Goal: Task Accomplishment & Management: Complete application form

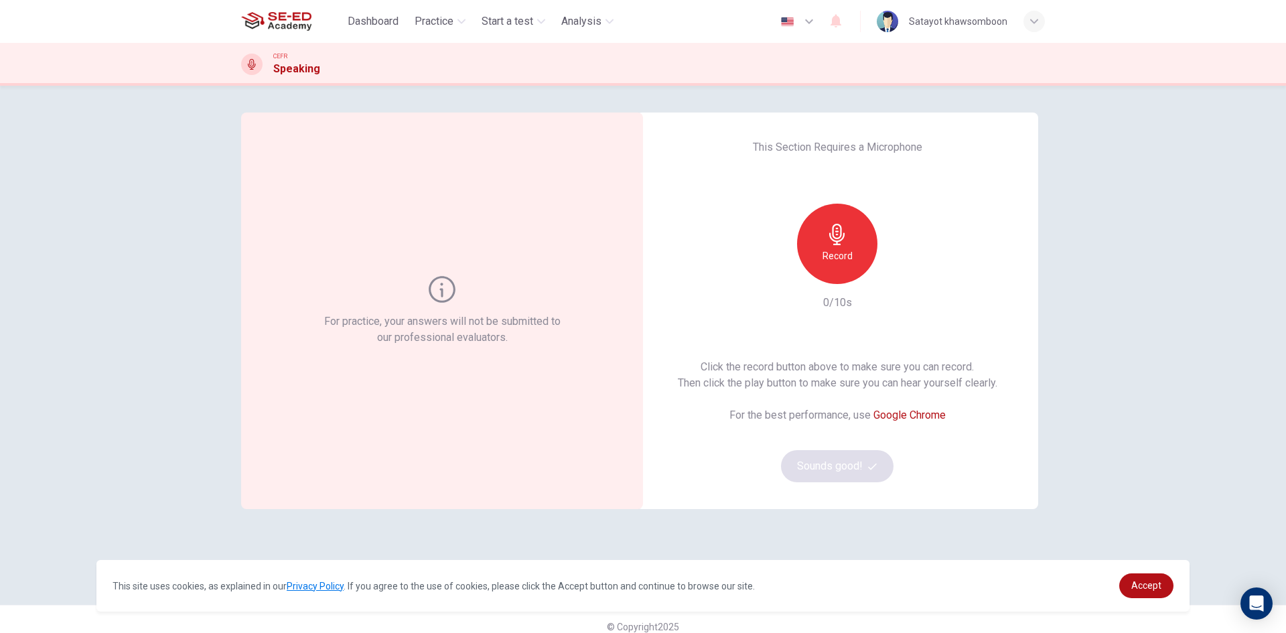
click at [835, 252] on h6 "Record" at bounding box center [837, 256] width 30 height 16
click at [1026, 24] on div "button" at bounding box center [1033, 21] width 21 height 21
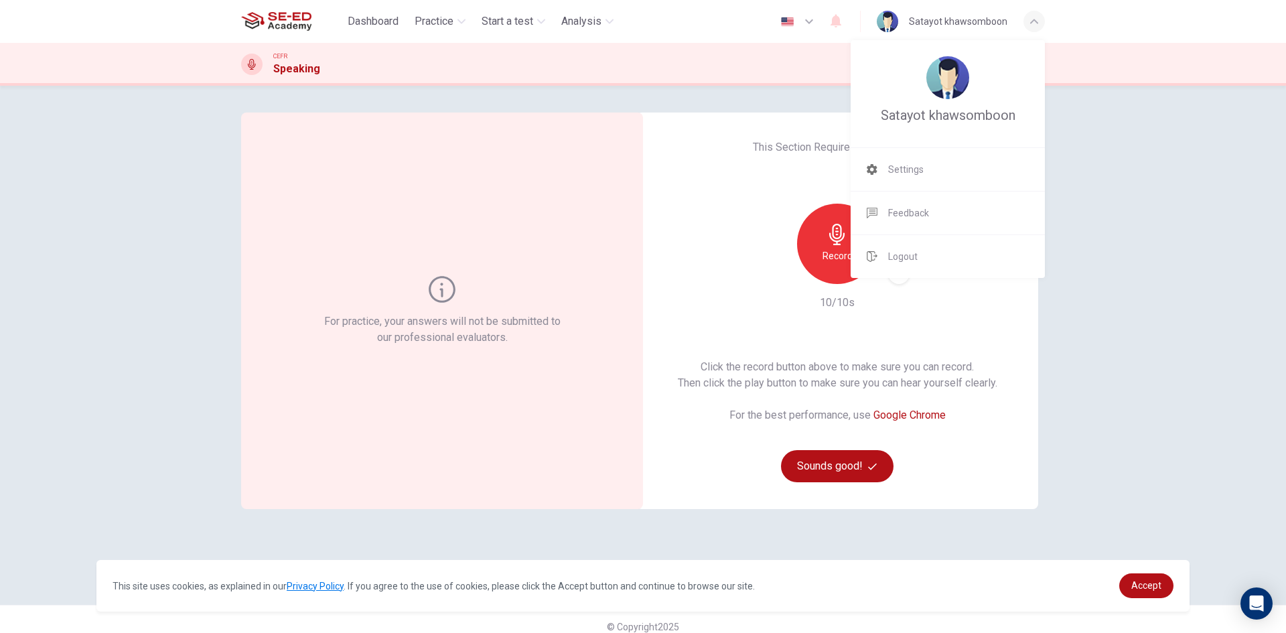
click at [1030, 26] on div at bounding box center [643, 316] width 1286 height 633
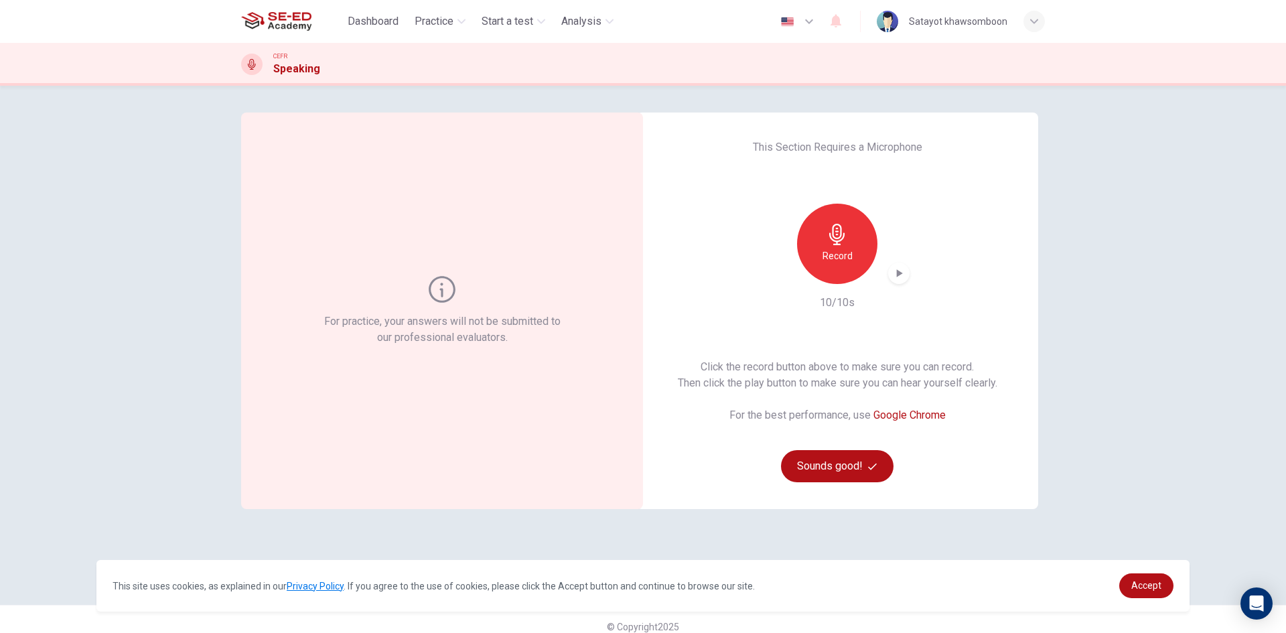
drag, startPoint x: 1001, startPoint y: 523, endPoint x: 991, endPoint y: 512, distance: 15.2
click at [1001, 522] on div "For practice, your answers will not be submitted to our professional evaluators…" at bounding box center [643, 345] width 804 height 465
click at [893, 267] on icon "button" at bounding box center [898, 273] width 13 height 13
click at [842, 255] on h6 "Record" at bounding box center [837, 256] width 30 height 16
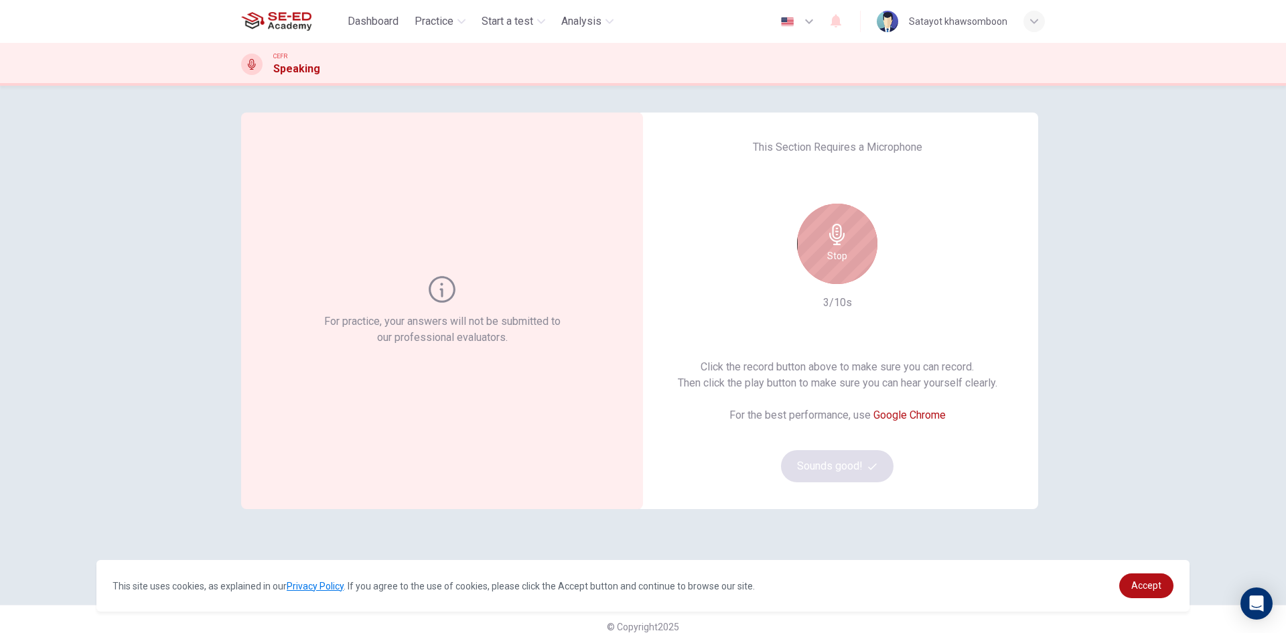
click at [831, 257] on h6 "Stop" at bounding box center [837, 256] width 20 height 16
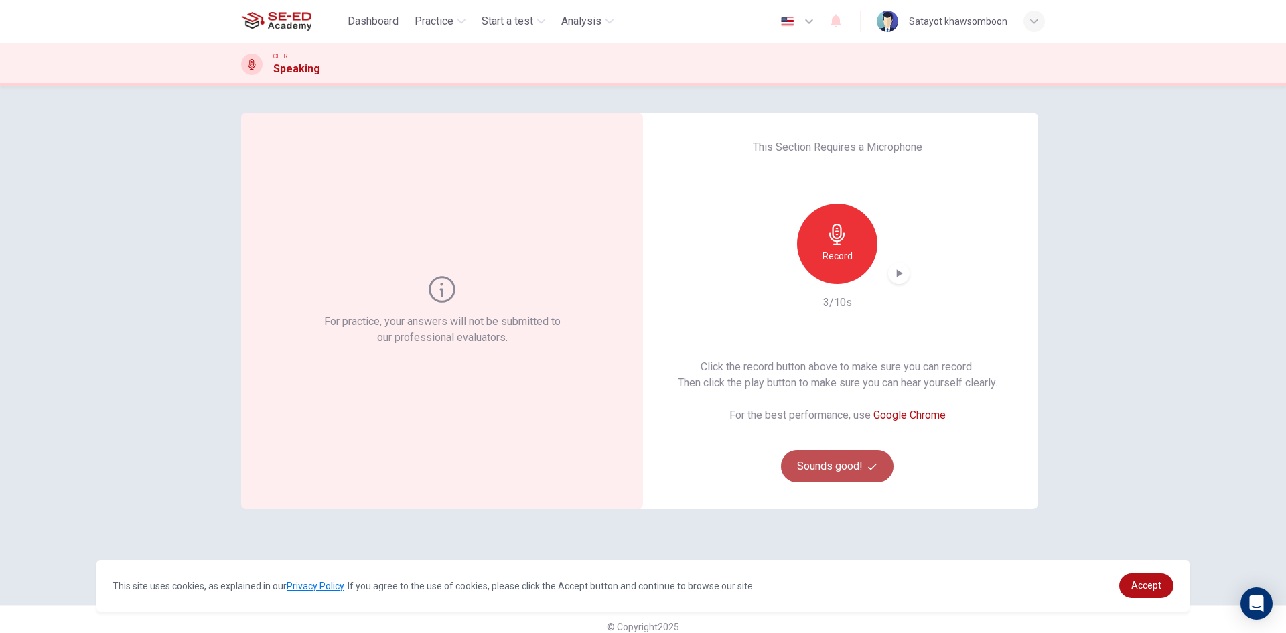
click at [845, 456] on button "Sounds good!" at bounding box center [837, 466] width 113 height 32
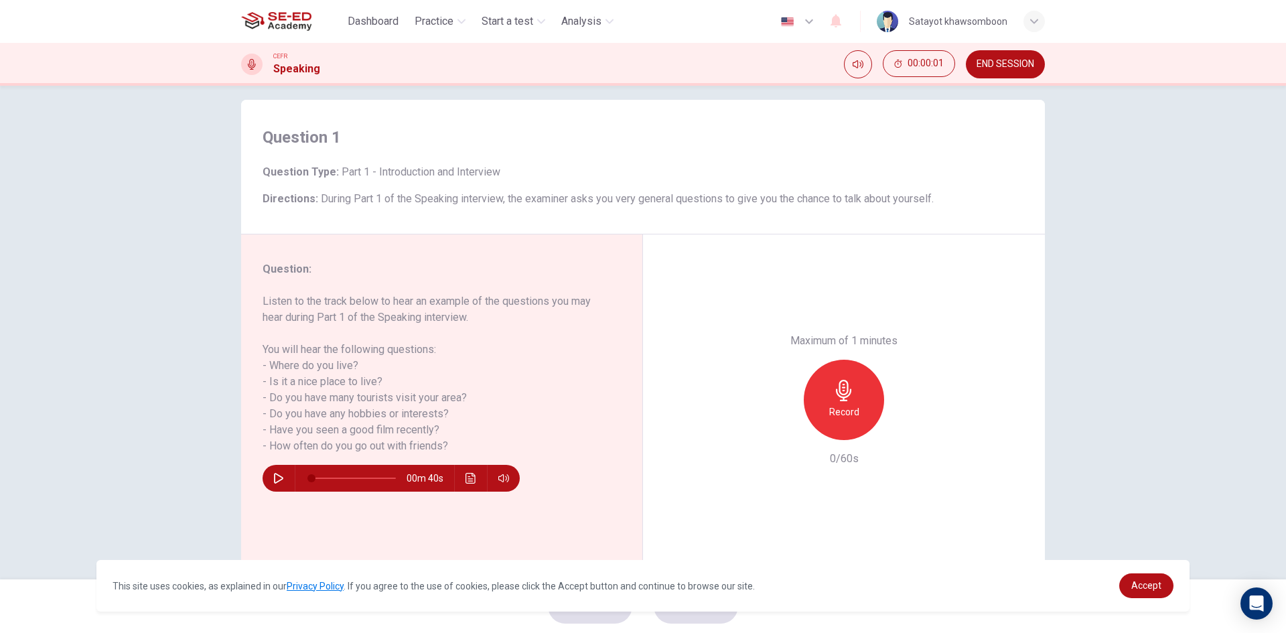
scroll to position [25, 0]
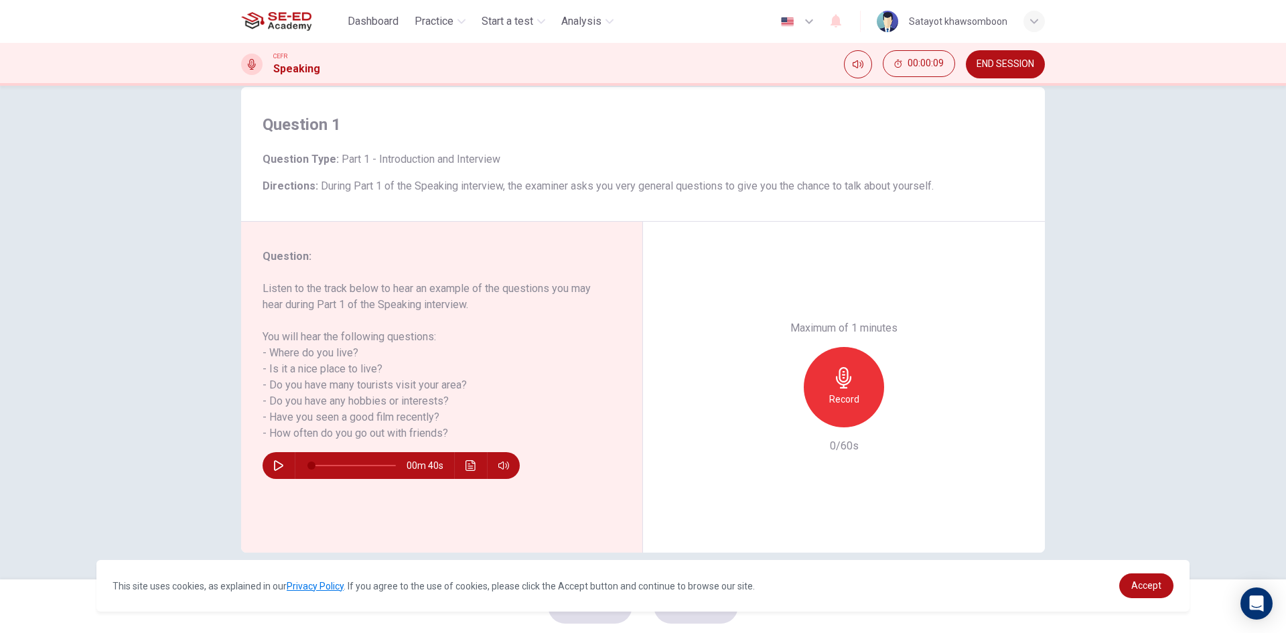
click at [277, 460] on icon "button" at bounding box center [278, 465] width 11 height 11
click at [273, 465] on icon "button" at bounding box center [278, 465] width 11 height 11
click at [811, 408] on div "Record" at bounding box center [844, 387] width 80 height 80
type input "0"
click at [820, 411] on div "Stop" at bounding box center [844, 387] width 80 height 80
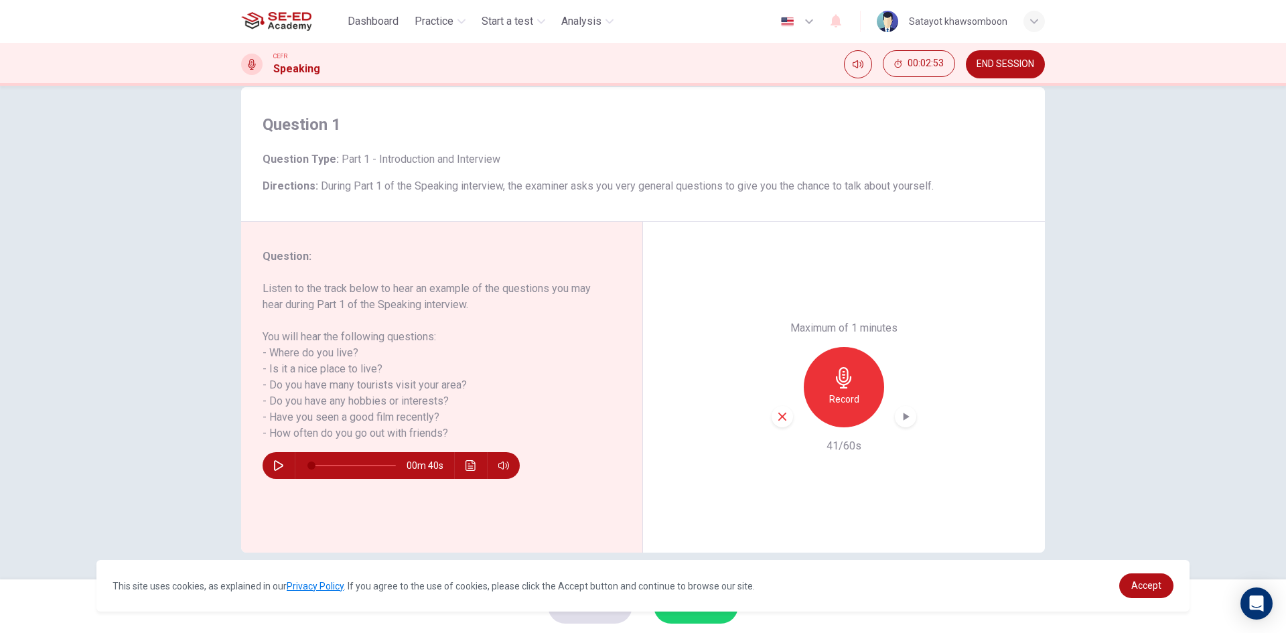
click at [1126, 573] on div "This site uses cookies, as explained in our Privacy Policy . If you agree to th…" at bounding box center [642, 586] width 1093 height 52
drag, startPoint x: 1131, startPoint y: 576, endPoint x: 1094, endPoint y: 582, distance: 37.3
click at [1131, 576] on link "Accept" at bounding box center [1146, 585] width 54 height 25
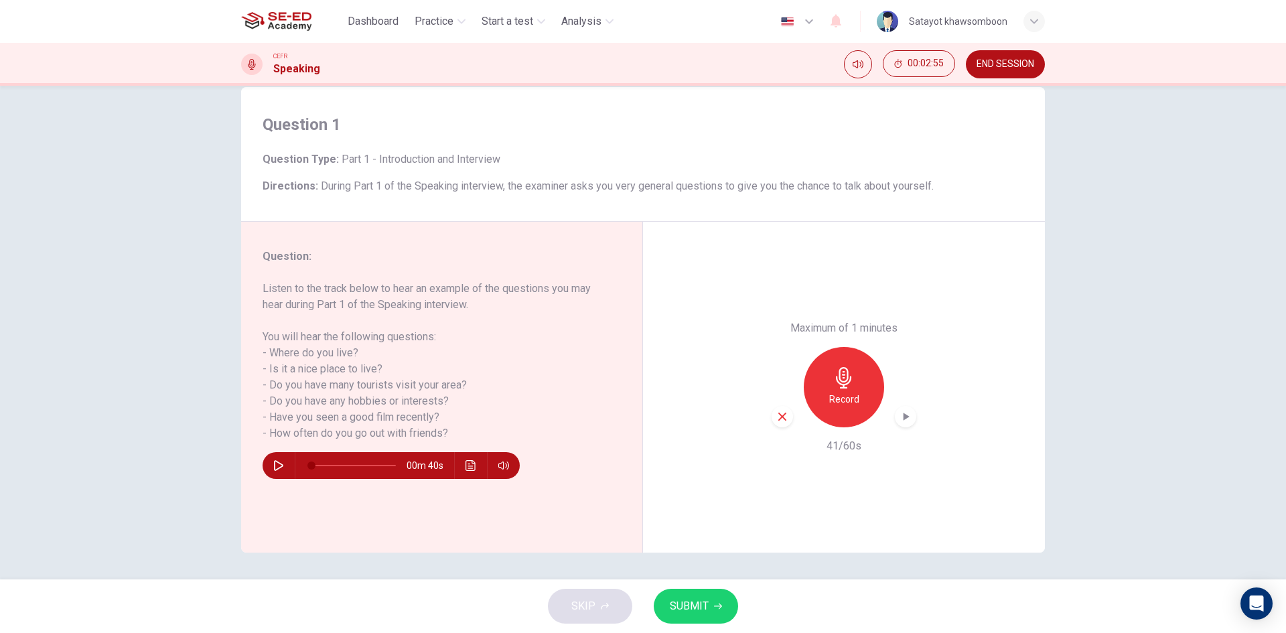
click at [723, 609] on button "SUBMIT" at bounding box center [696, 606] width 84 height 35
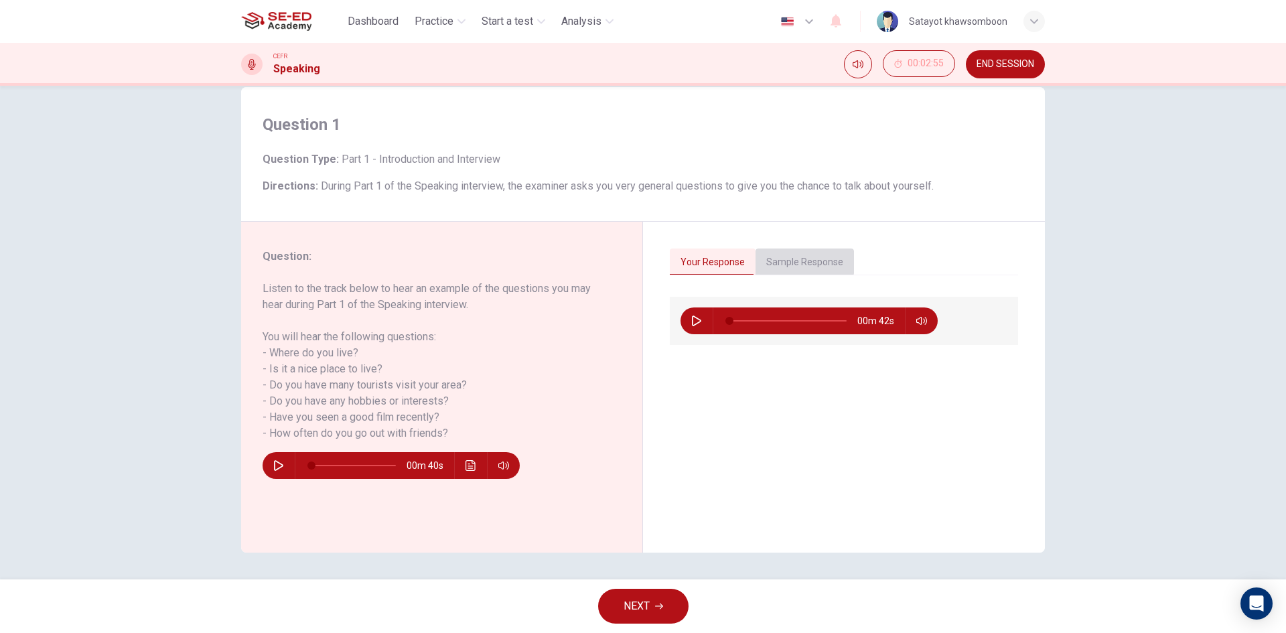
click at [795, 253] on button "Sample Response" at bounding box center [805, 262] width 98 height 28
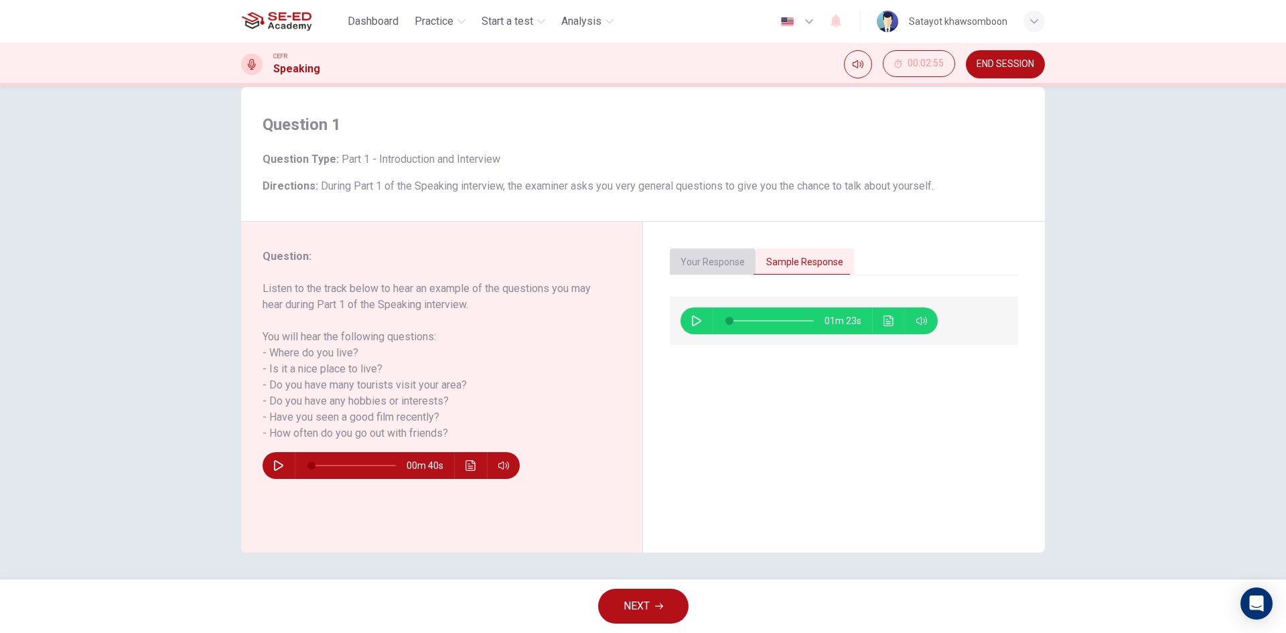
click at [734, 262] on button "Your Response" at bounding box center [713, 262] width 86 height 28
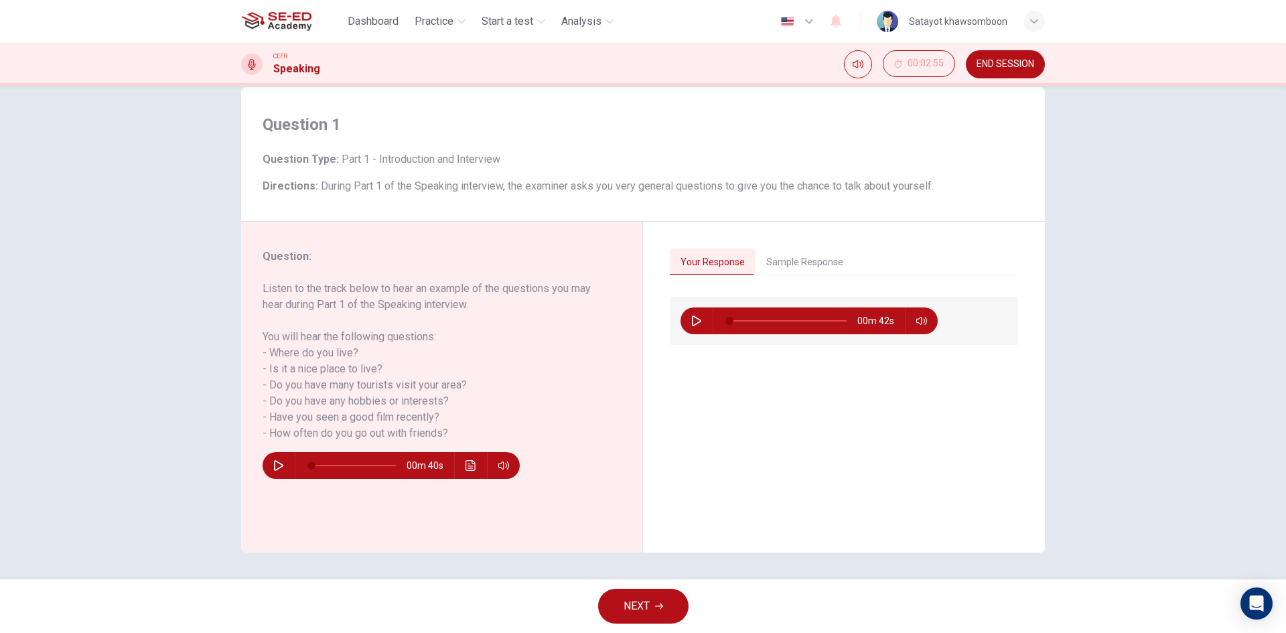
drag, startPoint x: 683, startPoint y: 258, endPoint x: 797, endPoint y: 255, distance: 113.9
click at [797, 255] on div "Your Response Sample Response" at bounding box center [844, 262] width 348 height 28
click at [797, 255] on button "Sample Response" at bounding box center [805, 262] width 98 height 28
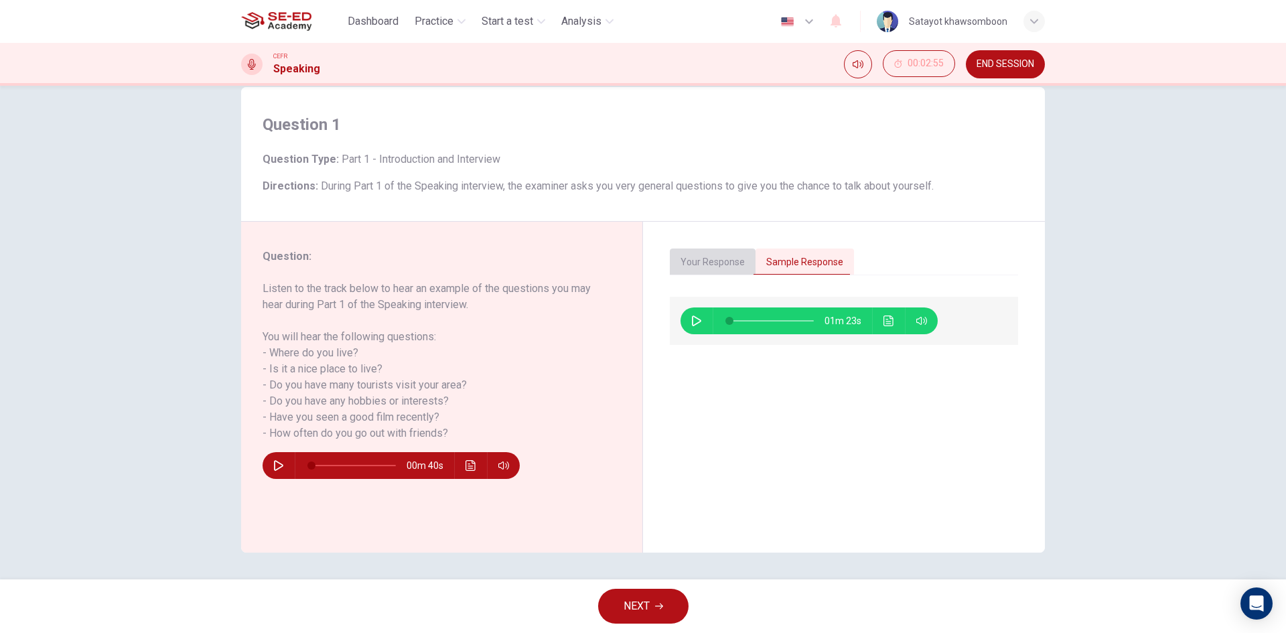
click at [723, 267] on button "Your Response" at bounding box center [713, 262] width 86 height 28
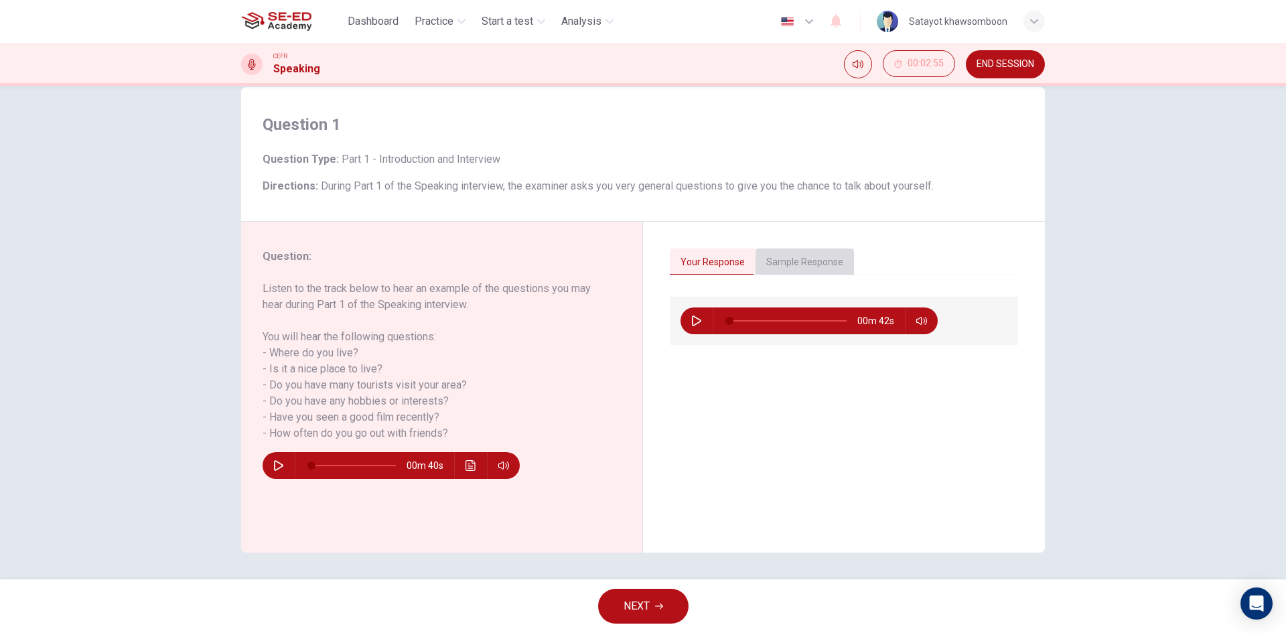
click at [795, 269] on button "Sample Response" at bounding box center [805, 262] width 98 height 28
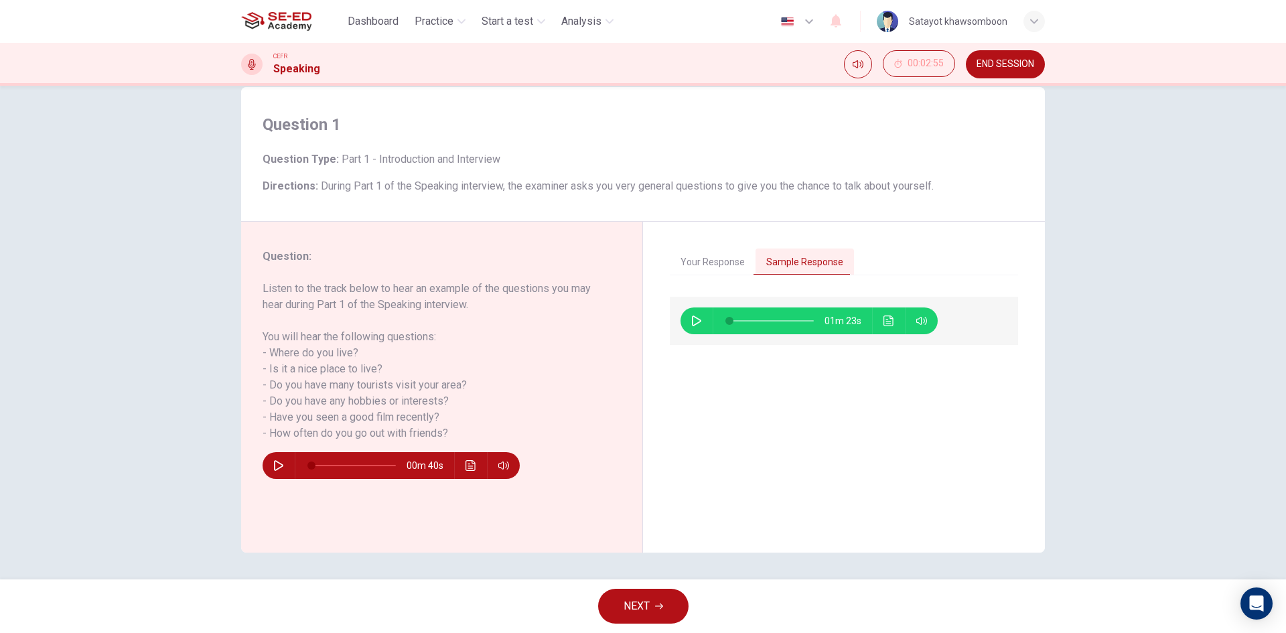
drag, startPoint x: 687, startPoint y: 322, endPoint x: 695, endPoint y: 324, distance: 8.8
click at [687, 322] on button "button" at bounding box center [696, 320] width 21 height 27
click at [693, 321] on icon "button" at bounding box center [696, 321] width 7 height 8
click at [858, 70] on button "Mute" at bounding box center [858, 64] width 28 height 28
click at [695, 318] on icon "button" at bounding box center [696, 320] width 9 height 11
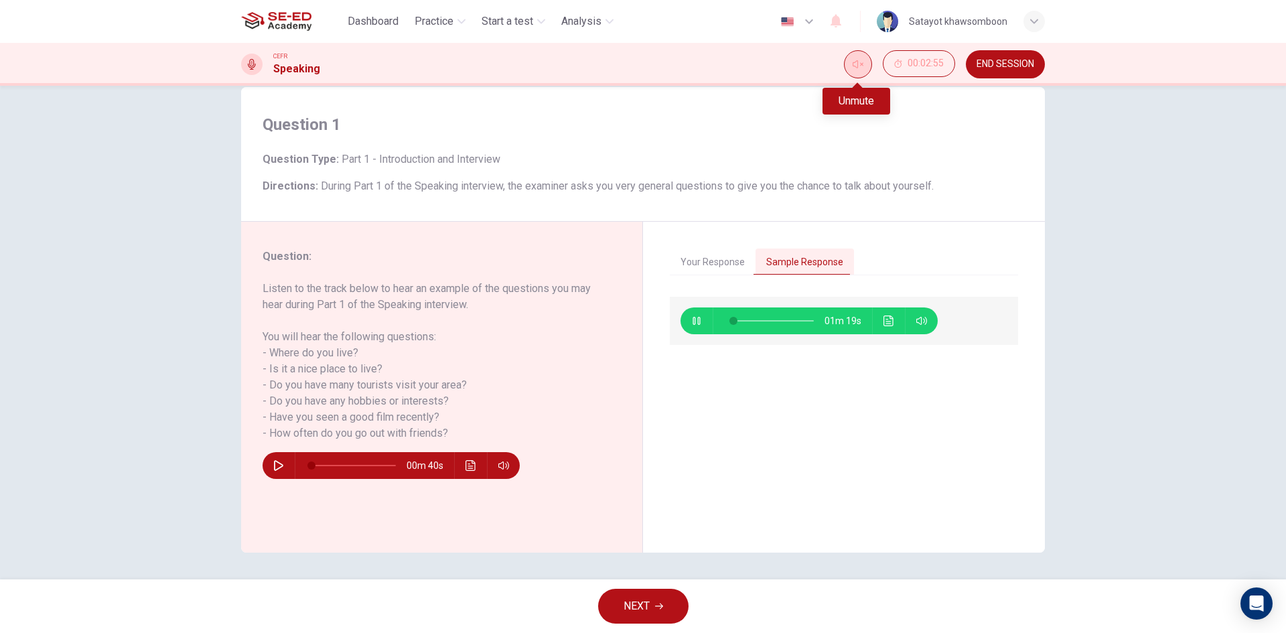
click at [860, 72] on button "Unmute" at bounding box center [858, 64] width 28 height 28
click at [57, 152] on div "Question 1 Question Type : Part 1 - Introduction and Interview Directions : Dur…" at bounding box center [643, 333] width 1286 height 494
type input "34"
click at [726, 255] on button "Your Response" at bounding box center [713, 262] width 86 height 28
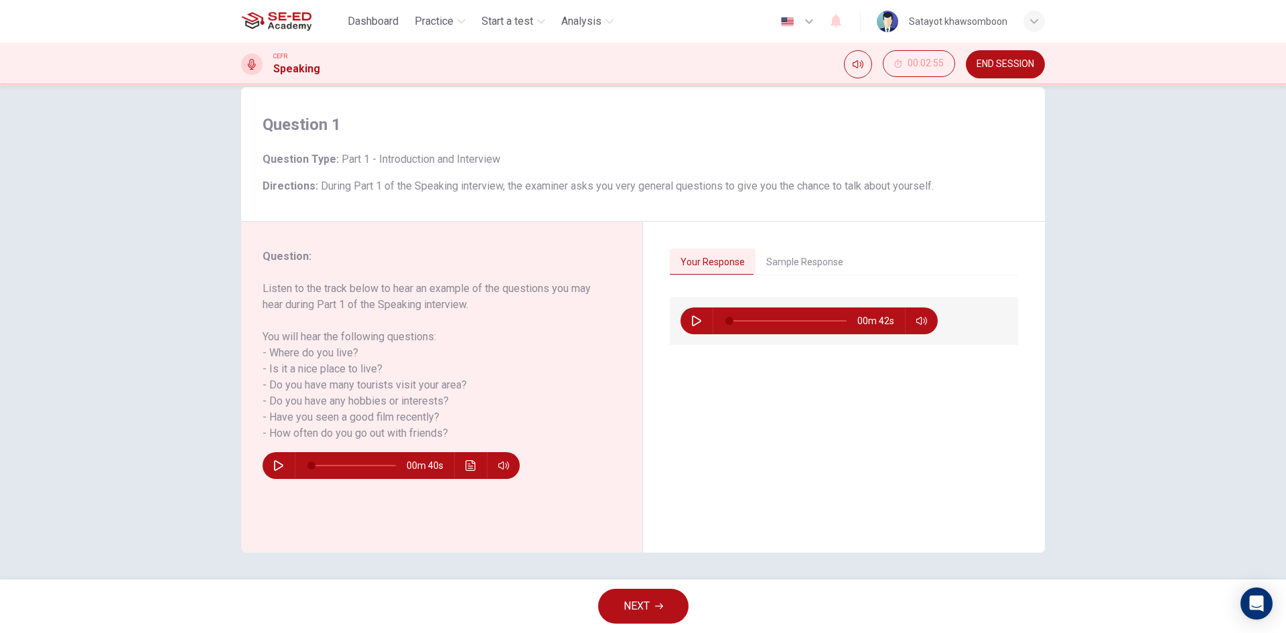
click at [270, 68] on div "CEFR Speaking" at bounding box center [280, 64] width 79 height 25
click at [983, 63] on span "END SESSION" at bounding box center [1006, 64] width 58 height 11
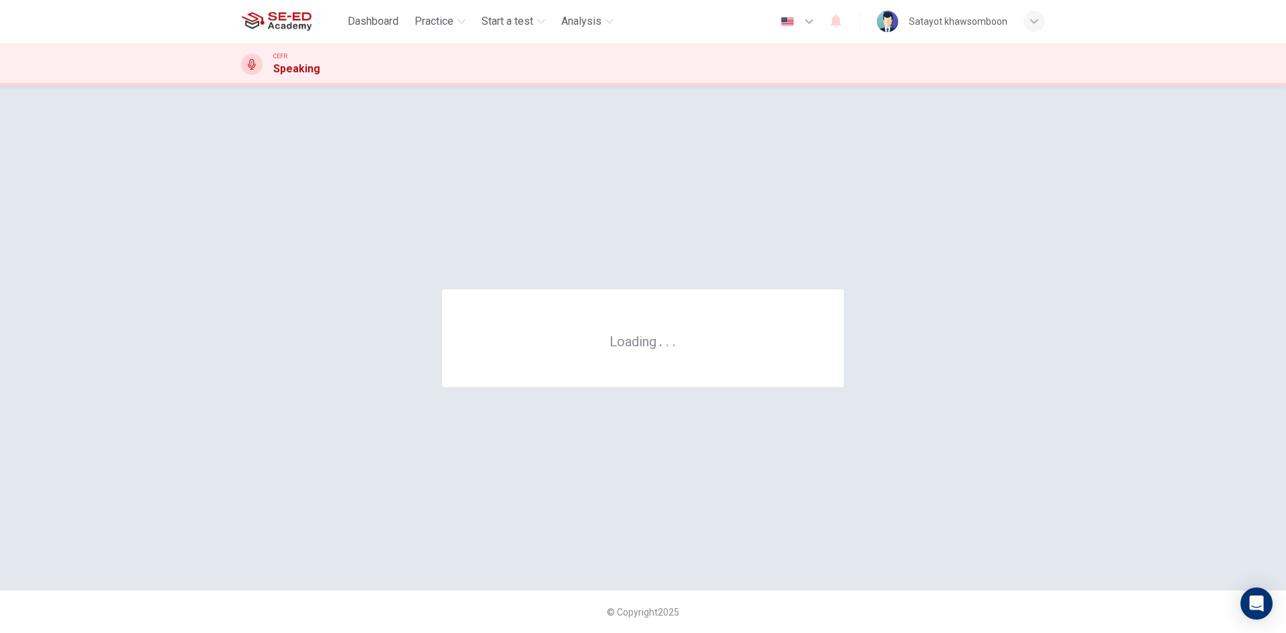
scroll to position [0, 0]
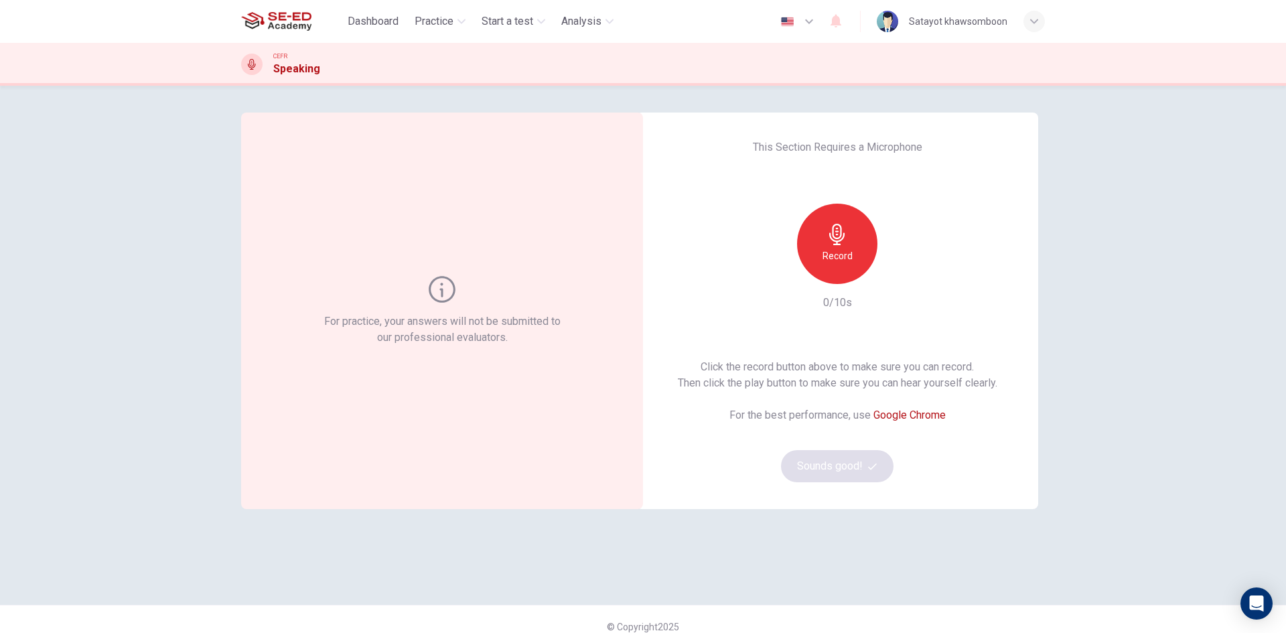
drag, startPoint x: 431, startPoint y: 290, endPoint x: 441, endPoint y: 287, distance: 10.4
click at [430, 289] on icon at bounding box center [442, 289] width 27 height 27
click at [840, 261] on h6 "Record" at bounding box center [837, 256] width 30 height 16
click at [830, 257] on h6 "Stop" at bounding box center [837, 256] width 20 height 16
click at [896, 283] on div "Record 3/10s" at bounding box center [837, 257] width 145 height 107
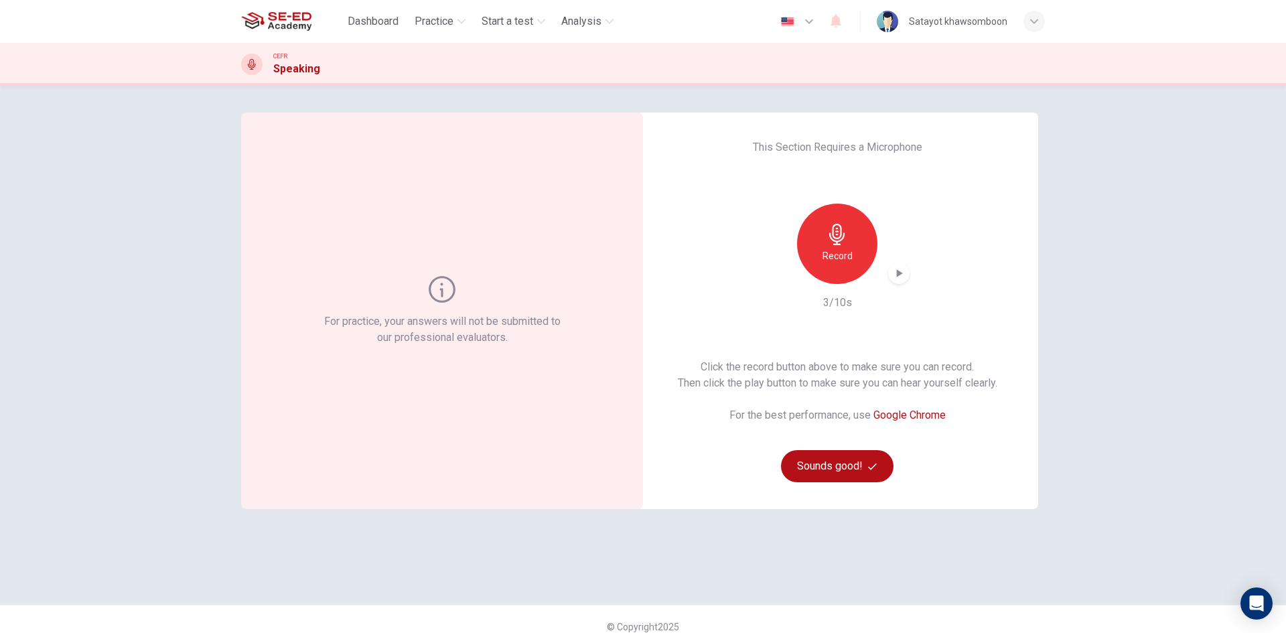
click at [897, 278] on icon "button" at bounding box center [898, 273] width 13 height 13
click at [847, 465] on button "Sounds good!" at bounding box center [837, 466] width 113 height 32
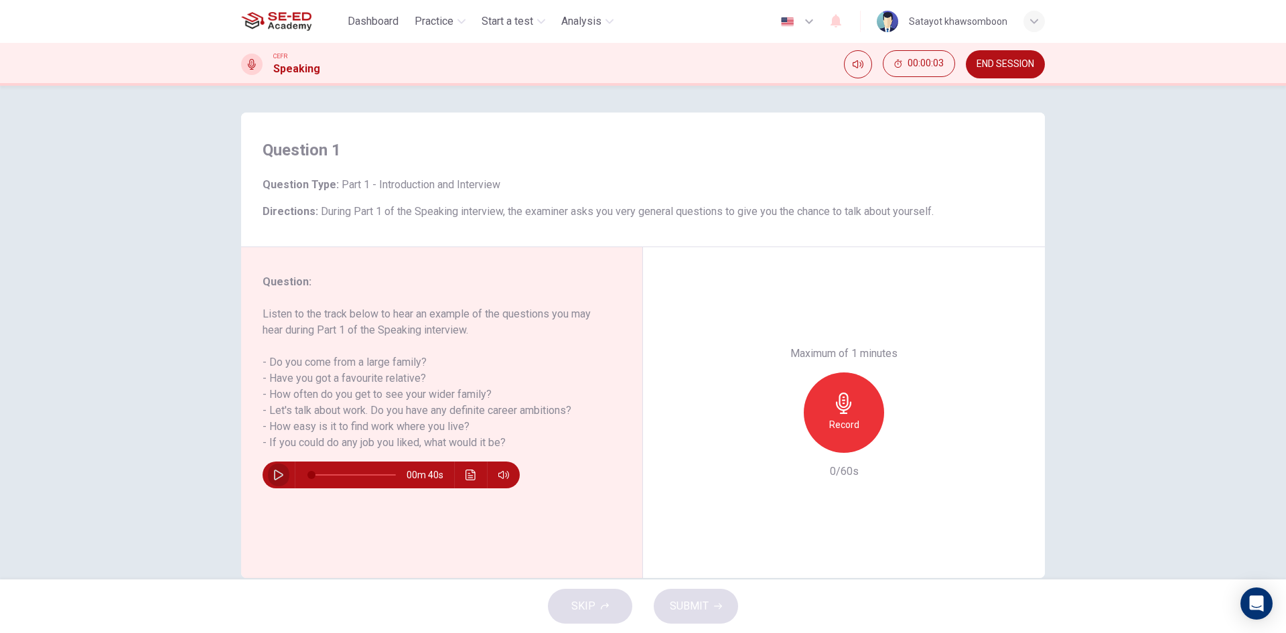
click at [273, 476] on icon "button" at bounding box center [278, 475] width 11 height 11
type input "0"
click at [924, 64] on span "00:00:54" at bounding box center [926, 63] width 36 height 11
click at [930, 67] on button "Show" at bounding box center [941, 63] width 27 height 27
click at [974, 63] on button "END SESSION" at bounding box center [1005, 64] width 79 height 28
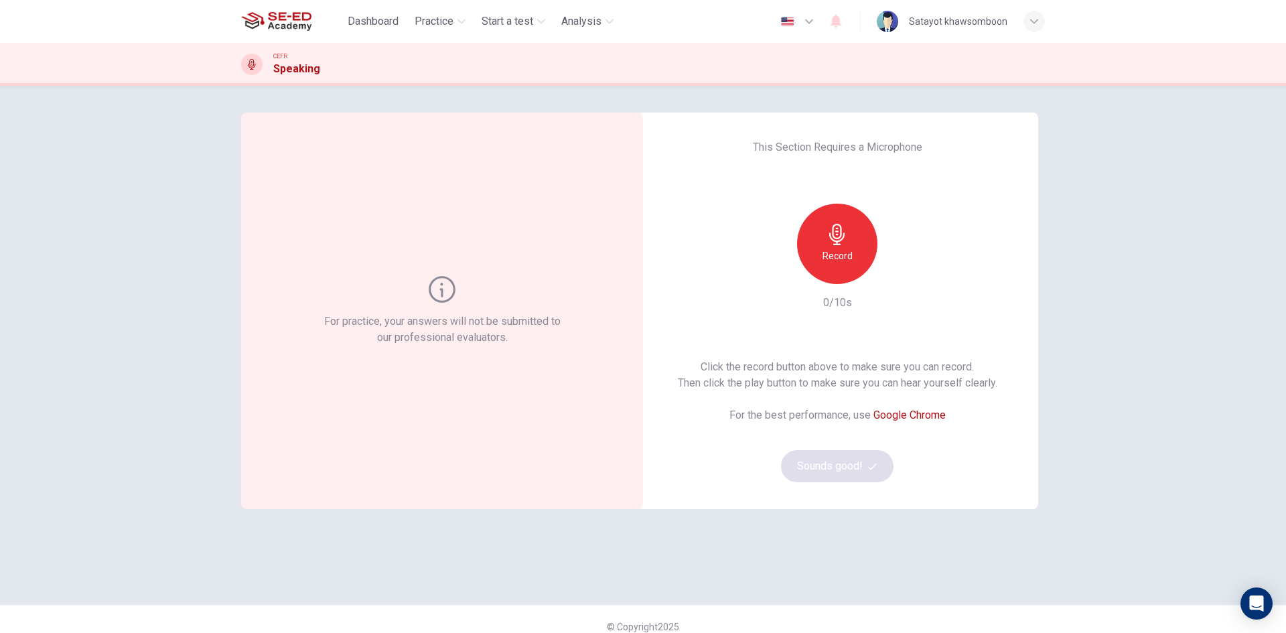
click at [830, 266] on div "Record" at bounding box center [837, 244] width 80 height 80
click at [830, 232] on icon "button" at bounding box center [836, 234] width 15 height 21
drag, startPoint x: 893, startPoint y: 276, endPoint x: 884, endPoint y: 285, distance: 13.3
click at [897, 273] on icon "button" at bounding box center [900, 273] width 6 height 8
click at [384, 25] on span "Dashboard" at bounding box center [373, 21] width 51 height 16
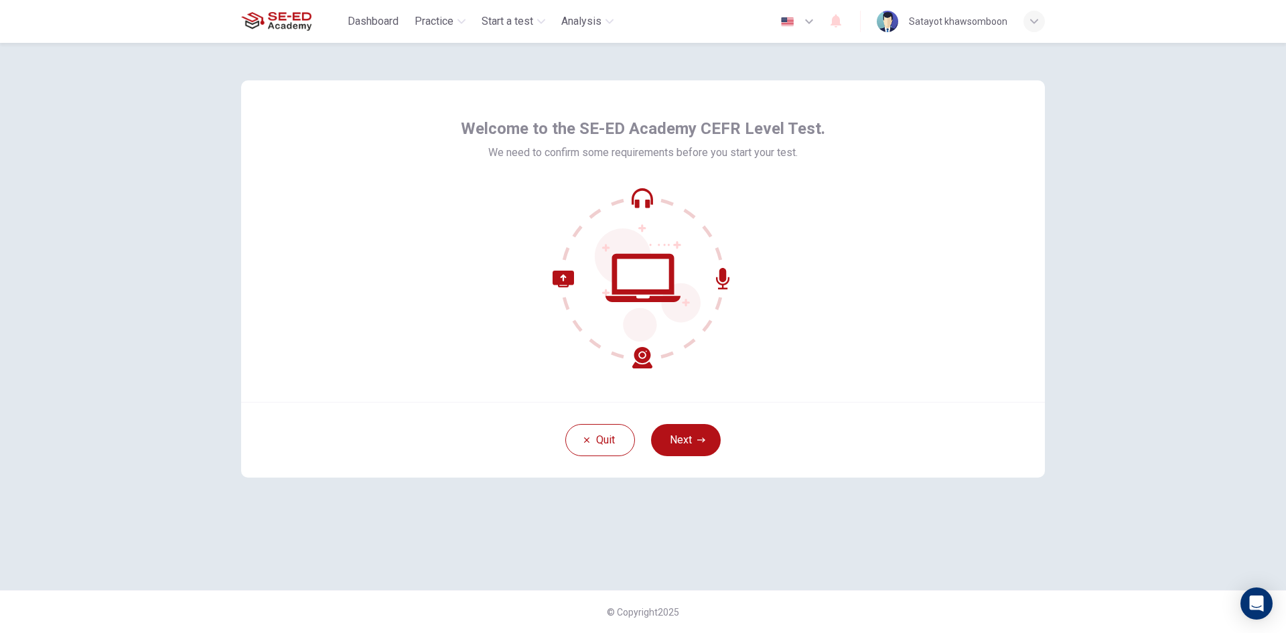
drag, startPoint x: 712, startPoint y: 388, endPoint x: 684, endPoint y: 380, distance: 29.3
click at [691, 382] on div "Welcome to the SE-ED Academy CEFR Level Test. We need to confirm some requireme…" at bounding box center [643, 240] width 804 height 321
drag, startPoint x: 674, startPoint y: 378, endPoint x: 644, endPoint y: 374, distance: 30.5
click at [661, 376] on div "Welcome to the SE-ED Academy CEFR Level Test. We need to confirm some requireme…" at bounding box center [643, 240] width 804 height 321
drag, startPoint x: 627, startPoint y: 374, endPoint x: 595, endPoint y: 374, distance: 32.1
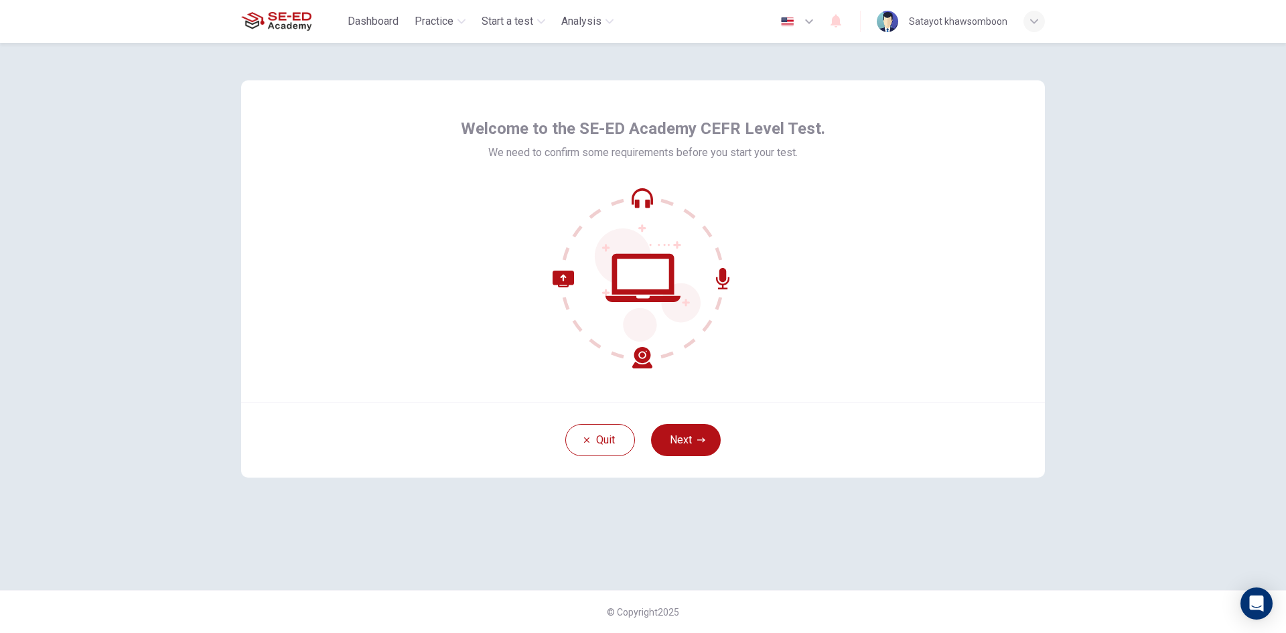
click at [606, 374] on div "Welcome to the SE-ED Academy CEFR Level Test. We need to confirm some requireme…" at bounding box center [643, 240] width 804 height 321
click at [570, 379] on div "Welcome to the SE-ED Academy CEFR Level Test. We need to confirm some requireme…" at bounding box center [643, 240] width 804 height 321
drag, startPoint x: 504, startPoint y: 405, endPoint x: 474, endPoint y: 473, distance: 74.7
click at [492, 419] on div "Welcome to the SE-ED Academy CEFR Level Test. We need to confirm some requireme…" at bounding box center [643, 278] width 804 height 397
drag, startPoint x: 486, startPoint y: 488, endPoint x: 588, endPoint y: 536, distance: 112.9
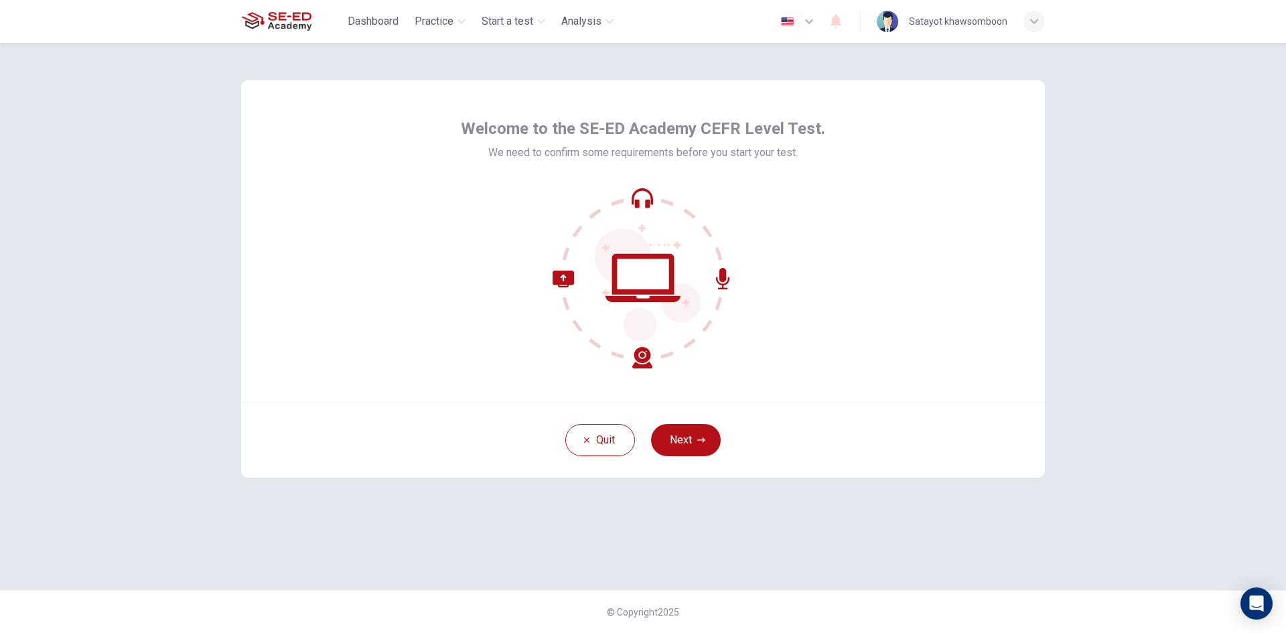
click at [569, 536] on div "Welcome to the SE-ED Academy CEFR Level Test. We need to confirm some requireme…" at bounding box center [643, 316] width 847 height 547
drag, startPoint x: 690, startPoint y: 528, endPoint x: 768, endPoint y: 488, distance: 87.5
click at [712, 520] on div "Welcome to the SE-ED Academy CEFR Level Test. We need to confirm some requireme…" at bounding box center [643, 316] width 847 height 547
drag, startPoint x: 768, startPoint y: 488, endPoint x: 769, endPoint y: 421, distance: 67.0
click at [773, 447] on div "Welcome to the SE-ED Academy CEFR Level Test. We need to confirm some requireme…" at bounding box center [643, 316] width 847 height 547
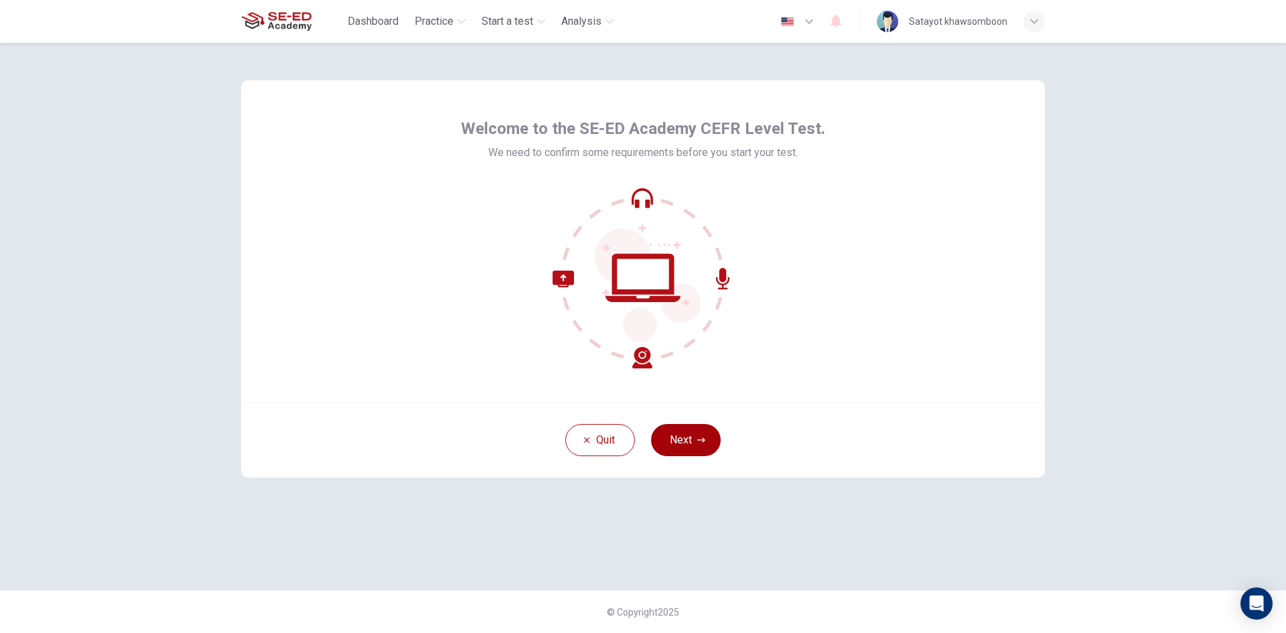
click at [700, 441] on icon "button" at bounding box center [701, 440] width 8 height 8
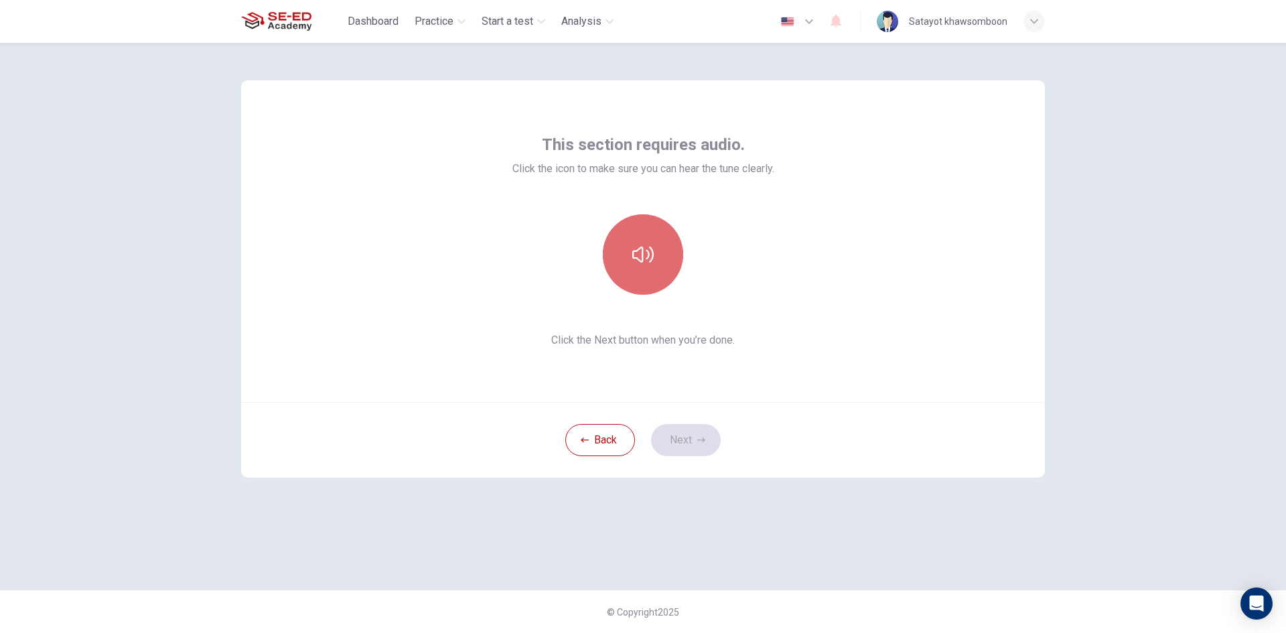
click at [632, 251] on icon "button" at bounding box center [642, 254] width 21 height 21
drag, startPoint x: 674, startPoint y: 433, endPoint x: 761, endPoint y: 384, distance: 100.2
click at [761, 384] on div "This section requires audio. Click the icon to make sure you can hear the tune …" at bounding box center [643, 278] width 804 height 397
click at [655, 255] on button "button" at bounding box center [643, 254] width 80 height 80
click at [650, 255] on icon "button" at bounding box center [642, 254] width 21 height 21
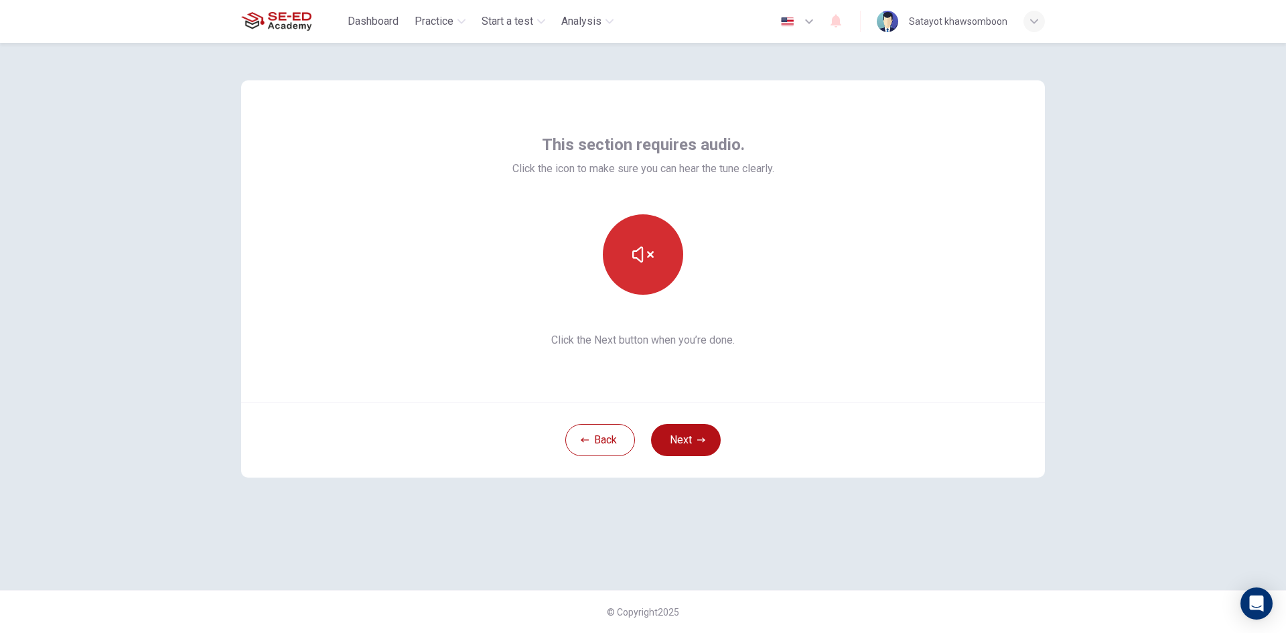
click at [649, 255] on icon "button" at bounding box center [642, 254] width 21 height 16
click at [649, 256] on icon "button" at bounding box center [642, 254] width 21 height 16
click at [649, 258] on icon "button" at bounding box center [642, 254] width 21 height 21
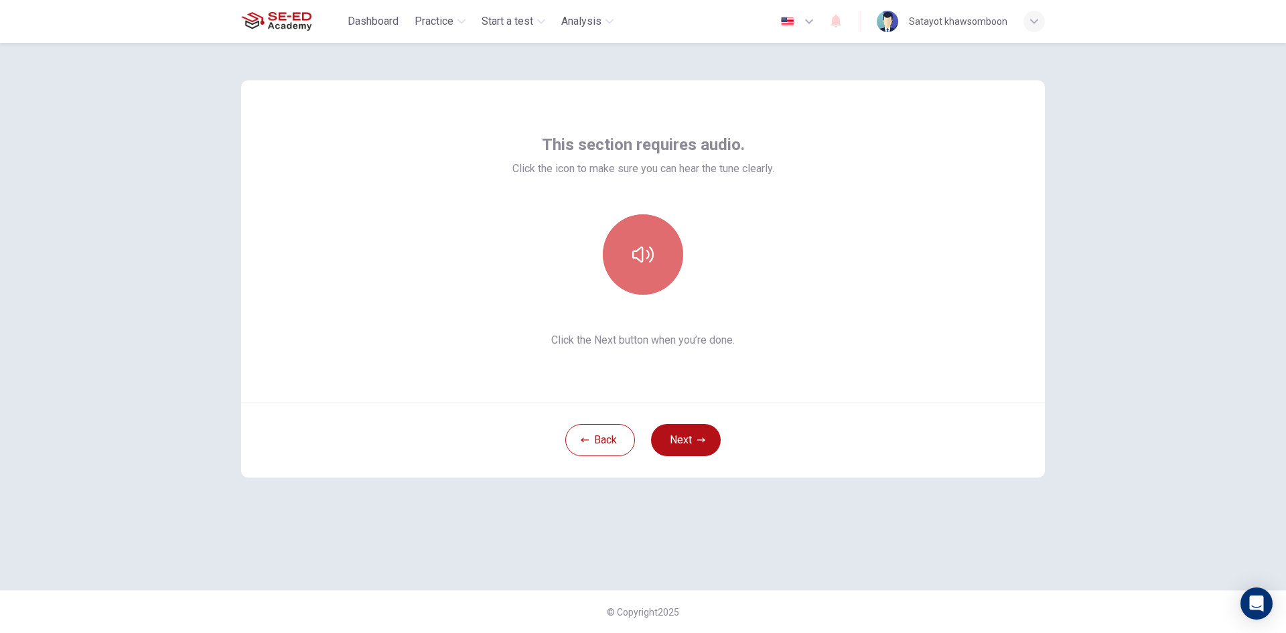
drag, startPoint x: 651, startPoint y: 255, endPoint x: 658, endPoint y: 255, distance: 6.7
click at [658, 255] on button "button" at bounding box center [643, 254] width 80 height 80
drag, startPoint x: 647, startPoint y: 269, endPoint x: 670, endPoint y: 317, distance: 53.3
click at [646, 268] on button "button" at bounding box center [643, 254] width 80 height 80
click at [680, 424] on button "Next" at bounding box center [686, 440] width 70 height 32
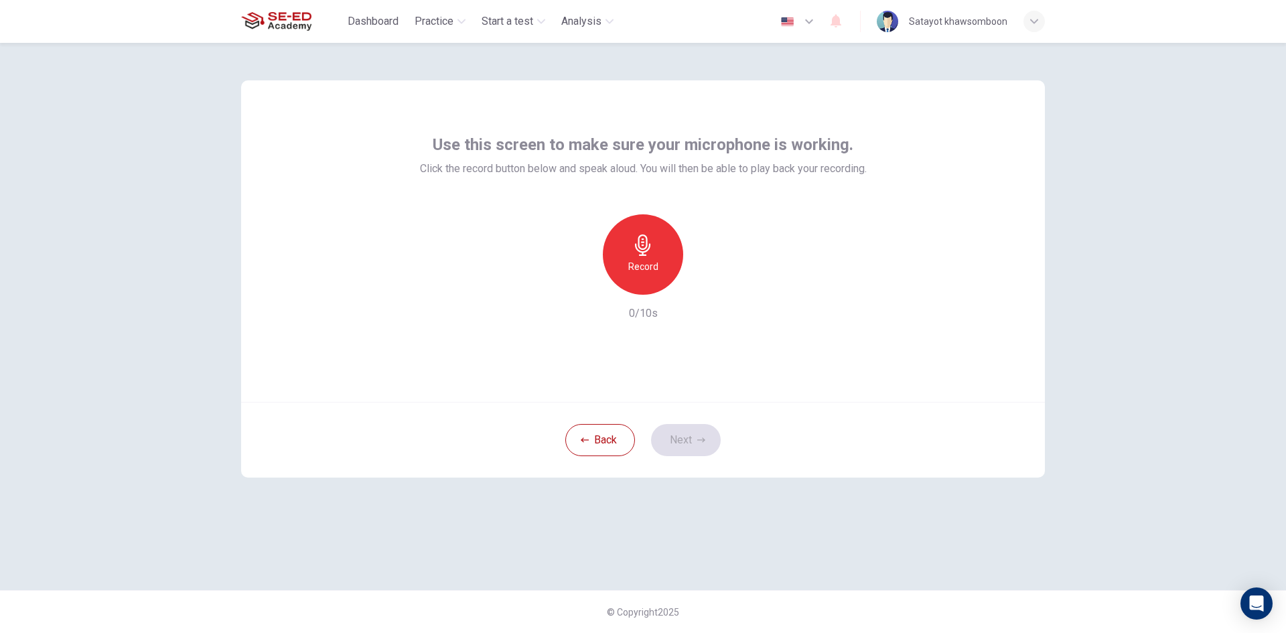
click at [646, 237] on icon "button" at bounding box center [642, 244] width 21 height 21
click at [636, 253] on icon "button" at bounding box center [642, 244] width 21 height 21
click at [711, 288] on div "button" at bounding box center [704, 283] width 21 height 21
click at [585, 279] on icon "button" at bounding box center [581, 284] width 12 height 12
click at [662, 261] on div "Record" at bounding box center [643, 254] width 80 height 80
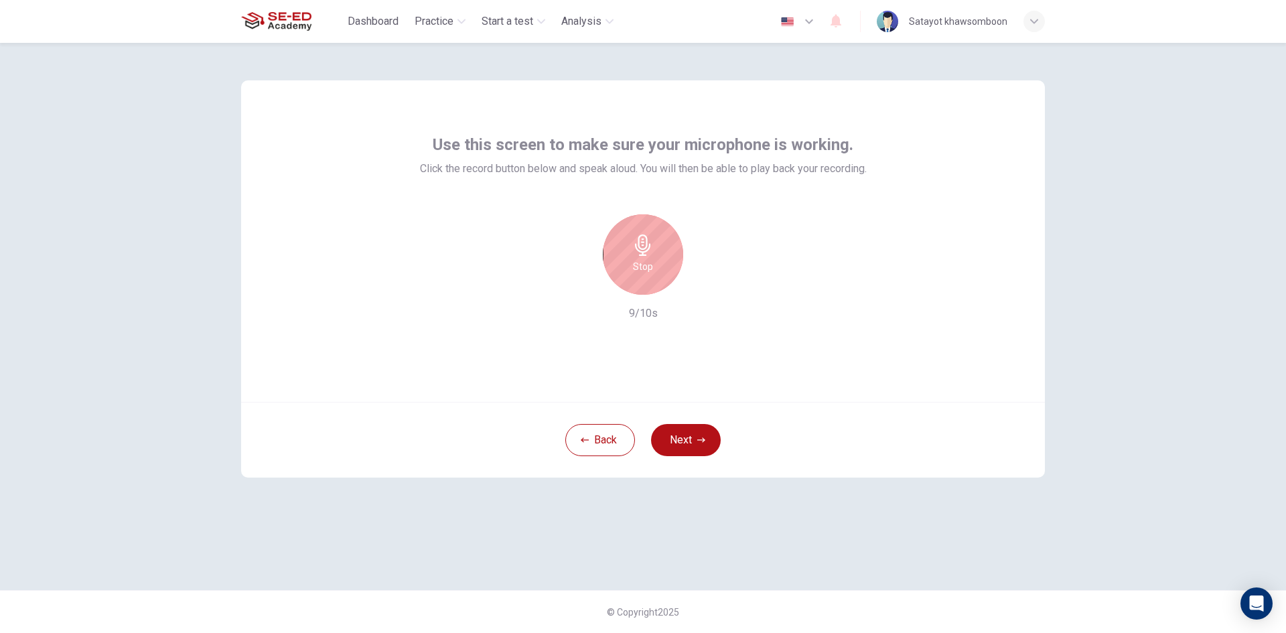
click at [657, 260] on div "Stop" at bounding box center [643, 254] width 80 height 80
click at [709, 283] on icon "button" at bounding box center [704, 283] width 13 height 13
click at [689, 433] on button "Next" at bounding box center [686, 440] width 70 height 32
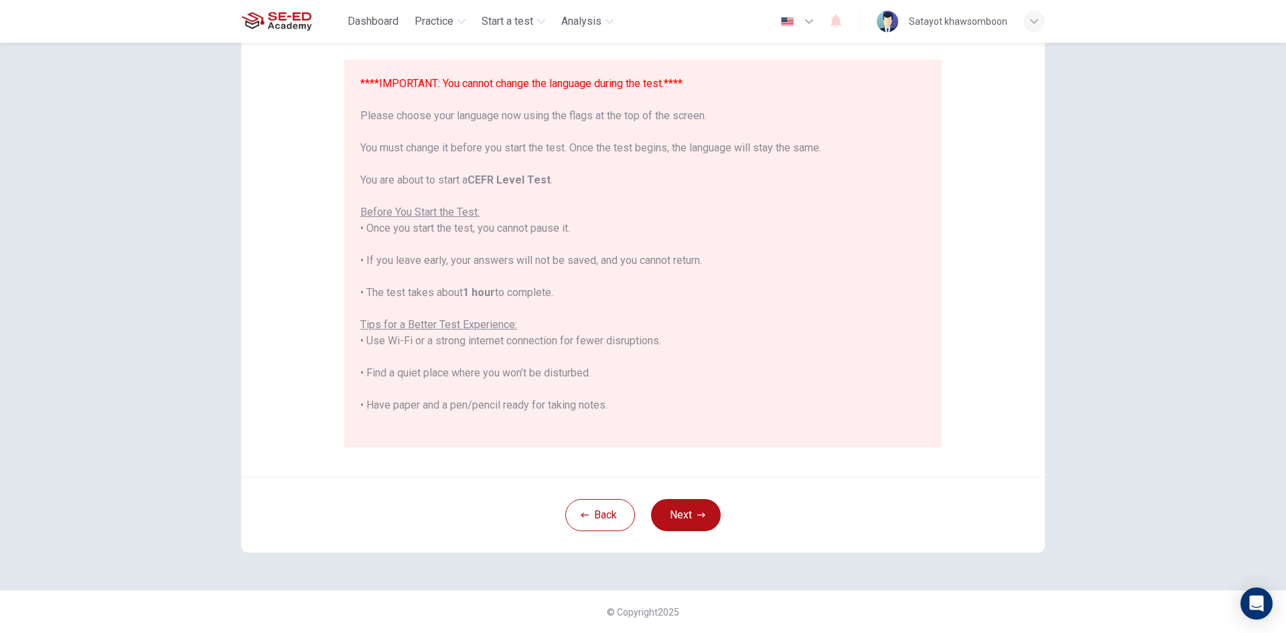
scroll to position [67, 0]
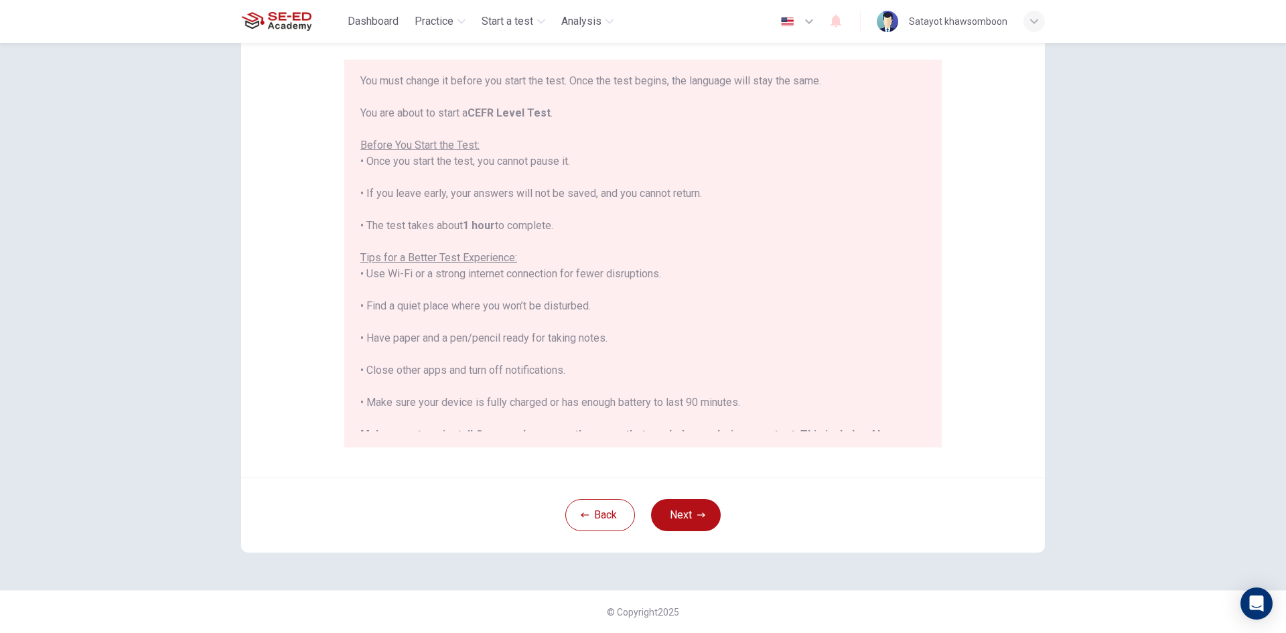
click at [685, 512] on button "Next" at bounding box center [686, 515] width 70 height 32
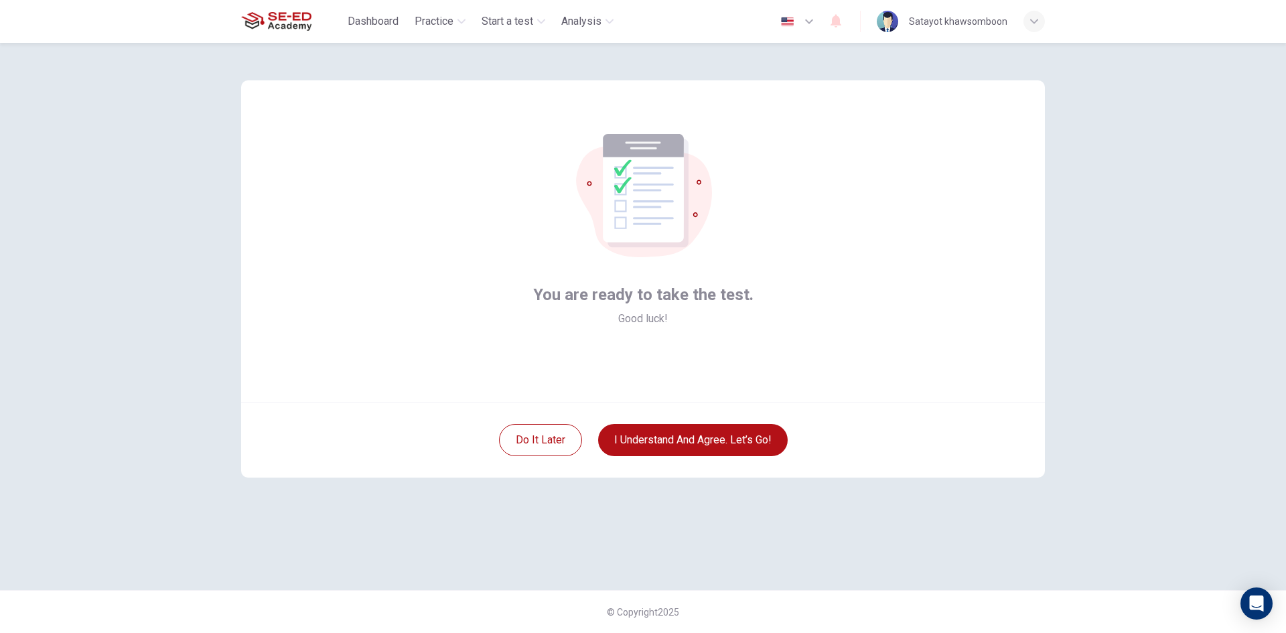
scroll to position [0, 0]
click at [664, 437] on button "I understand and agree. Let’s go!" at bounding box center [693, 440] width 190 height 32
click at [648, 437] on button "I understand and agree. Let’s go!" at bounding box center [693, 440] width 190 height 32
click at [619, 440] on body "This site uses cookies, as explained in our Privacy Policy . If you agree to th…" at bounding box center [643, 316] width 1286 height 633
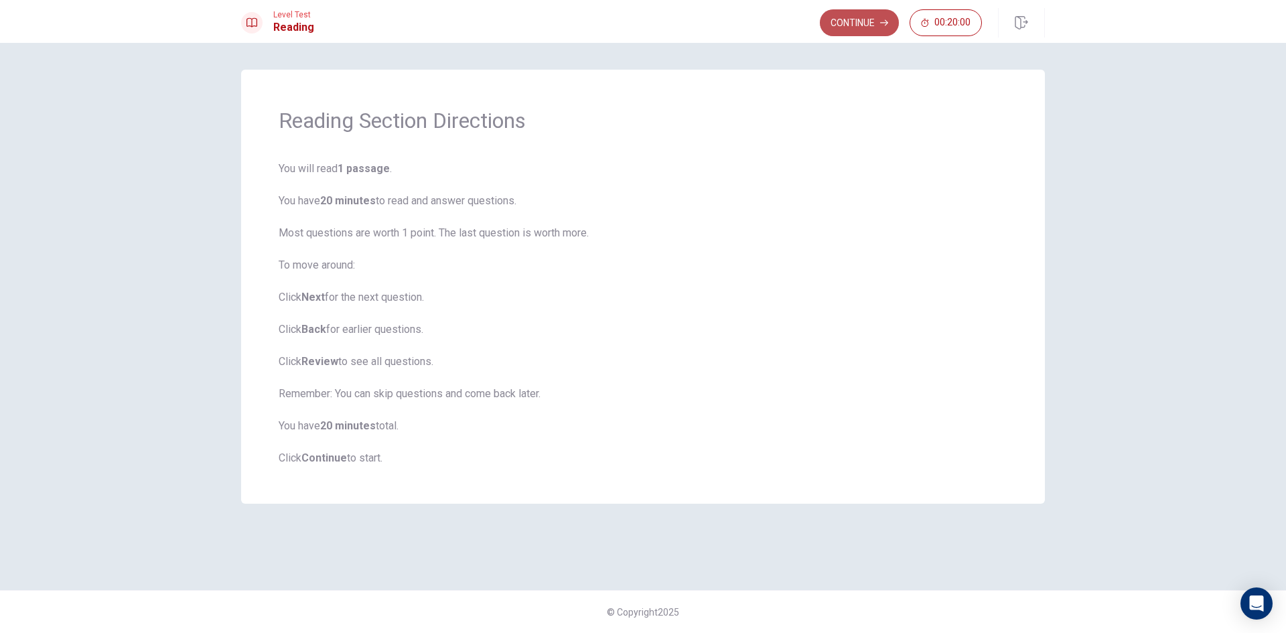
click at [851, 28] on button "Continue" at bounding box center [859, 22] width 79 height 27
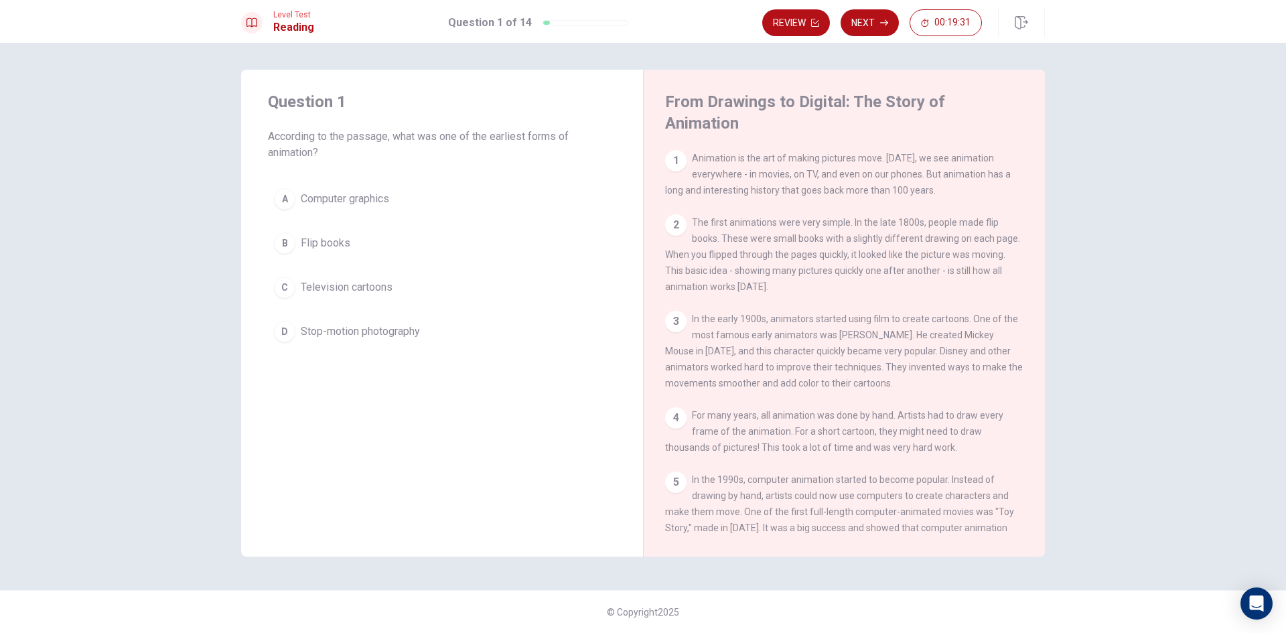
click at [290, 242] on div "B" at bounding box center [284, 242] width 21 height 21
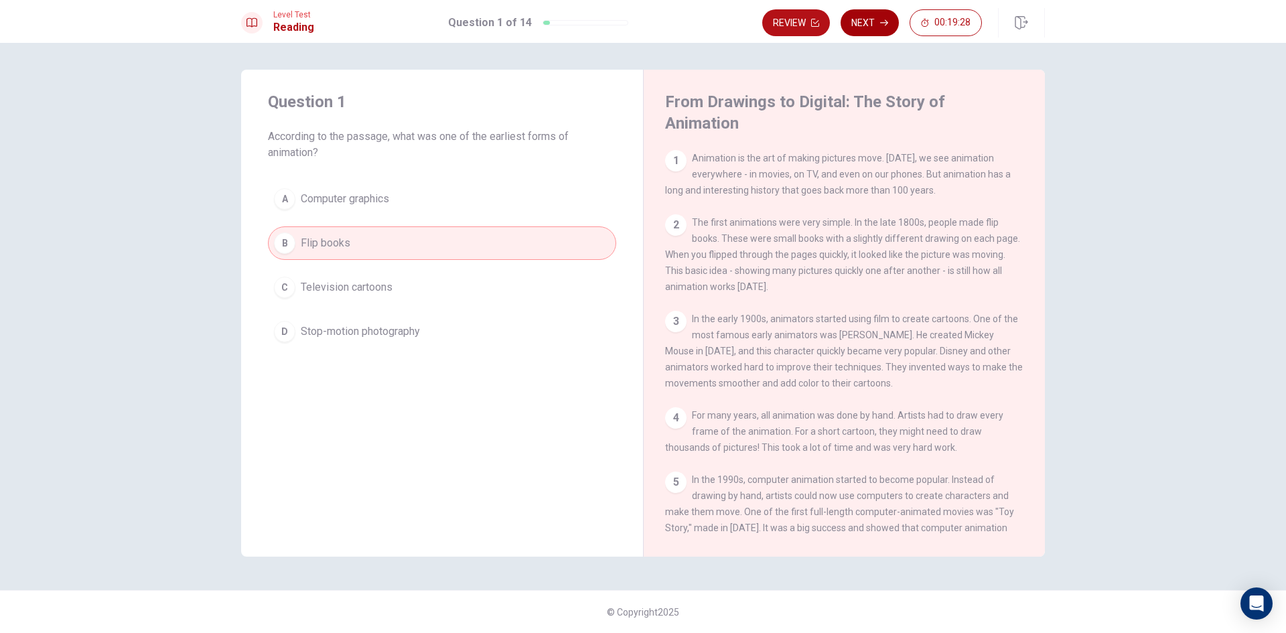
click at [851, 26] on button "Next" at bounding box center [870, 22] width 58 height 27
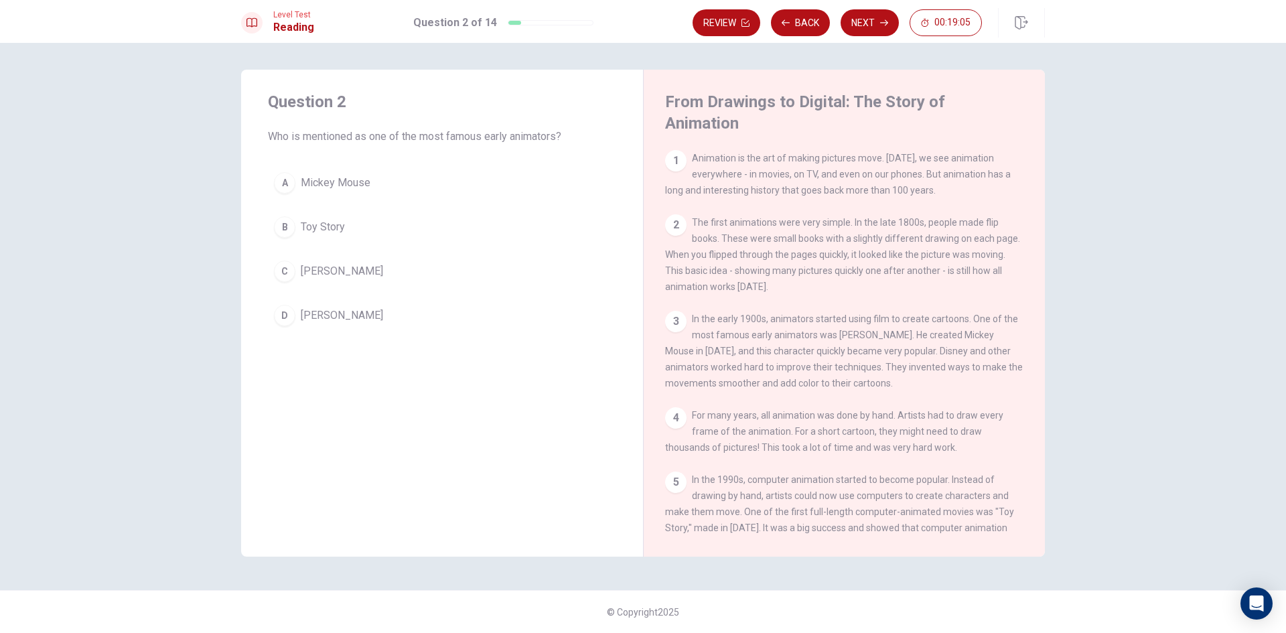
click at [323, 188] on span "Mickey Mouse" at bounding box center [336, 183] width 70 height 16
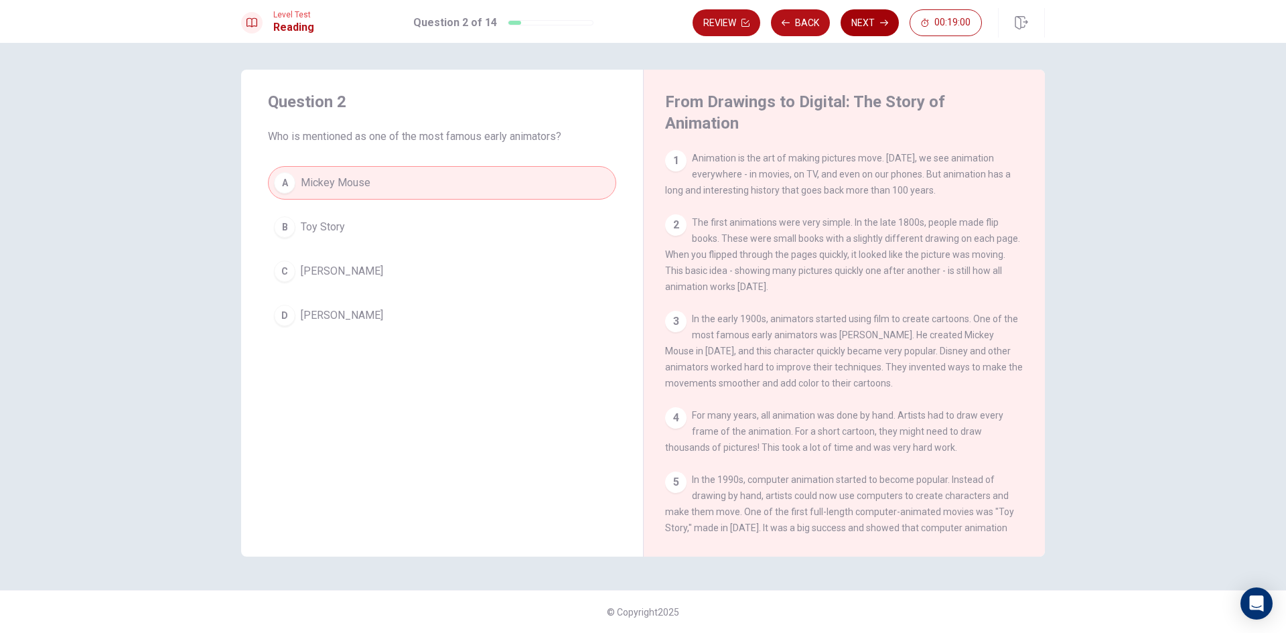
click at [889, 20] on button "Next" at bounding box center [870, 22] width 58 height 27
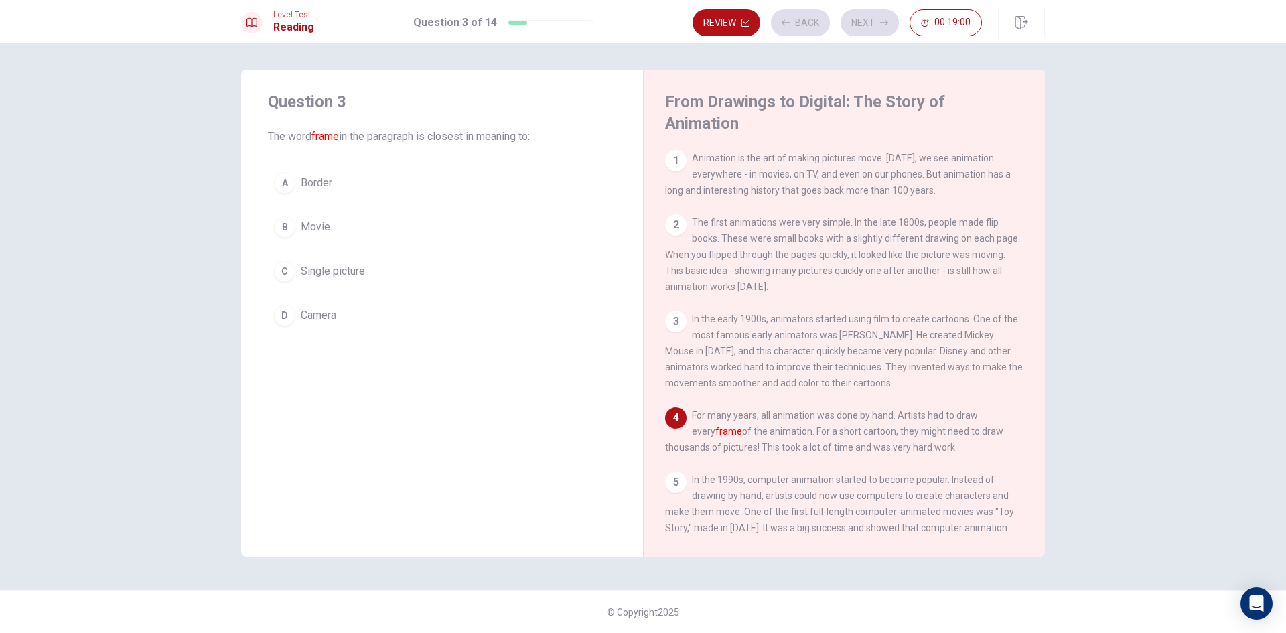
scroll to position [65, 0]
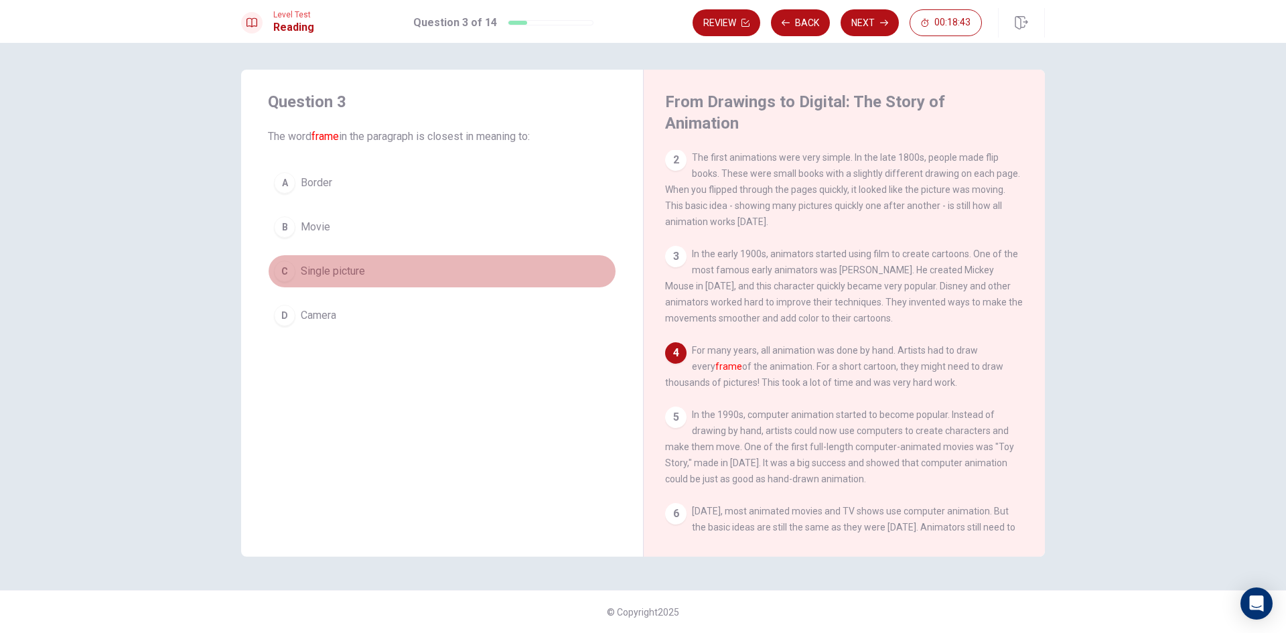
click at [316, 275] on span "Single picture" at bounding box center [333, 271] width 64 height 16
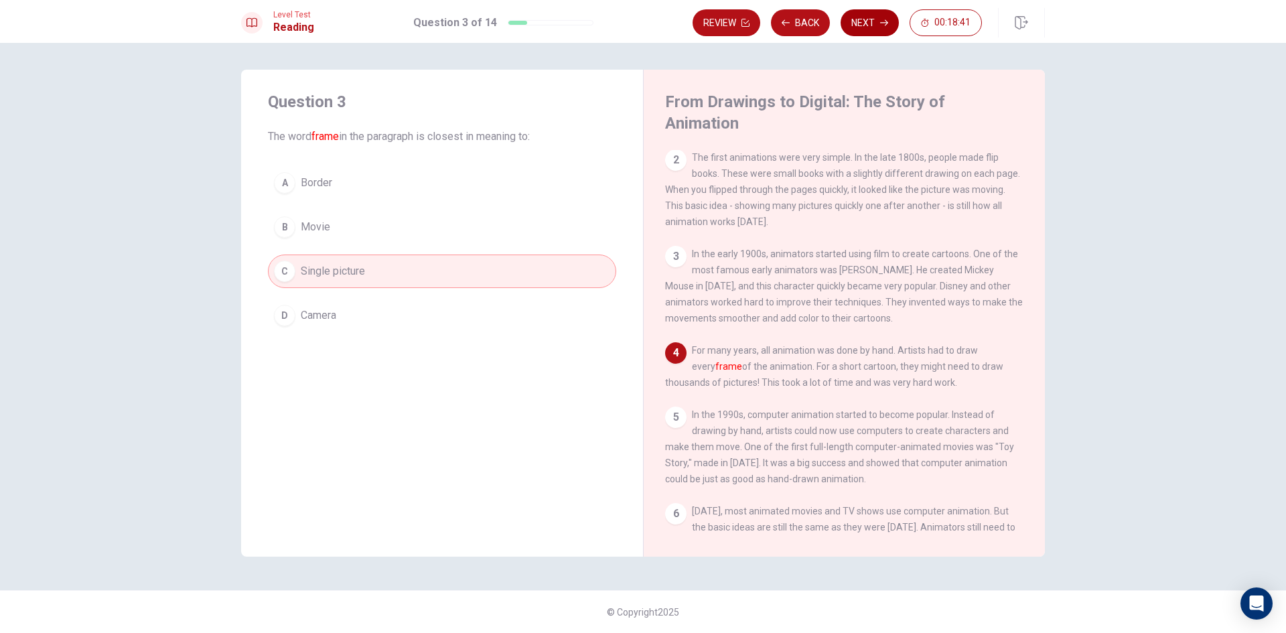
click at [875, 17] on button "Next" at bounding box center [870, 22] width 58 height 27
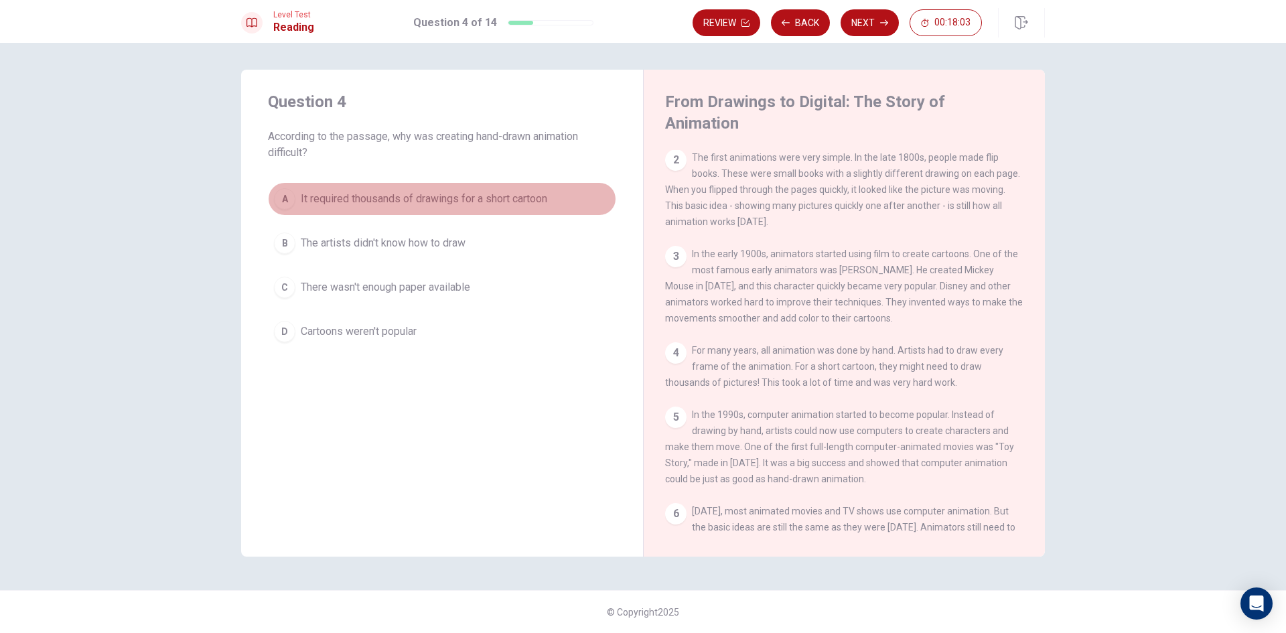
click at [433, 204] on span "It required thousands of drawings for a short cartoon" at bounding box center [424, 199] width 246 height 16
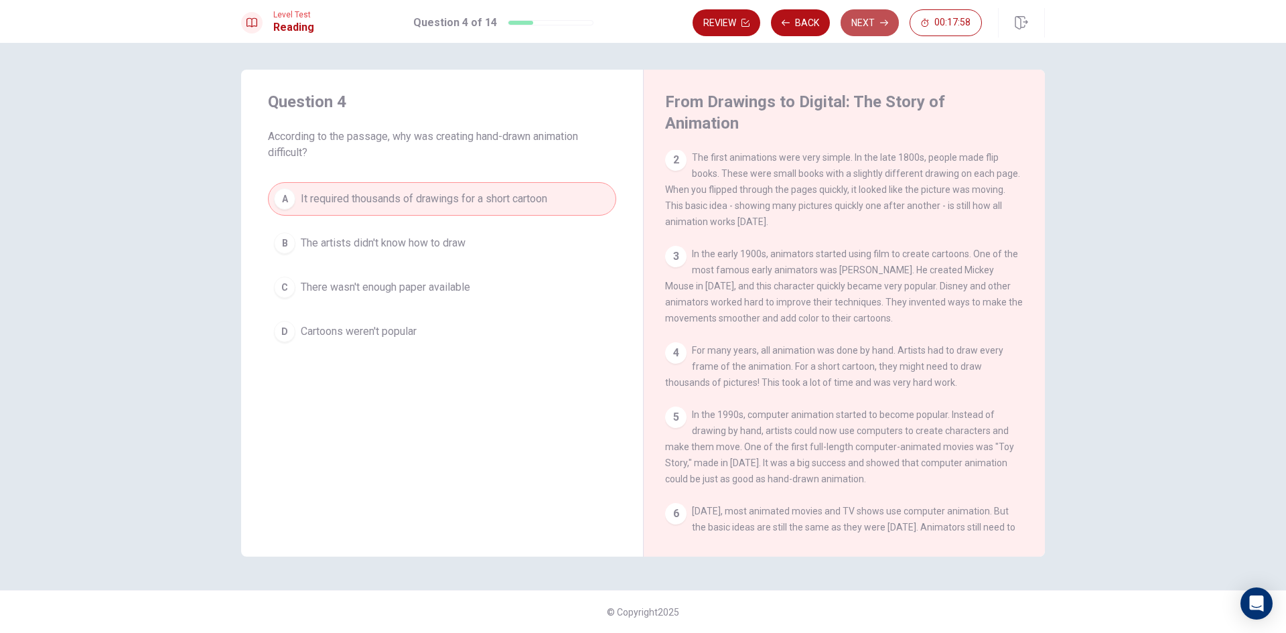
click at [880, 23] on icon "button" at bounding box center [884, 23] width 8 height 8
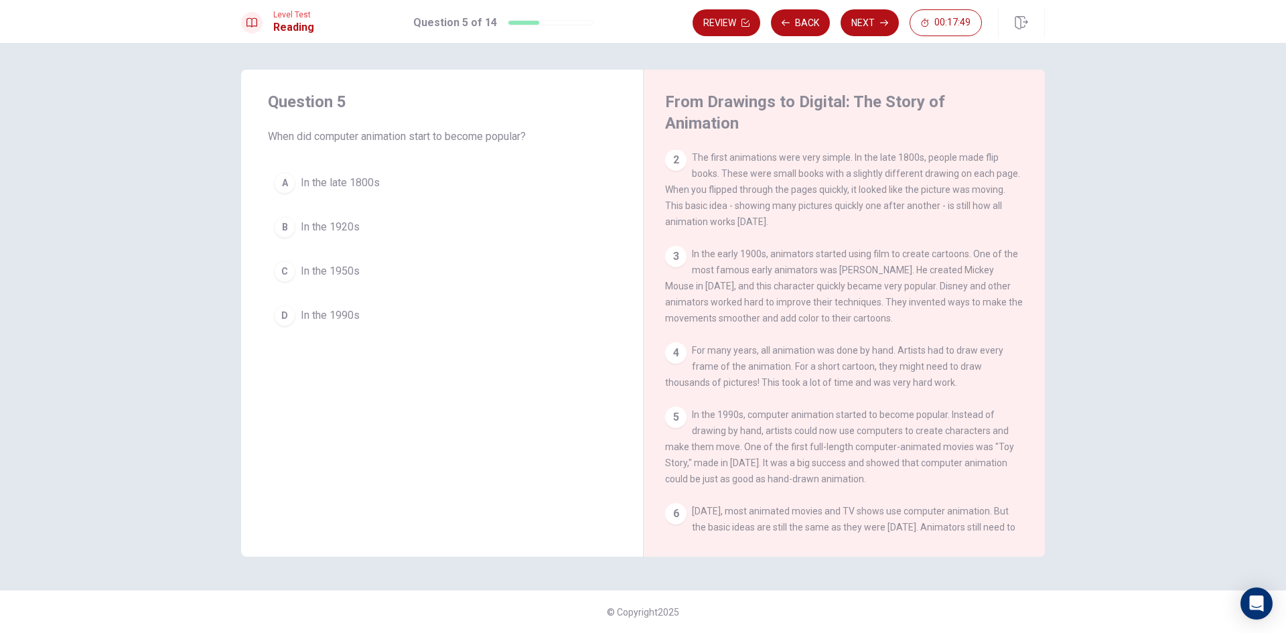
click at [357, 311] on span "In the 1990s" at bounding box center [330, 315] width 59 height 16
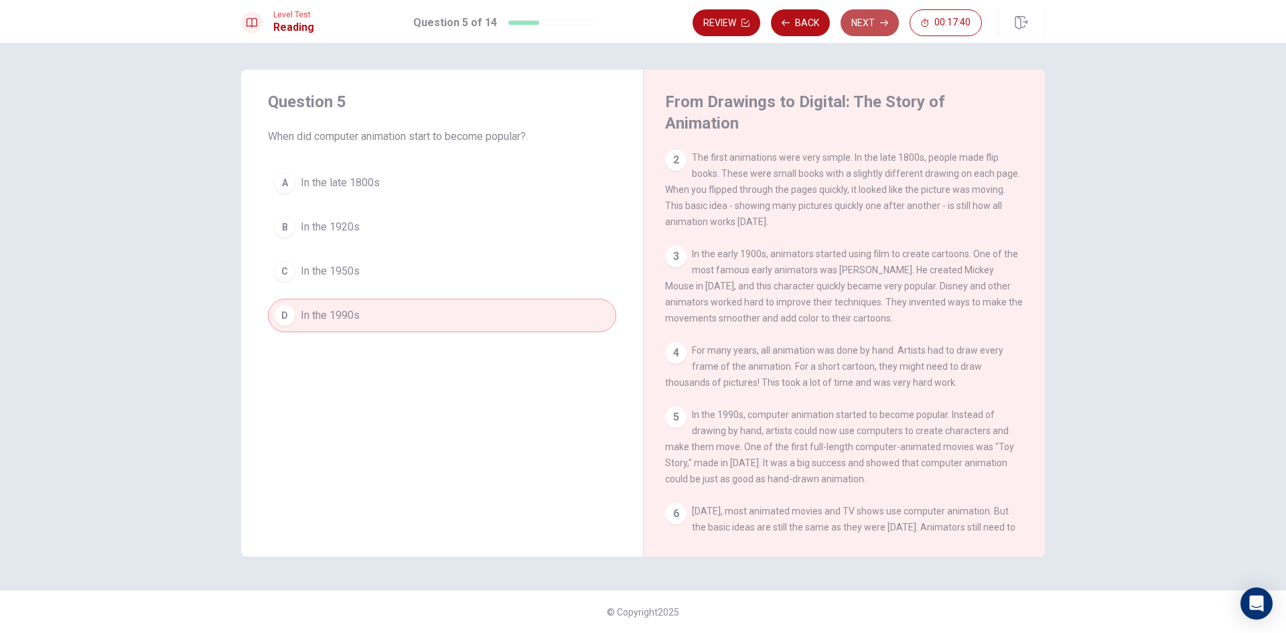
click at [864, 19] on button "Next" at bounding box center [870, 22] width 58 height 27
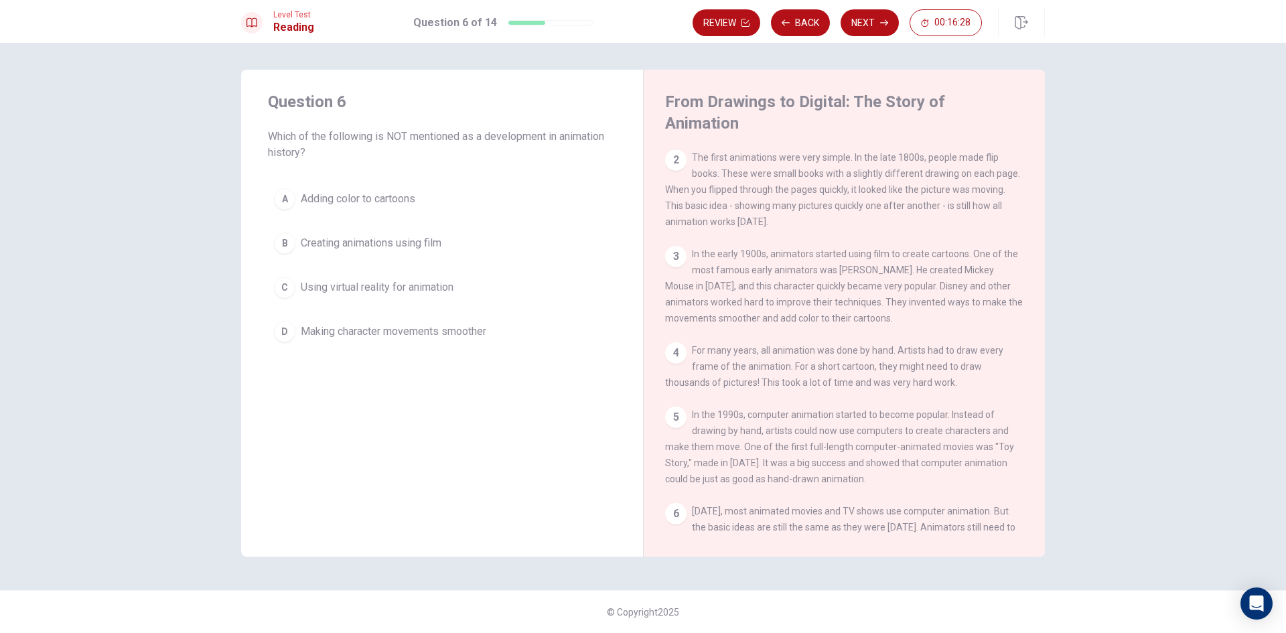
click at [389, 328] on span "Making character movements smoother" at bounding box center [394, 332] width 186 height 16
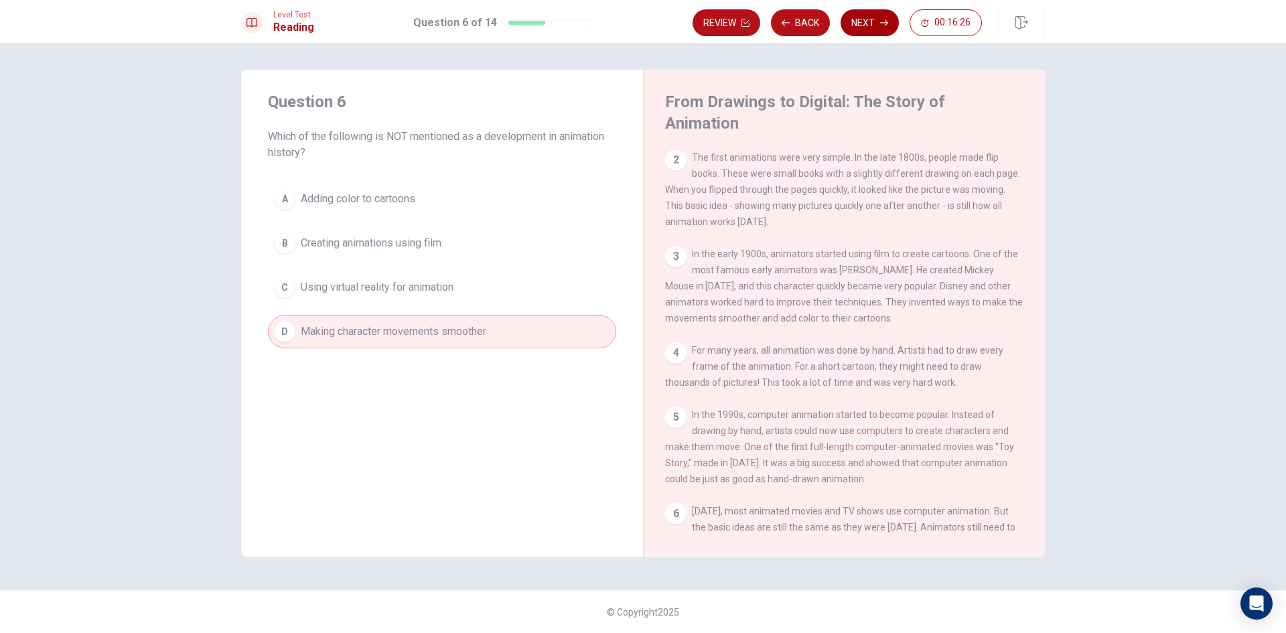
click at [883, 15] on button "Next" at bounding box center [870, 22] width 58 height 27
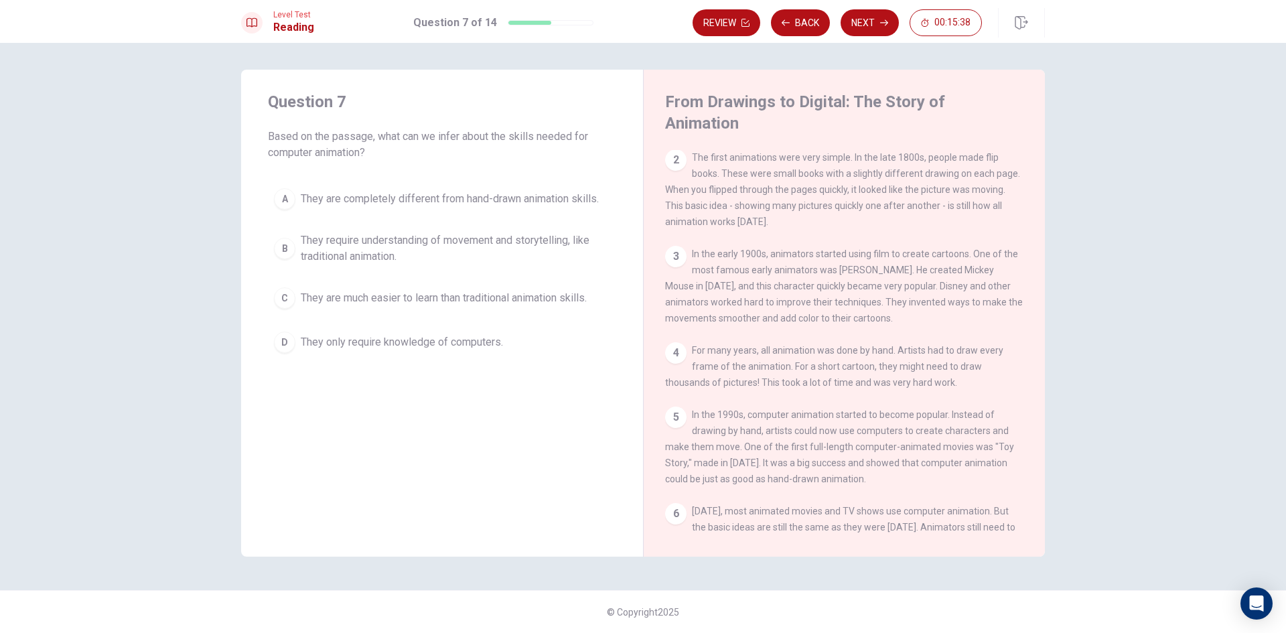
click at [372, 251] on span "They require understanding of movement and storytelling, like traditional anima…" at bounding box center [455, 248] width 309 height 32
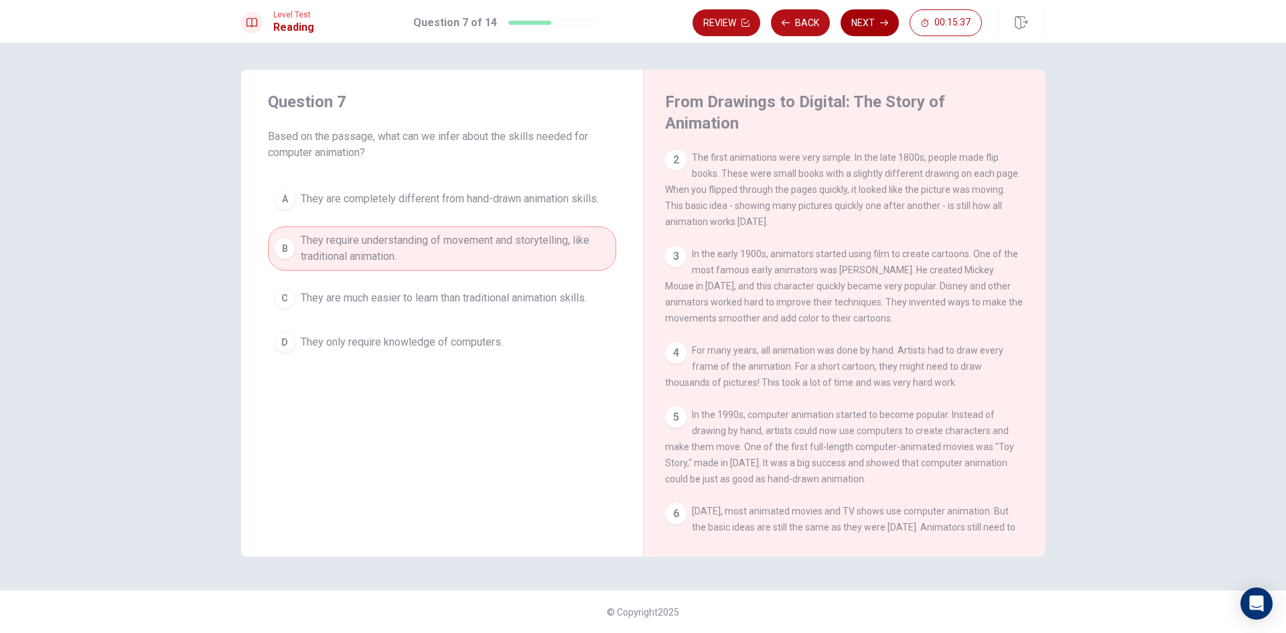
click at [855, 22] on button "Next" at bounding box center [870, 22] width 58 height 27
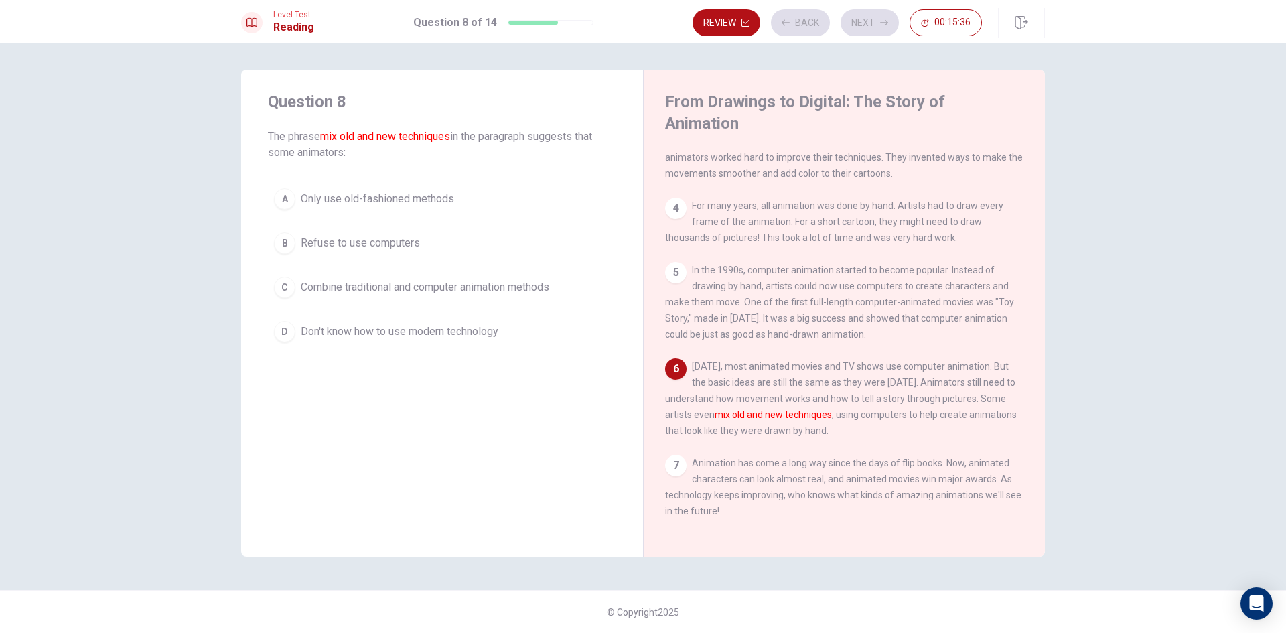
scroll to position [230, 0]
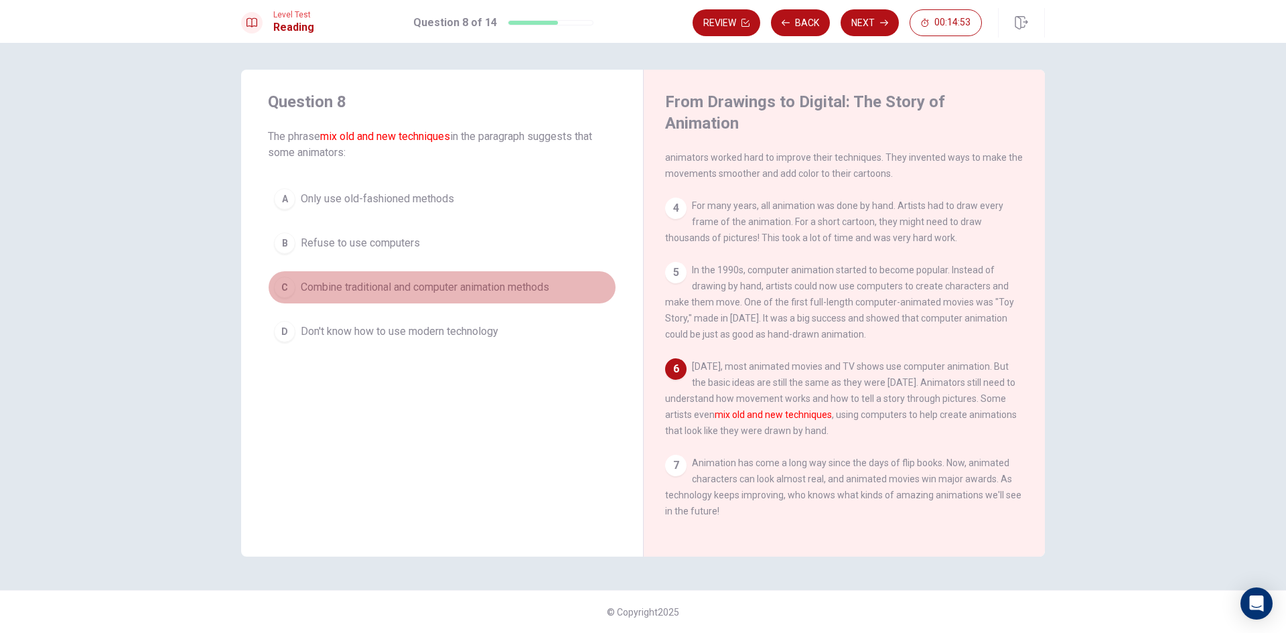
click at [392, 292] on span "Combine traditional and computer animation methods" at bounding box center [425, 287] width 248 height 16
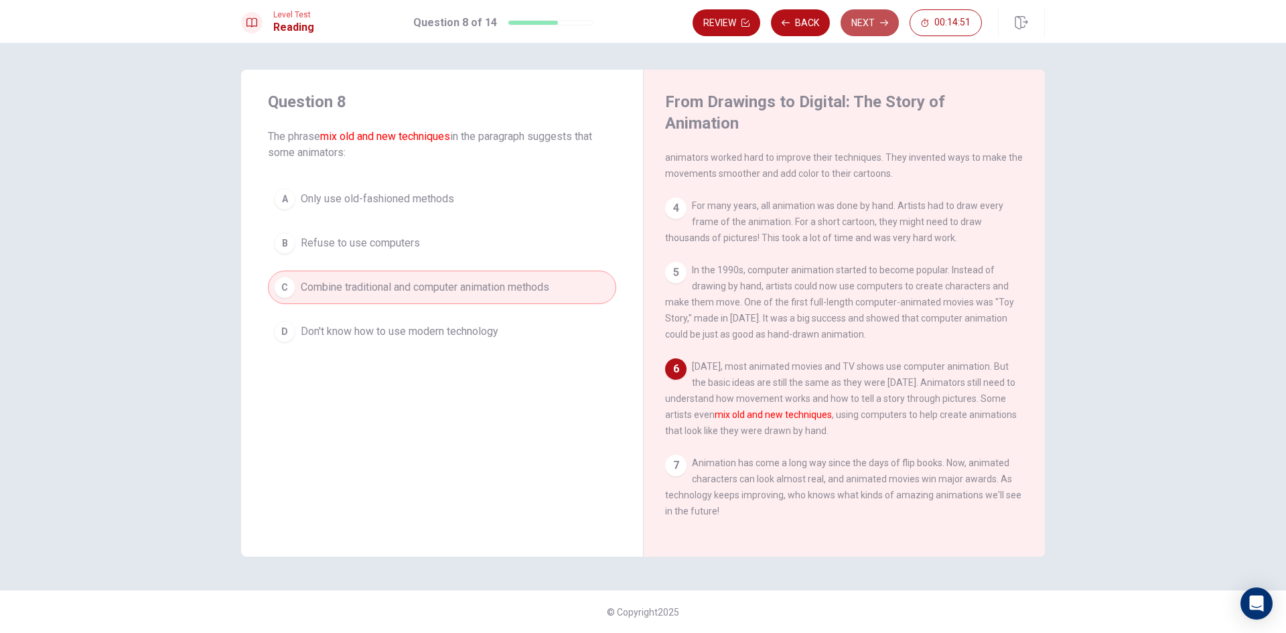
click at [874, 27] on button "Next" at bounding box center [870, 22] width 58 height 27
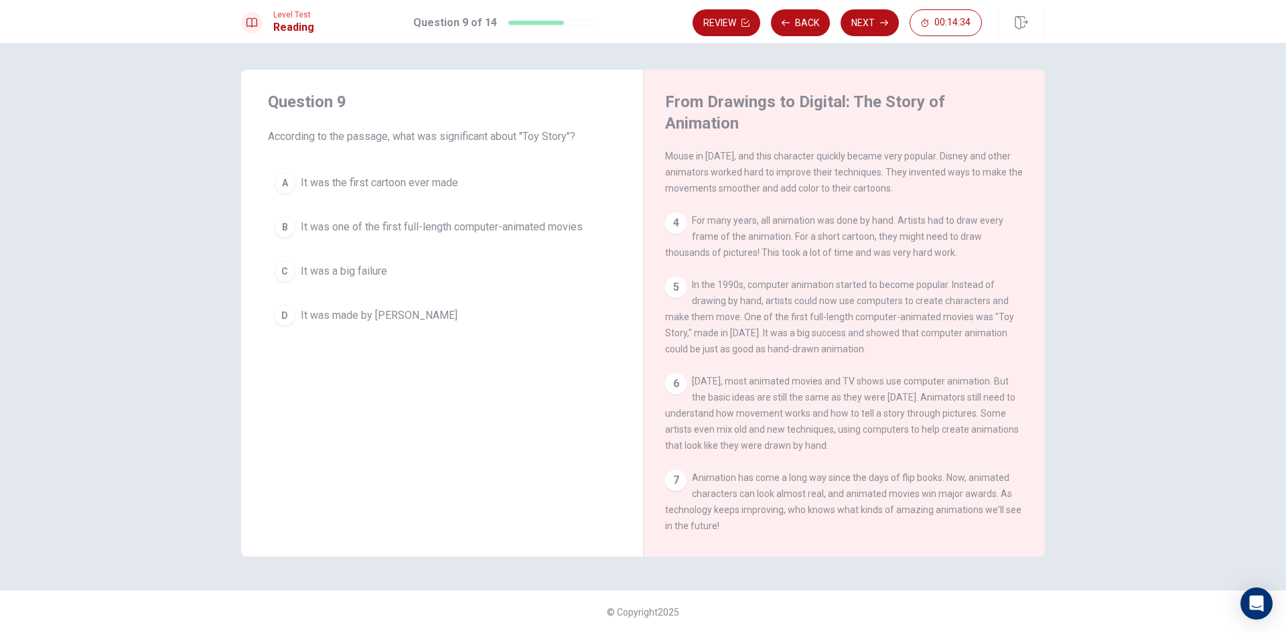
scroll to position [163, 0]
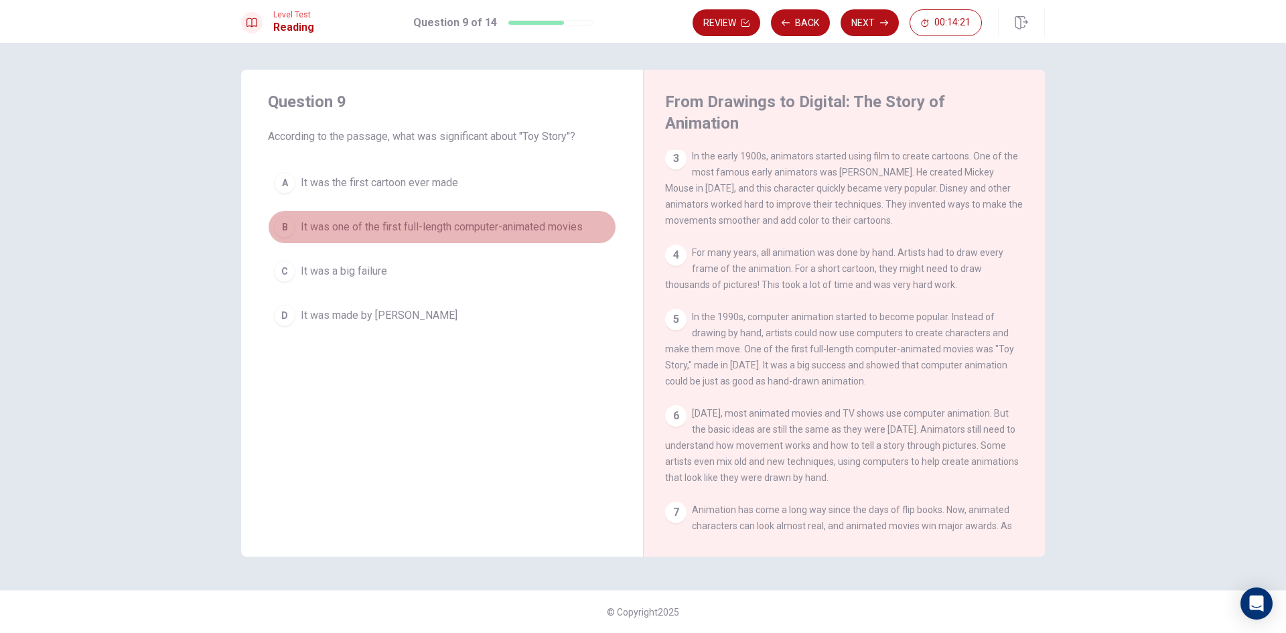
click at [457, 223] on span "It was one of the first full-length computer-animated movies" at bounding box center [442, 227] width 282 height 16
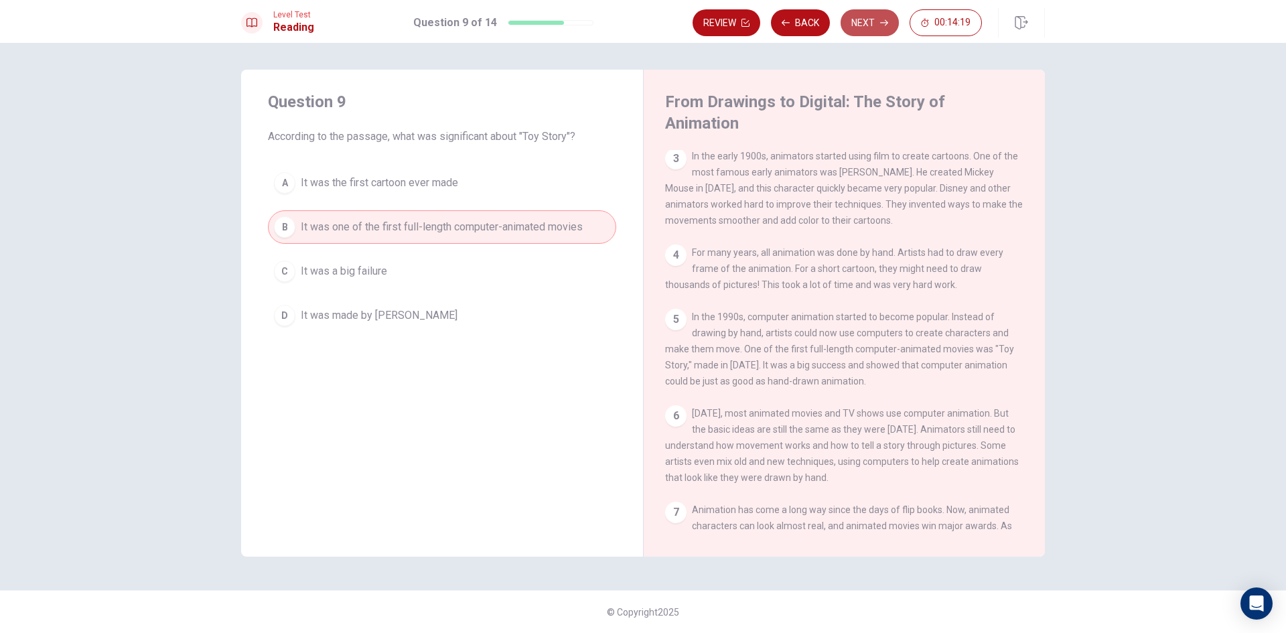
click at [867, 20] on button "Next" at bounding box center [870, 22] width 58 height 27
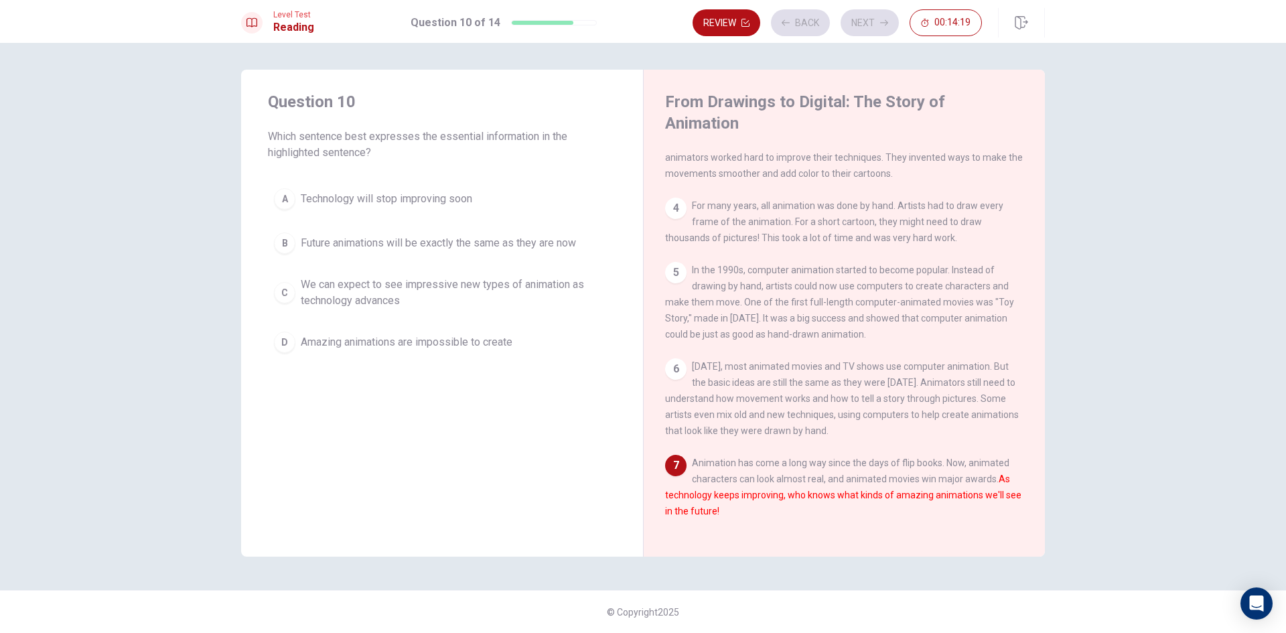
scroll to position [230, 0]
click at [427, 195] on span "Technology will stop improving soon" at bounding box center [386, 199] width 171 height 16
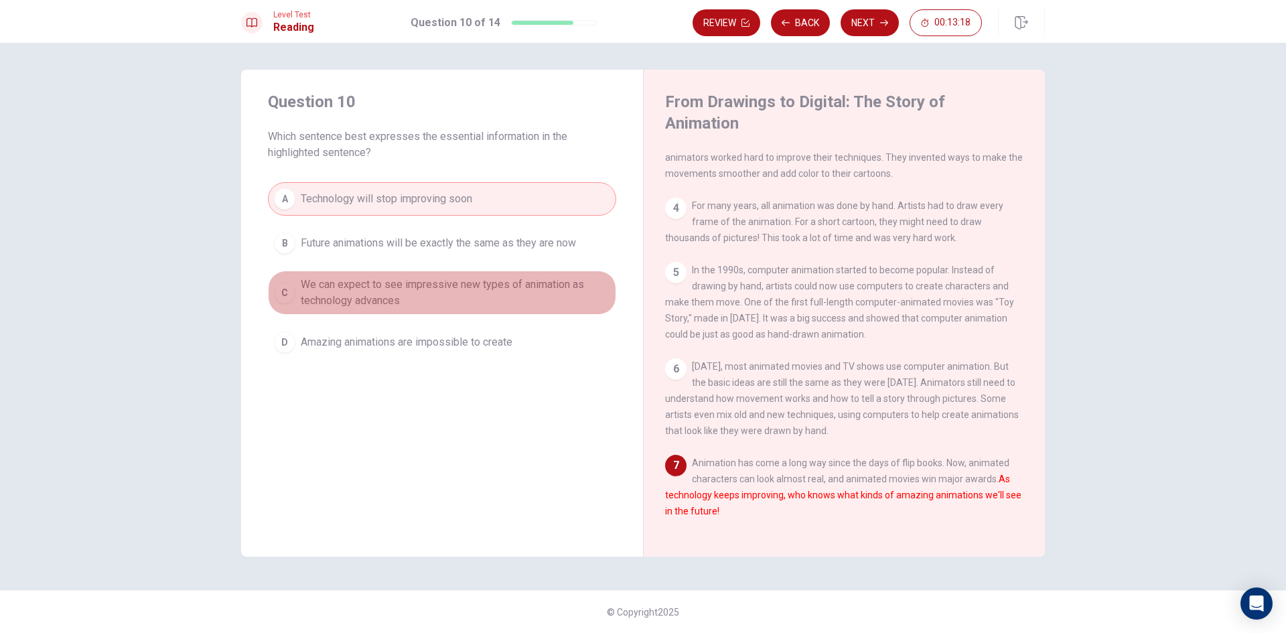
click at [443, 301] on span "We can expect to see impressive new types of animation as technology advances" at bounding box center [455, 293] width 309 height 32
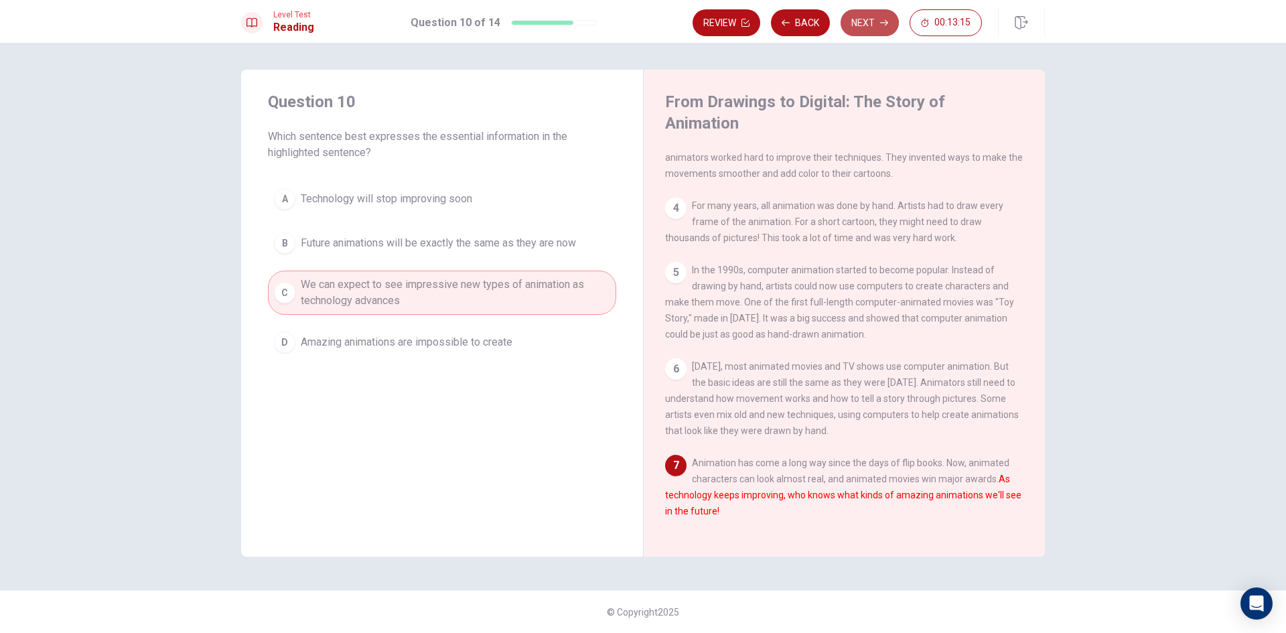
click at [867, 16] on button "Next" at bounding box center [870, 22] width 58 height 27
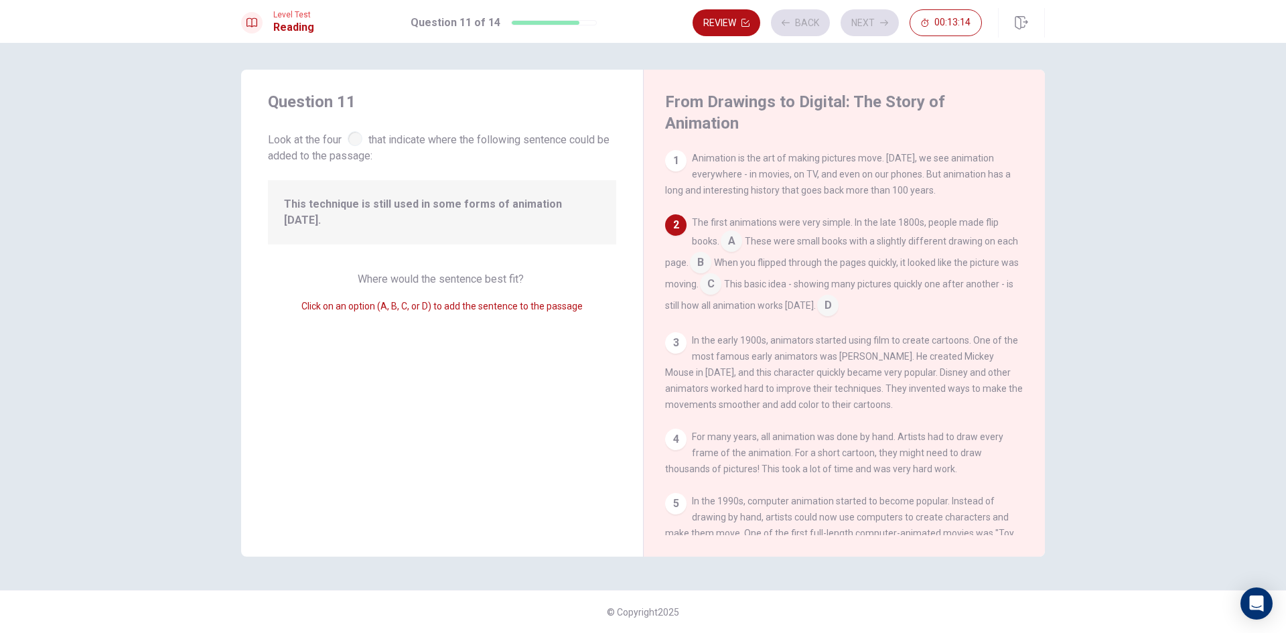
scroll to position [66, 0]
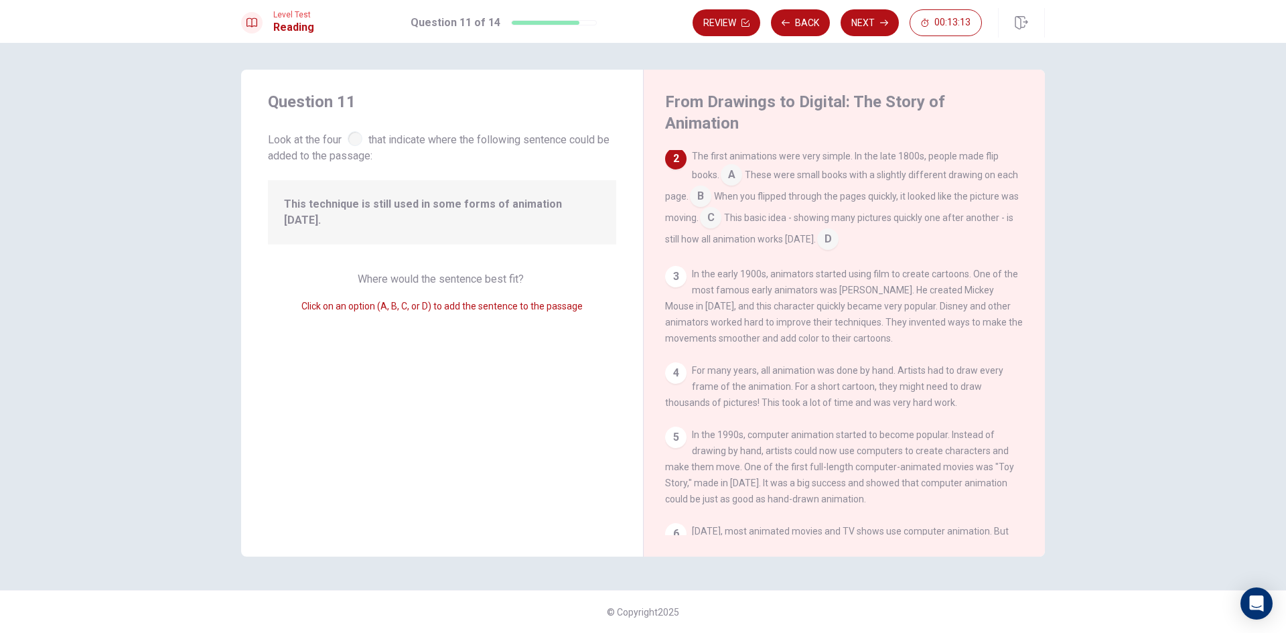
click at [432, 208] on span "This technique is still used in some forms of animation [DATE]." at bounding box center [442, 212] width 316 height 32
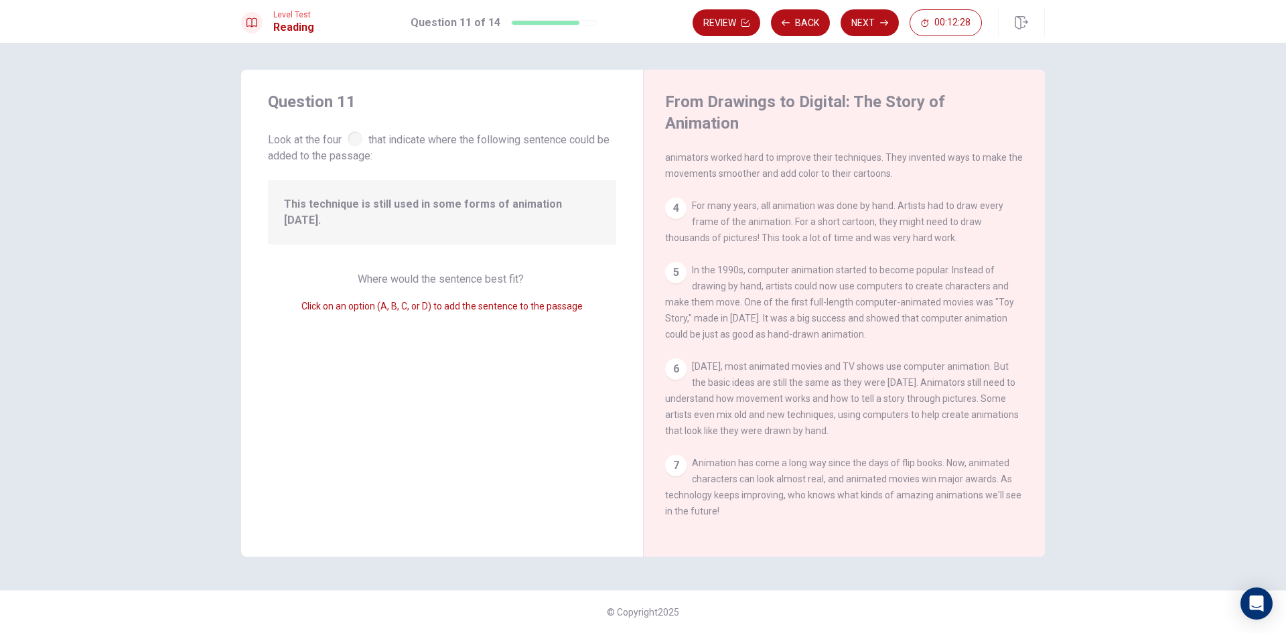
scroll to position [248, 0]
click at [672, 358] on div "6" at bounding box center [675, 368] width 21 height 21
click at [675, 358] on div "6" at bounding box center [675, 368] width 21 height 21
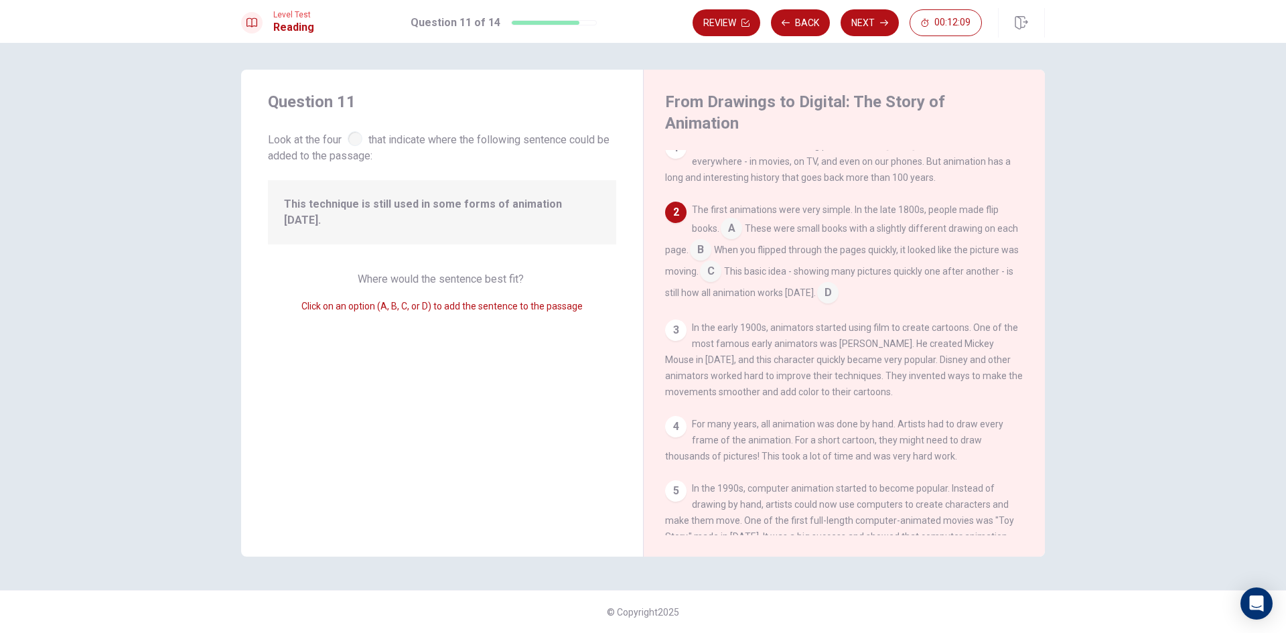
scroll to position [0, 0]
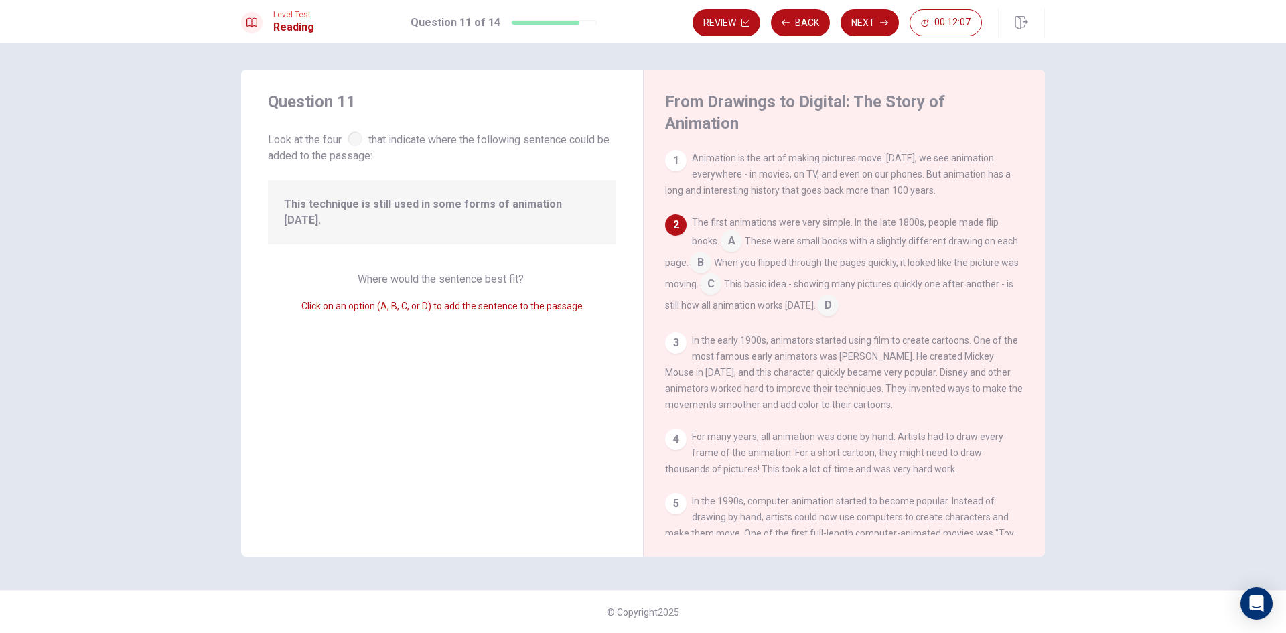
click at [679, 150] on div "1" at bounding box center [675, 160] width 21 height 21
click at [721, 275] on input at bounding box center [710, 285] width 21 height 21
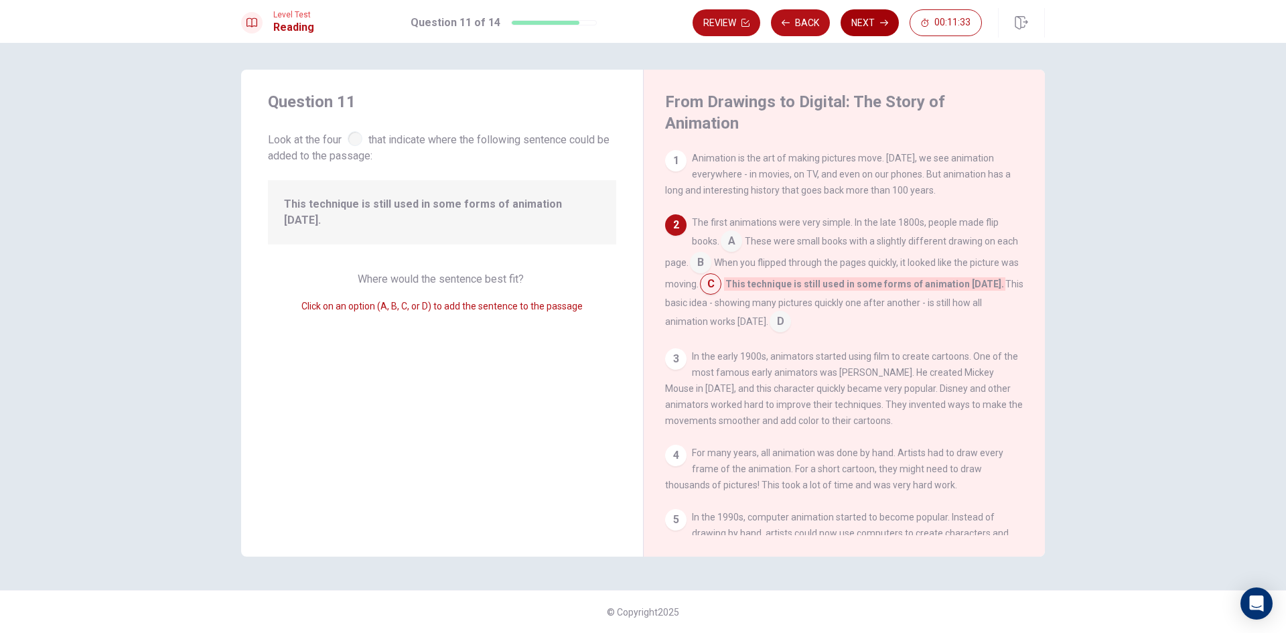
click at [861, 19] on button "Next" at bounding box center [870, 22] width 58 height 27
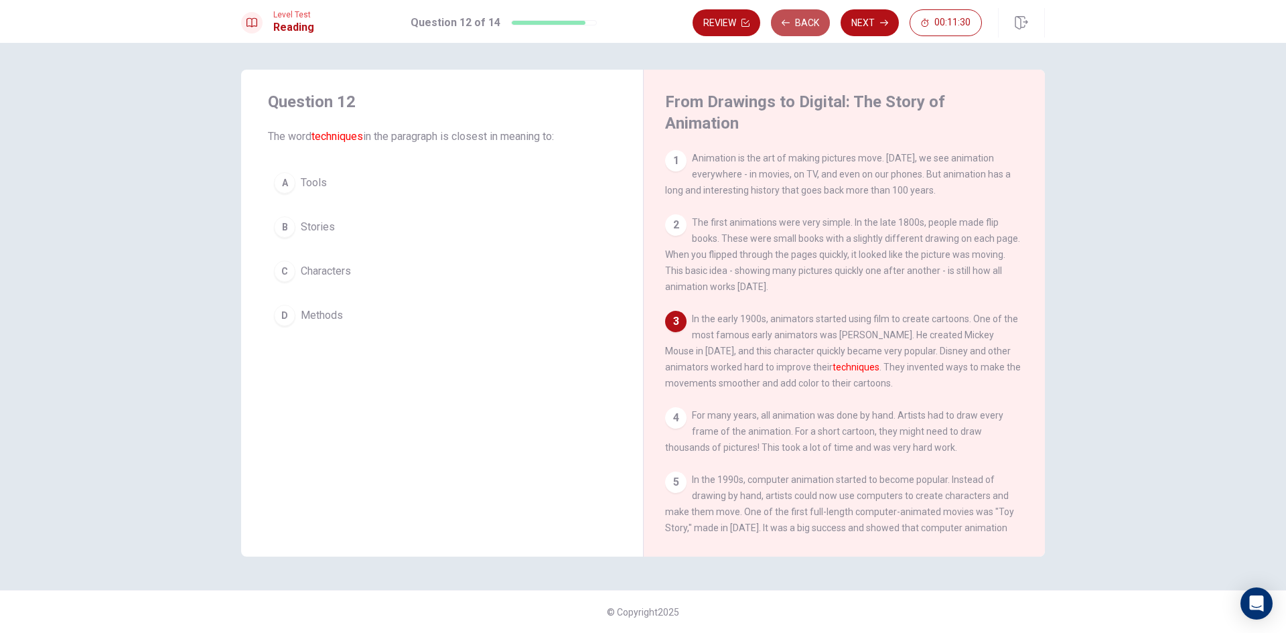
click at [810, 28] on button "Back" at bounding box center [800, 22] width 59 height 27
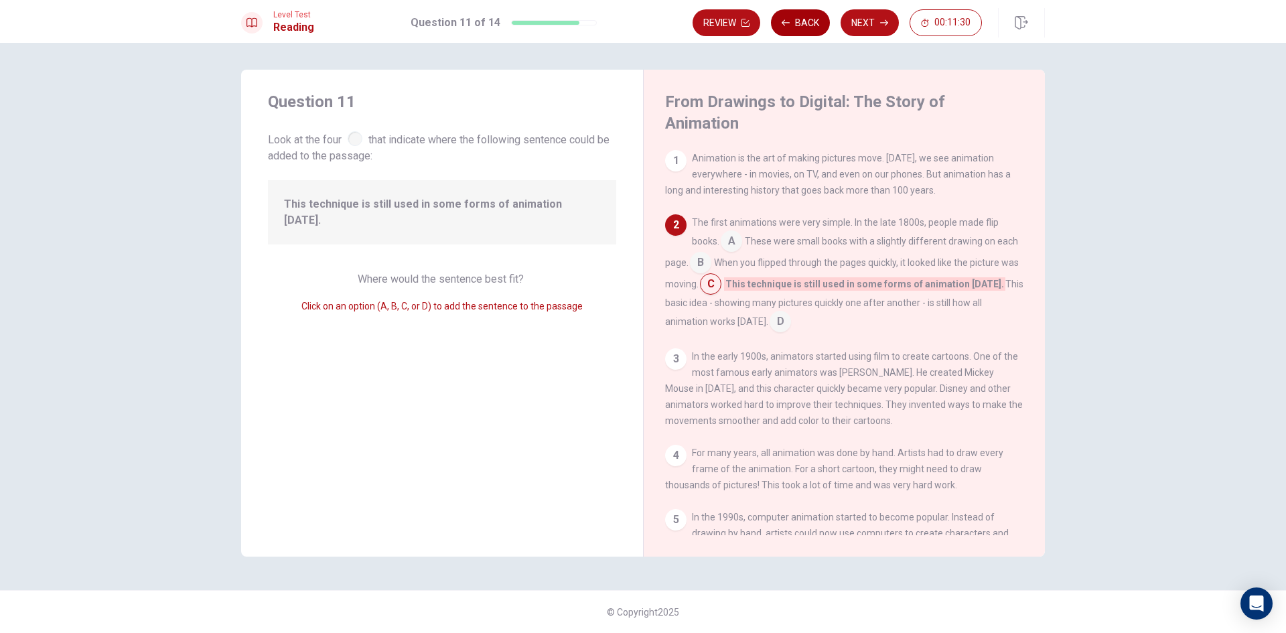
scroll to position [66, 0]
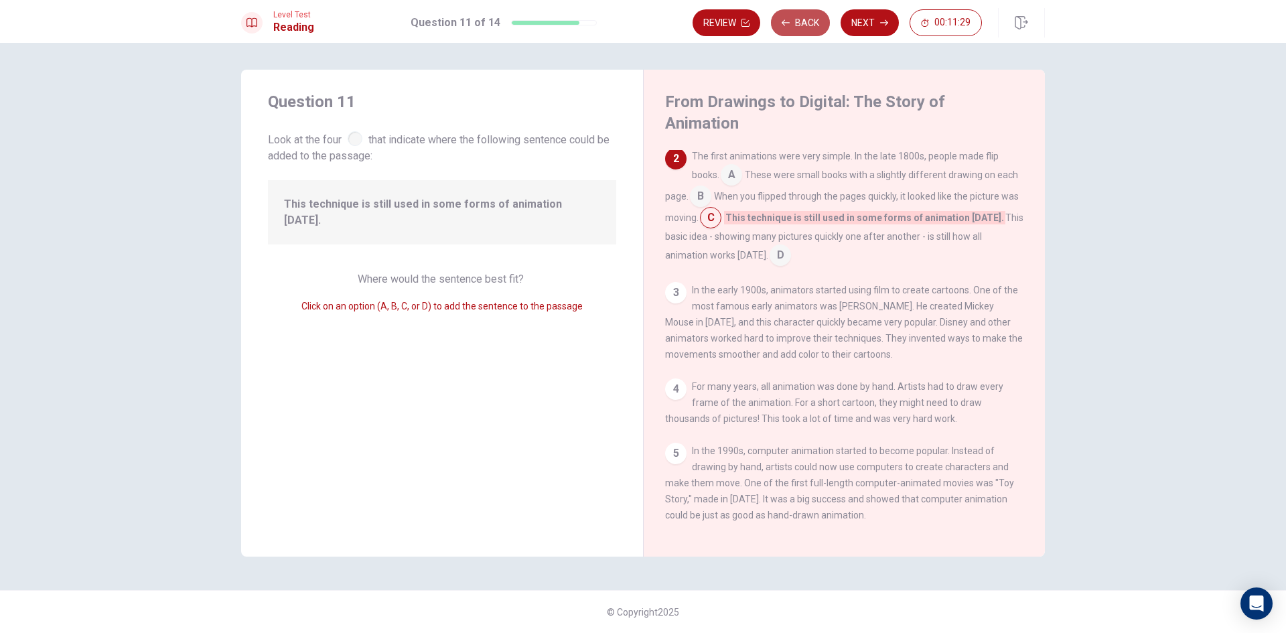
click at [810, 28] on button "Back" at bounding box center [800, 22] width 59 height 27
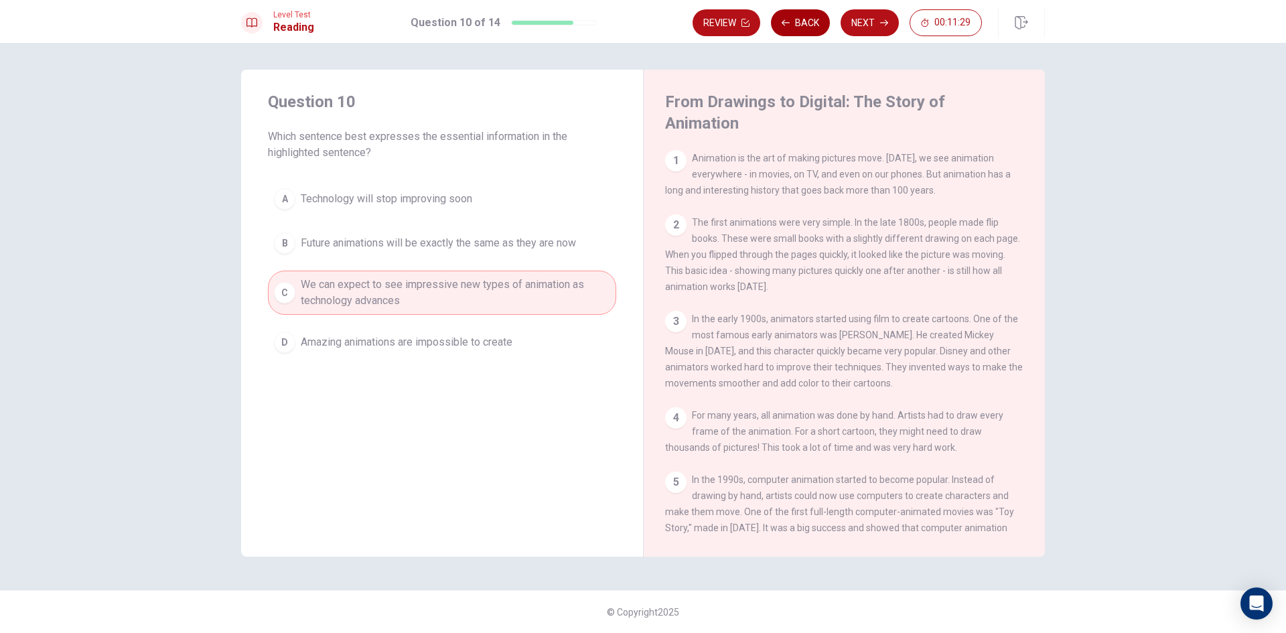
click at [810, 28] on button "Back" at bounding box center [800, 22] width 59 height 27
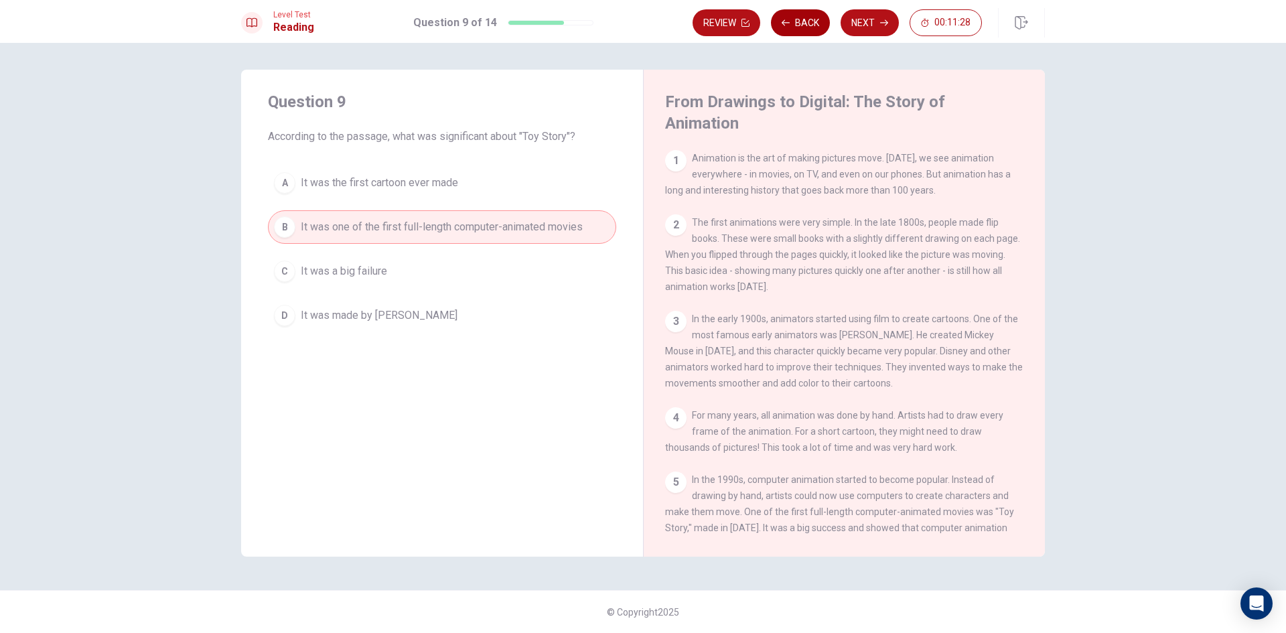
click at [810, 28] on button "Back" at bounding box center [800, 22] width 59 height 27
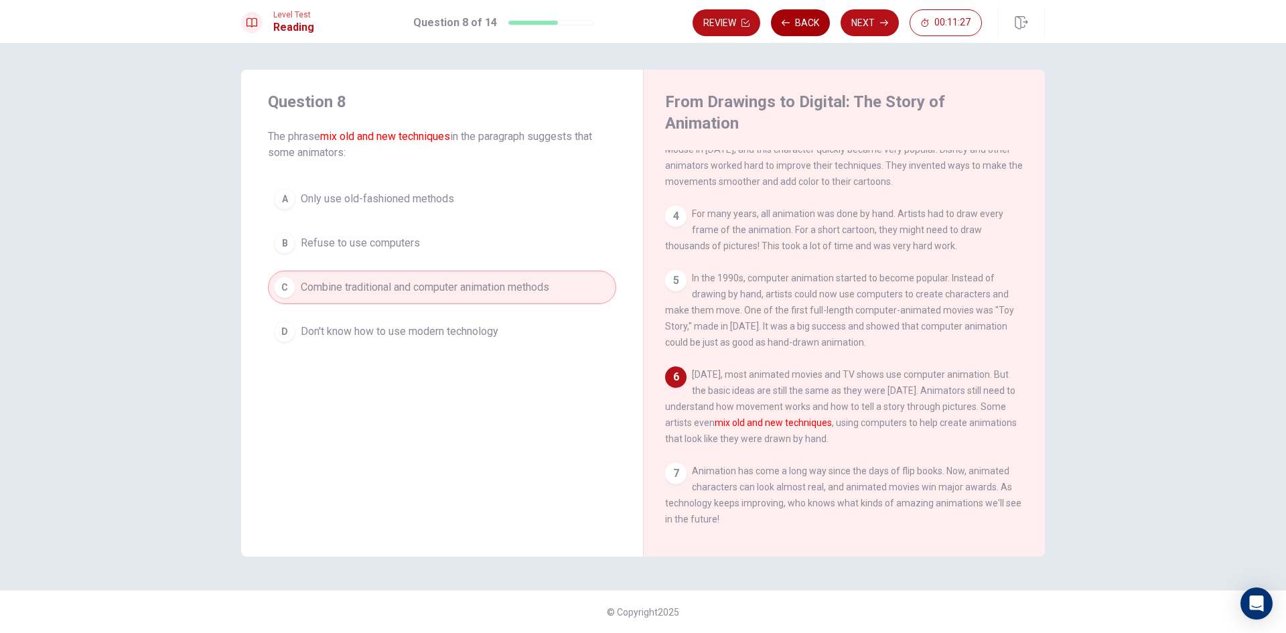
scroll to position [230, 0]
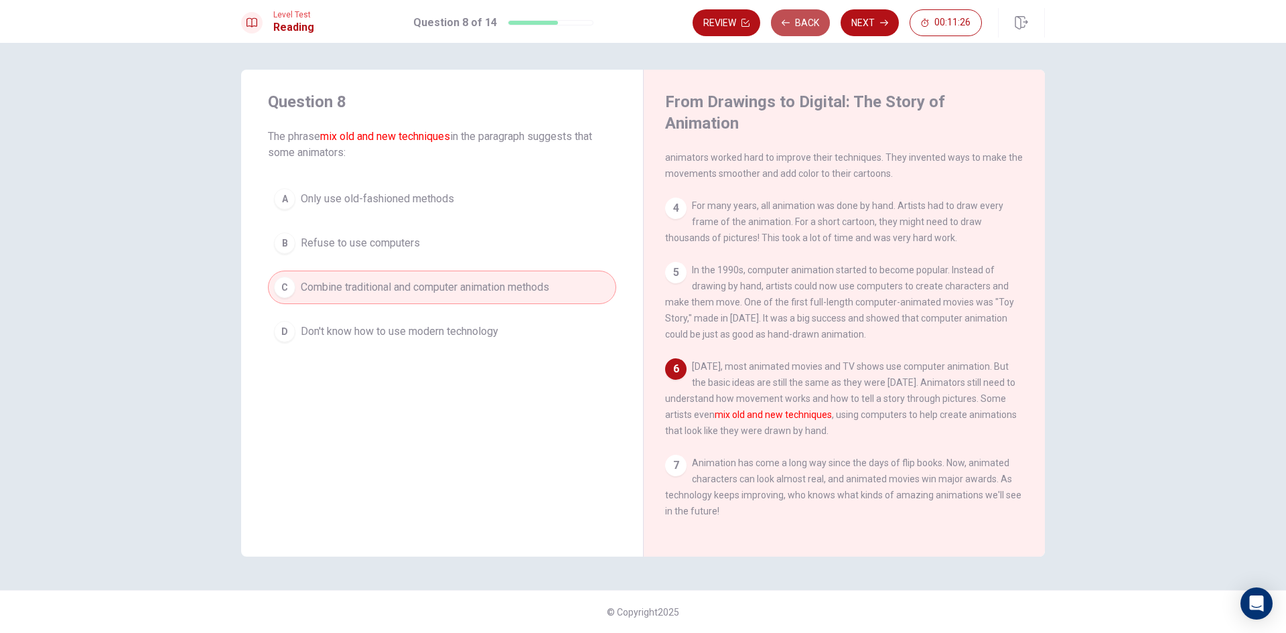
click at [810, 28] on button "Back" at bounding box center [800, 22] width 59 height 27
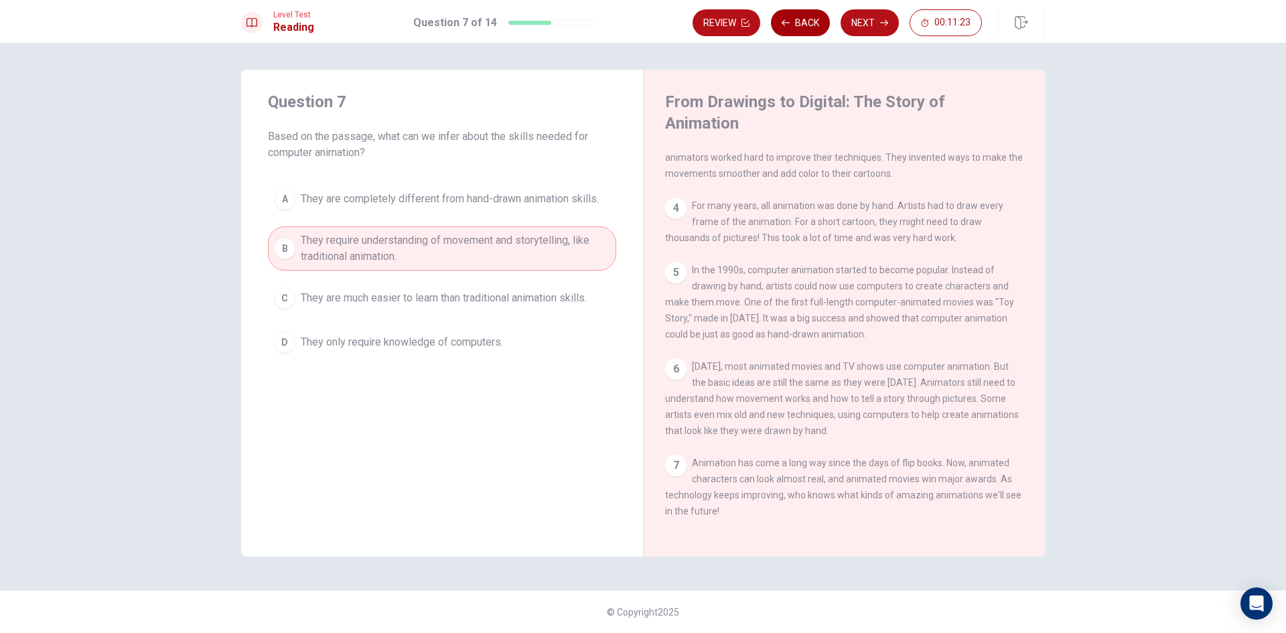
click at [810, 28] on button "Back" at bounding box center [800, 22] width 59 height 27
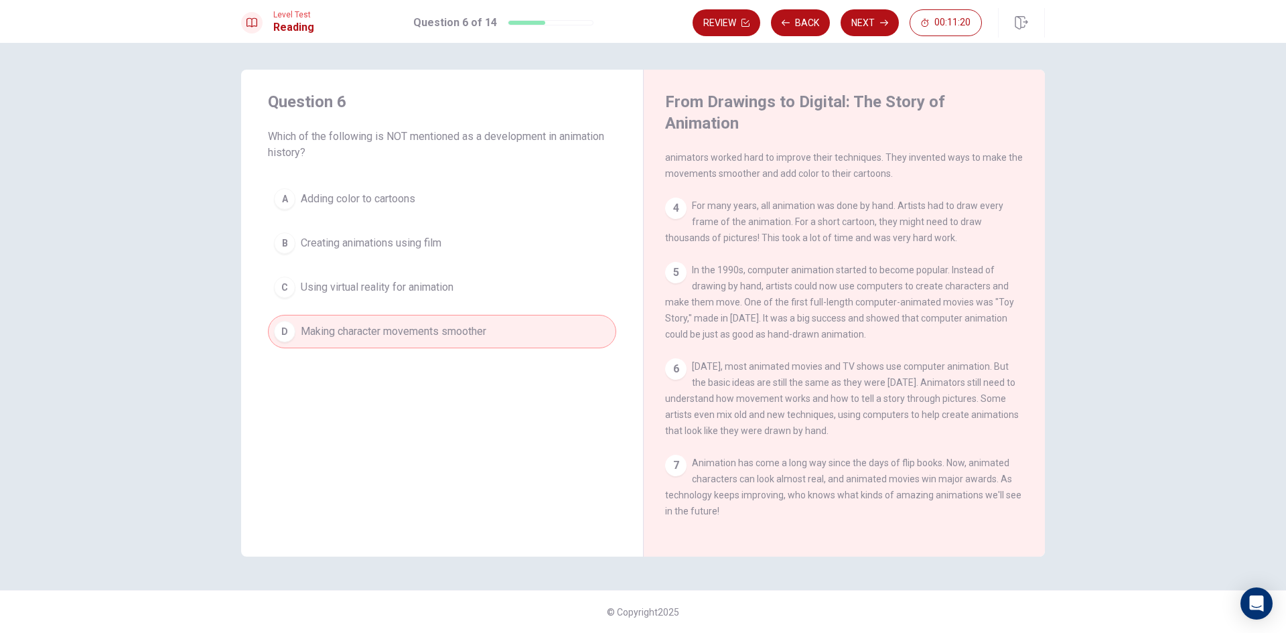
click at [407, 275] on button "C Using virtual reality for animation" at bounding box center [442, 287] width 348 height 33
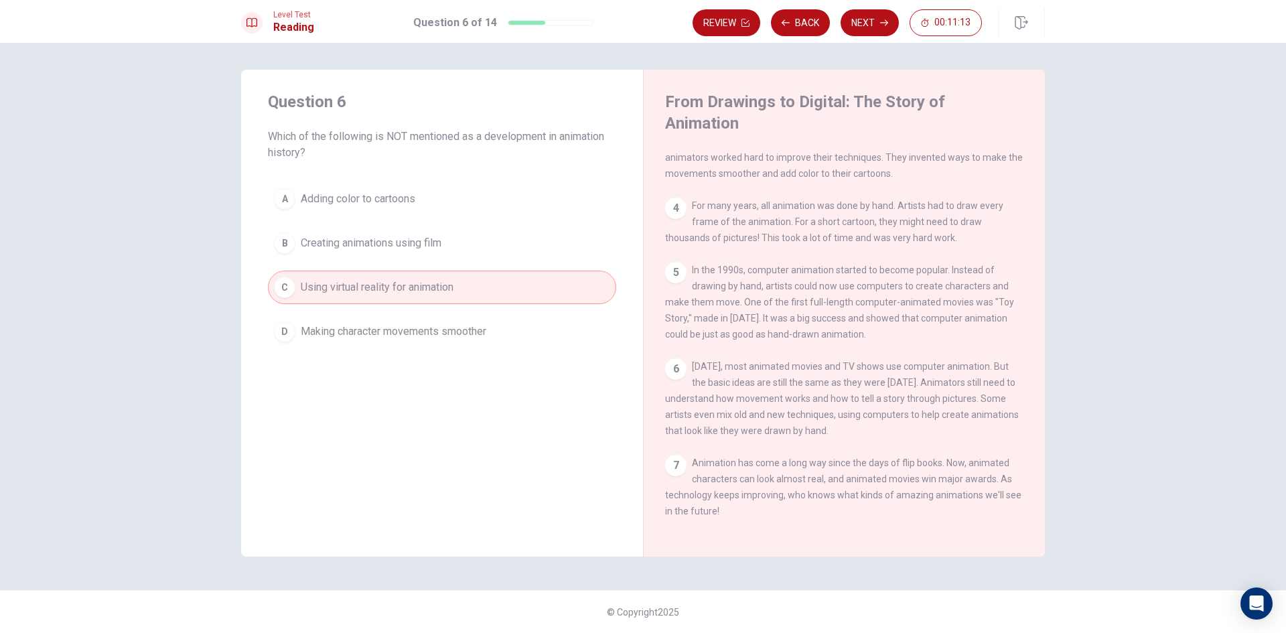
click at [463, 249] on button "B Creating animations using film" at bounding box center [442, 242] width 348 height 33
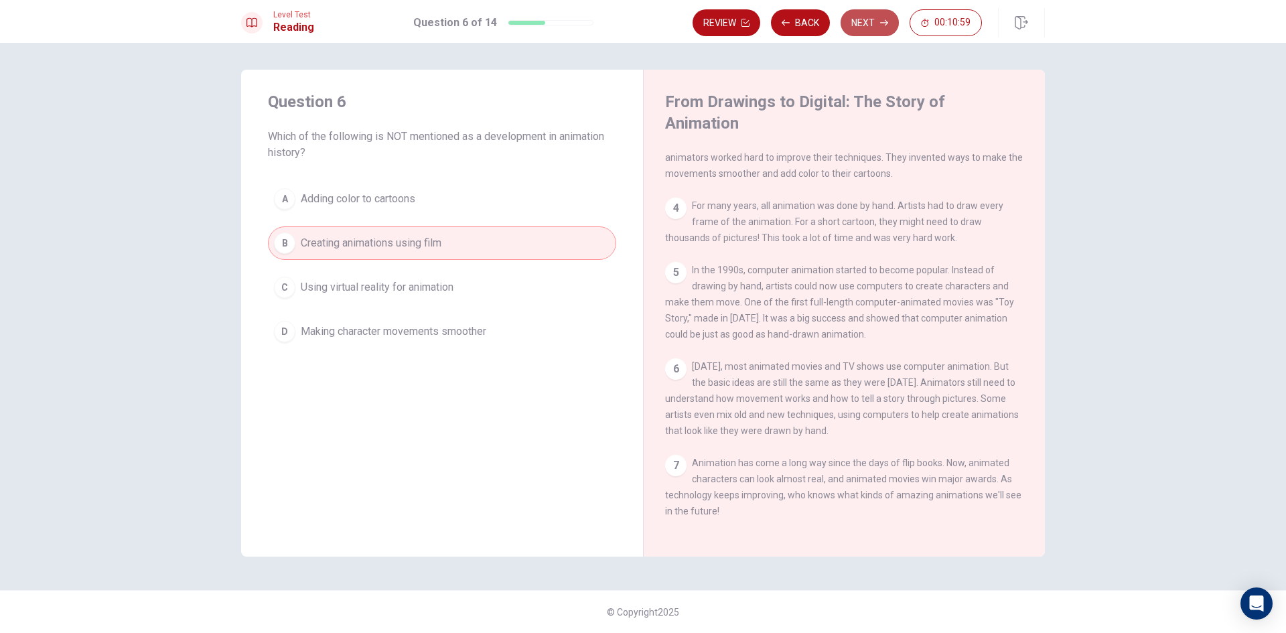
click at [863, 29] on button "Next" at bounding box center [870, 22] width 58 height 27
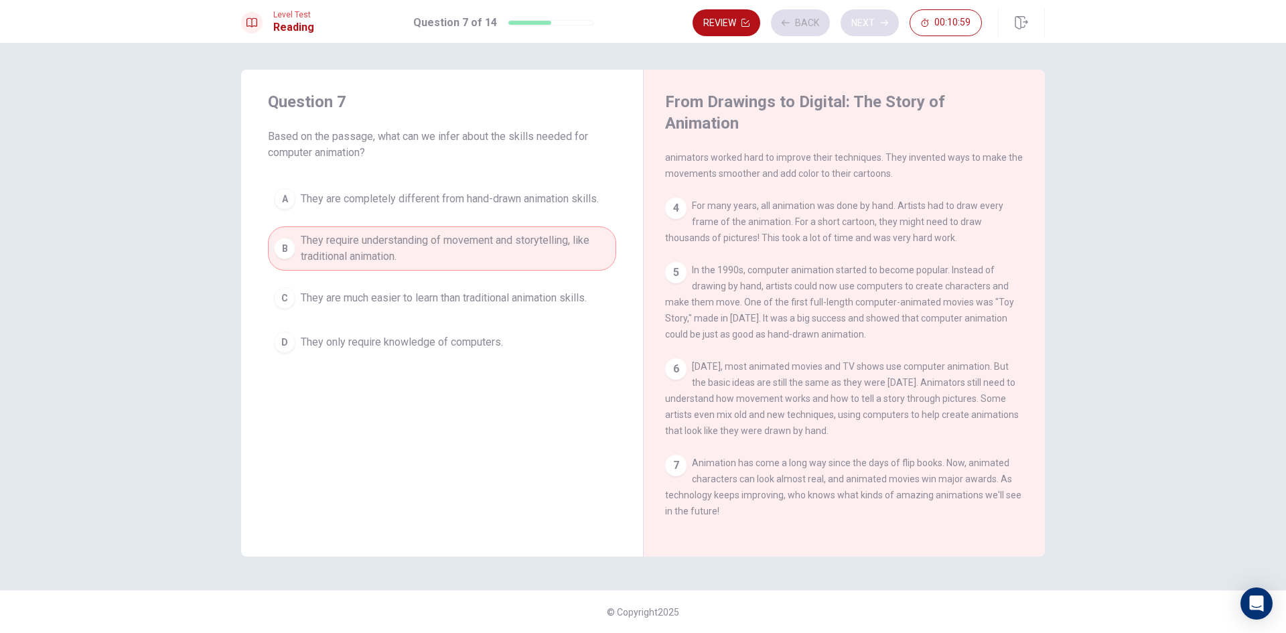
click at [863, 29] on div "Review Back Next 00:10:59" at bounding box center [837, 22] width 289 height 27
click at [863, 21] on button "Next" at bounding box center [870, 22] width 58 height 27
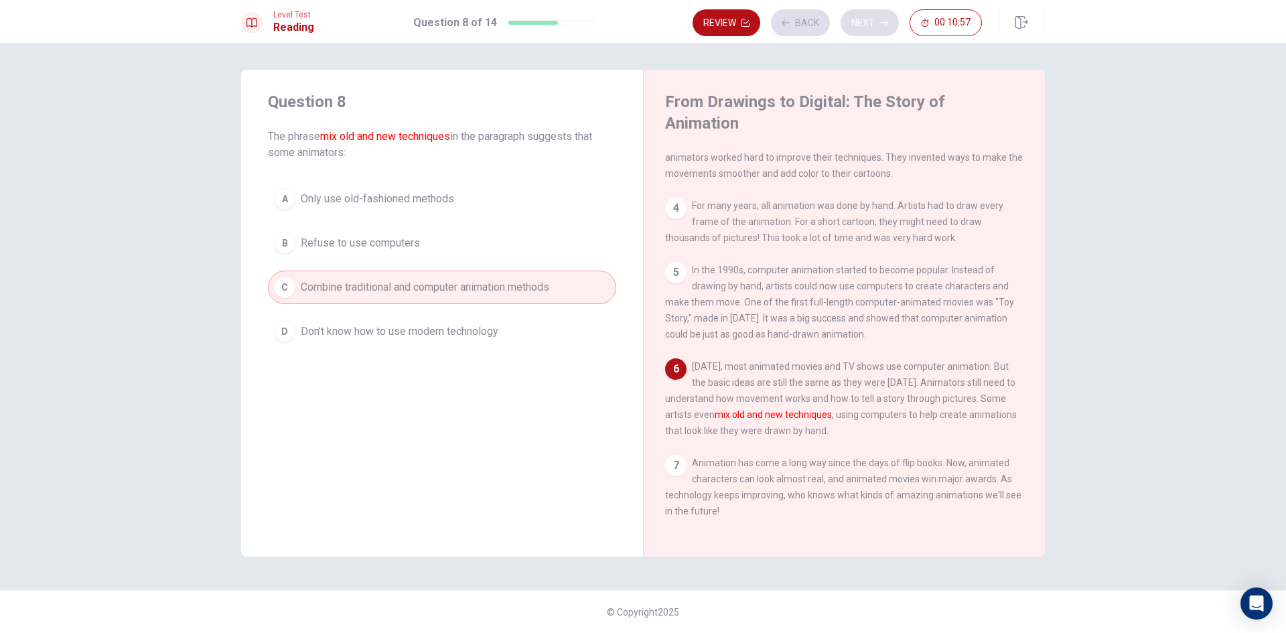
click at [863, 21] on div "Review Back Next 00:10:57" at bounding box center [837, 22] width 289 height 27
click at [859, 21] on button "Next" at bounding box center [870, 22] width 58 height 27
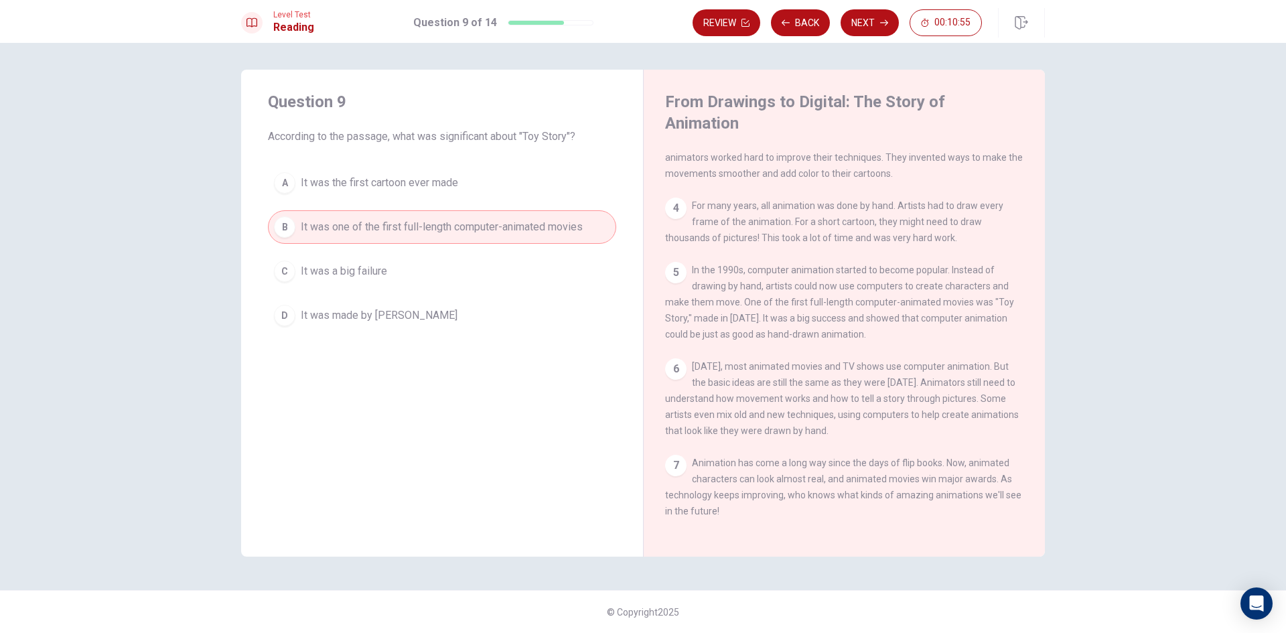
click at [859, 36] on div "Review Back Next 00:10:55" at bounding box center [869, 22] width 352 height 29
click at [863, 23] on button "Next" at bounding box center [870, 22] width 58 height 27
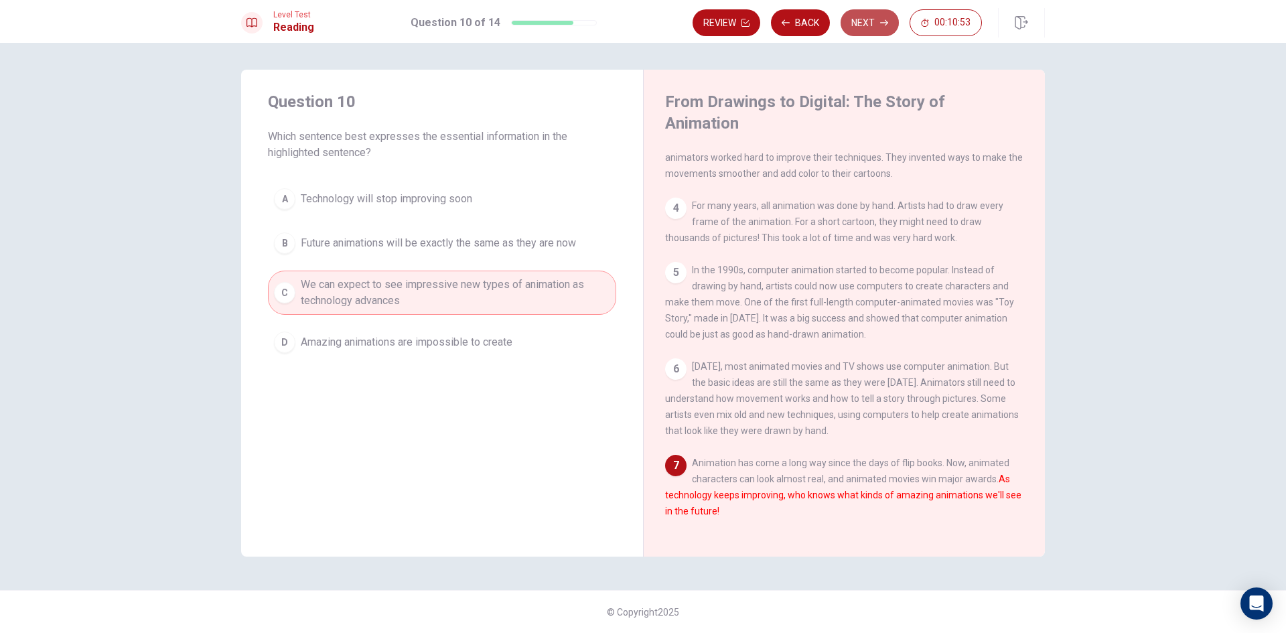
click at [863, 23] on button "Next" at bounding box center [870, 22] width 58 height 27
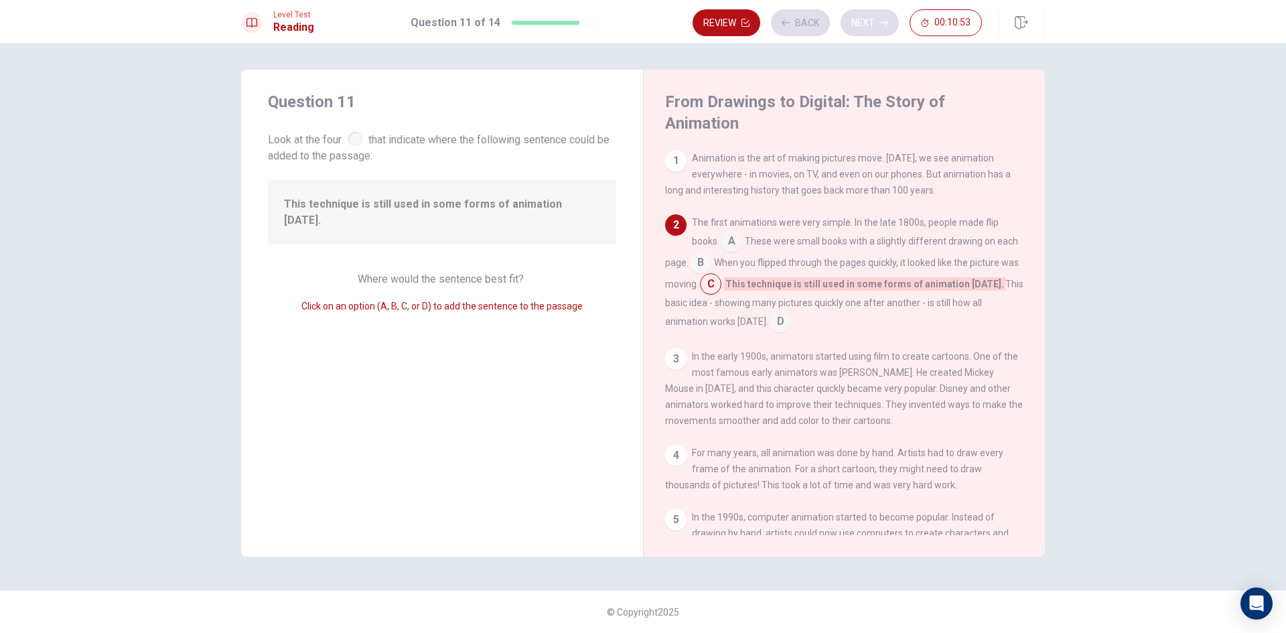
scroll to position [66, 0]
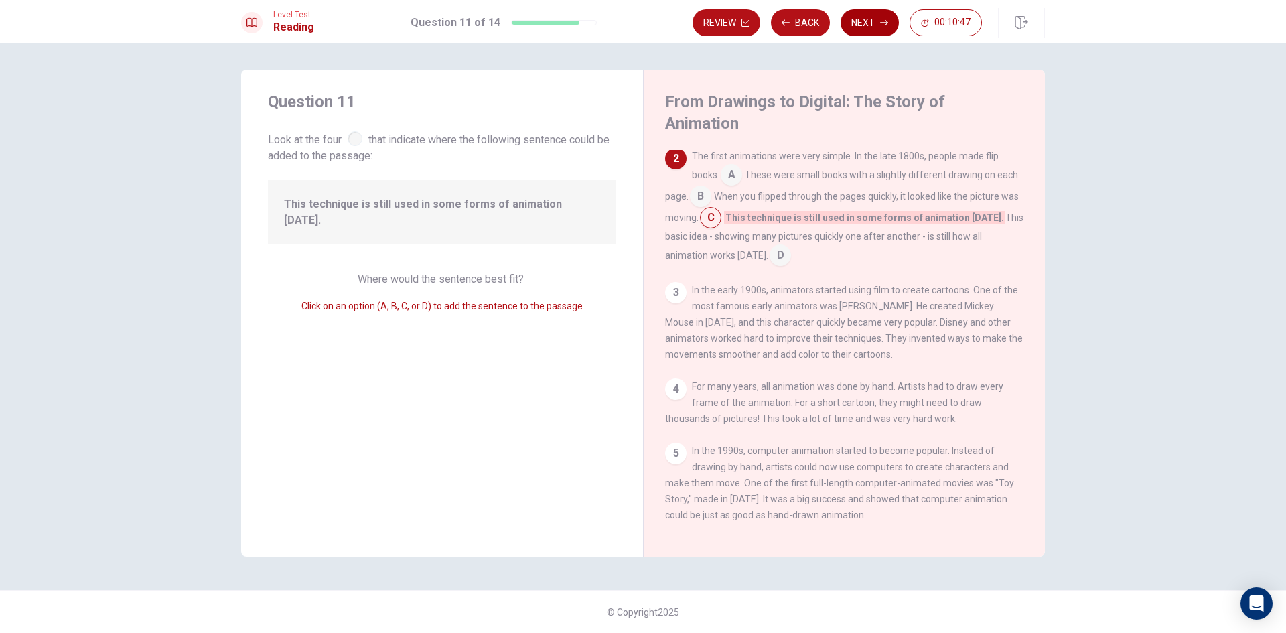
click at [865, 23] on button "Next" at bounding box center [870, 22] width 58 height 27
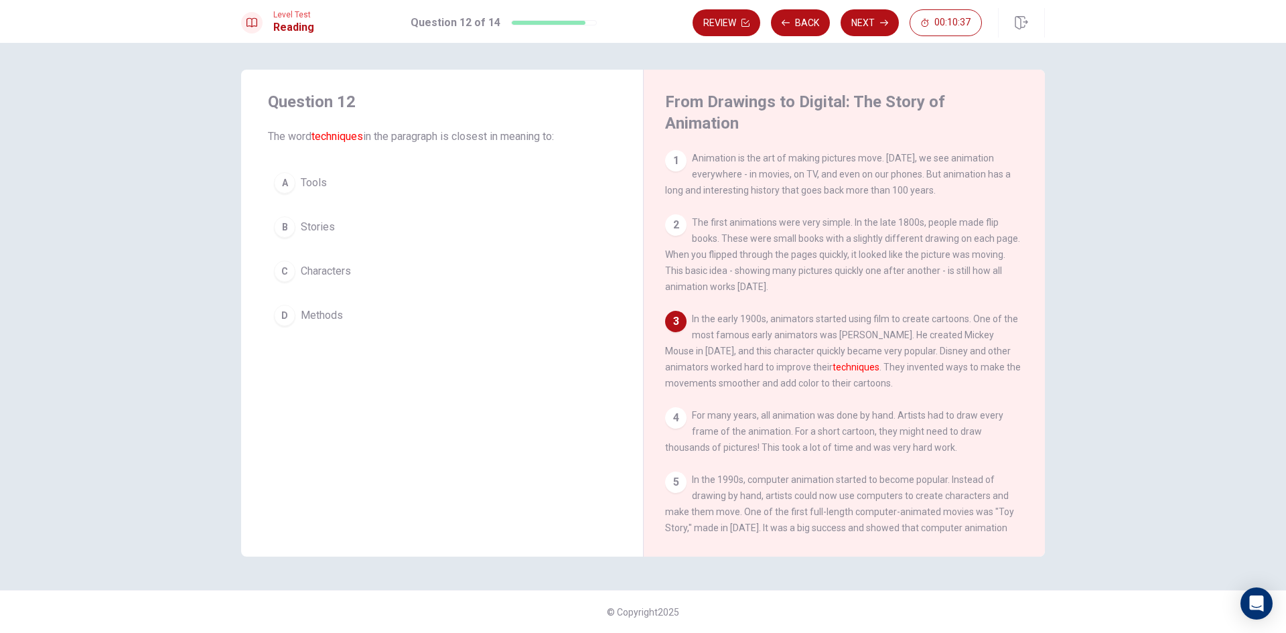
click at [360, 313] on button "D Methods" at bounding box center [442, 315] width 348 height 33
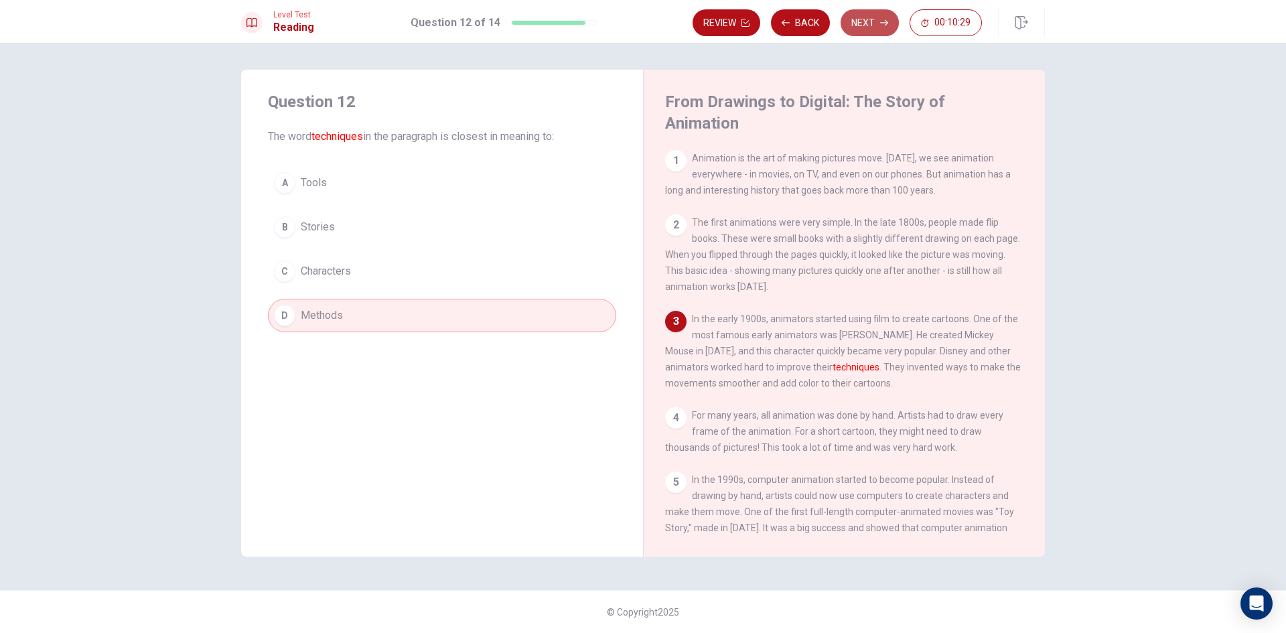
click at [855, 21] on button "Next" at bounding box center [870, 22] width 58 height 27
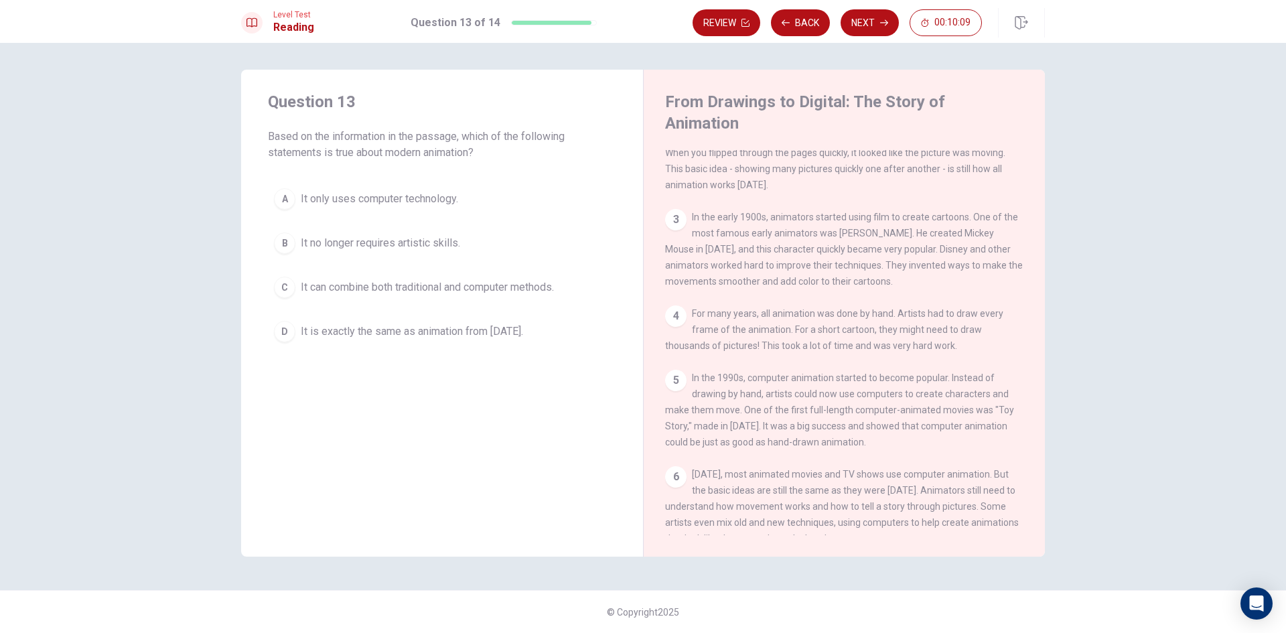
scroll to position [134, 0]
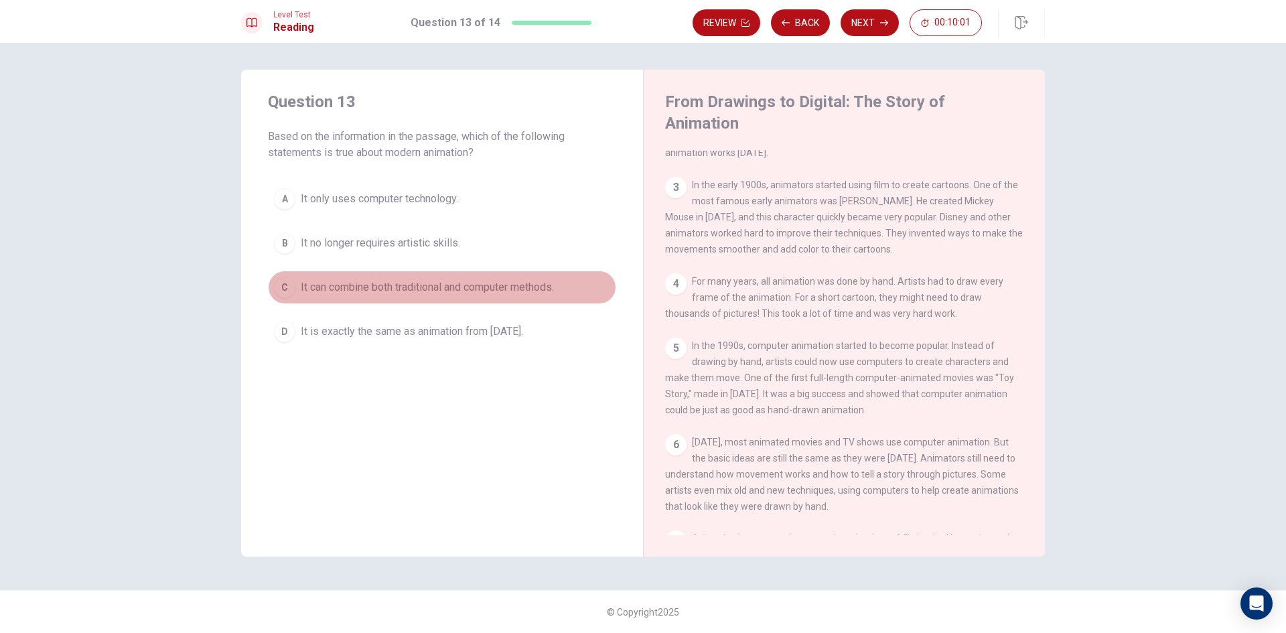
click at [434, 284] on span "It can combine both traditional and computer methods." at bounding box center [427, 287] width 253 height 16
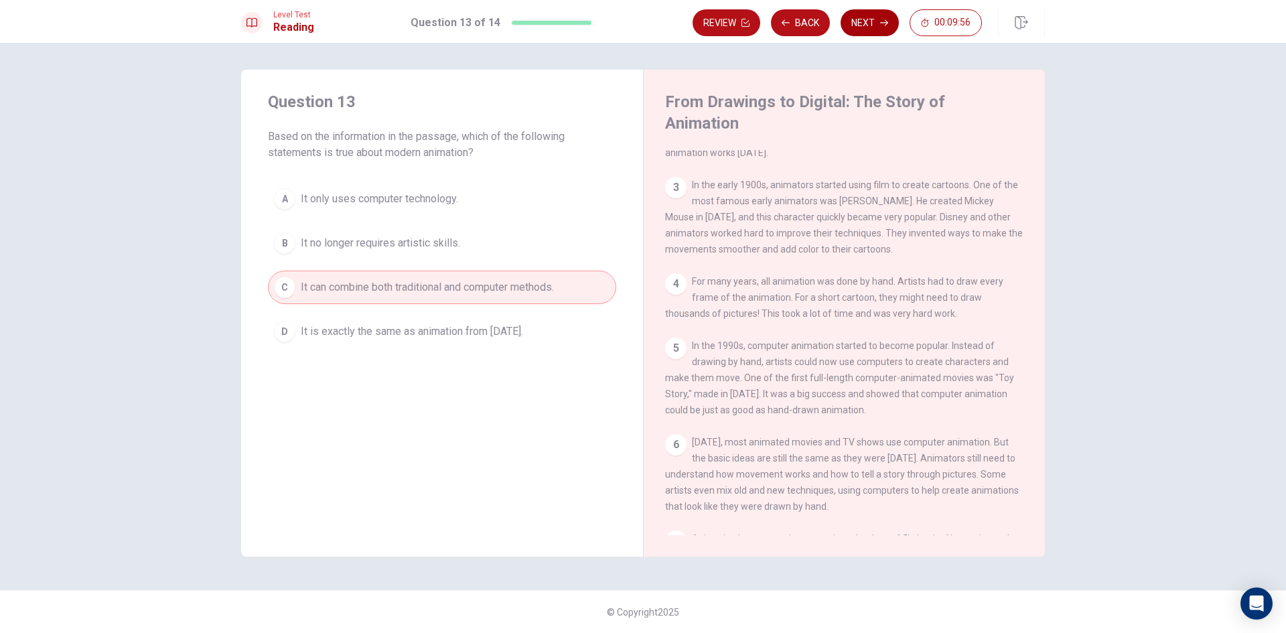
click at [863, 17] on button "Next" at bounding box center [870, 22] width 58 height 27
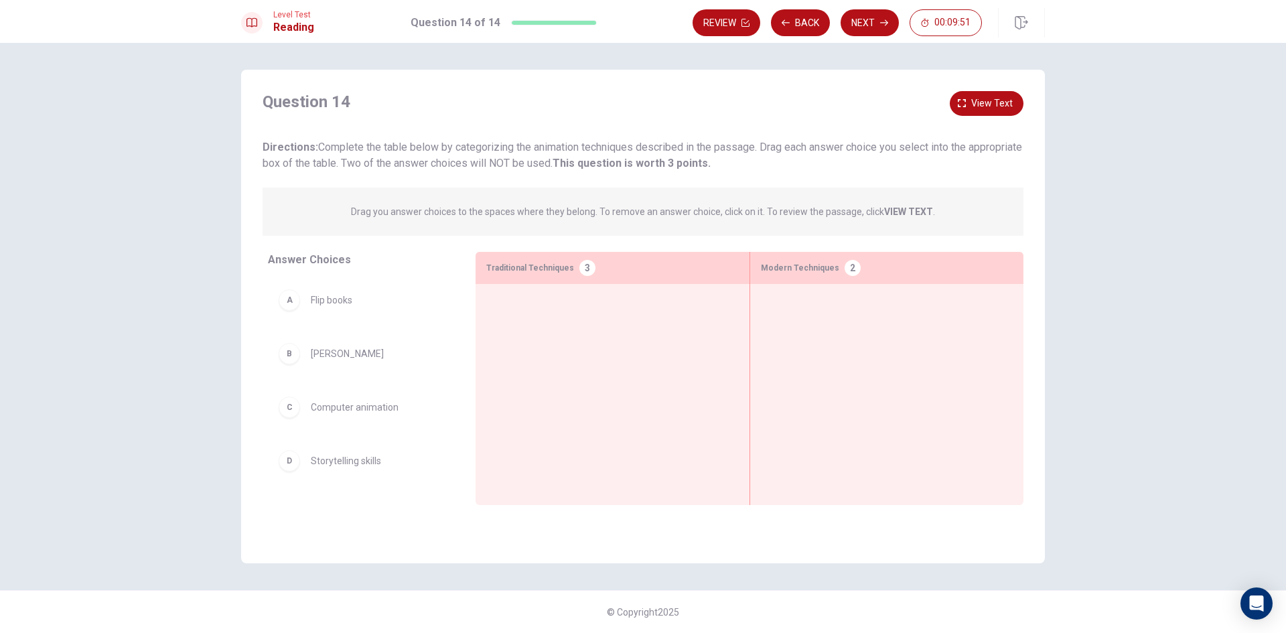
drag, startPoint x: 456, startPoint y: 388, endPoint x: 474, endPoint y: 388, distance: 17.4
click at [474, 389] on div "Answer Choices A Flip books B [PERSON_NAME] Disney C Computer animation D Story…" at bounding box center [358, 382] width 234 height 260
drag, startPoint x: 342, startPoint y: 307, endPoint x: 565, endPoint y: 317, distance: 223.3
drag, startPoint x: 332, startPoint y: 313, endPoint x: 742, endPoint y: 335, distance: 410.5
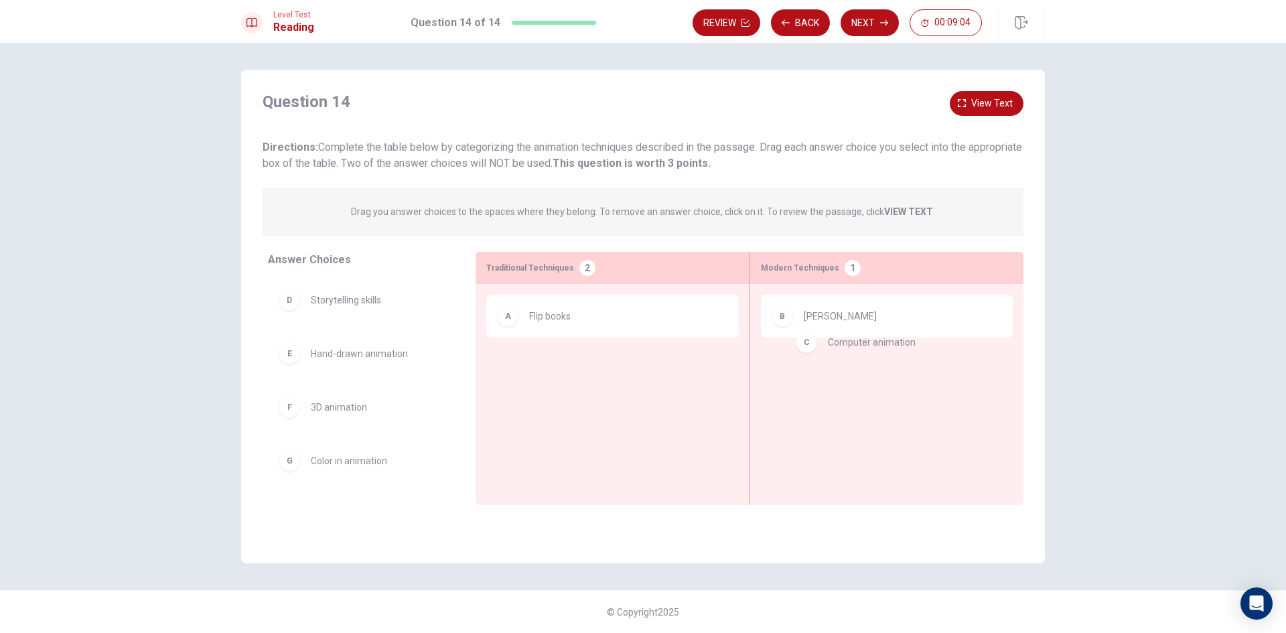
drag, startPoint x: 350, startPoint y: 311, endPoint x: 874, endPoint y: 352, distance: 526.1
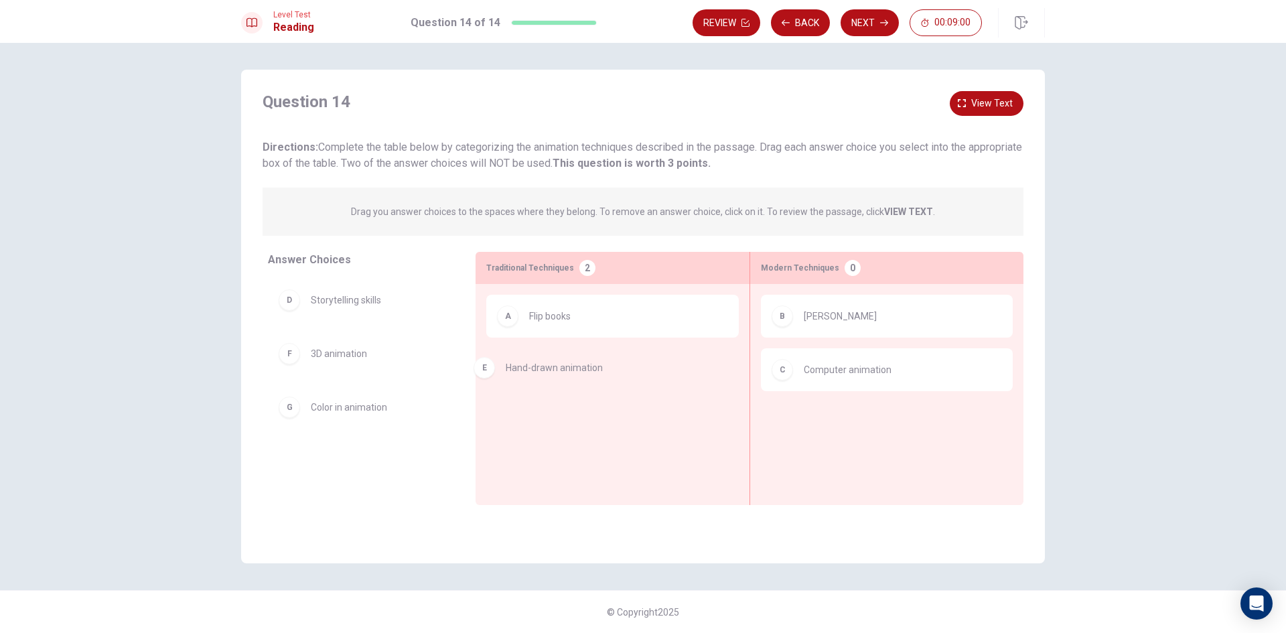
drag, startPoint x: 340, startPoint y: 352, endPoint x: 543, endPoint y: 366, distance: 202.8
drag, startPoint x: 324, startPoint y: 355, endPoint x: 800, endPoint y: 413, distance: 480.3
drag, startPoint x: 347, startPoint y: 363, endPoint x: 910, endPoint y: 435, distance: 567.2
drag, startPoint x: 348, startPoint y: 344, endPoint x: 893, endPoint y: 427, distance: 550.8
drag, startPoint x: 339, startPoint y: 303, endPoint x: 646, endPoint y: 401, distance: 322.0
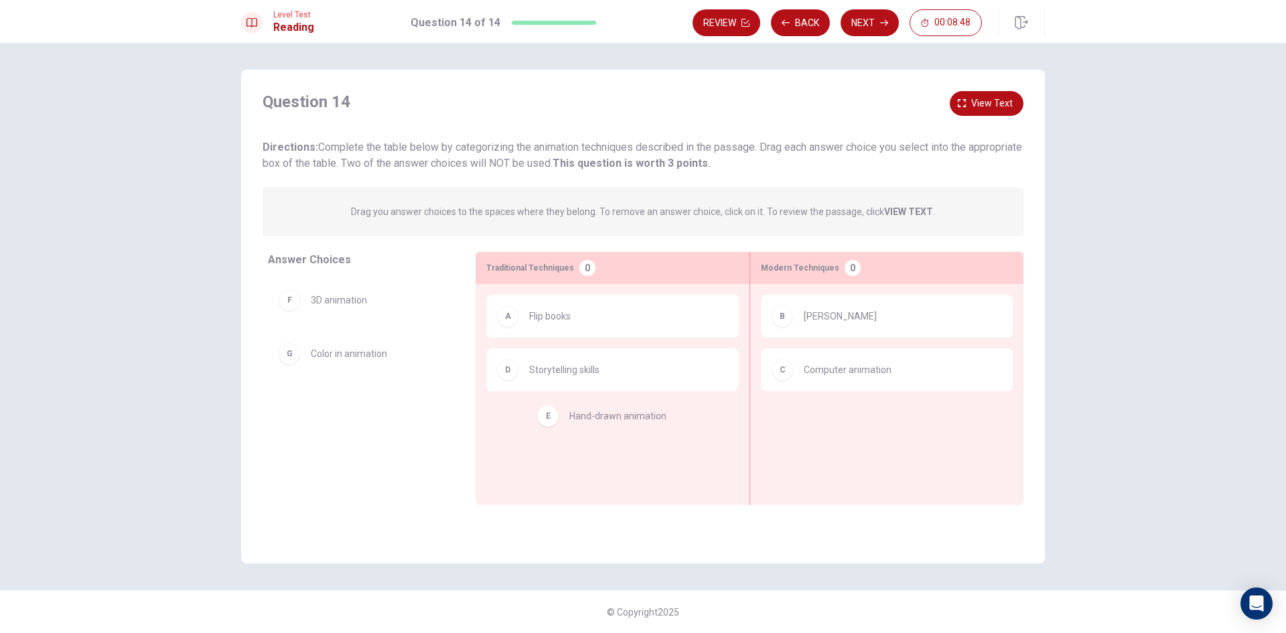
drag, startPoint x: 591, startPoint y: 424, endPoint x: 619, endPoint y: 413, distance: 30.1
drag, startPoint x: 364, startPoint y: 351, endPoint x: 928, endPoint y: 427, distance: 568.4
drag, startPoint x: 351, startPoint y: 352, endPoint x: 852, endPoint y: 410, distance: 504.4
drag, startPoint x: 369, startPoint y: 350, endPoint x: 622, endPoint y: 461, distance: 276.2
drag, startPoint x: 372, startPoint y: 315, endPoint x: 606, endPoint y: 484, distance: 288.5
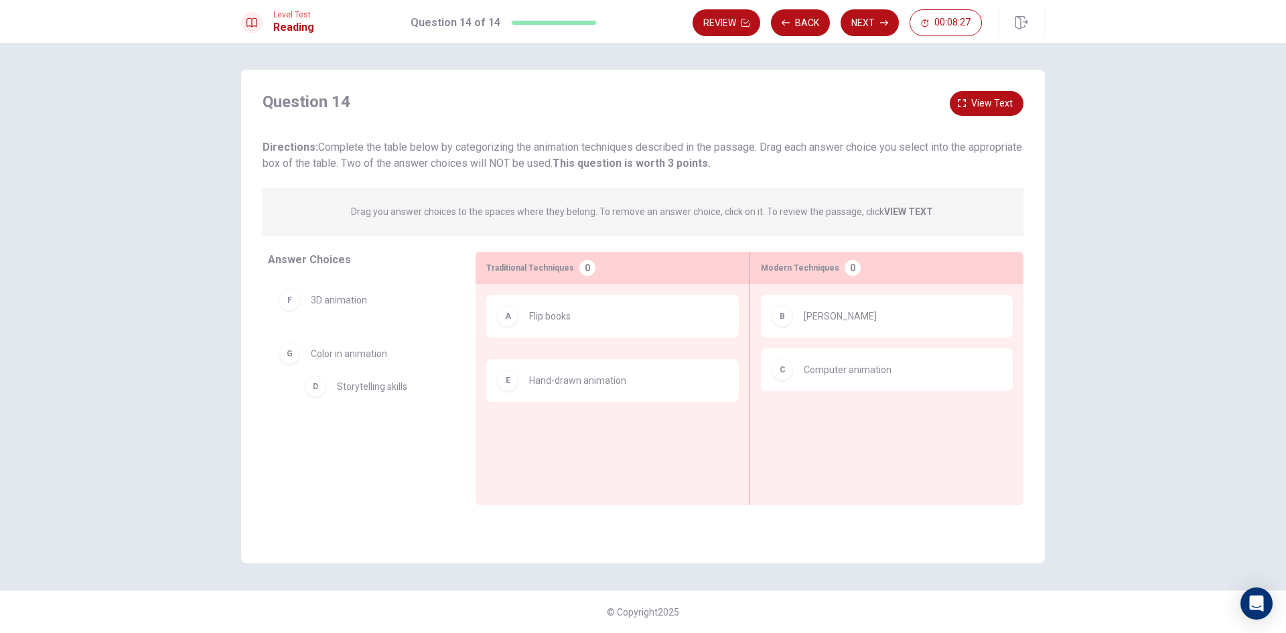
drag, startPoint x: 566, startPoint y: 379, endPoint x: 366, endPoint y: 399, distance: 201.3
drag, startPoint x: 342, startPoint y: 406, endPoint x: 871, endPoint y: 413, distance: 529.8
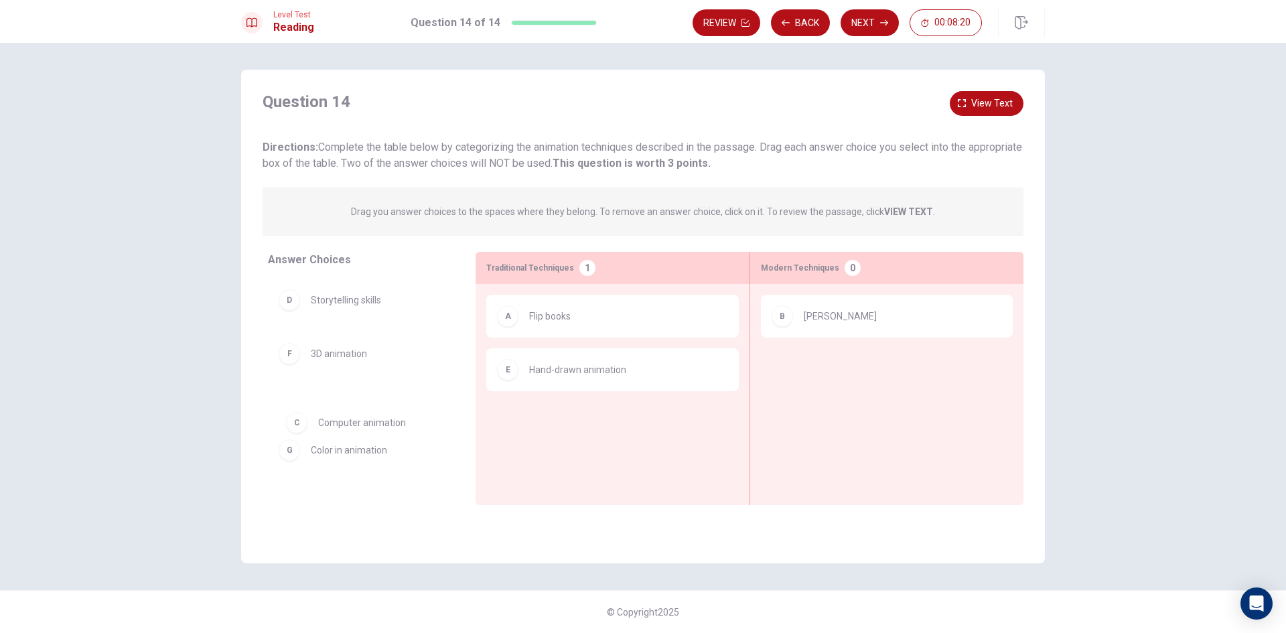
drag, startPoint x: 834, startPoint y: 379, endPoint x: 334, endPoint y: 431, distance: 503.0
drag, startPoint x: 348, startPoint y: 467, endPoint x: 862, endPoint y: 378, distance: 521.4
drag, startPoint x: 875, startPoint y: 373, endPoint x: 405, endPoint y: 440, distance: 475.6
drag, startPoint x: 359, startPoint y: 301, endPoint x: 889, endPoint y: 366, distance: 534.3
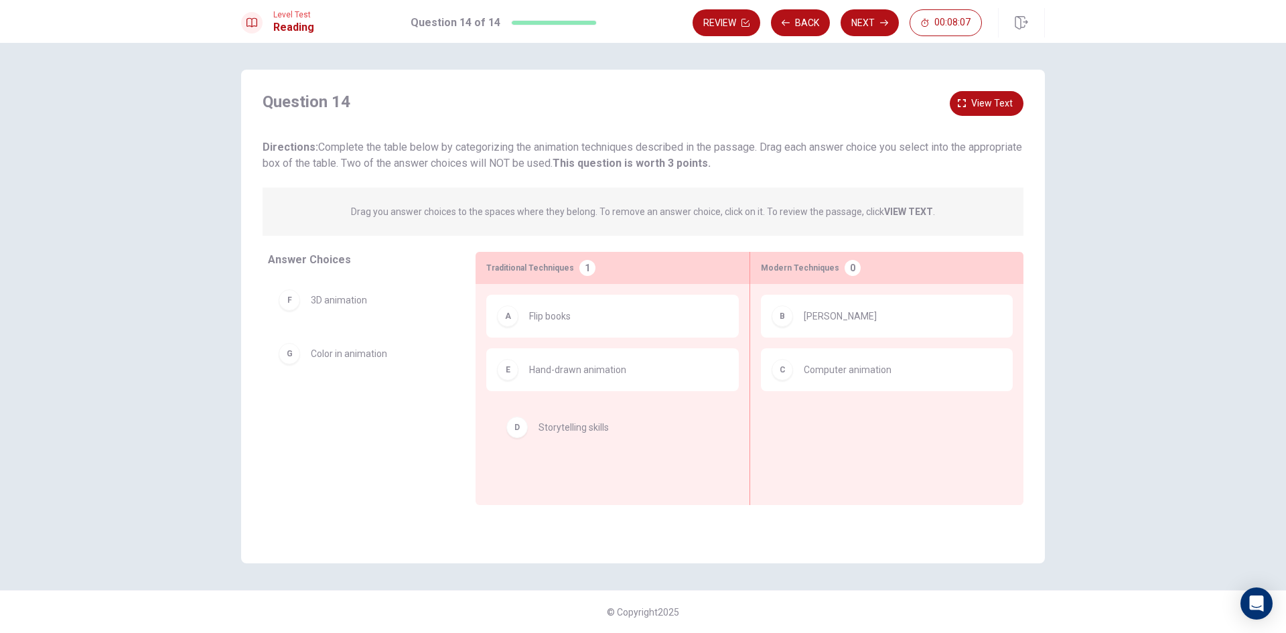
drag, startPoint x: 352, startPoint y: 303, endPoint x: 585, endPoint y: 433, distance: 266.9
drag, startPoint x: 545, startPoint y: 436, endPoint x: 358, endPoint y: 397, distance: 190.9
click at [338, 359] on span "3D animation" at bounding box center [339, 354] width 56 height 16
drag, startPoint x: 352, startPoint y: 411, endPoint x: 578, endPoint y: 418, distance: 225.8
drag, startPoint x: 524, startPoint y: 435, endPoint x: 364, endPoint y: 404, distance: 163.7
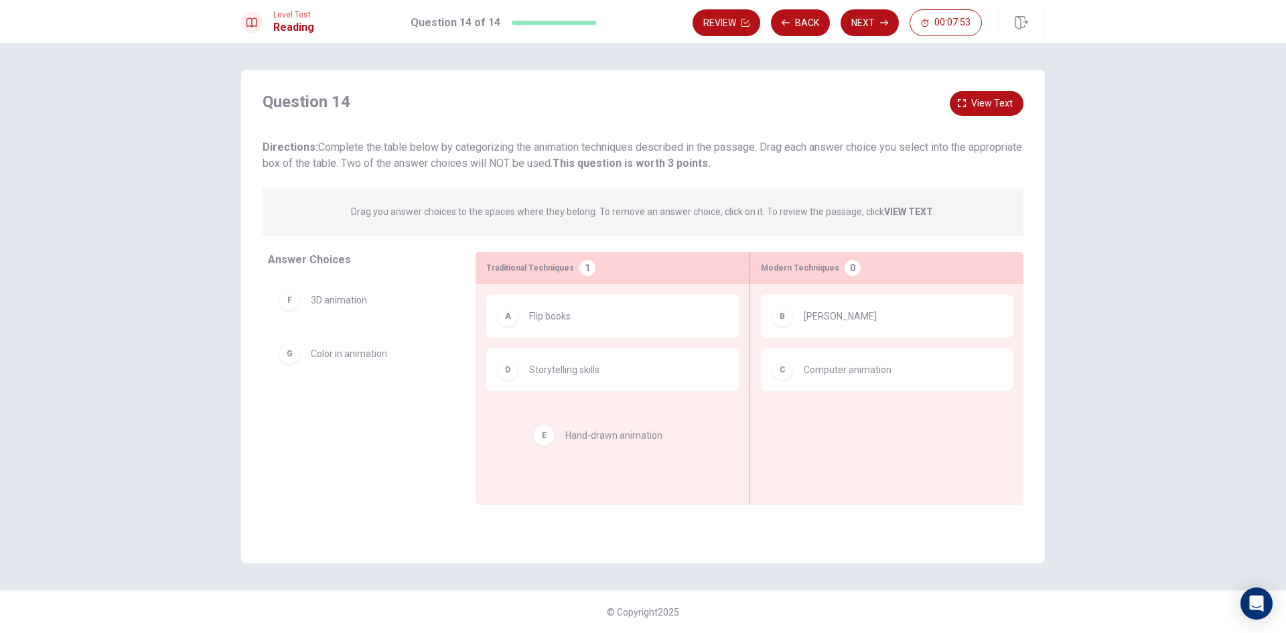
drag, startPoint x: 363, startPoint y: 305, endPoint x: 597, endPoint y: 415, distance: 258.6
drag, startPoint x: 549, startPoint y: 384, endPoint x: 392, endPoint y: 431, distance: 164.2
drag, startPoint x: 342, startPoint y: 408, endPoint x: 604, endPoint y: 401, distance: 262.7
click at [794, 27] on button "Back" at bounding box center [800, 22] width 59 height 27
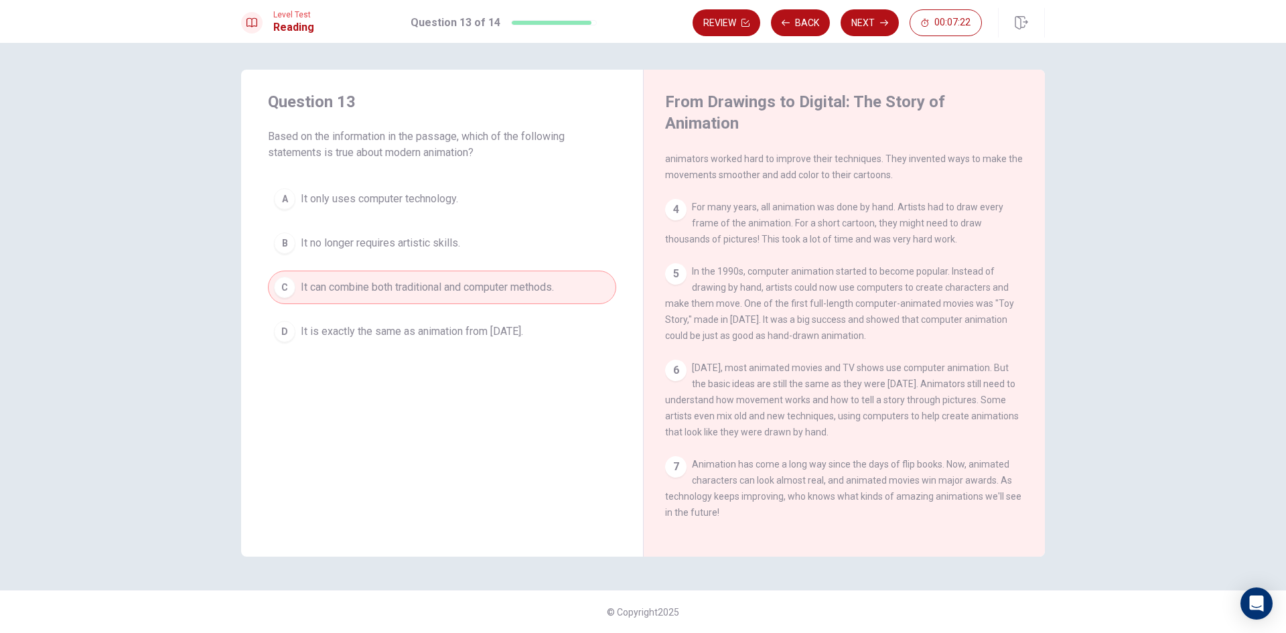
scroll to position [230, 0]
click at [867, 21] on button "Next" at bounding box center [870, 22] width 58 height 27
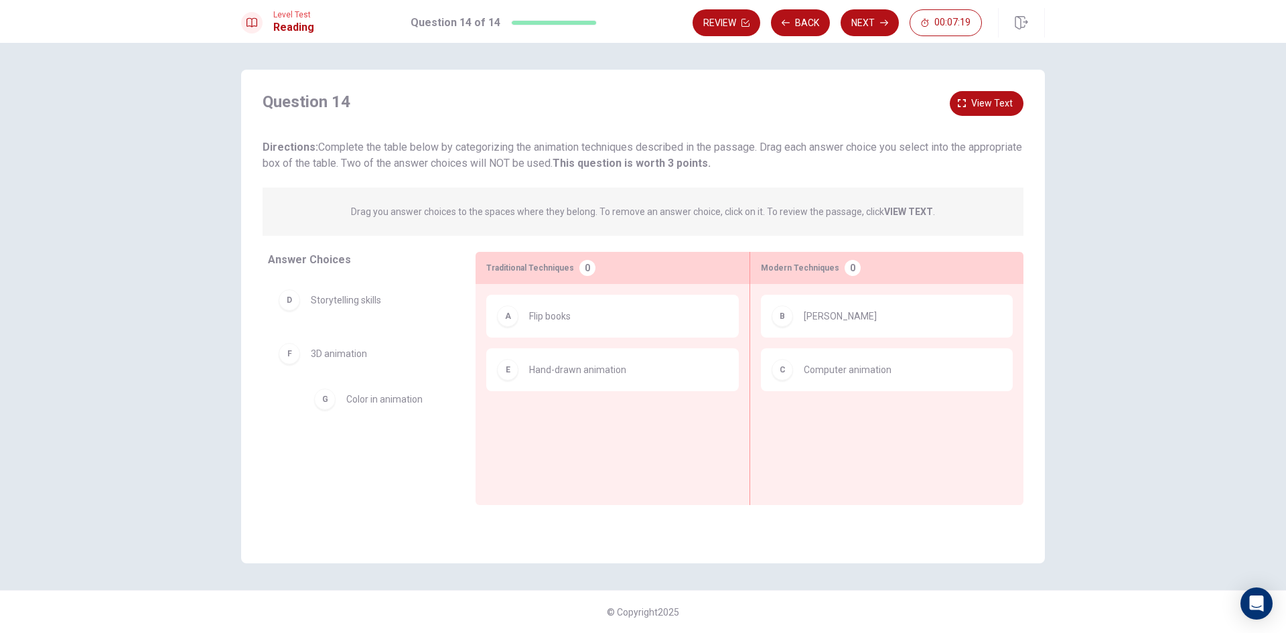
drag, startPoint x: 590, startPoint y: 427, endPoint x: 398, endPoint y: 399, distance: 194.3
drag, startPoint x: 357, startPoint y: 299, endPoint x: 595, endPoint y: 399, distance: 258.5
drag, startPoint x: 568, startPoint y: 426, endPoint x: 526, endPoint y: 427, distance: 42.2
drag, startPoint x: 552, startPoint y: 376, endPoint x: 352, endPoint y: 321, distance: 207.5
click at [373, 305] on span "Storytelling skills" at bounding box center [346, 300] width 70 height 16
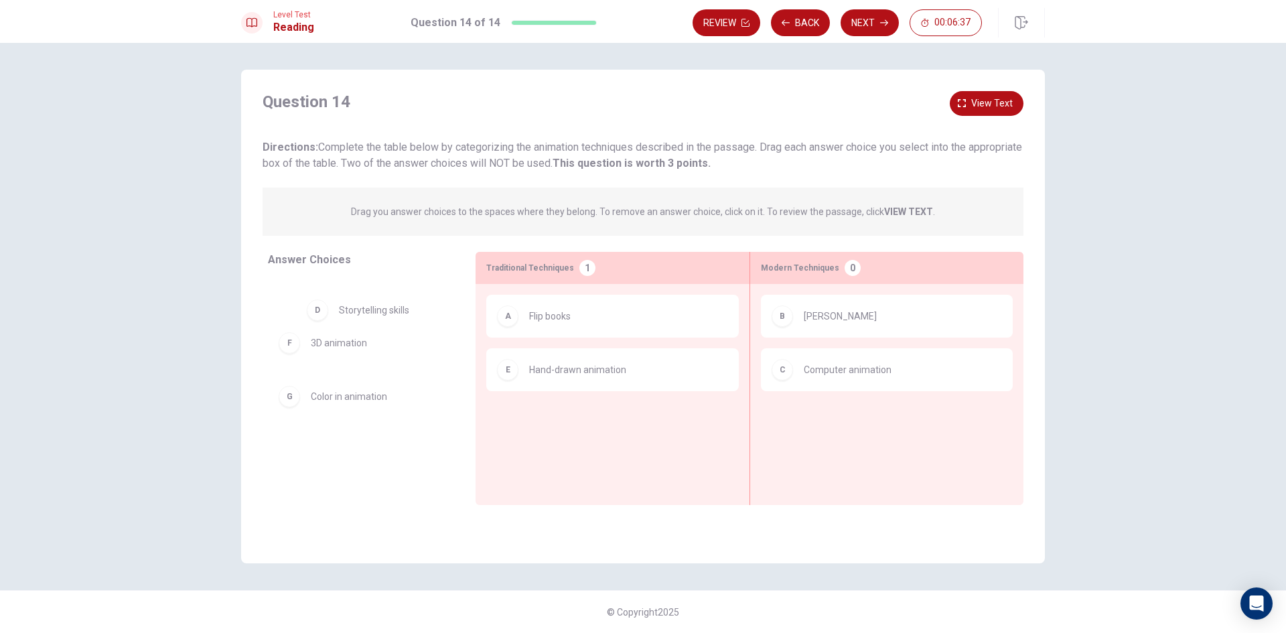
drag, startPoint x: 378, startPoint y: 295, endPoint x: 411, endPoint y: 310, distance: 36.0
click at [880, 20] on icon "button" at bounding box center [884, 23] width 8 height 8
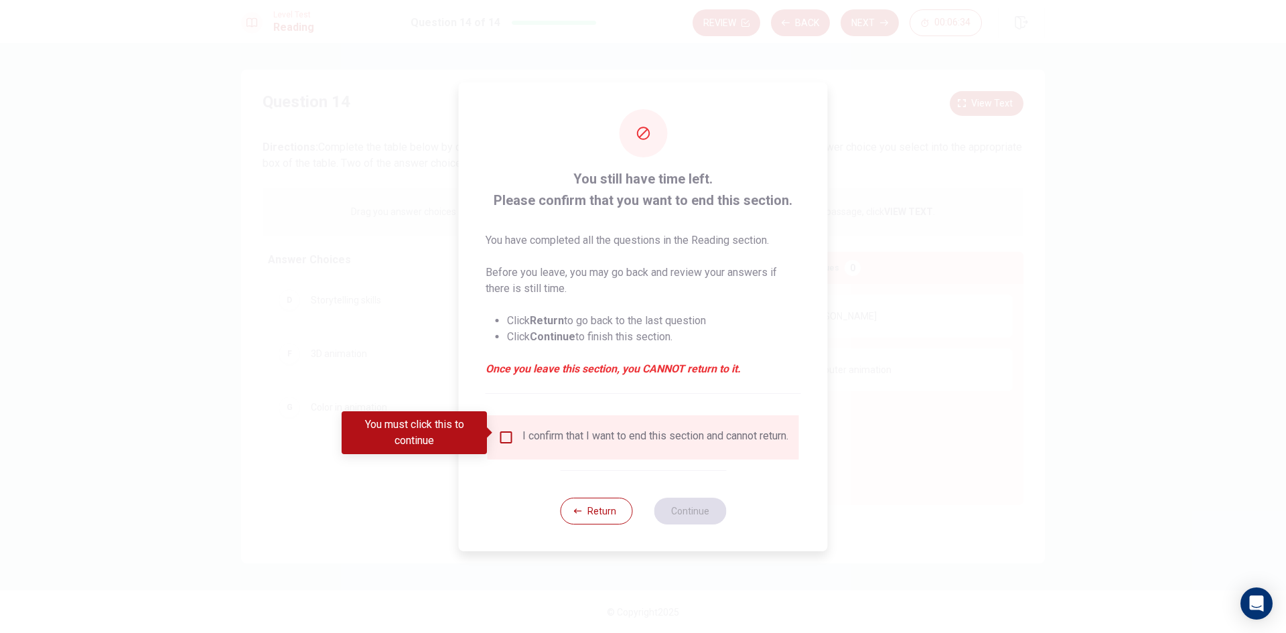
click at [499, 429] on input "You must click this to continue" at bounding box center [506, 437] width 16 height 16
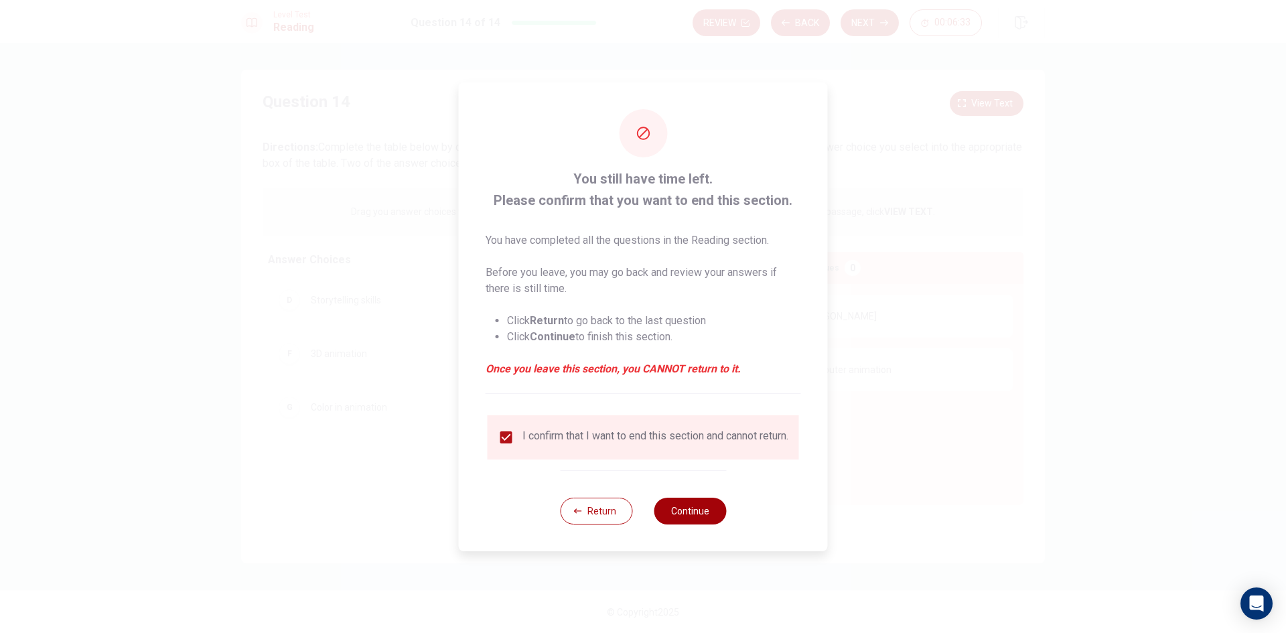
click at [662, 519] on button "Continue" at bounding box center [690, 511] width 72 height 27
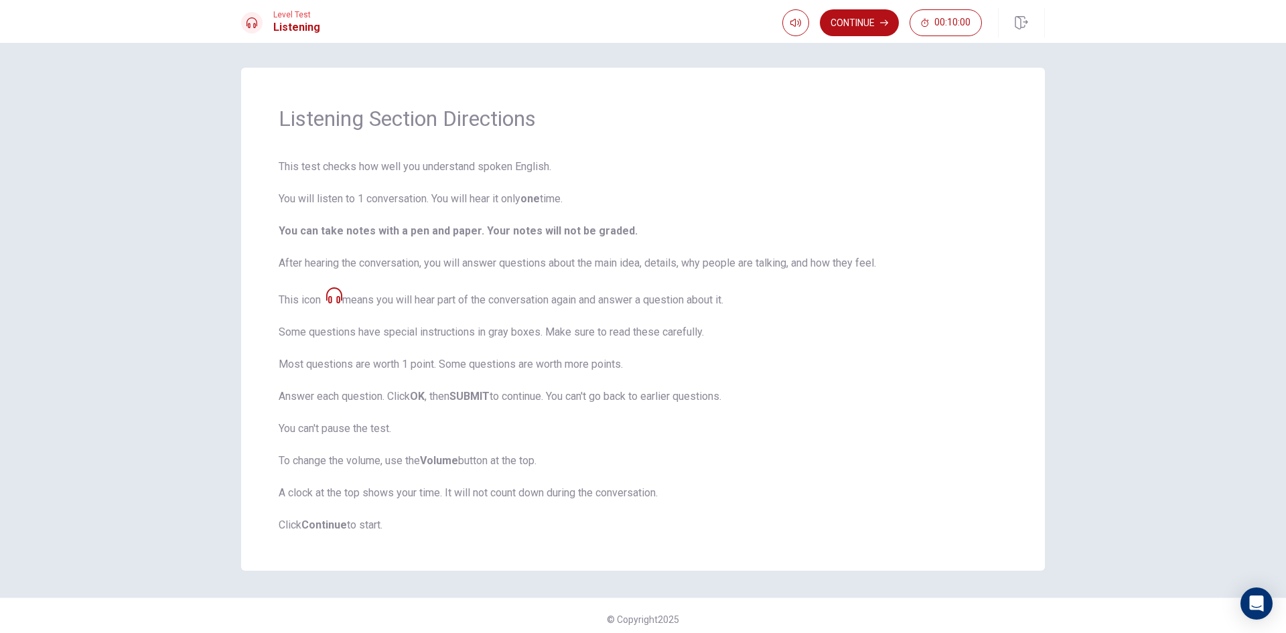
scroll to position [0, 0]
click at [860, 30] on button "Continue" at bounding box center [859, 22] width 79 height 27
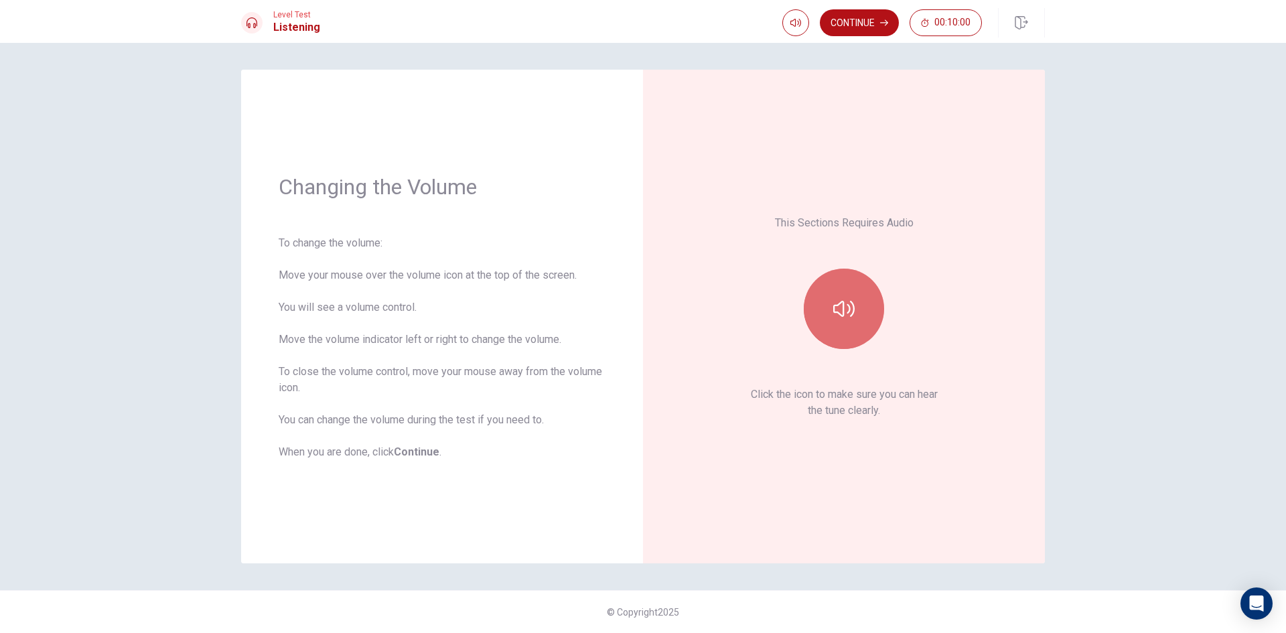
click at [833, 297] on button "button" at bounding box center [844, 309] width 80 height 80
click at [847, 279] on button "button" at bounding box center [844, 309] width 80 height 80
click at [879, 28] on button "Continue" at bounding box center [859, 22] width 79 height 27
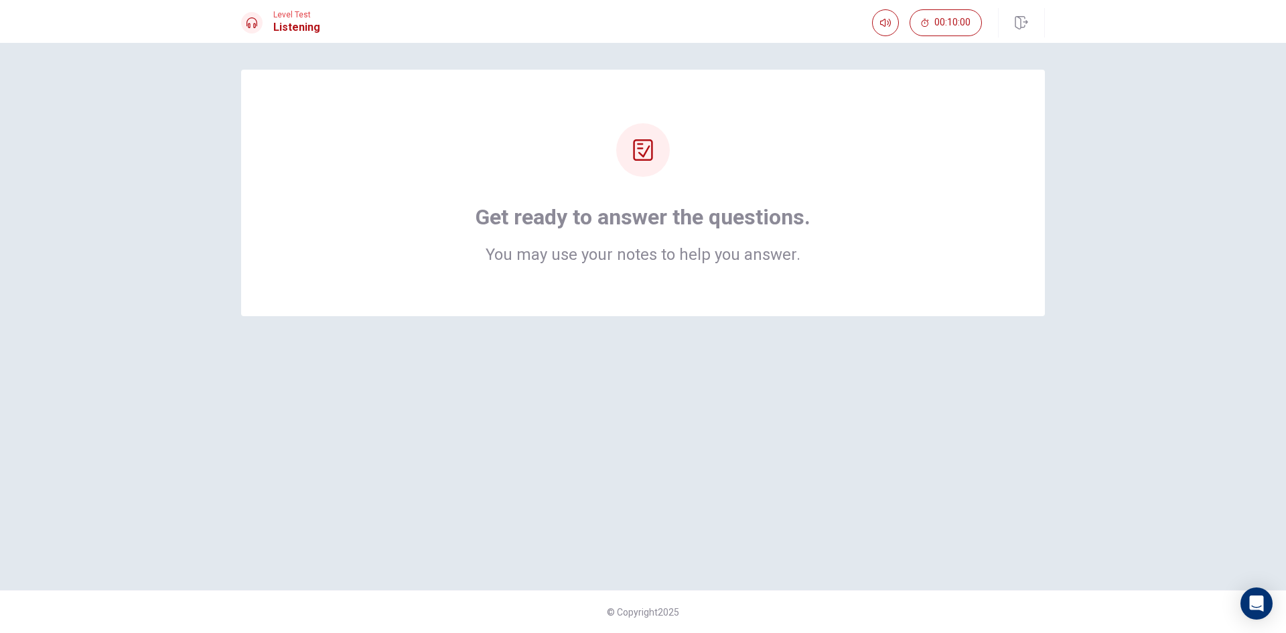
click at [646, 159] on icon at bounding box center [642, 149] width 21 height 21
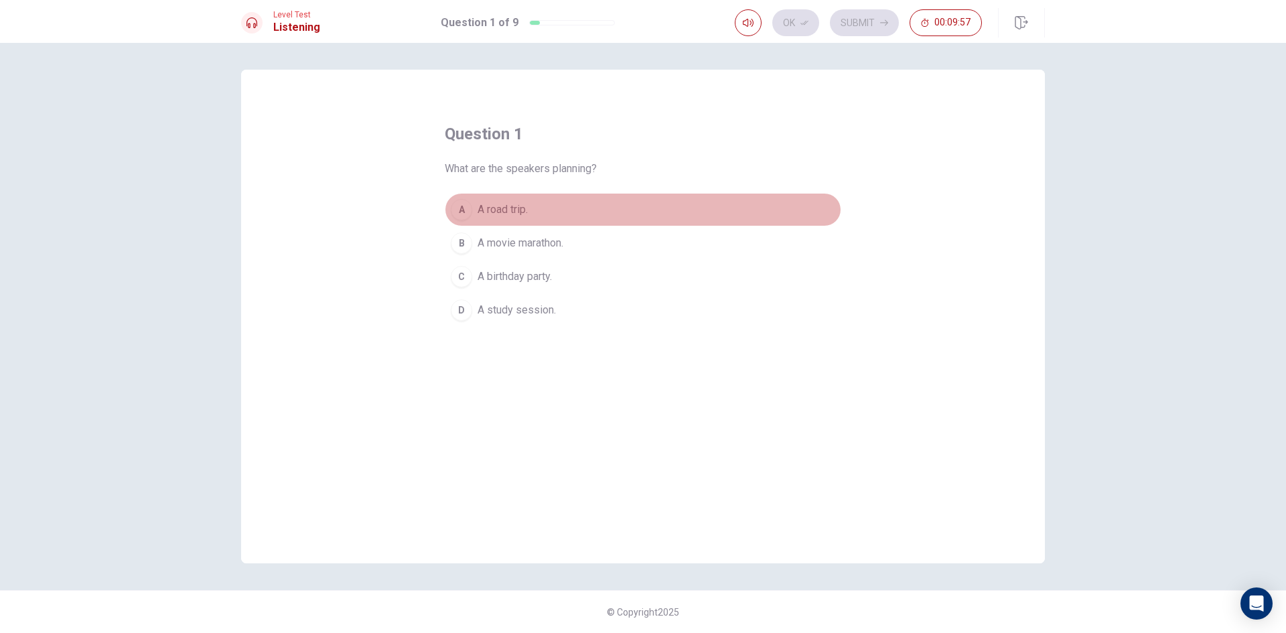
click at [532, 210] on button "A A road trip." at bounding box center [643, 209] width 397 height 33
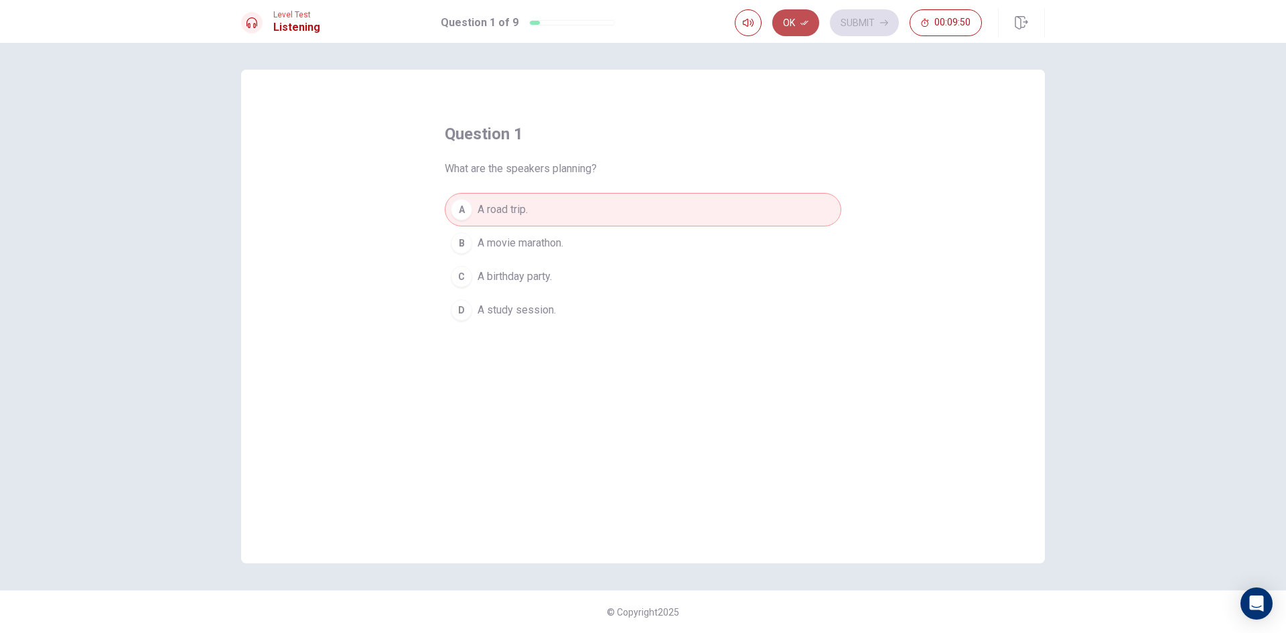
click at [801, 21] on icon "button" at bounding box center [804, 23] width 8 height 8
click at [877, 19] on button "Submit" at bounding box center [864, 22] width 69 height 27
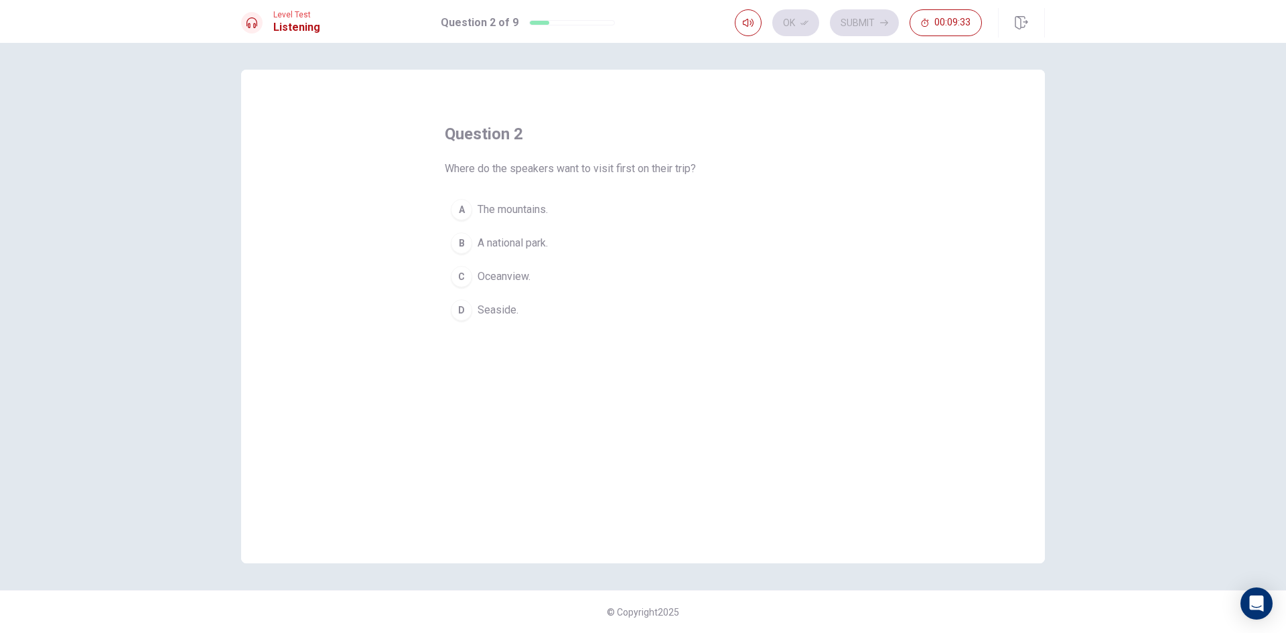
click at [510, 303] on span "Seaside." at bounding box center [498, 310] width 41 height 16
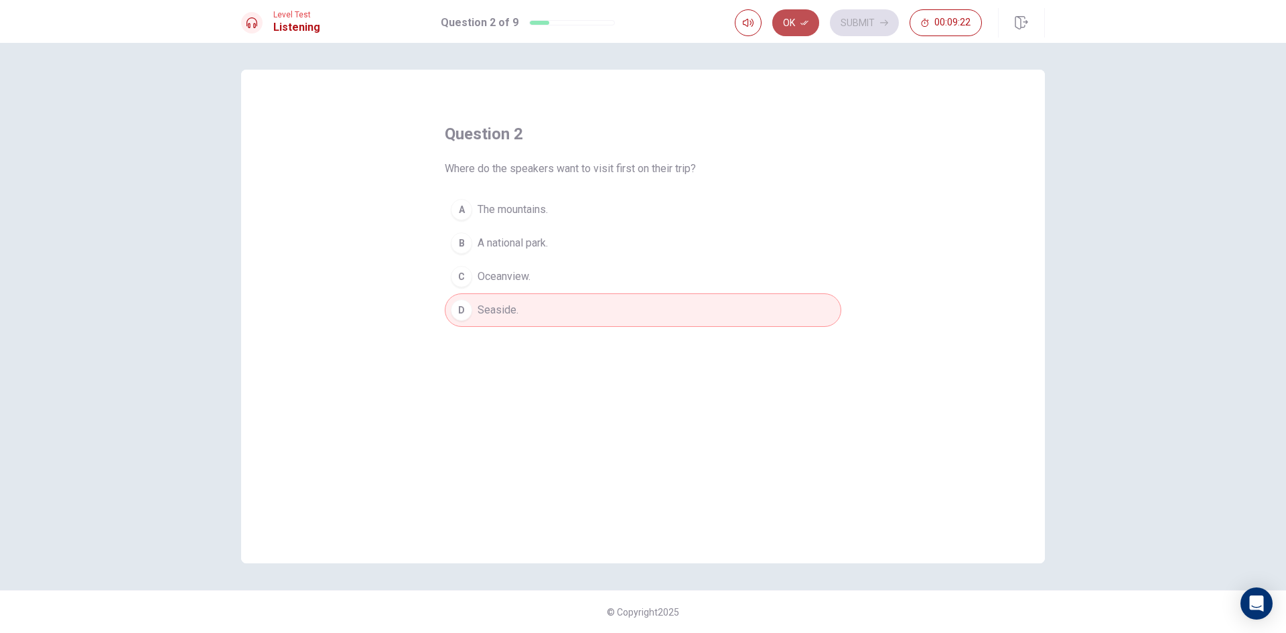
click at [794, 31] on button "Ok" at bounding box center [795, 22] width 47 height 27
click at [867, 21] on button "Submit" at bounding box center [864, 22] width 69 height 27
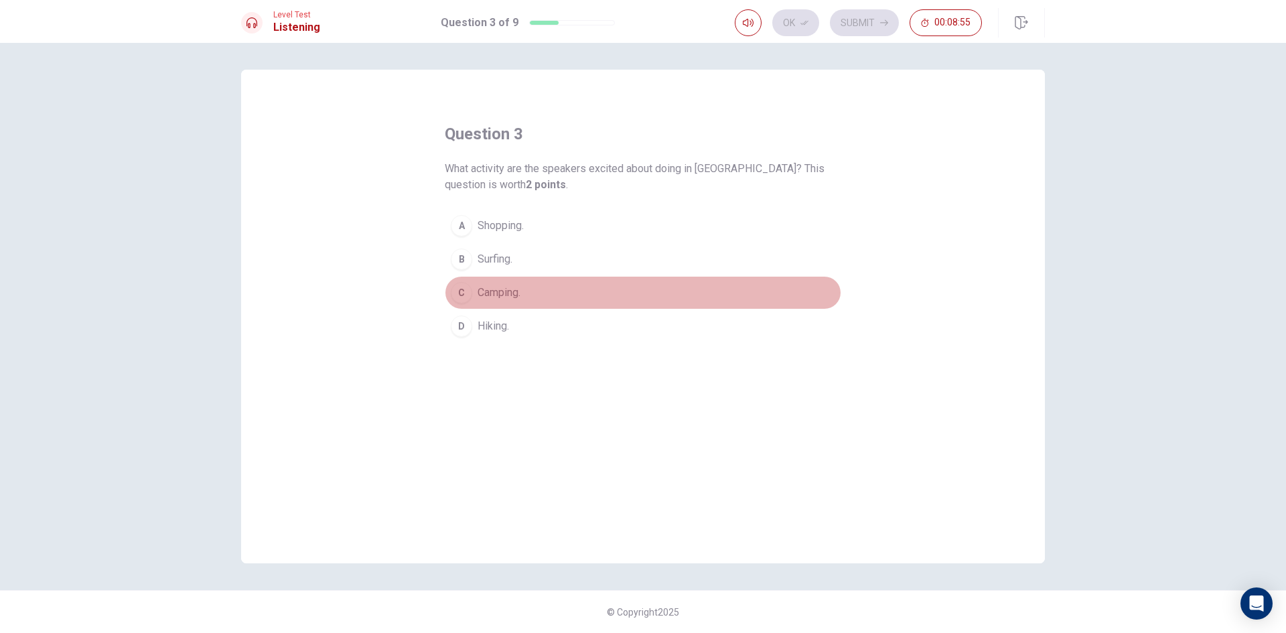
click at [507, 289] on span "Camping." at bounding box center [499, 293] width 43 height 16
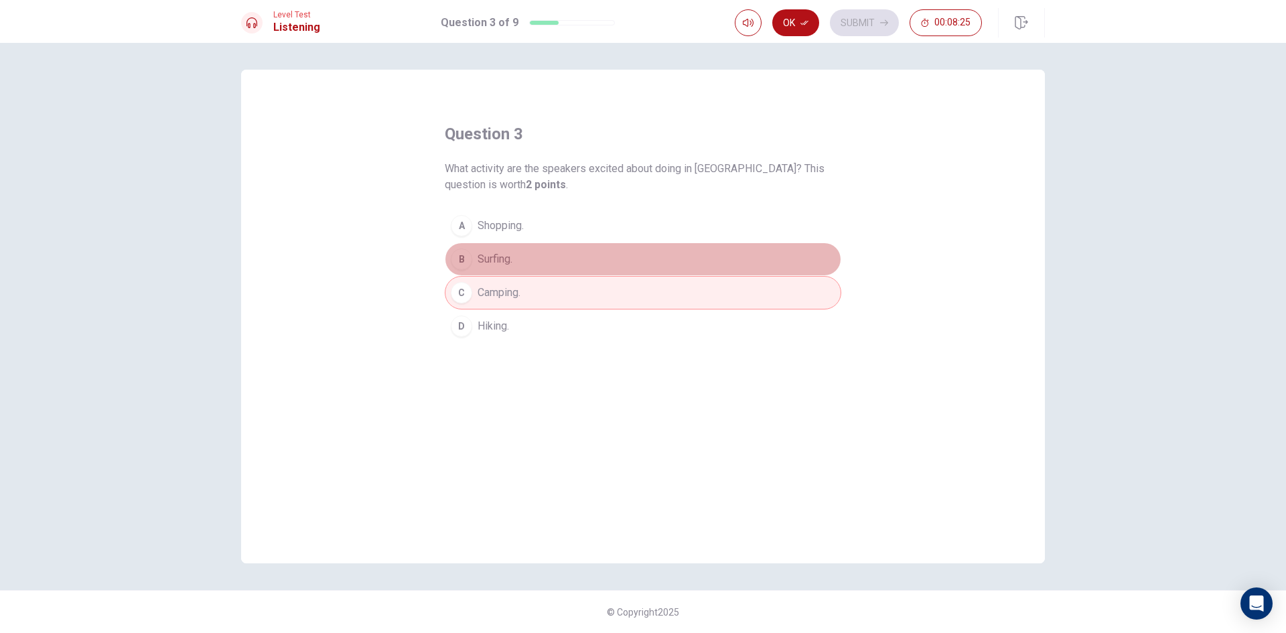
click at [502, 253] on span "Surfing." at bounding box center [495, 259] width 35 height 16
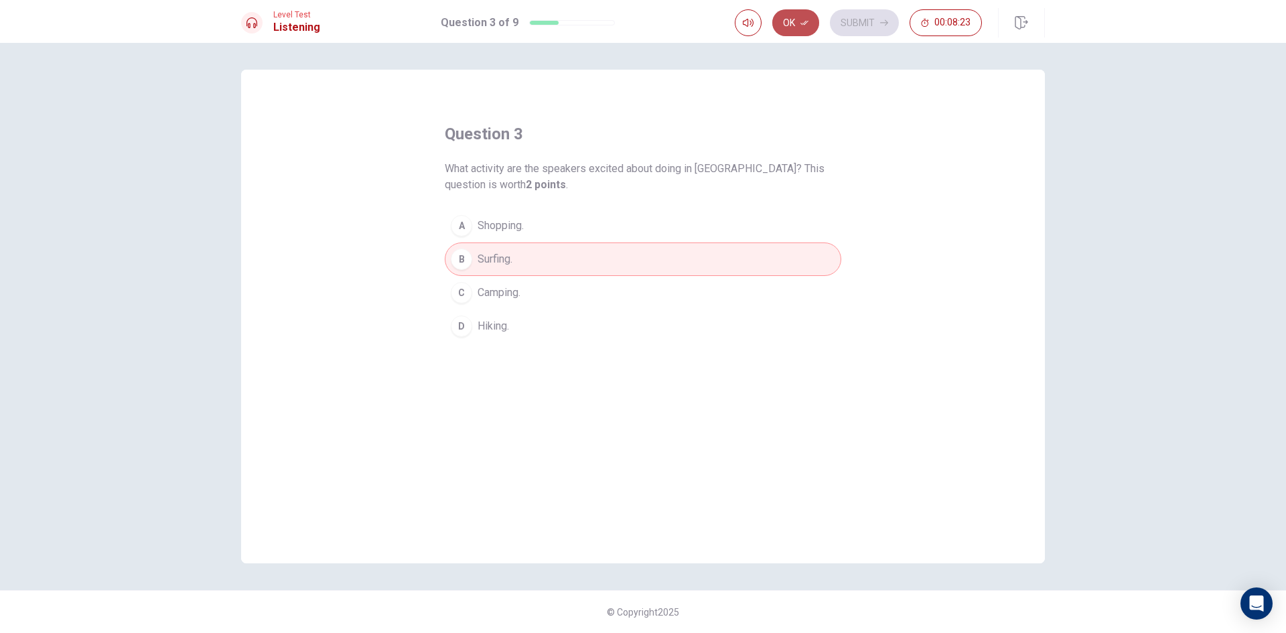
click at [779, 23] on button "Ok" at bounding box center [795, 22] width 47 height 27
click at [859, 27] on button "Submit" at bounding box center [864, 22] width 69 height 27
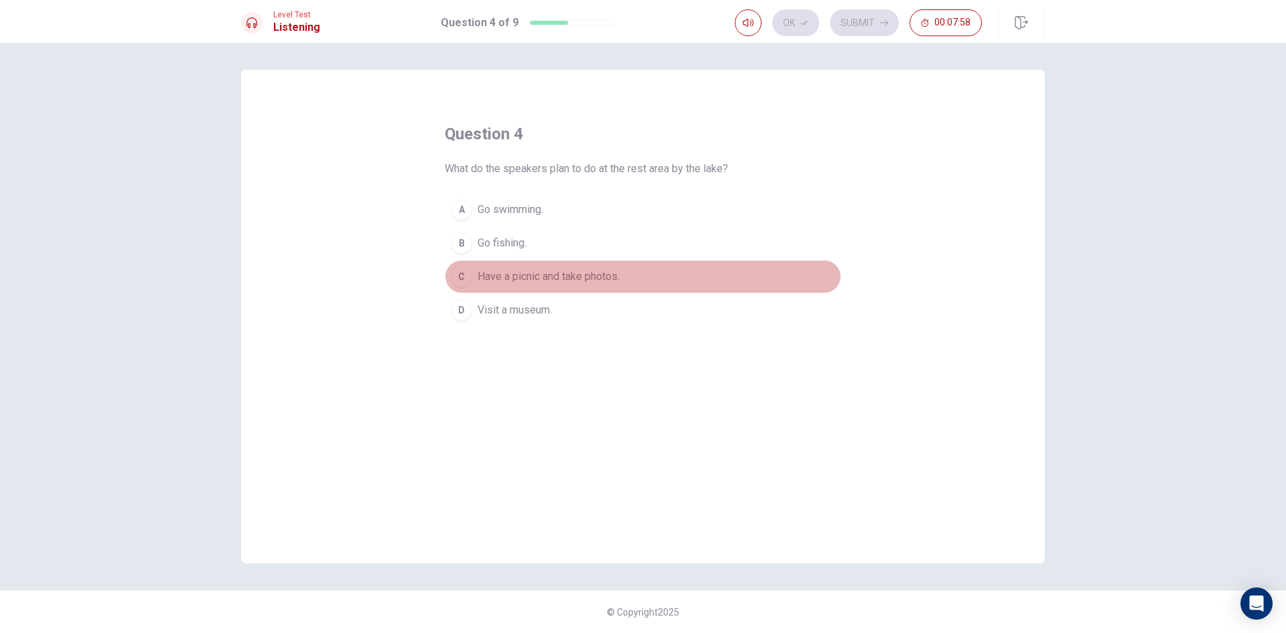
drag, startPoint x: 532, startPoint y: 275, endPoint x: 524, endPoint y: 293, distance: 19.5
click at [530, 283] on span "Have a picnic and take photos." at bounding box center [549, 277] width 142 height 16
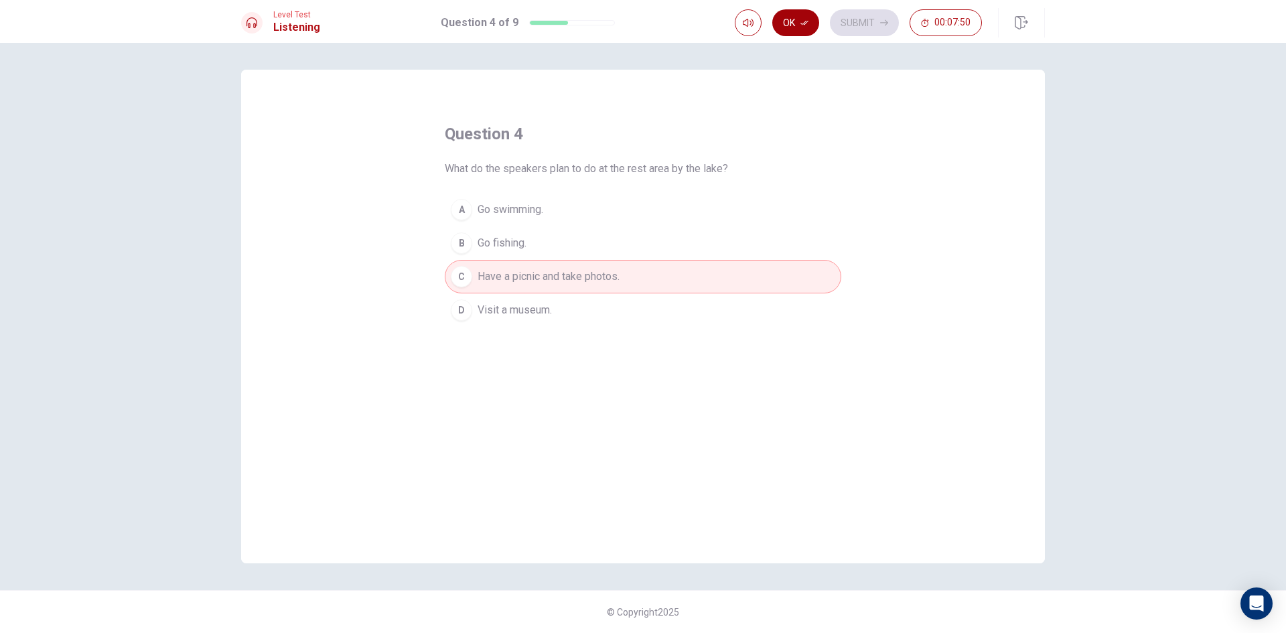
click at [801, 11] on button "Ok" at bounding box center [795, 22] width 47 height 27
click at [539, 240] on button "B Go fishing." at bounding box center [643, 242] width 397 height 33
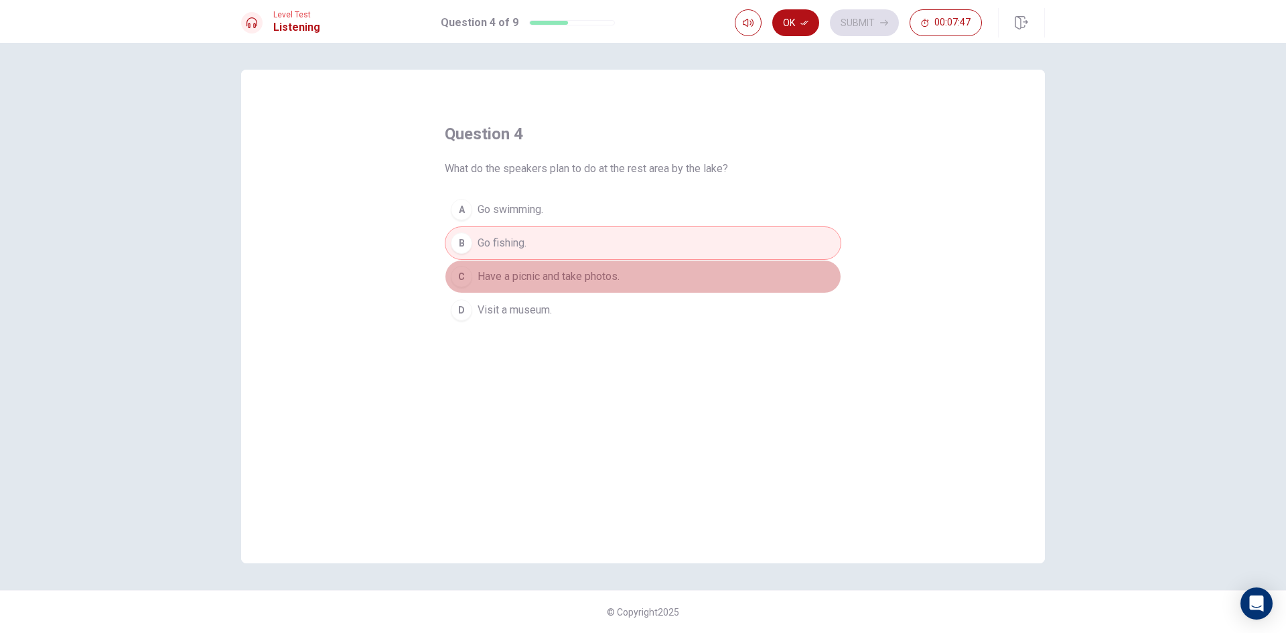
click at [553, 267] on button "C Have a picnic and take photos." at bounding box center [643, 276] width 397 height 33
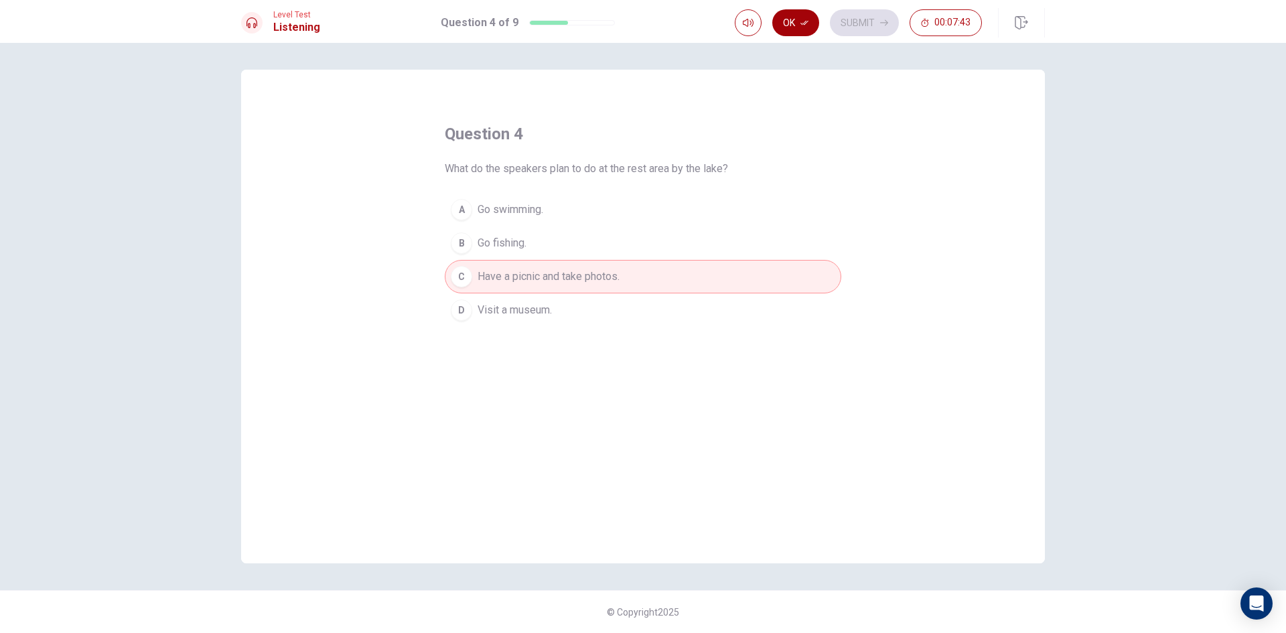
click at [810, 19] on button "Ok" at bounding box center [795, 22] width 47 height 27
click at [871, 15] on button "Submit" at bounding box center [864, 22] width 69 height 27
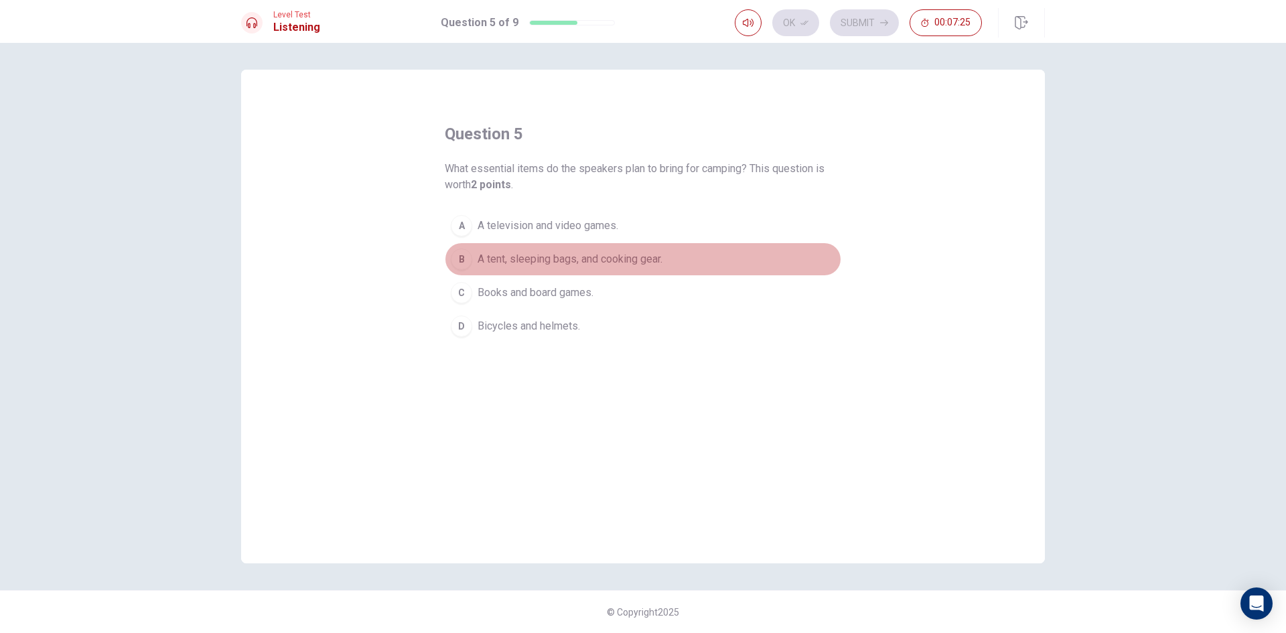
click at [561, 253] on span "A tent, sleeping bags, and cooking gear." at bounding box center [570, 259] width 185 height 16
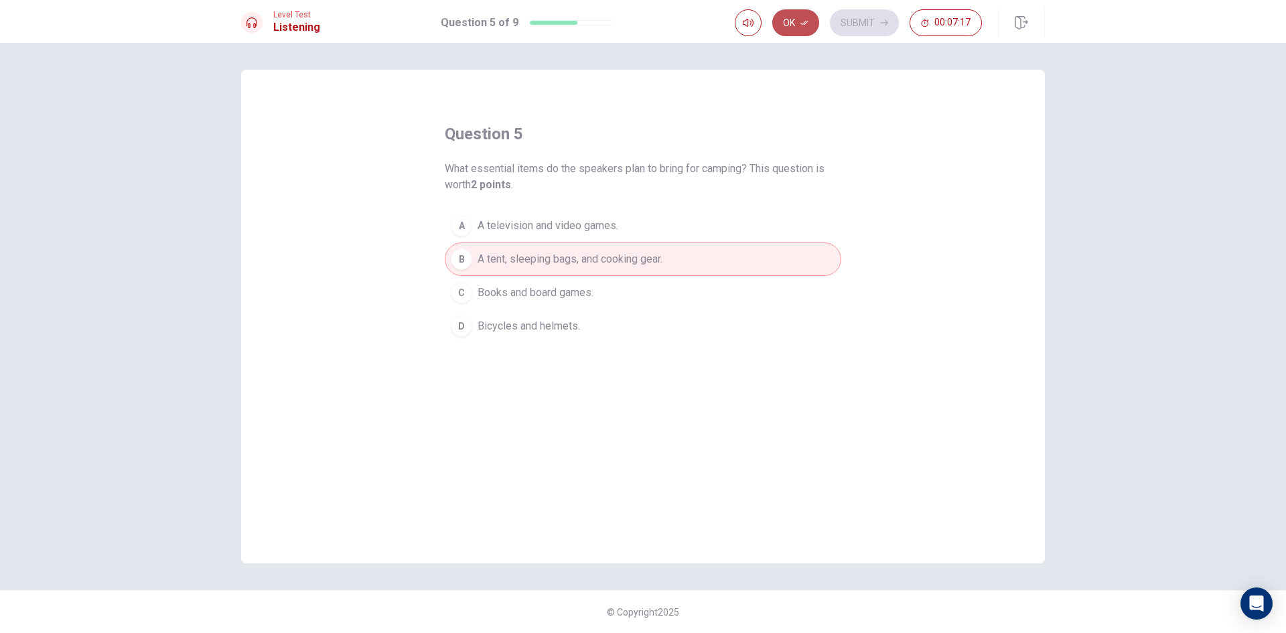
click at [801, 23] on icon "button" at bounding box center [804, 23] width 8 height 8
click at [866, 22] on button "Submit" at bounding box center [864, 22] width 69 height 27
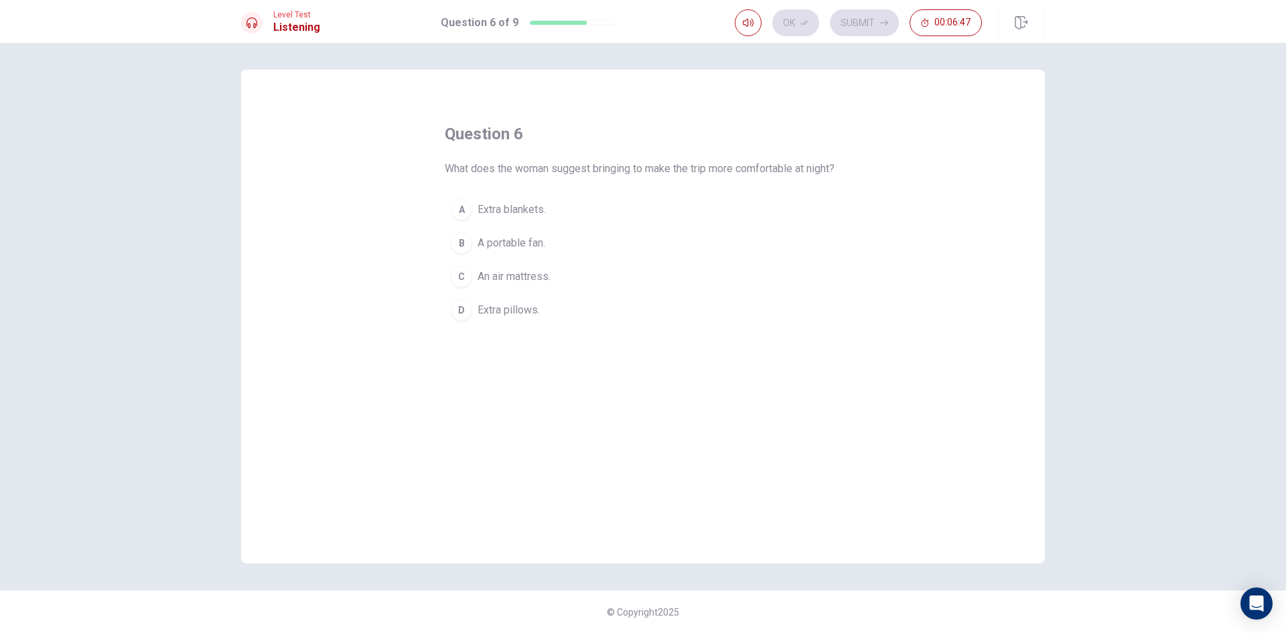
click at [543, 285] on span "An air mattress." at bounding box center [514, 277] width 73 height 16
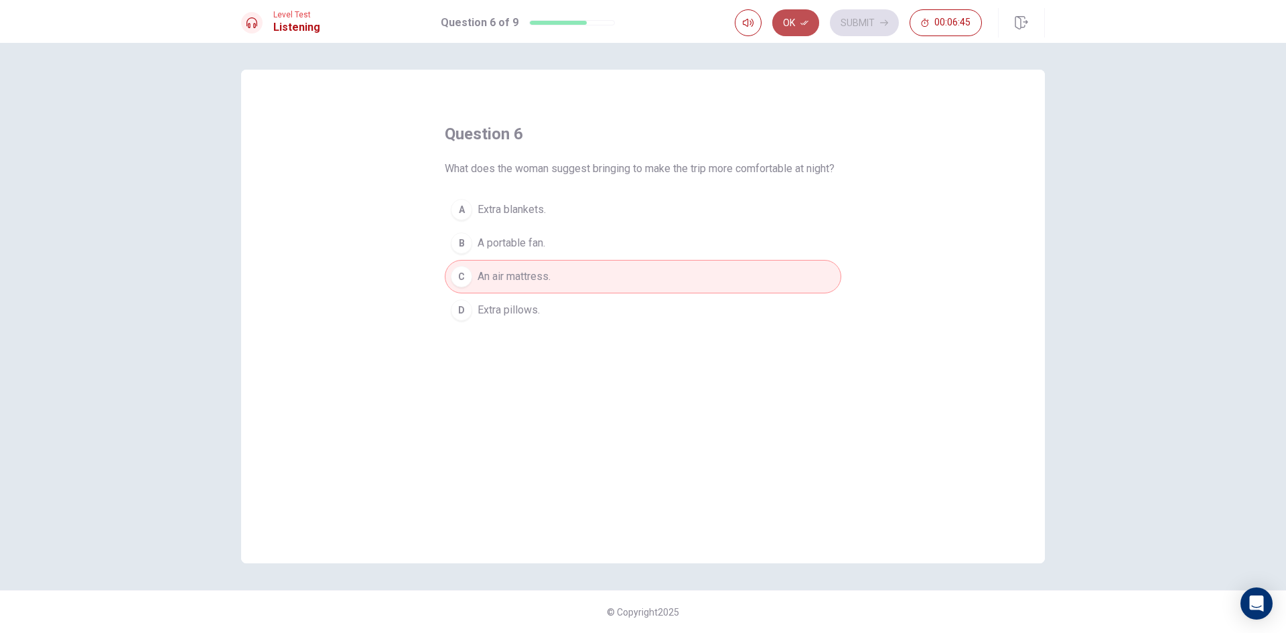
click at [804, 27] on button "Ok" at bounding box center [795, 22] width 47 height 27
click at [864, 19] on button "Submit" at bounding box center [864, 22] width 69 height 27
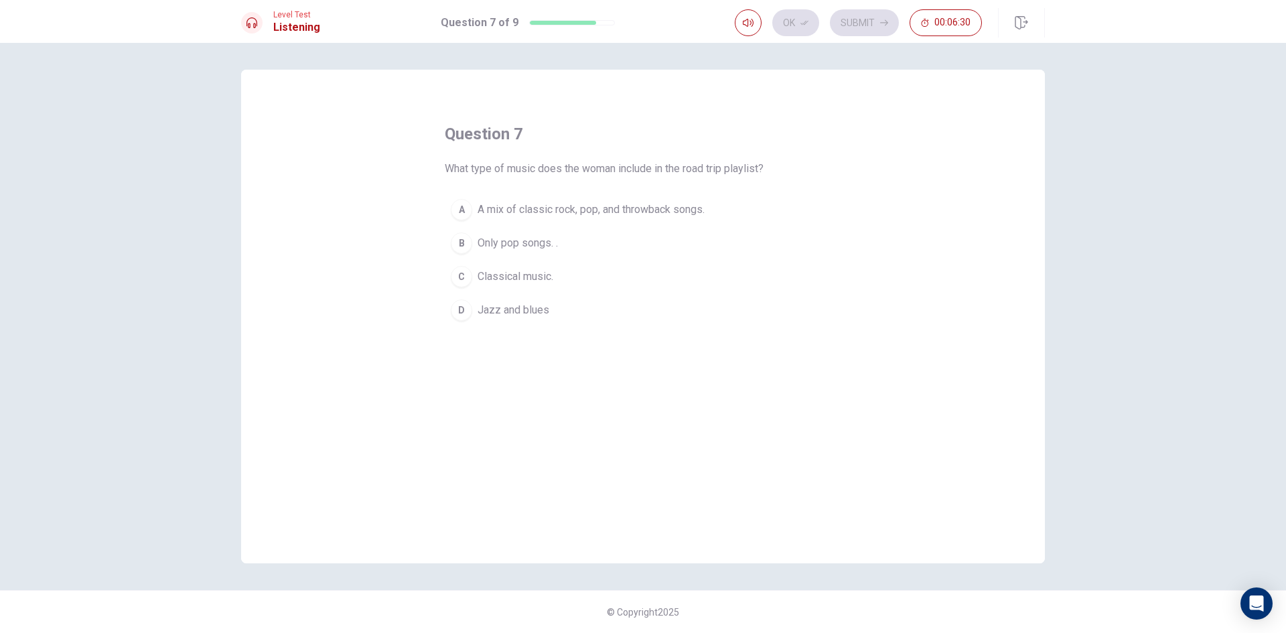
click at [526, 216] on span "A mix of classic rock, pop, and throwback songs." at bounding box center [591, 210] width 227 height 16
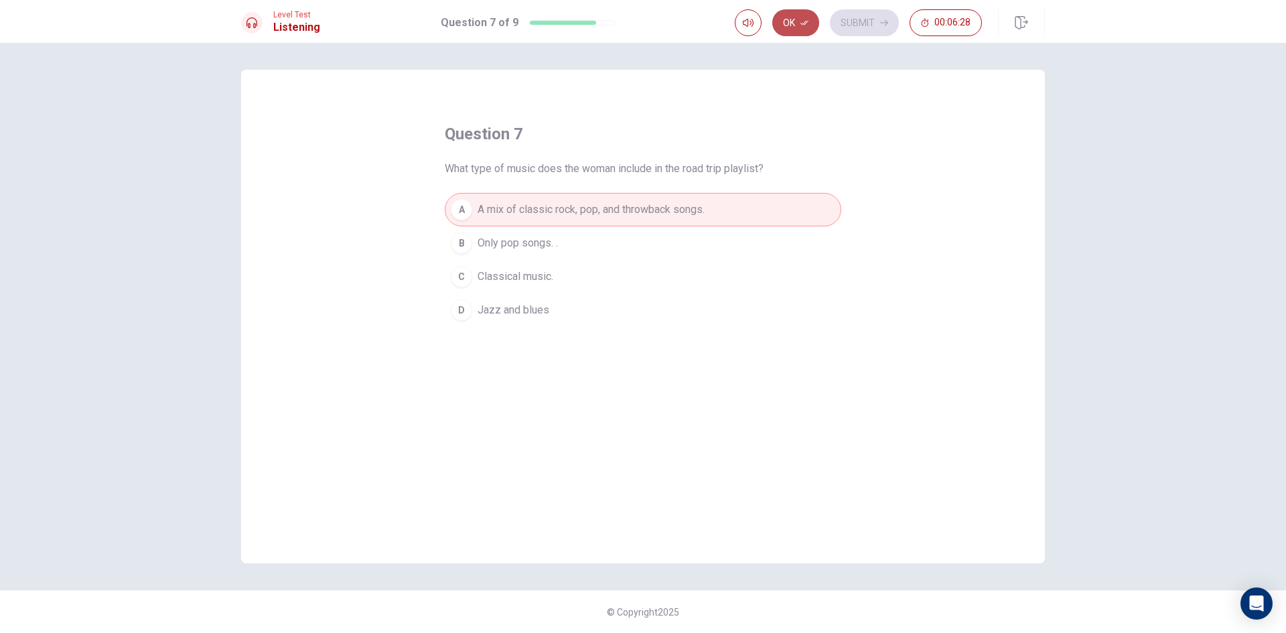
click at [799, 25] on button "Ok" at bounding box center [795, 22] width 47 height 27
click at [863, 22] on button "Submit" at bounding box center [864, 22] width 69 height 27
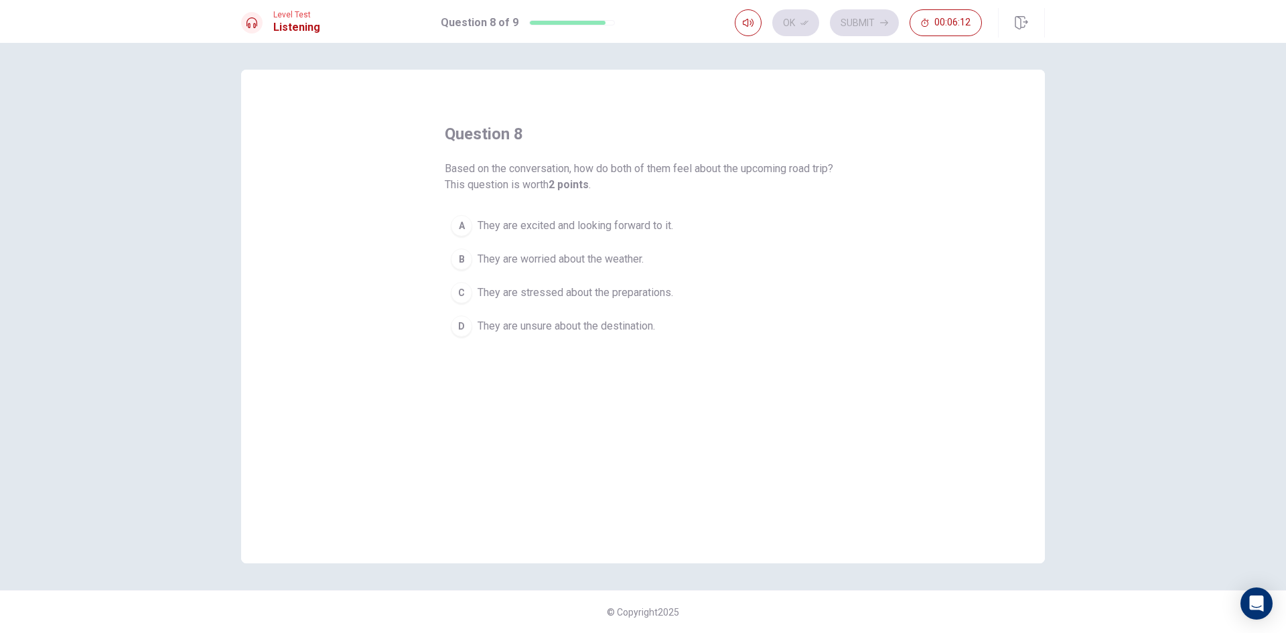
click at [541, 221] on span "They are excited and looking forward to it." at bounding box center [576, 226] width 196 height 16
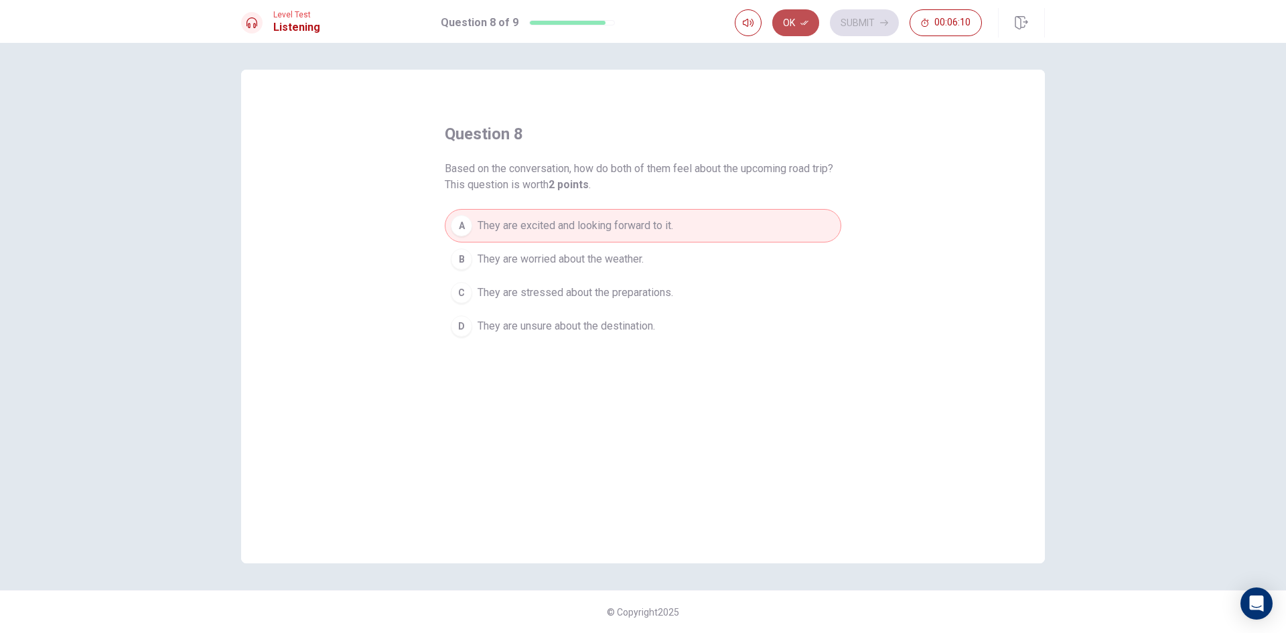
click at [801, 27] on button "Ok" at bounding box center [795, 22] width 47 height 27
click at [870, 23] on button "Submit" at bounding box center [864, 22] width 69 height 27
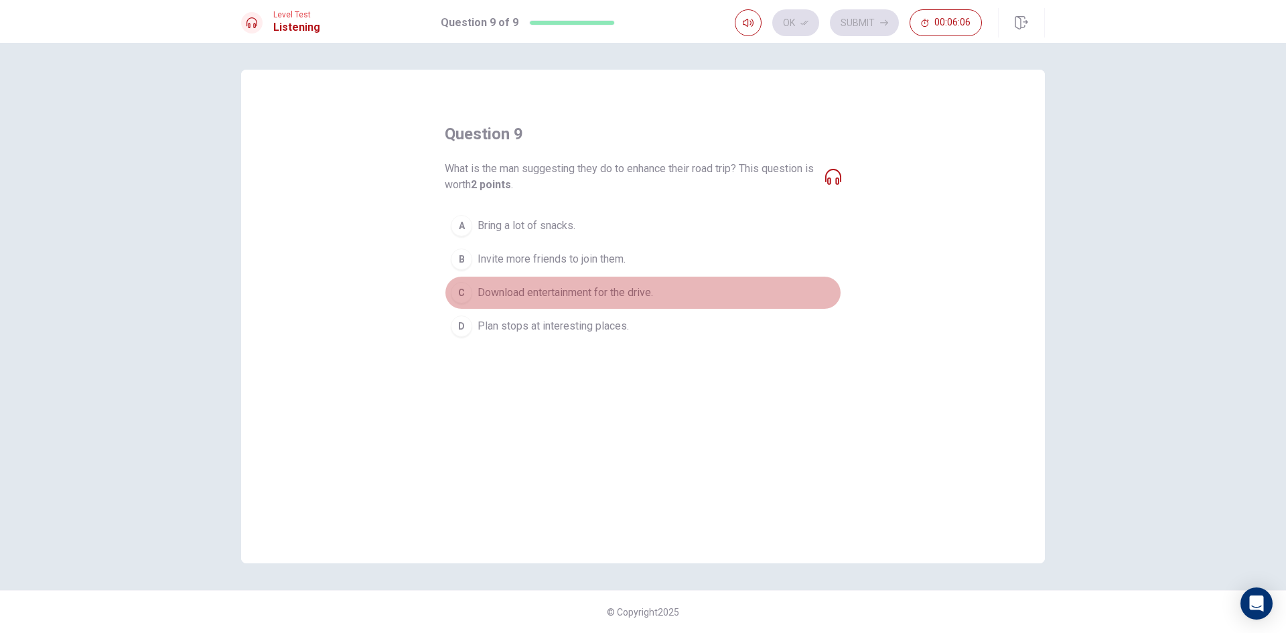
click at [537, 289] on span "Download entertainment for the drive." at bounding box center [565, 293] width 175 height 16
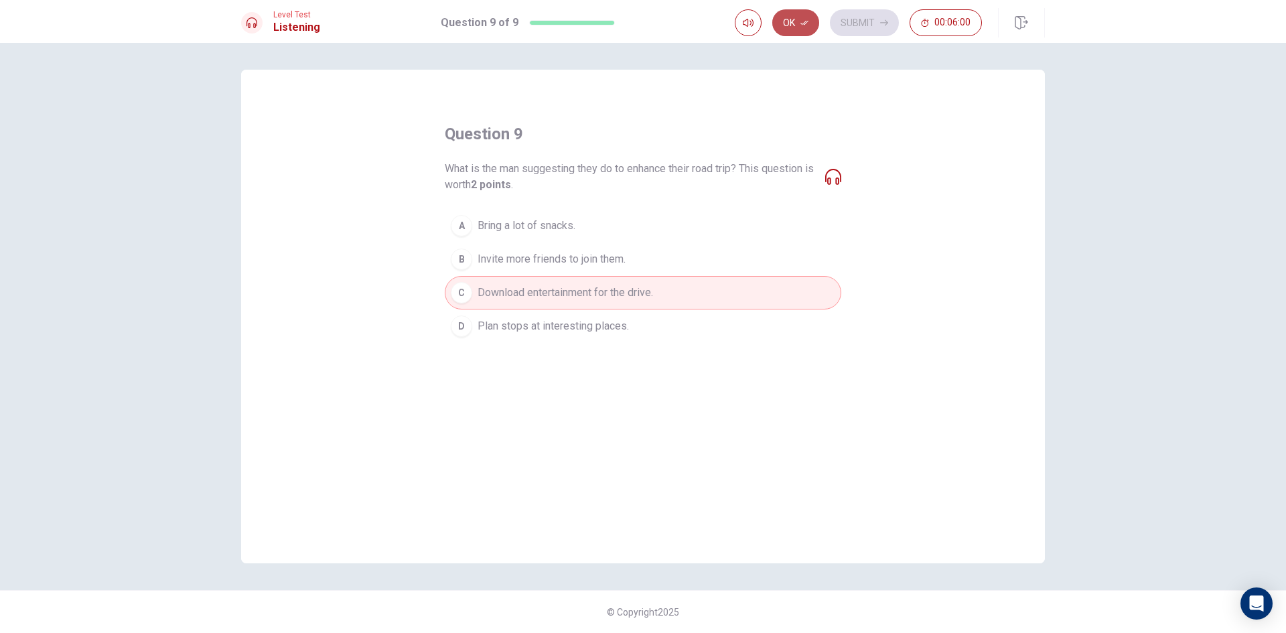
click at [790, 19] on button "Ok" at bounding box center [795, 22] width 47 height 27
click at [855, 23] on button "Submit" at bounding box center [864, 22] width 69 height 27
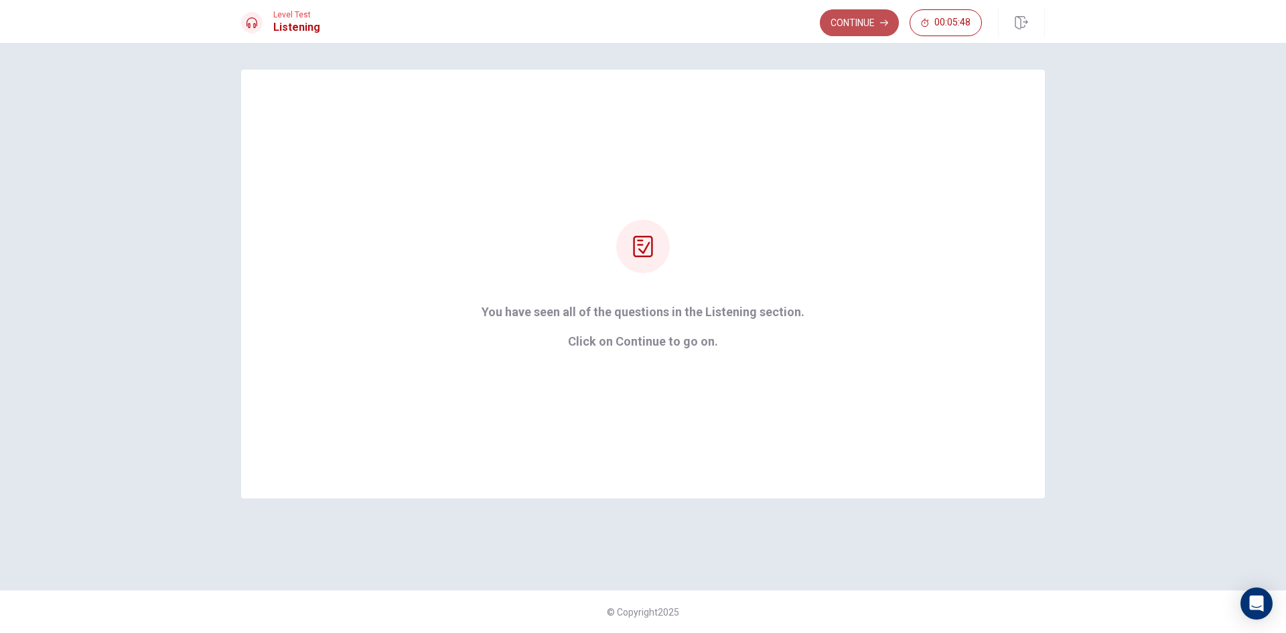
click at [847, 26] on button "Continue" at bounding box center [859, 22] width 79 height 27
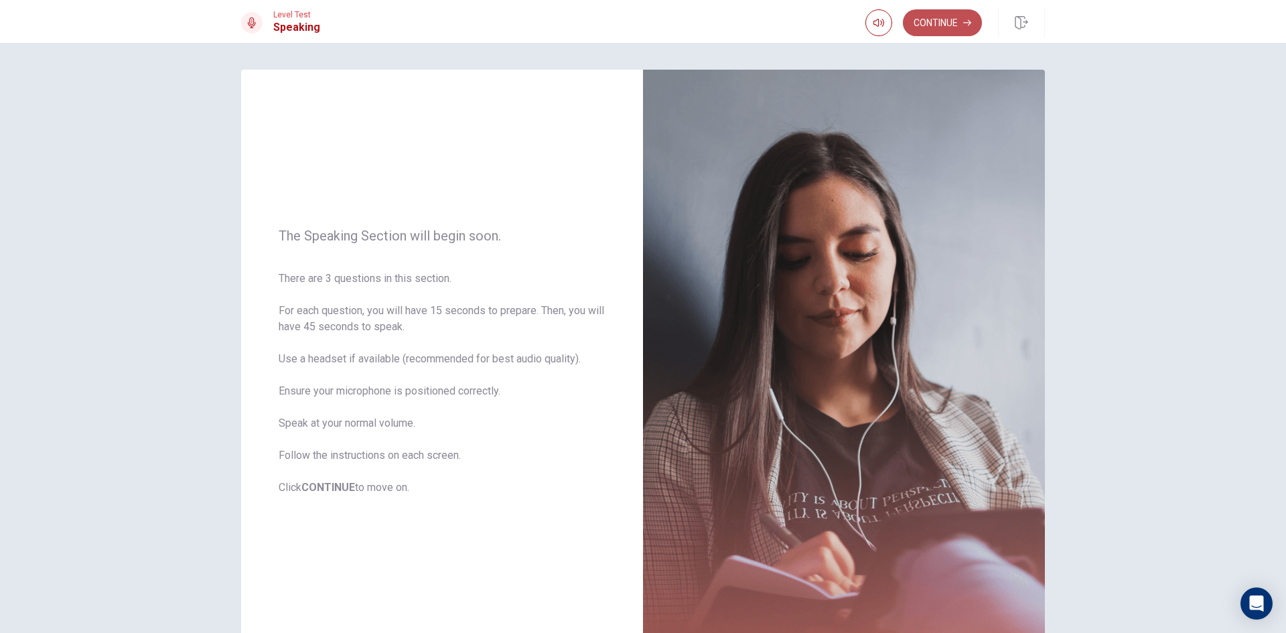
click at [952, 21] on button "Continue" at bounding box center [942, 22] width 79 height 27
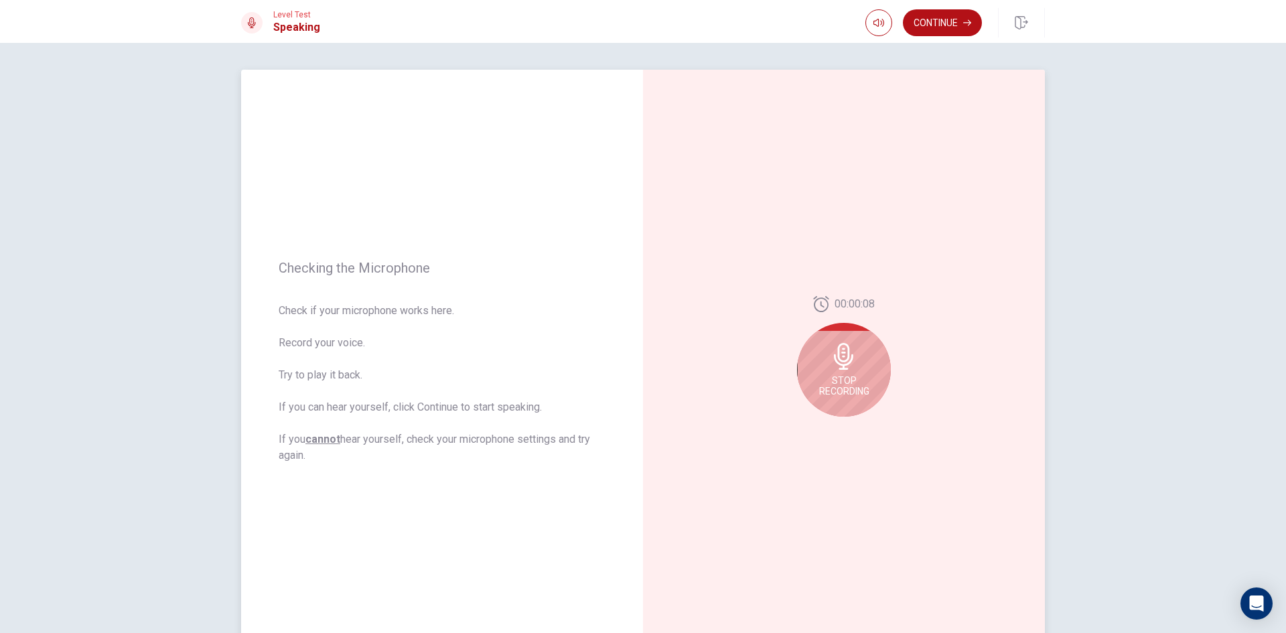
click at [845, 364] on icon at bounding box center [843, 356] width 19 height 27
click at [863, 423] on button "Play Audio" at bounding box center [858, 427] width 19 height 19
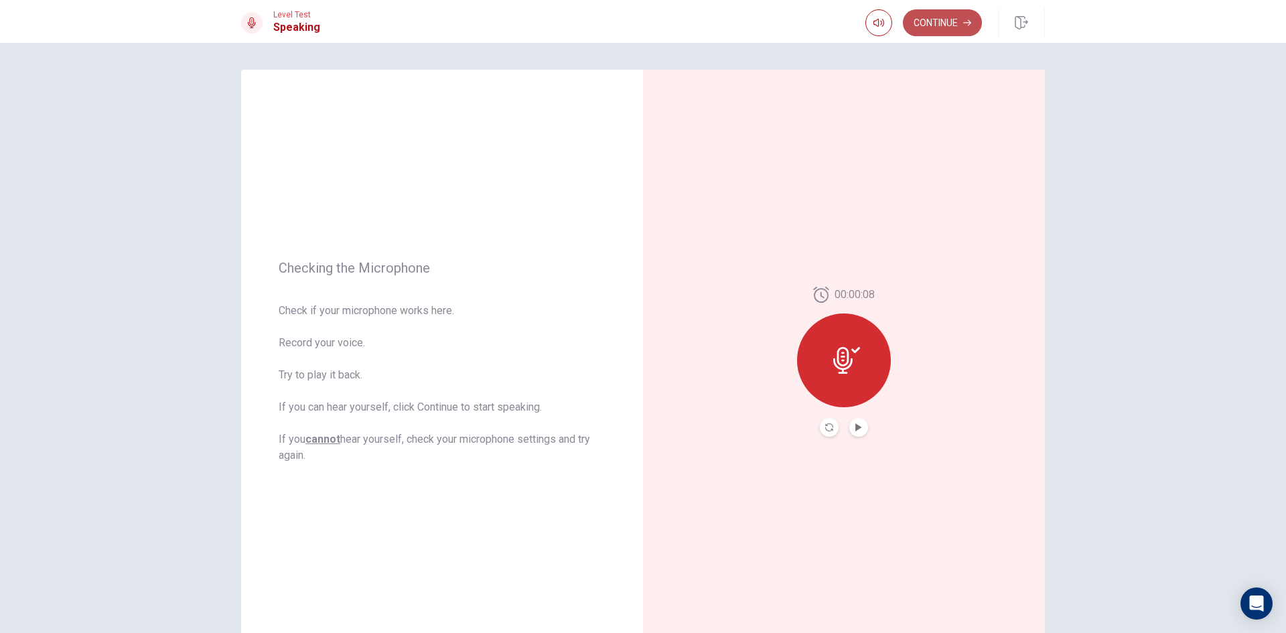
click at [959, 23] on button "Continue" at bounding box center [942, 22] width 79 height 27
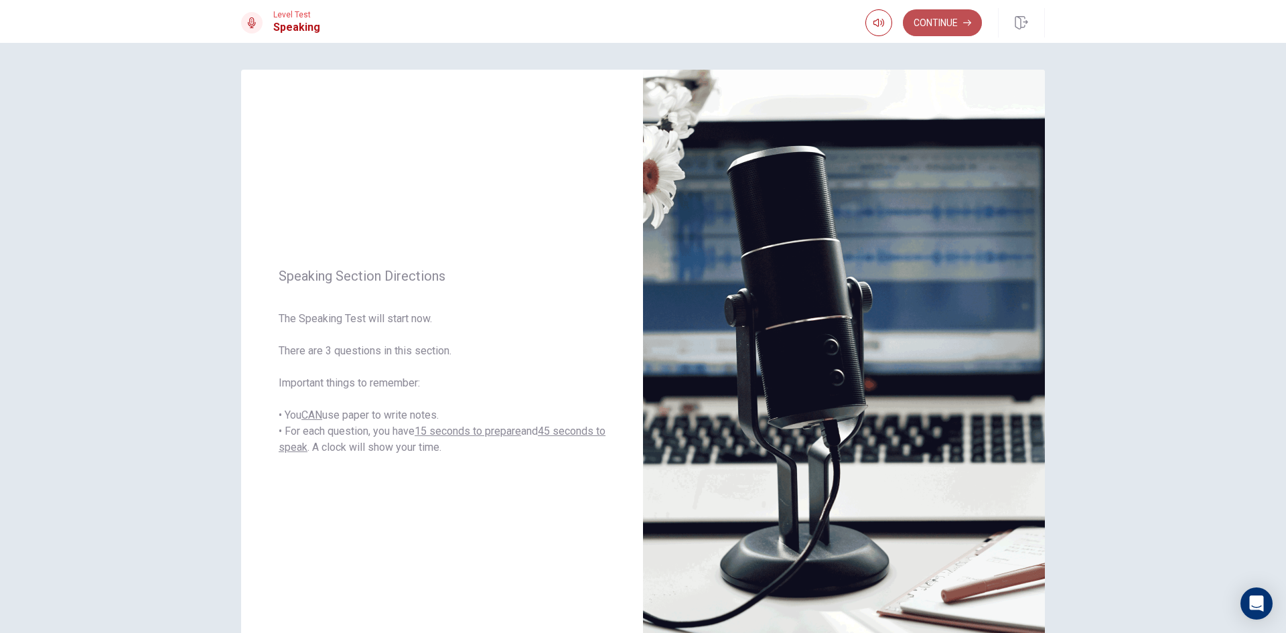
click at [936, 20] on button "Continue" at bounding box center [942, 22] width 79 height 27
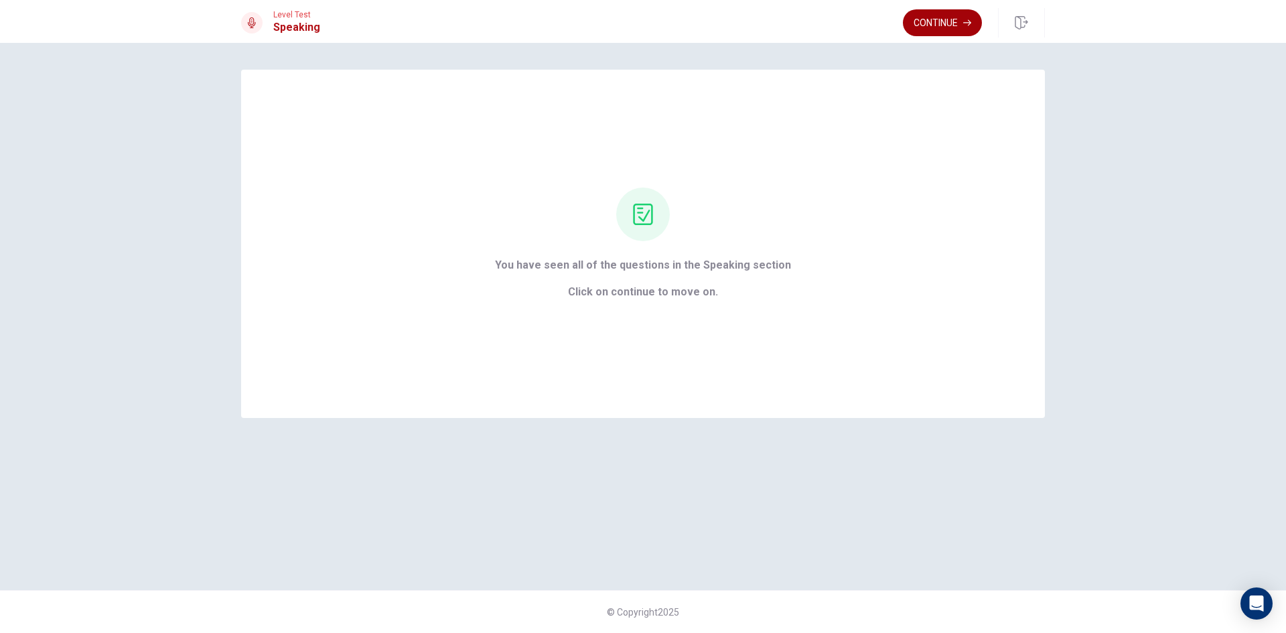
click at [924, 23] on button "Continue" at bounding box center [942, 22] width 79 height 27
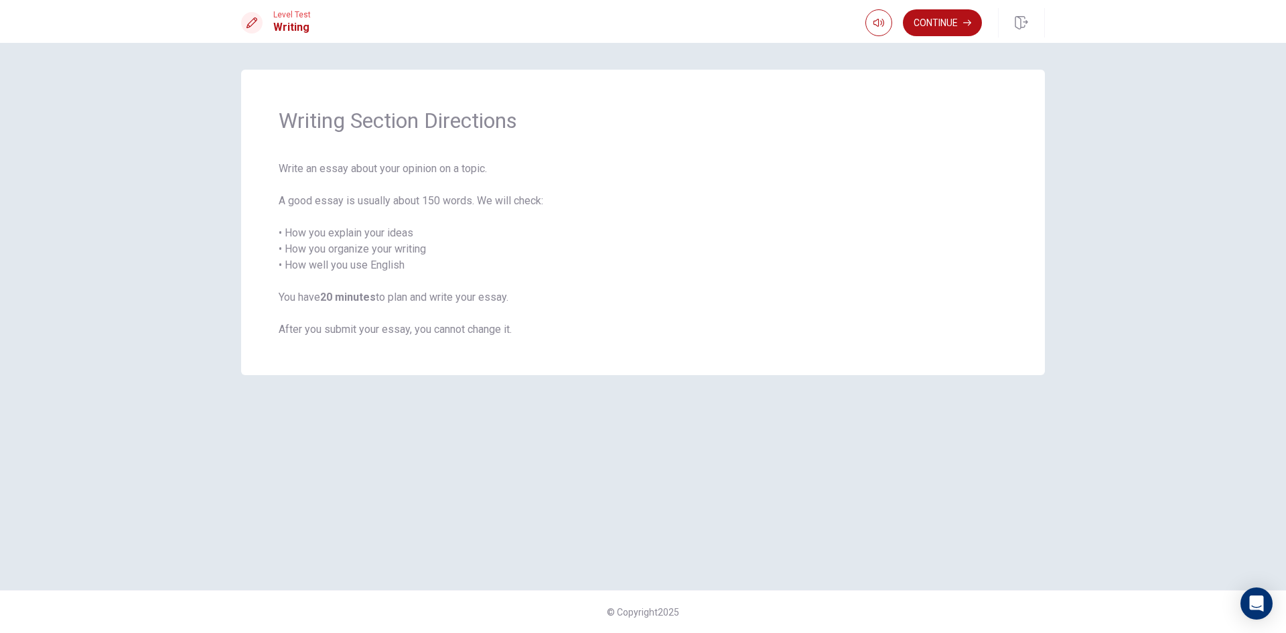
drag, startPoint x: 938, startPoint y: 89, endPoint x: 939, endPoint y: 73, distance: 16.1
click at [938, 88] on div "Writing Section Directions Write an essay about your opinion on a topic. A good…" at bounding box center [643, 222] width 804 height 305
click at [946, 27] on button "Continue" at bounding box center [942, 22] width 79 height 27
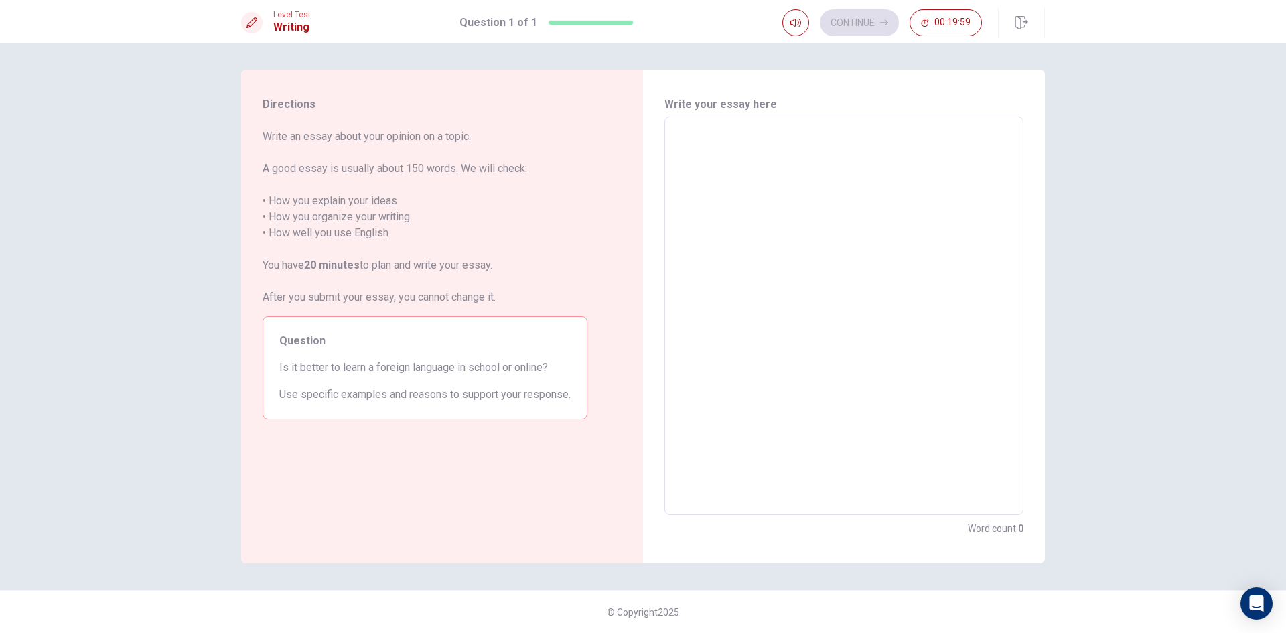
click at [863, 109] on h6 "Write your essay here" at bounding box center [843, 104] width 359 height 16
click at [780, 144] on textarea at bounding box center [844, 316] width 340 height 376
click at [812, 180] on textarea at bounding box center [844, 316] width 340 height 376
drag, startPoint x: 370, startPoint y: 371, endPoint x: 390, endPoint y: 372, distance: 20.1
click at [407, 369] on span "Is it better to learn a foreign language in school or online?" at bounding box center [424, 368] width 291 height 16
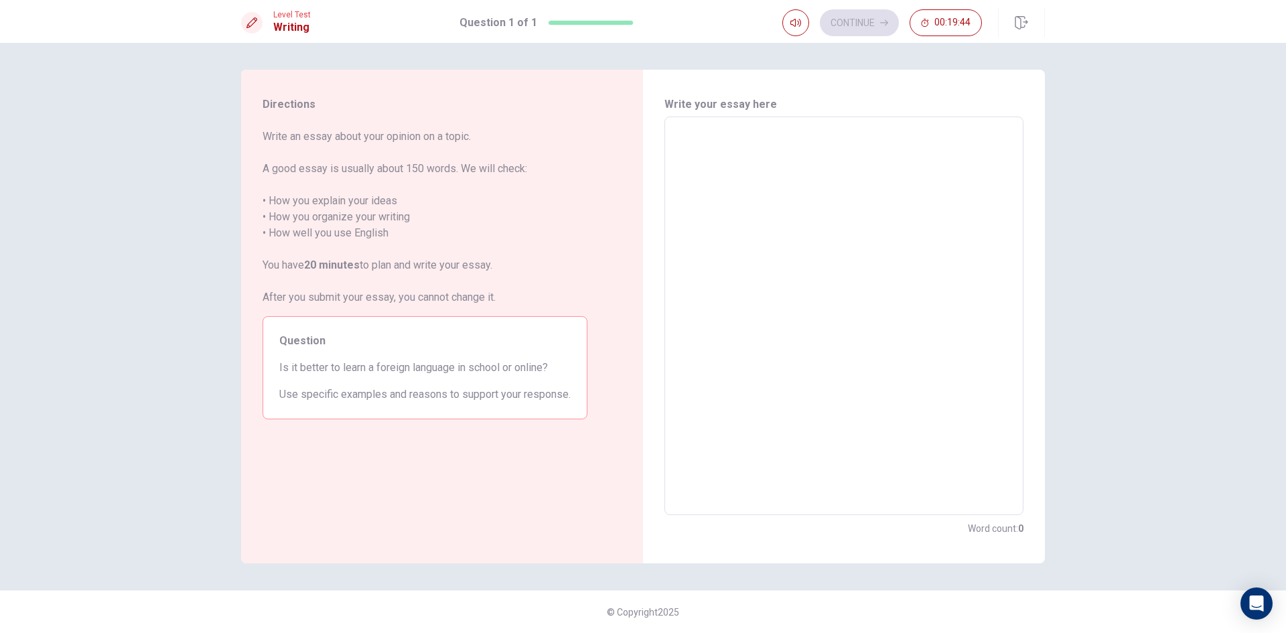
drag, startPoint x: 390, startPoint y: 372, endPoint x: 425, endPoint y: 368, distance: 35.0
click at [425, 368] on span "Is it better to learn a foreign language in school or online?" at bounding box center [424, 368] width 291 height 16
click at [774, 232] on textarea at bounding box center [844, 316] width 340 height 376
drag, startPoint x: 735, startPoint y: 139, endPoint x: 735, endPoint y: 130, distance: 8.7
click at [735, 133] on textarea at bounding box center [844, 316] width 340 height 376
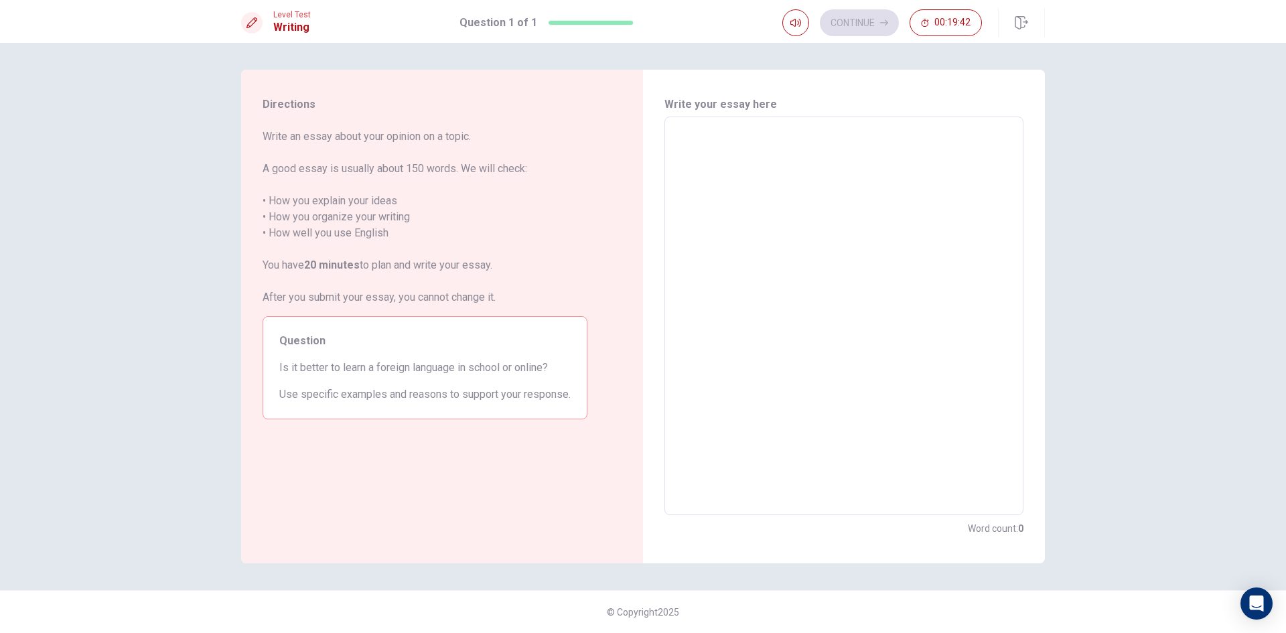
type textarea "f"
type textarea "x"
type textarea "fo"
type textarea "x"
type textarea "for"
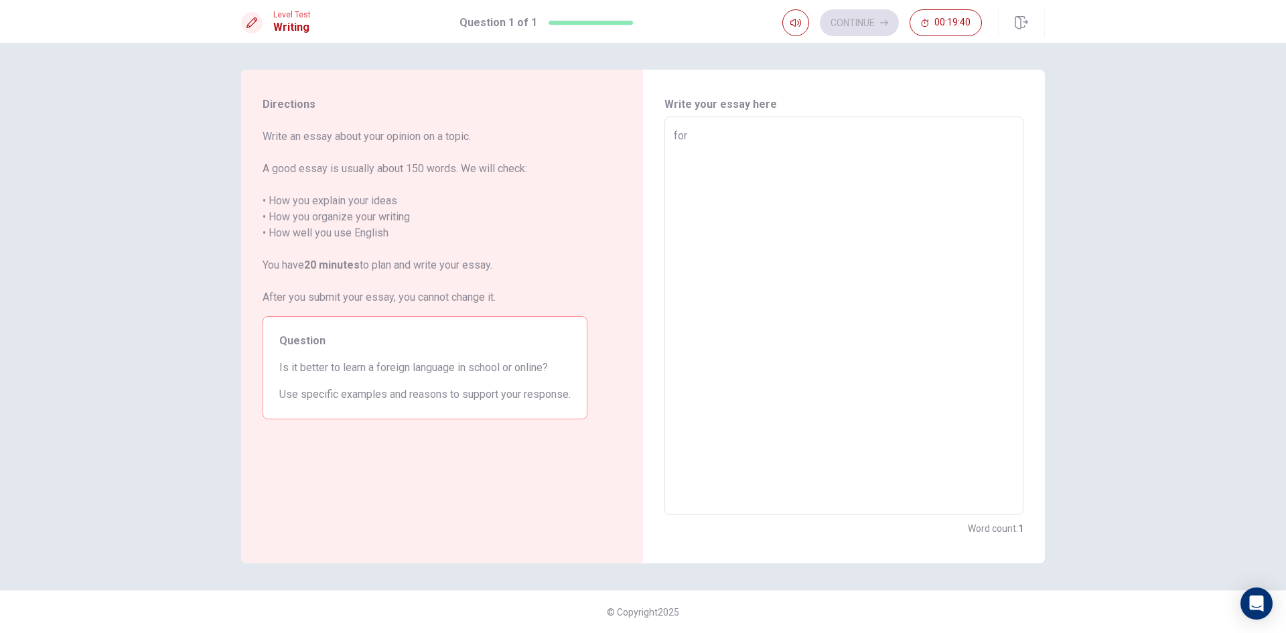
type textarea "x"
type textarea "for"
type textarea "x"
type textarea "for"
type textarea "x"
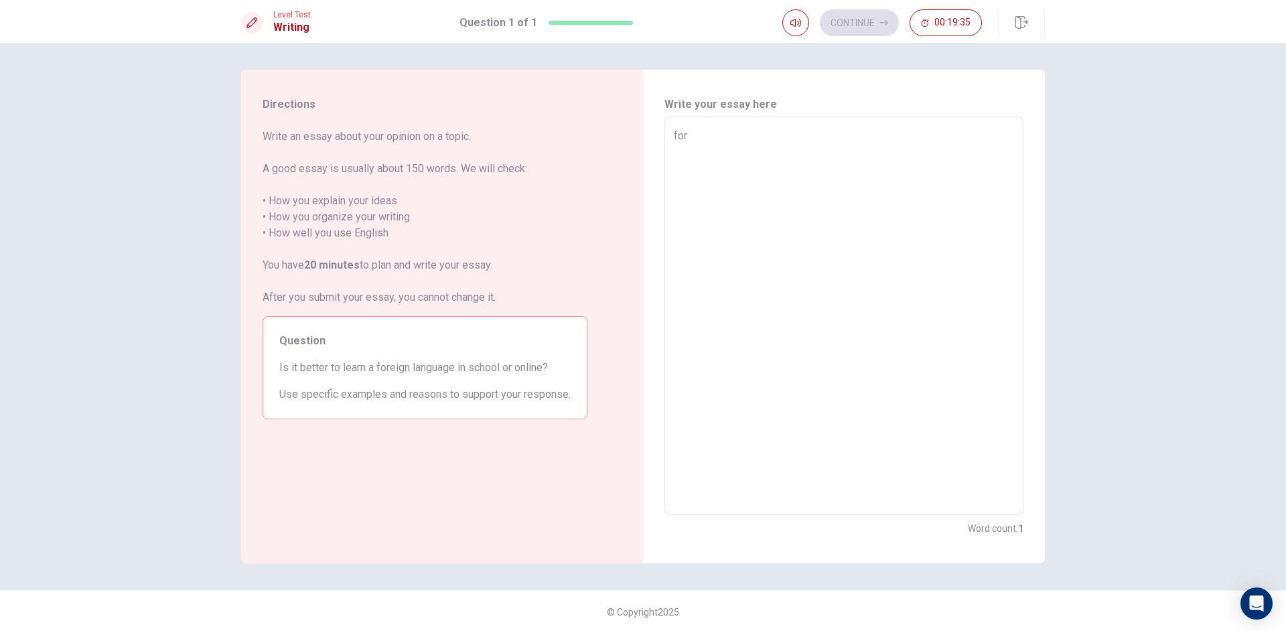
type textarea "fore"
type textarea "x"
type textarea "forei"
type textarea "x"
type textarea "foreig"
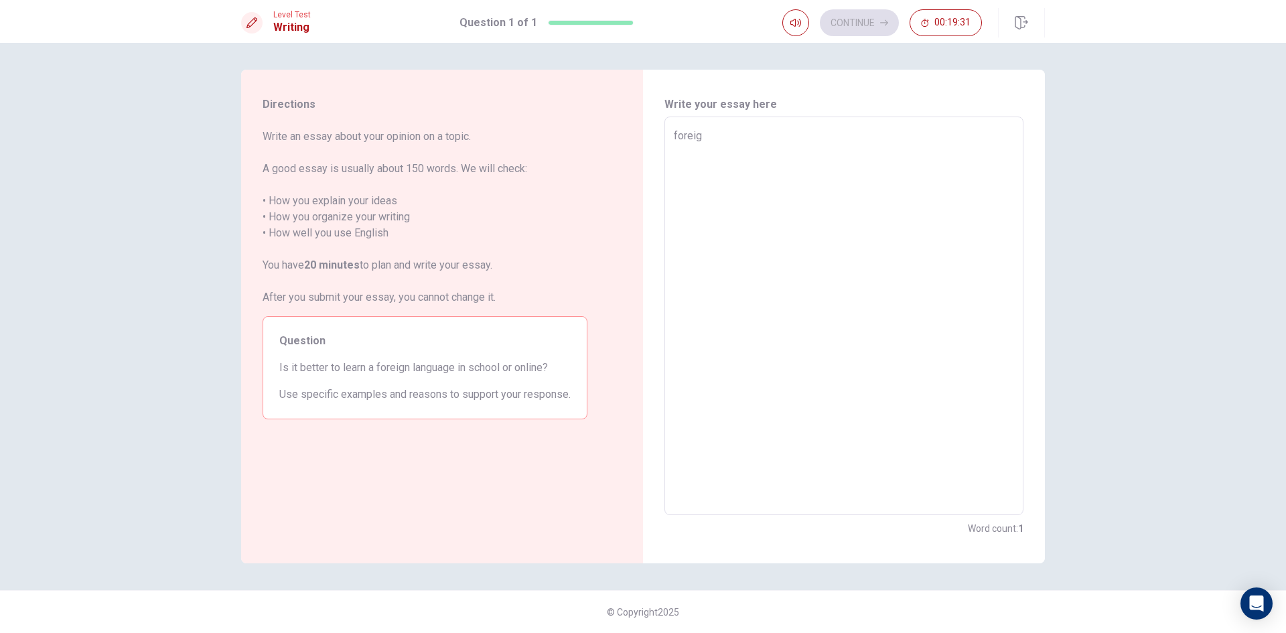
type textarea "x"
type textarea "foreign"
type textarea "x"
type textarea "foreign"
type textarea "x"
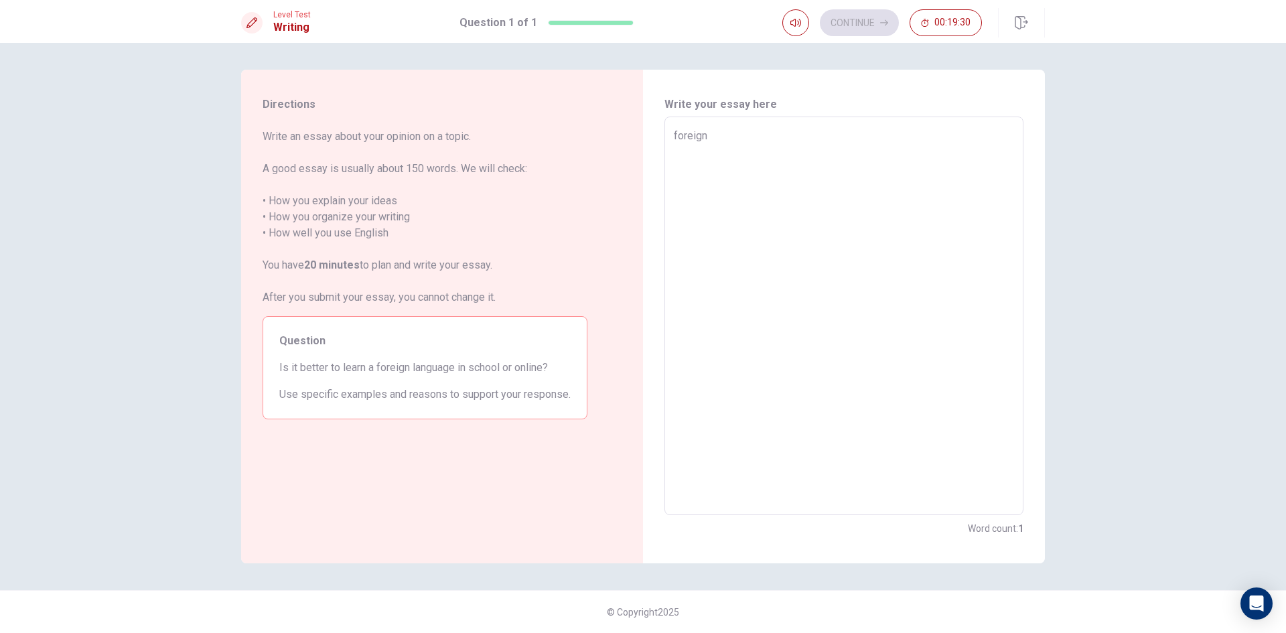
type textarea "foreign l"
type textarea "x"
type textarea "foreign la"
type textarea "x"
type textarea "foreign lan"
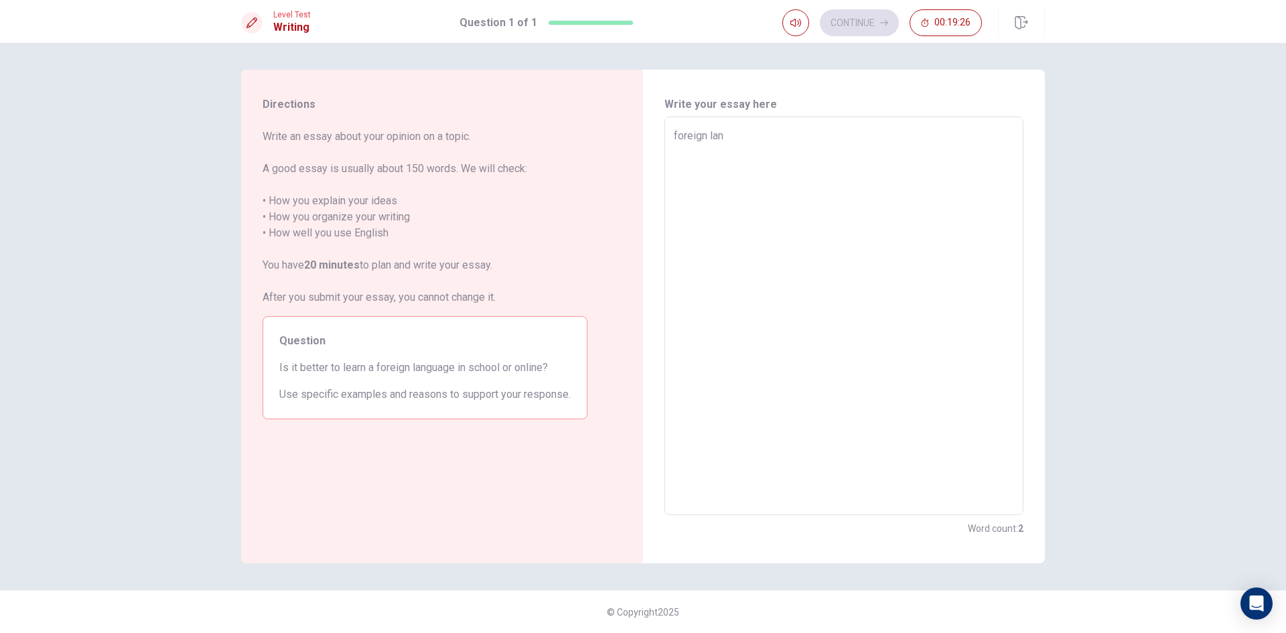
type textarea "x"
type textarea "foreign lang"
type textarea "x"
type textarea "foreign langu"
type textarea "x"
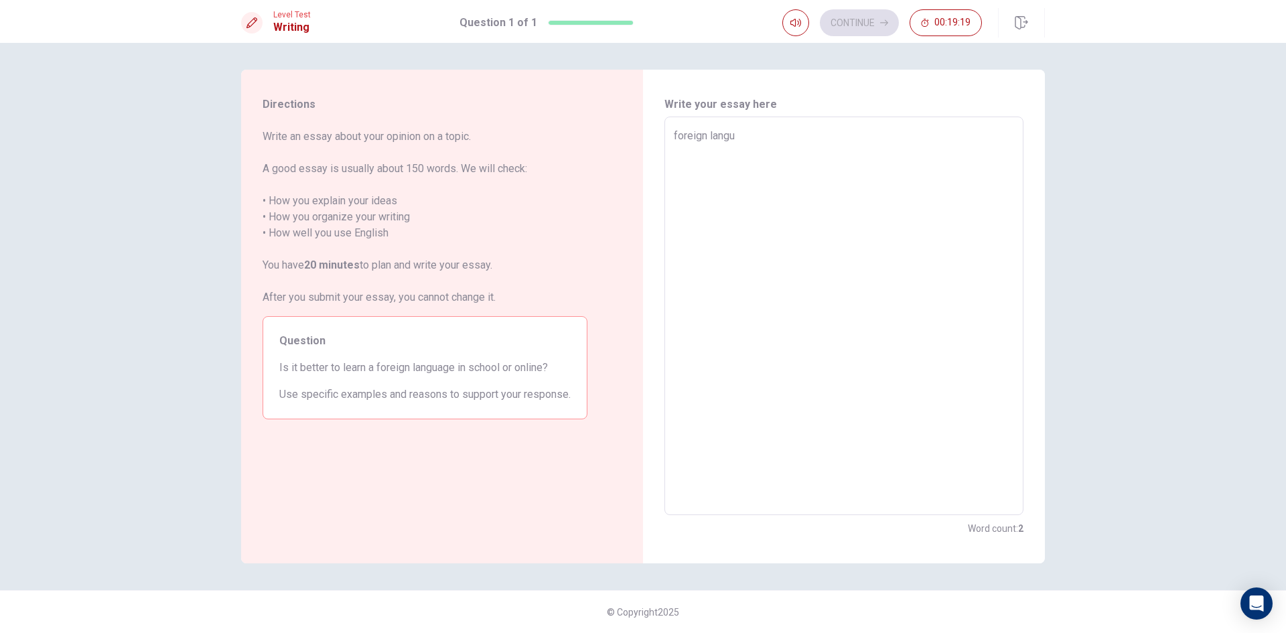
type textarea "foreign langua"
type textarea "x"
type textarea "foreign languag"
type textarea "x"
type textarea "foreign language"
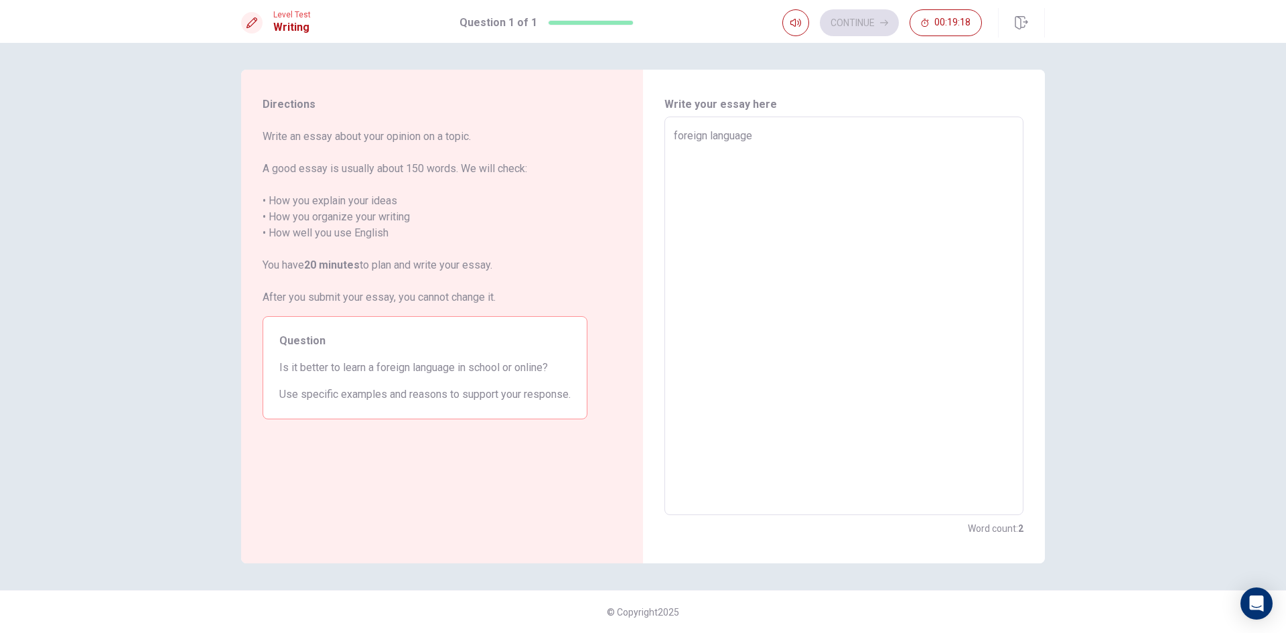
type textarea "x"
type textarea "foreign language"
type textarea "x"
type textarea "foreign language i"
type textarea "x"
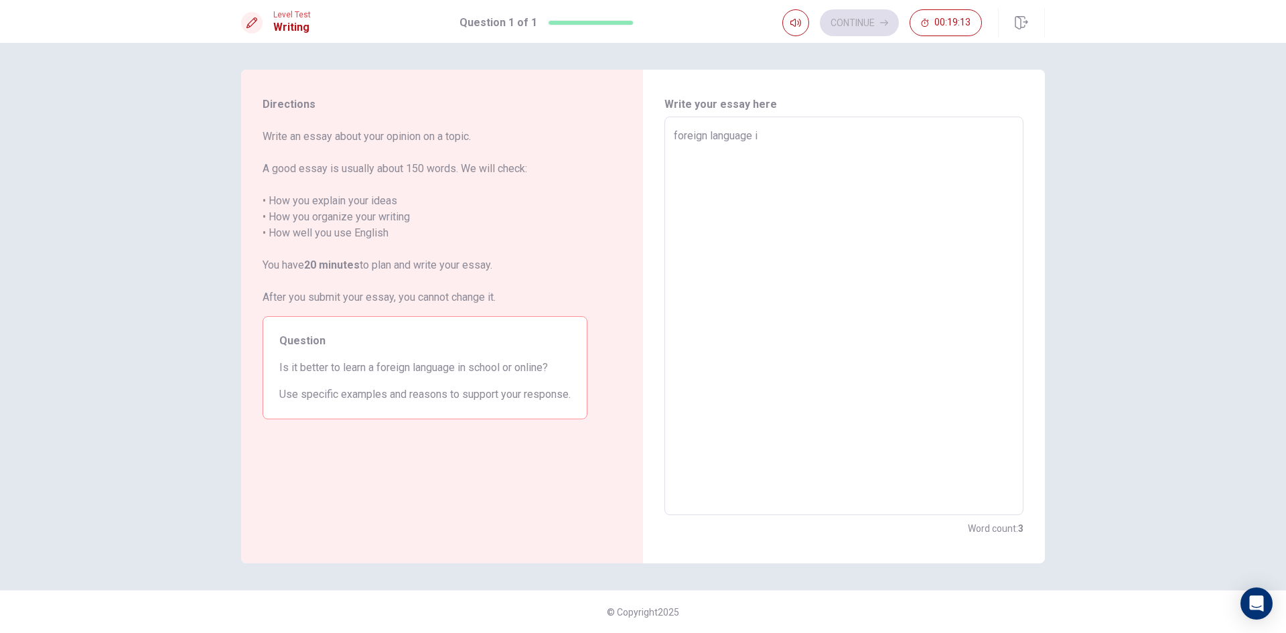
type textarea "foreign language"
type textarea "x"
type textarea "foreign language i"
type textarea "x"
type textarea "foreign language is"
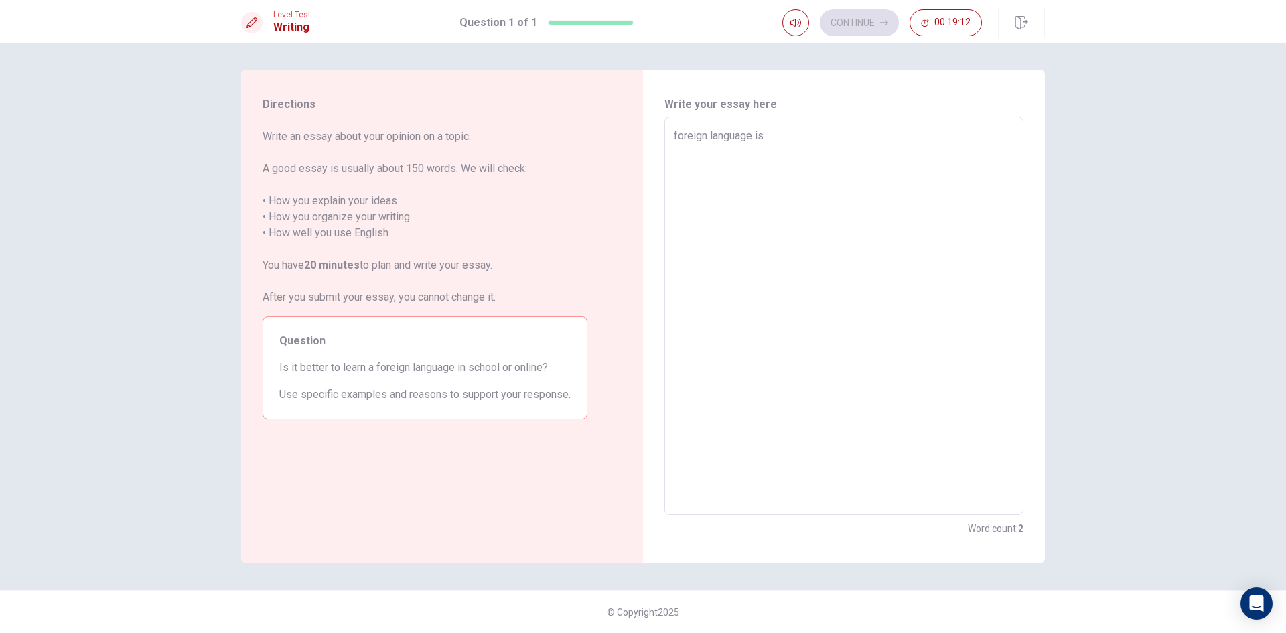
type textarea "x"
type textarea "foreign language is"
type textarea "x"
type textarea "foreign language is"
type textarea "x"
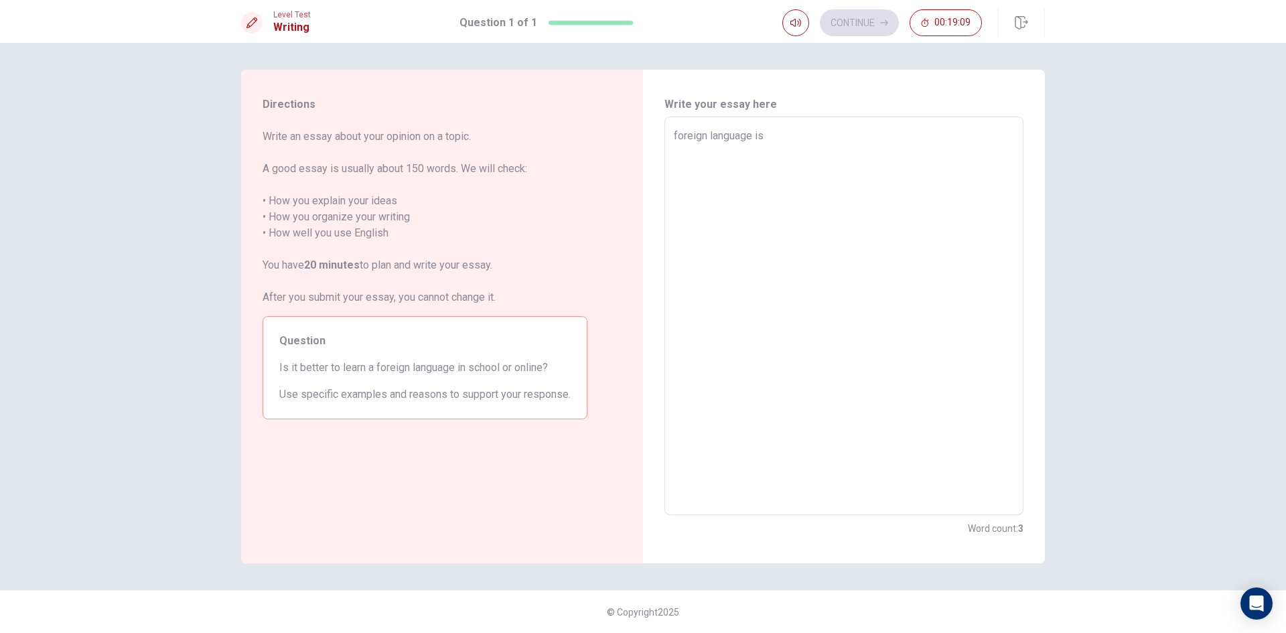
type textarea "foreign language i"
type textarea "x"
type textarea "foreign language"
type textarea "x"
type textarea "foreign language i"
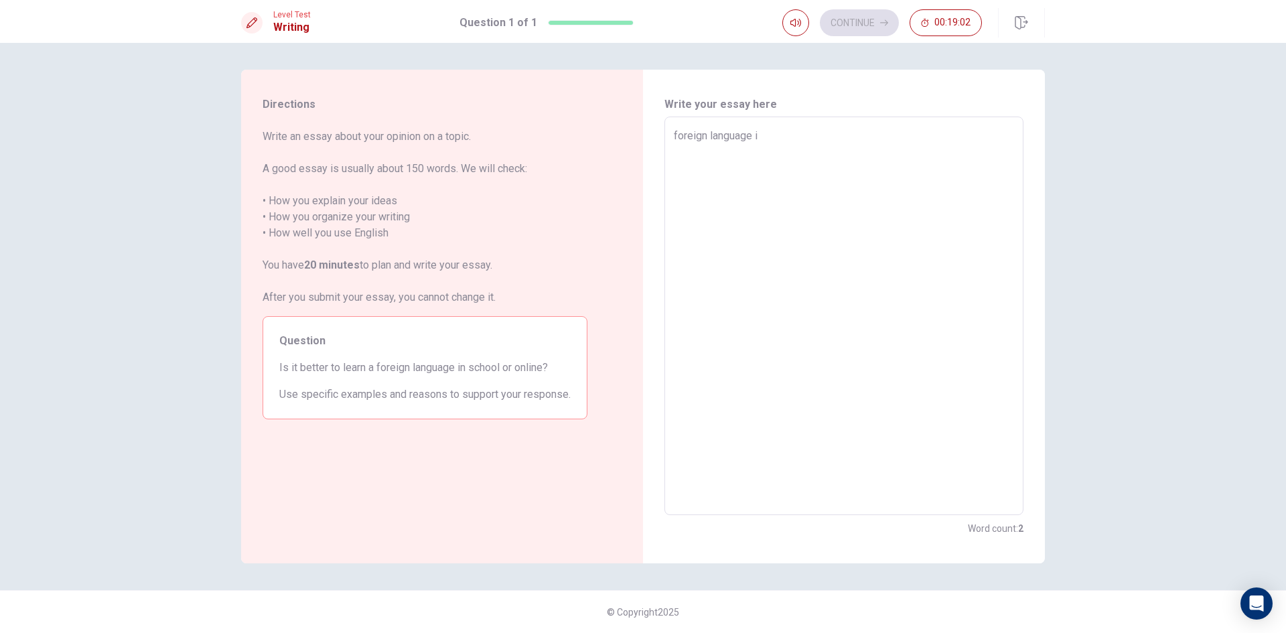
type textarea "x"
type textarea "foreign language is"
type textarea "x"
type textarea "foreign language is"
type textarea "x"
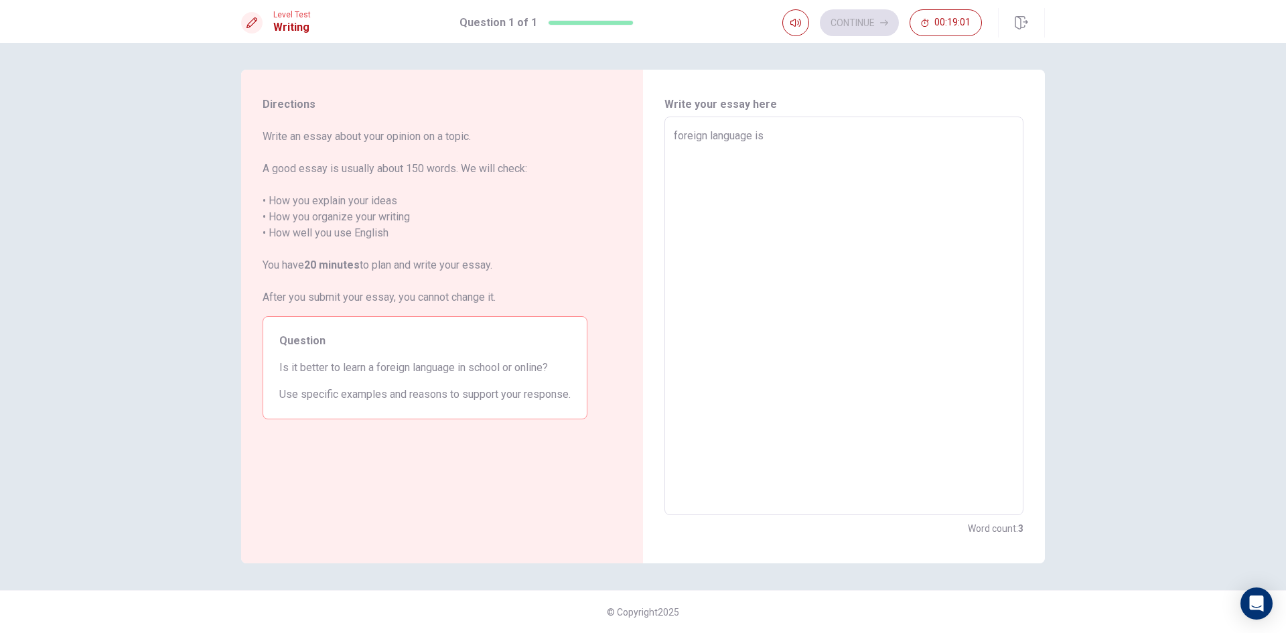
type textarea "foreign language is g"
type textarea "x"
type textarea "foreign language is go"
type textarea "x"
type textarea "foreign language is goo"
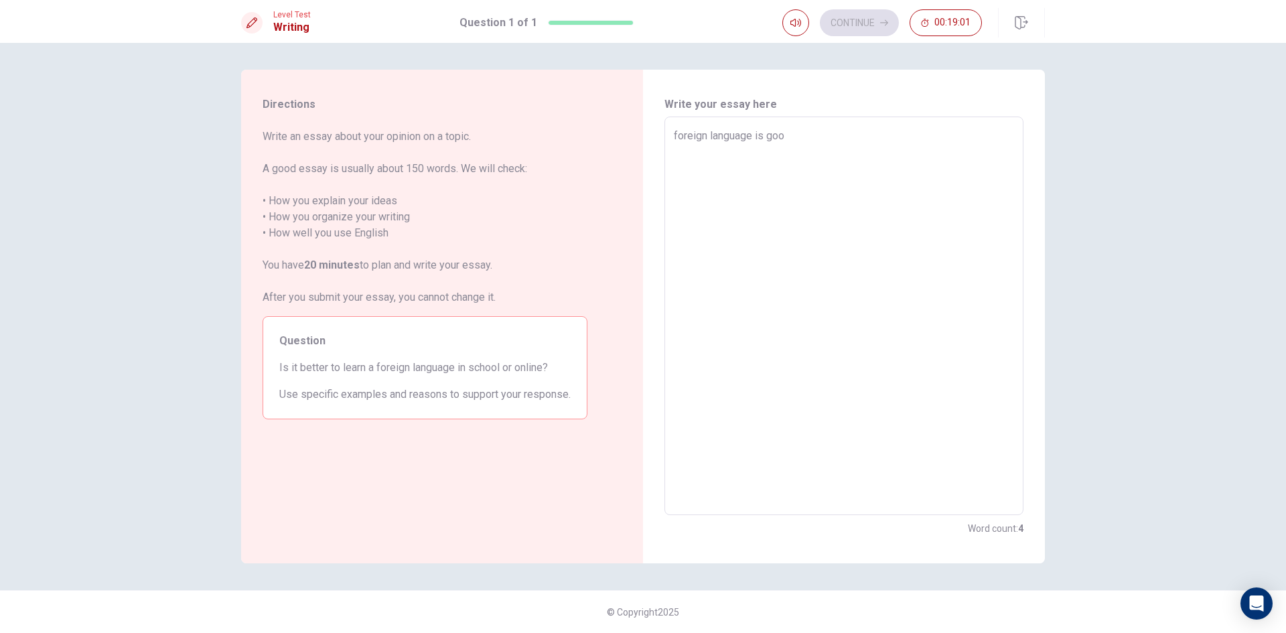
type textarea "x"
type textarea "foreign language is good"
type textarea "x"
type textarea "foreign language is good"
type textarea "x"
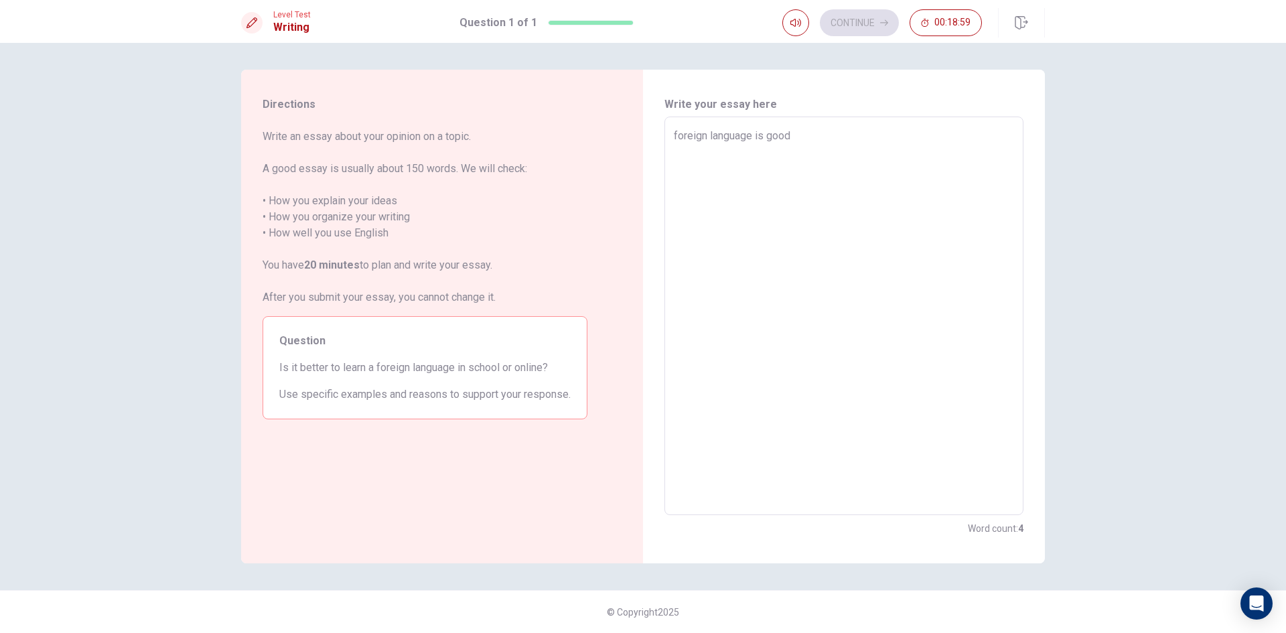
type textarea "foreign language is good f"
type textarea "x"
type textarea "foreign language is good fo"
type textarea "x"
type textarea "foreign language is good for"
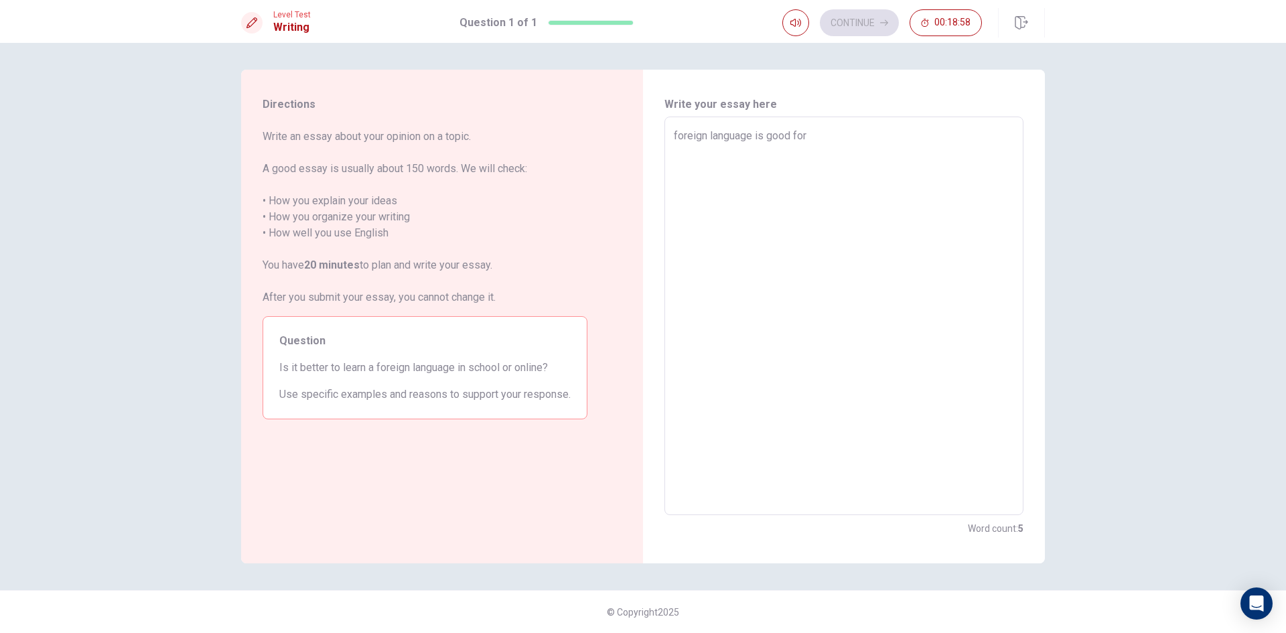
type textarea "x"
type textarea "foreign language is good for"
type textarea "x"
type textarea "foreign language is good for l"
type textarea "x"
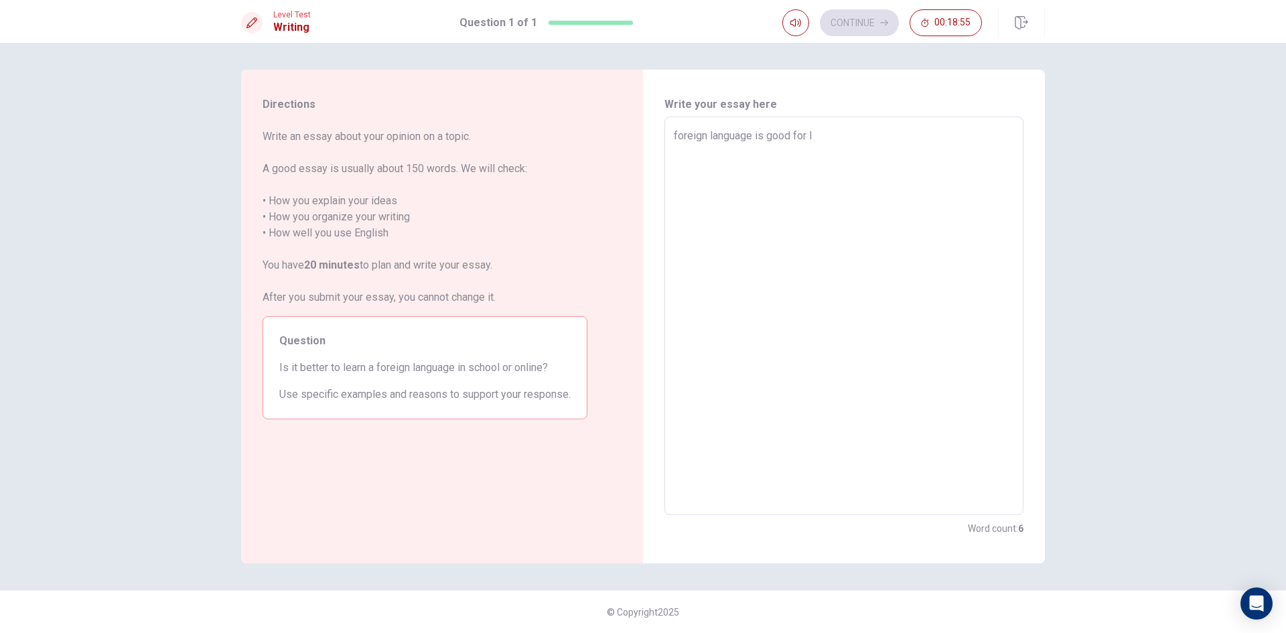
type textarea "foreign language is good for le"
type textarea "x"
type textarea "foreign language is good for lea"
type textarea "x"
type textarea "foreign language is good for lean"
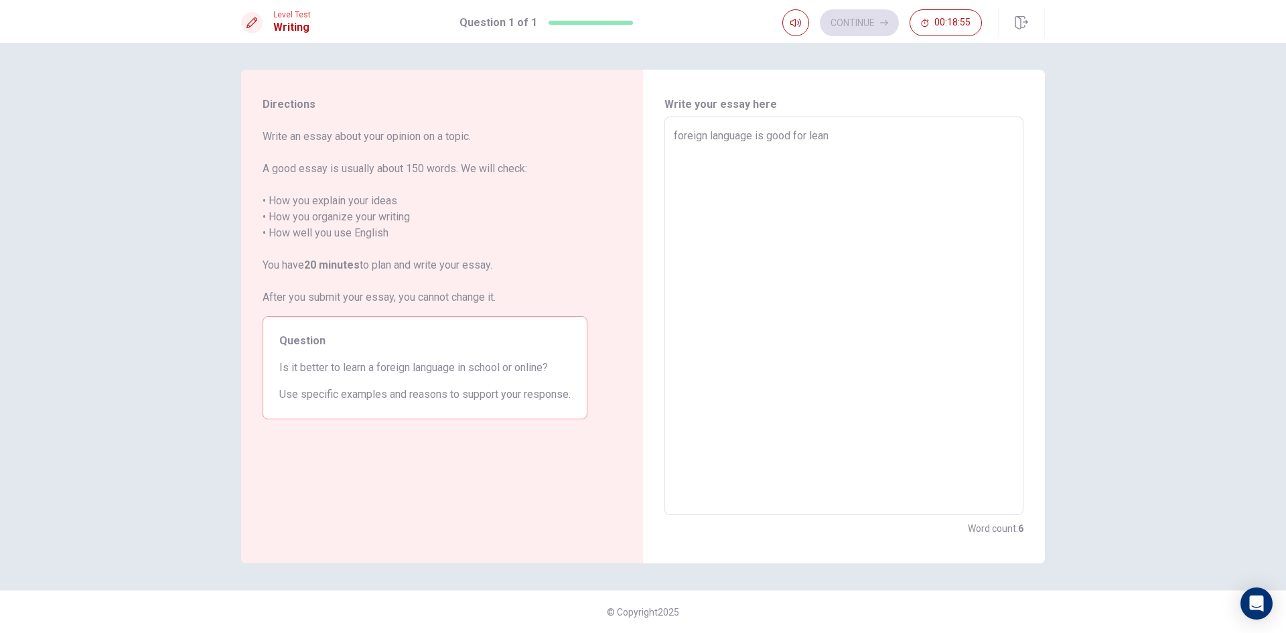
type textarea "x"
type textarea "foreign language is good for leani"
type textarea "x"
type textarea "foreign language is good for leanin"
type textarea "x"
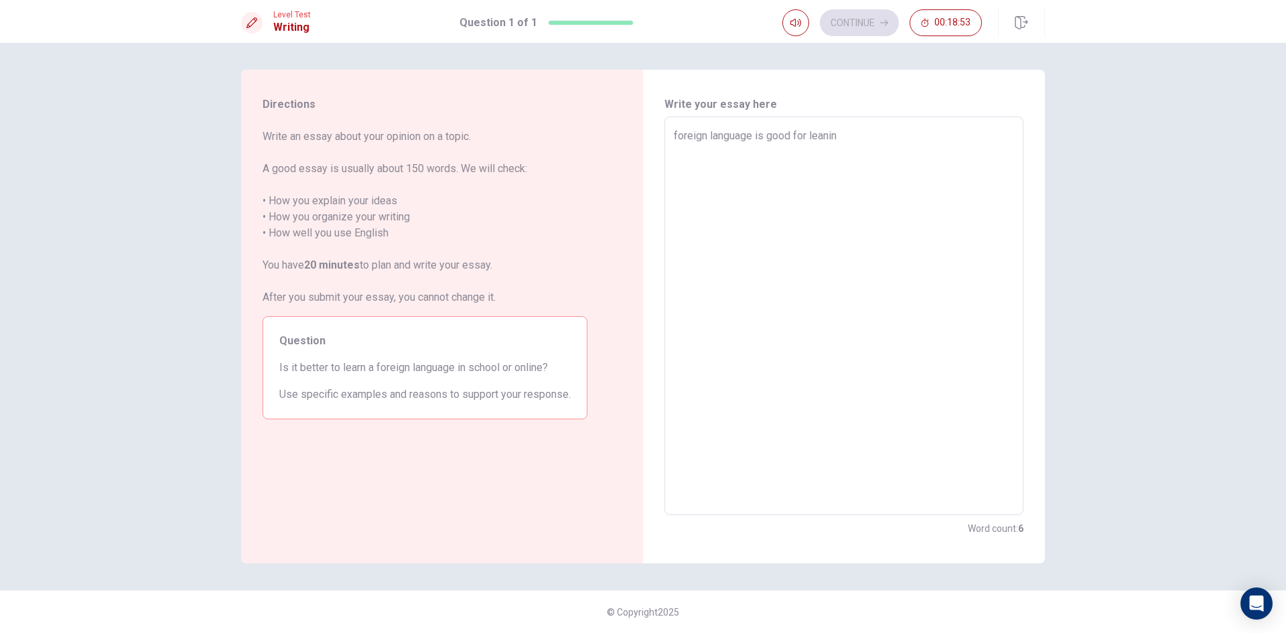
type textarea "foreign language is good for leaning"
type textarea "x"
type textarea "foreign language is good for leaning"
type textarea "x"
type textarea "foreign language is good for leaning b"
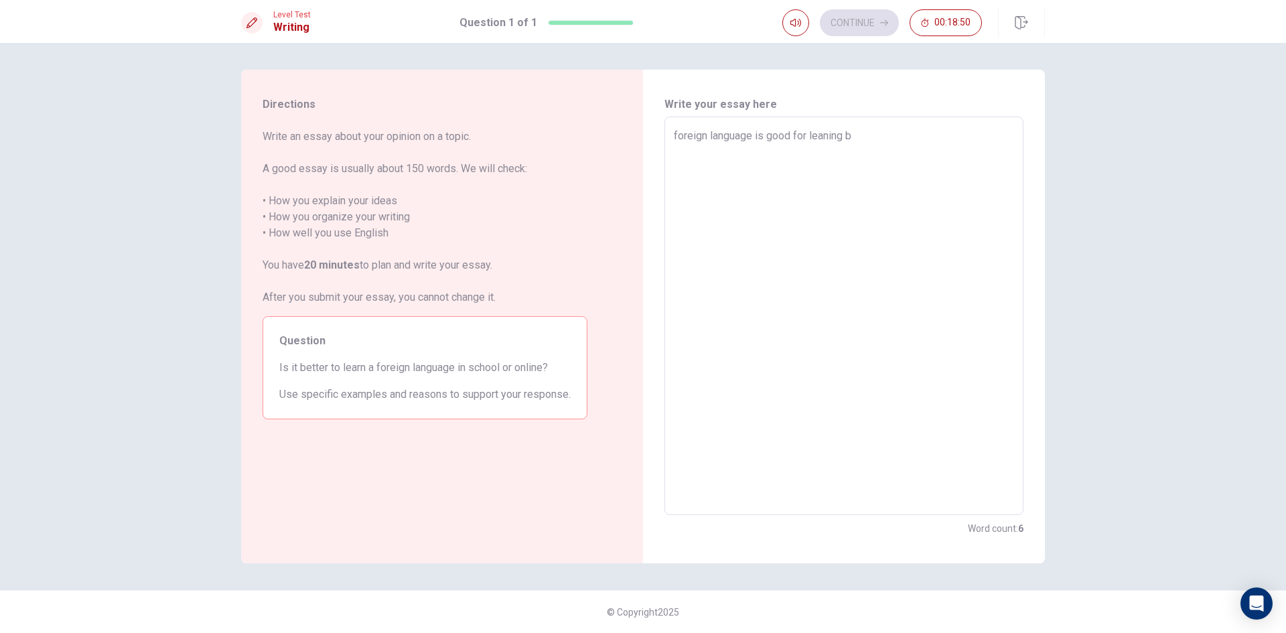
type textarea "x"
type textarea "foreign language is good for leaning be"
type textarea "x"
type textarea "foreign language is good for leaning beu"
type textarea "x"
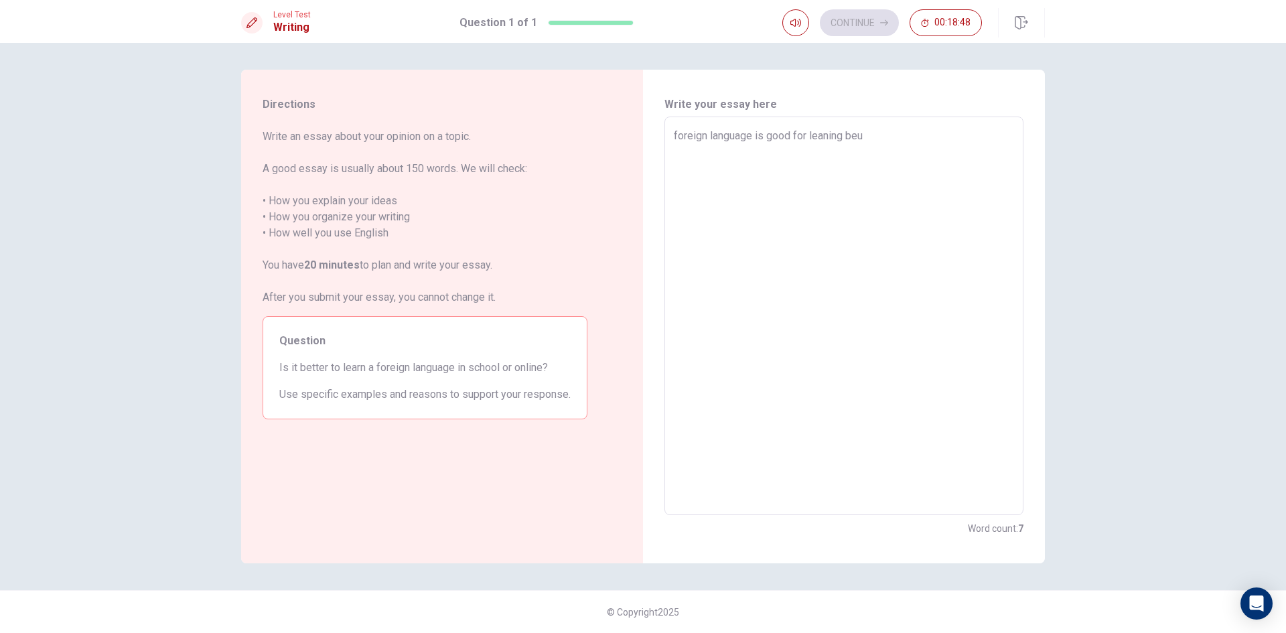
type textarea "foreign language is good for leaning beua"
type textarea "x"
type textarea "foreign language is good for leaning beuac"
type textarea "x"
type textarea "foreign language is good for leaning beuacu"
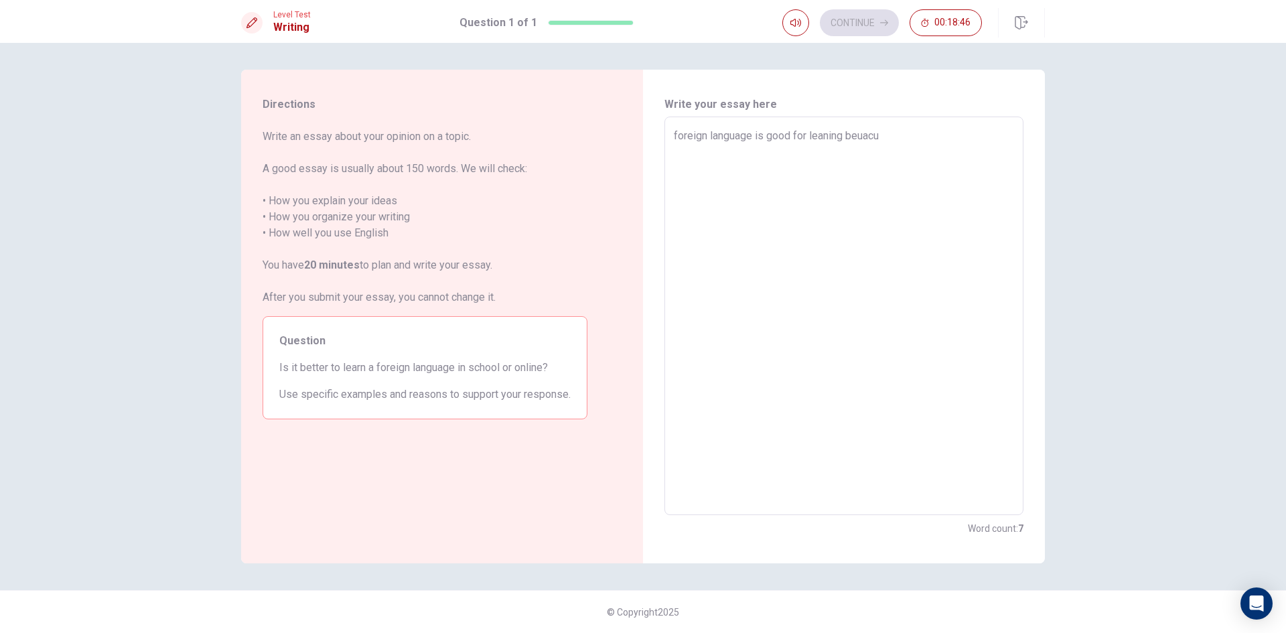
type textarea "x"
type textarea "foreign language is good for leaning beuac"
type textarea "x"
type textarea "foreign language is good for leaning beua"
type textarea "x"
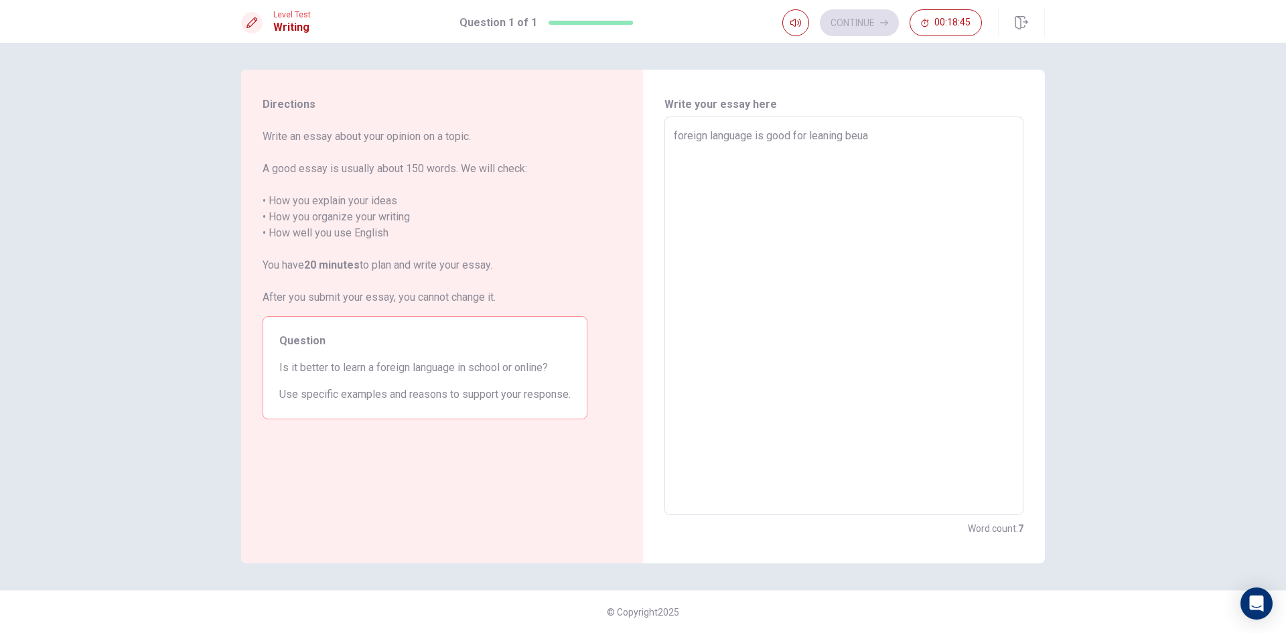
type textarea "foreign language is good for leaning beu"
type textarea "x"
type textarea "foreign language is good for leaning be"
type textarea "x"
type textarea "foreign language is good for leaning b"
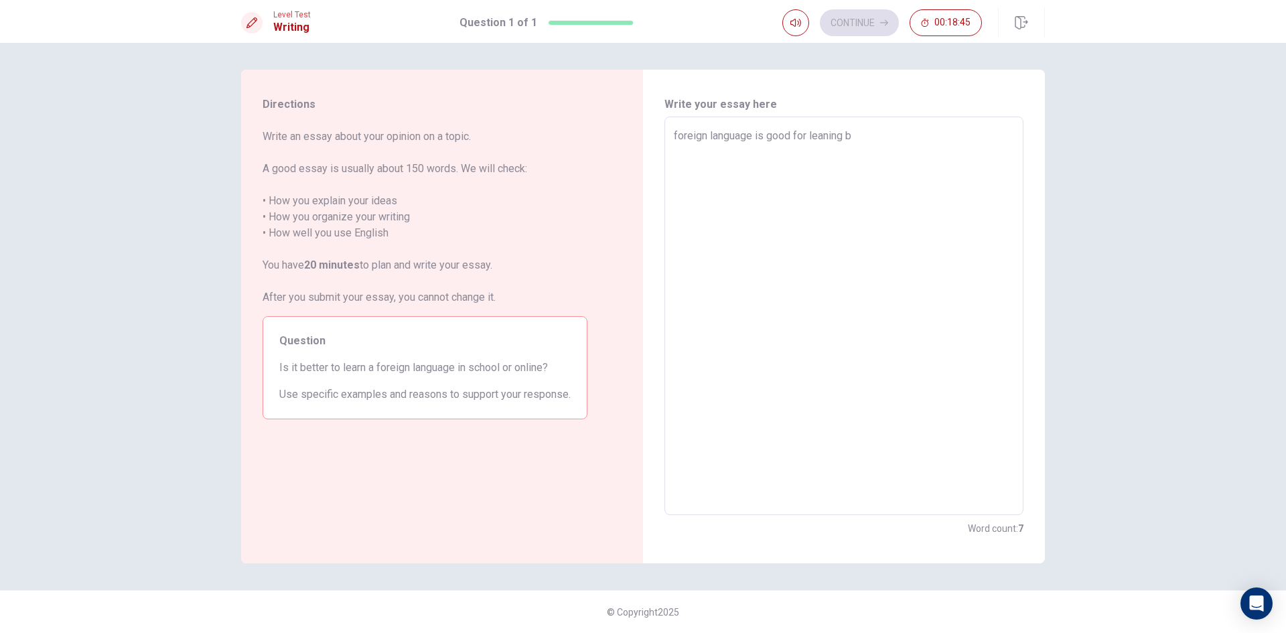
type textarea "x"
type textarea "foreign language is good for leaning bc"
type textarea "x"
type textarea "foreign language is good for leaning bcu"
type textarea "x"
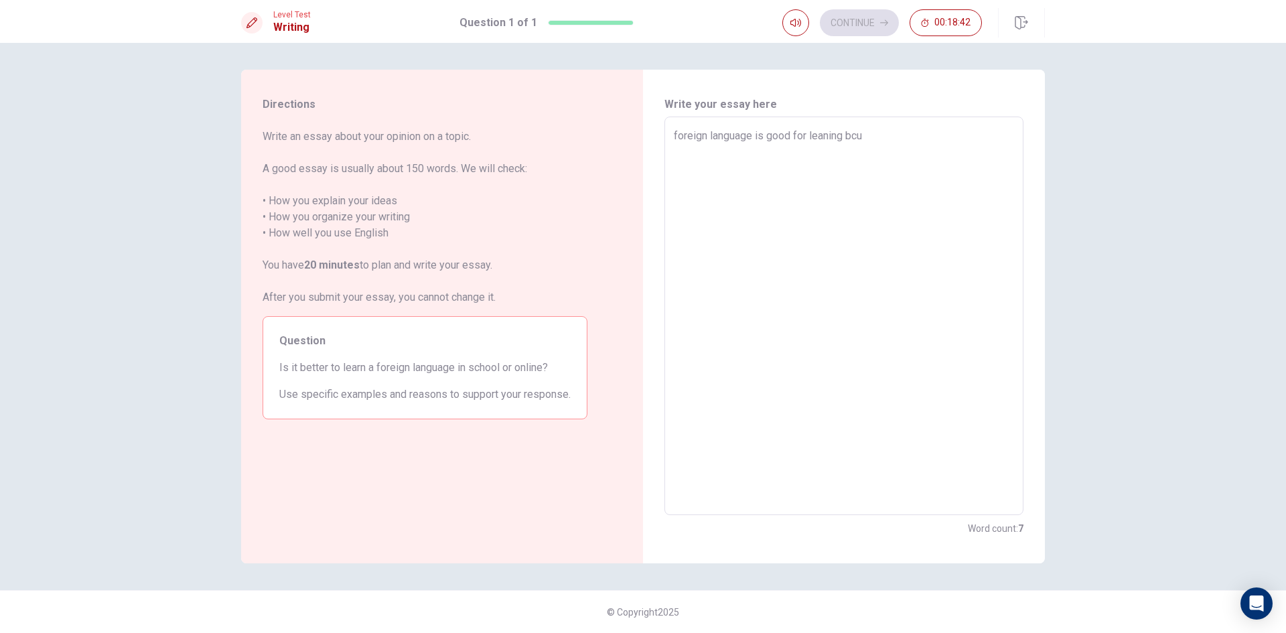
type textarea "foreign language is good for leaning bcua"
type textarea "x"
type textarea "foreign language is good for leaning bcu"
type textarea "x"
type textarea "foreign language is good for leaning bc"
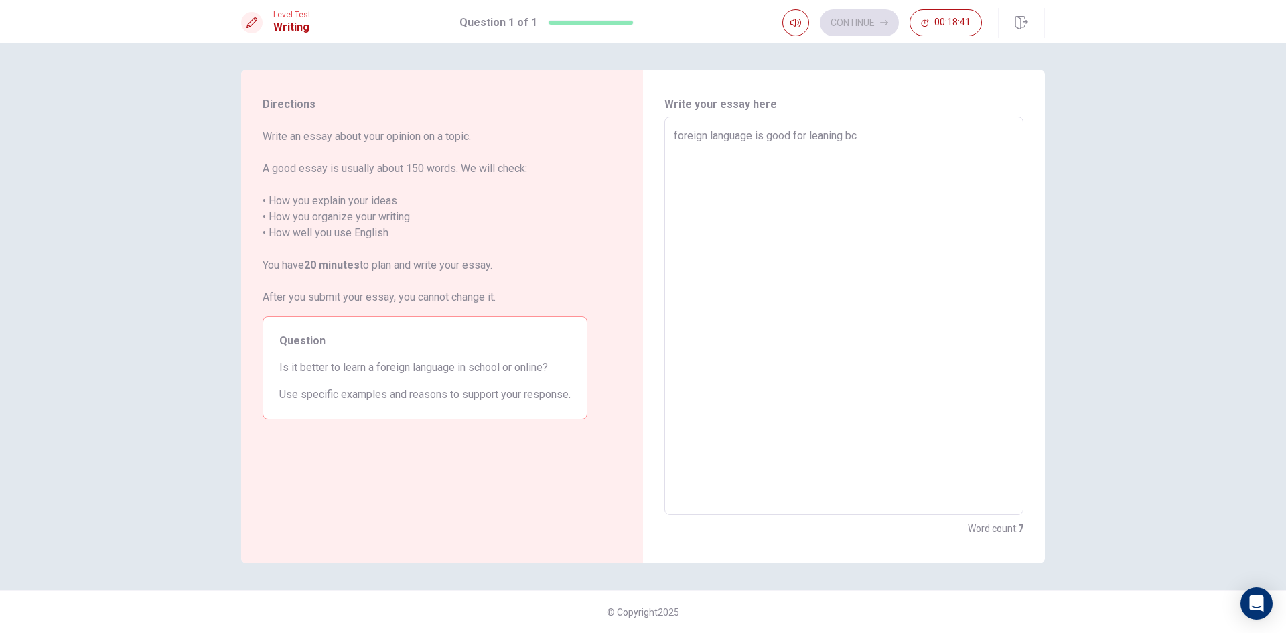
type textarea "x"
type textarea "foreign language is good for leaning bca"
type textarea "x"
type textarea "foreign language is good for leaning bcau"
type textarea "x"
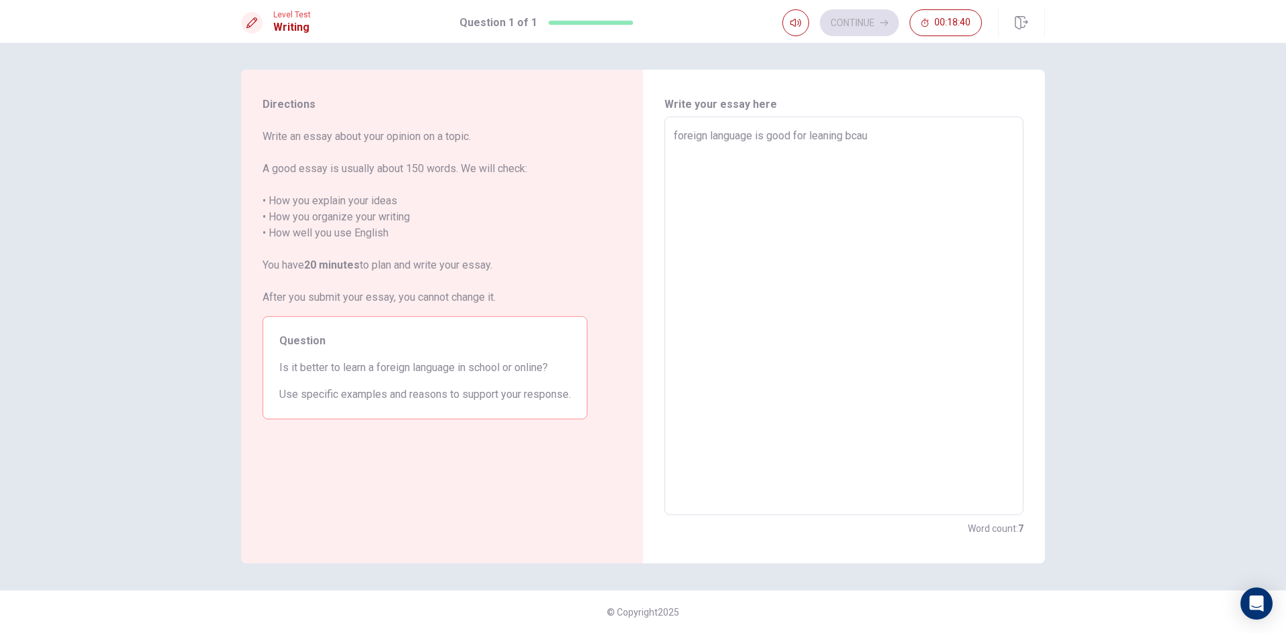
type textarea "foreign language is good for leaning bcaus"
type textarea "x"
type textarea "foreign language is good for leaning bcause"
type textarea "x"
type textarea "foreign language is good for leaning bcause"
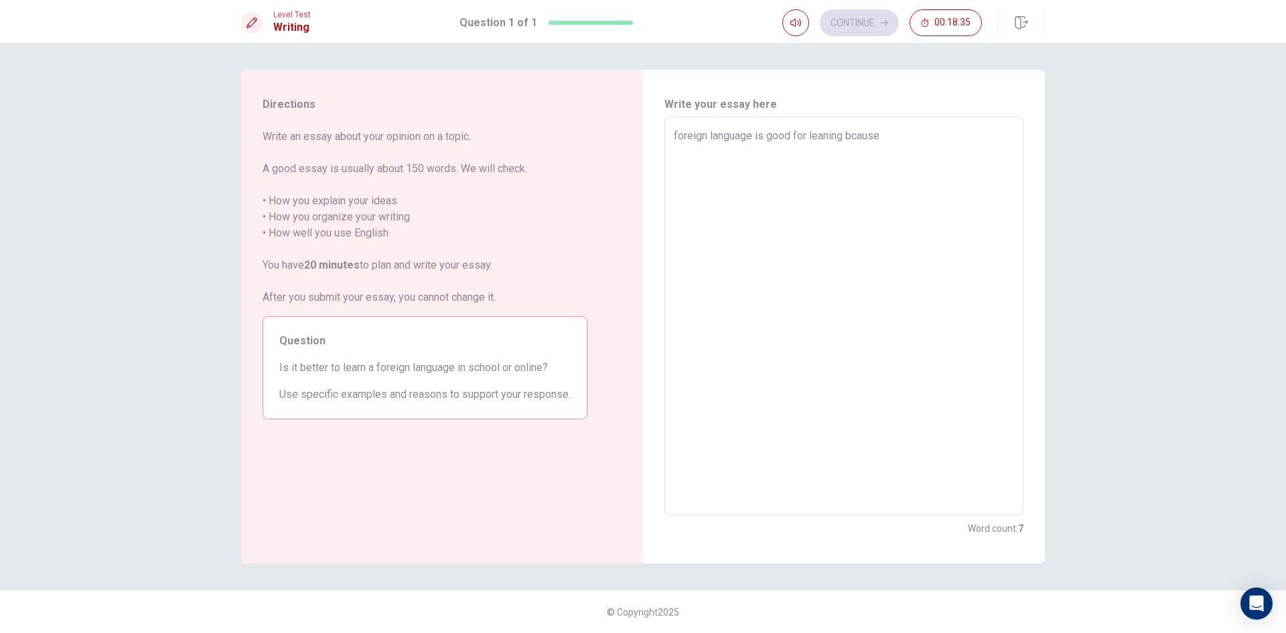
drag, startPoint x: 758, startPoint y: 133, endPoint x: 675, endPoint y: 137, distance: 82.5
click at [675, 137] on textarea "foreign language is good for leaning bcause" at bounding box center [844, 316] width 340 height 376
click at [938, 129] on textarea "foreign language is good for leaning bcause" at bounding box center [844, 316] width 340 height 376
paste textarea "f"
type textarea "x"
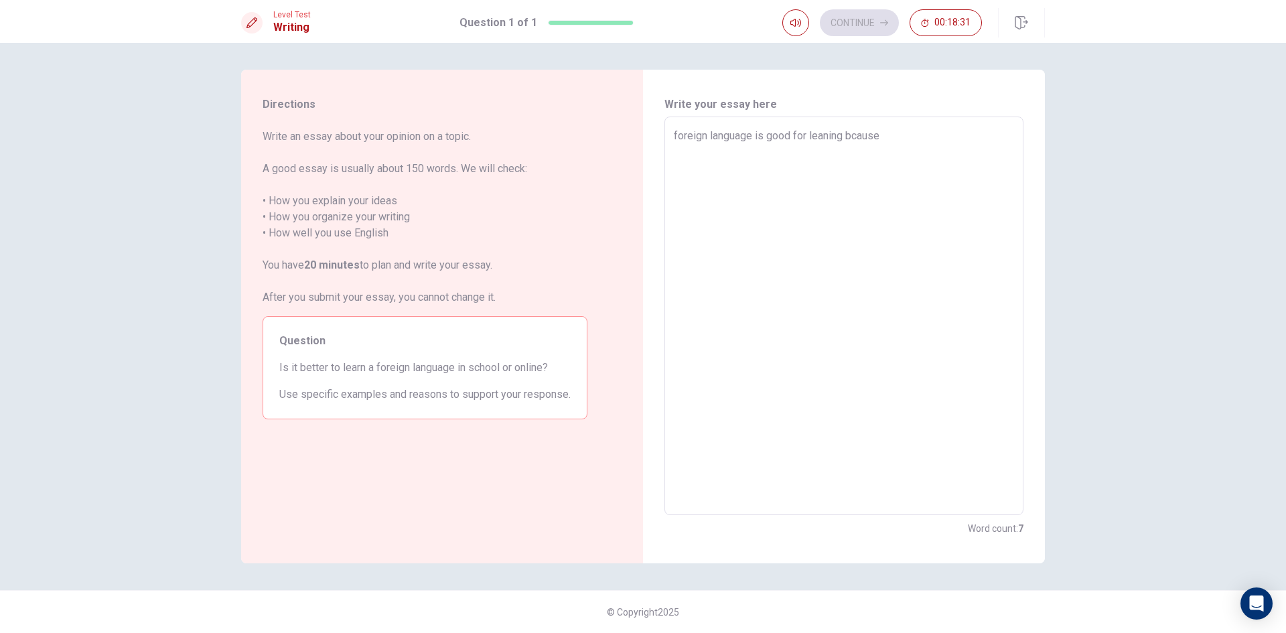
type textarea "foreign language is good for leaning bcause f"
type textarea "x"
type textarea "foreign language is good for leaning bcause fo"
type textarea "x"
type textarea "foreign language is good for leaning bcause for"
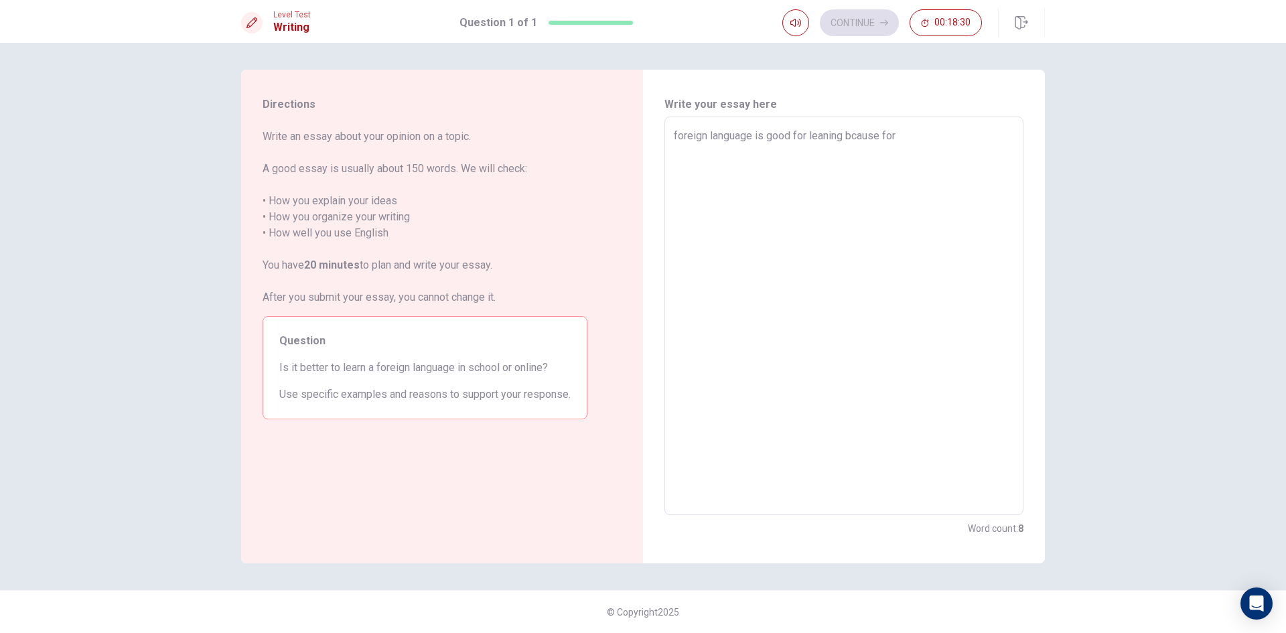
type textarea "x"
type textarea "foreign language is good for leaning bcause fore"
type textarea "x"
type textarea "foreign language is good for leaning bcause forei"
type textarea "x"
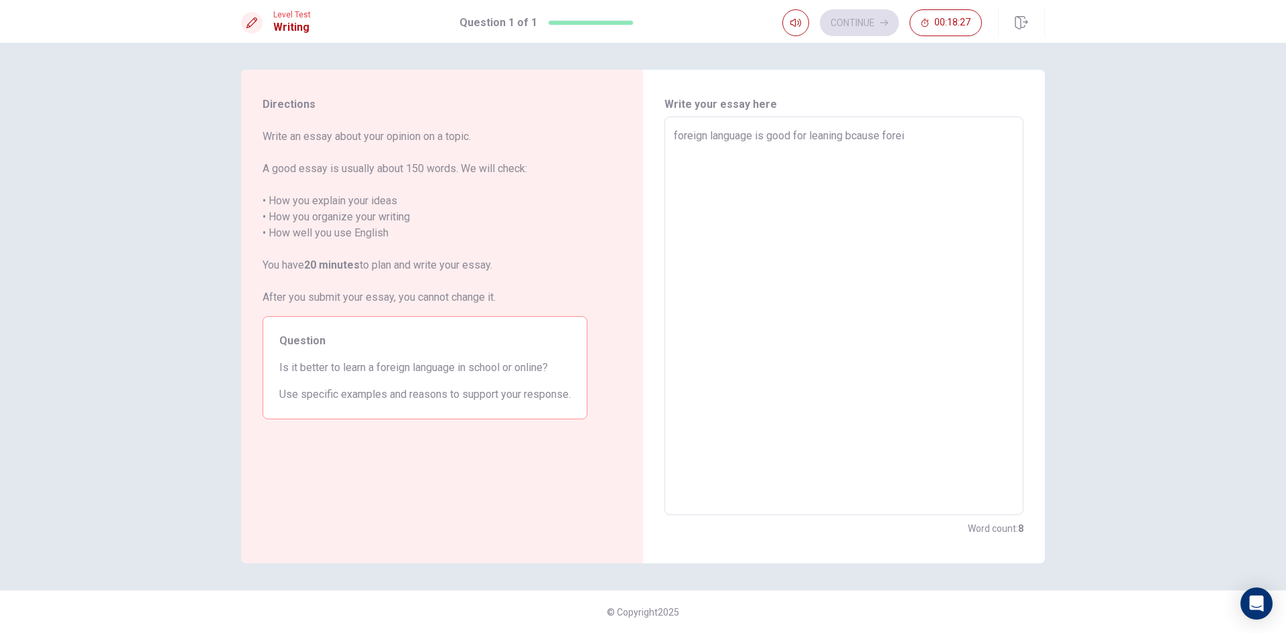
type textarea "foreign language is good for leaning bcause foreig"
type textarea "x"
type textarea "foreign language is good for leaning bcause foreign"
type textarea "x"
type textarea "foreign language is good for leaning bcause foreign"
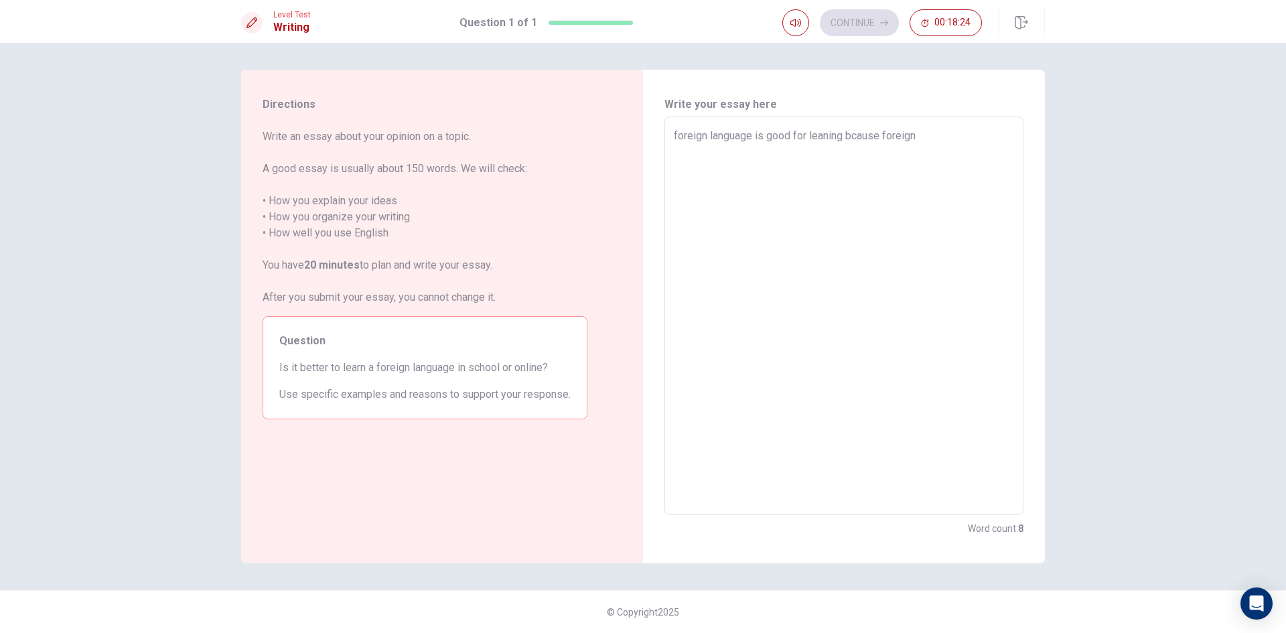
type textarea "x"
type textarea "foreign language is good for leaning bcause foreign l"
type textarea "x"
type textarea "foreign language is good for leaning bcause foreign la"
type textarea "x"
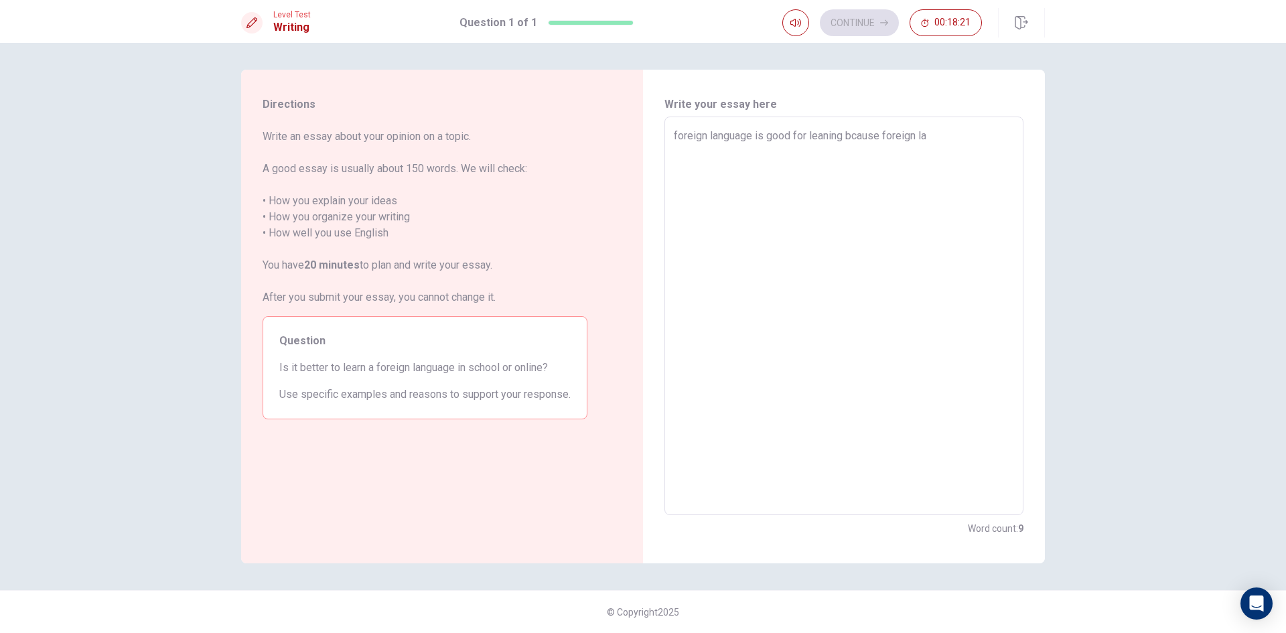
type textarea "foreign language is good for leaning bcause foreign lan"
type textarea "x"
type textarea "foreign language is good for leaning bcause foreign lang"
type textarea "x"
type textarea "foreign language is good for leaning bcause foreign langu"
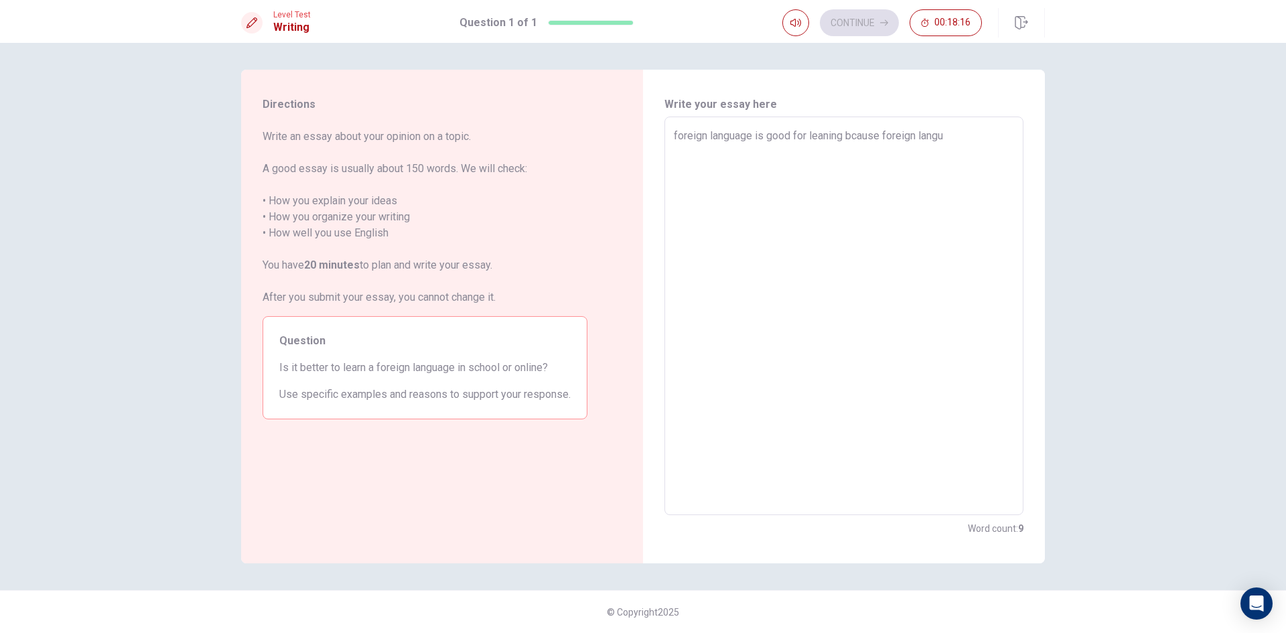
type textarea "x"
type textarea "foreign language is good for leaning bcause foreign langua"
type textarea "x"
type textarea "foreign language is good for leaning bcause foreign languag"
type textarea "x"
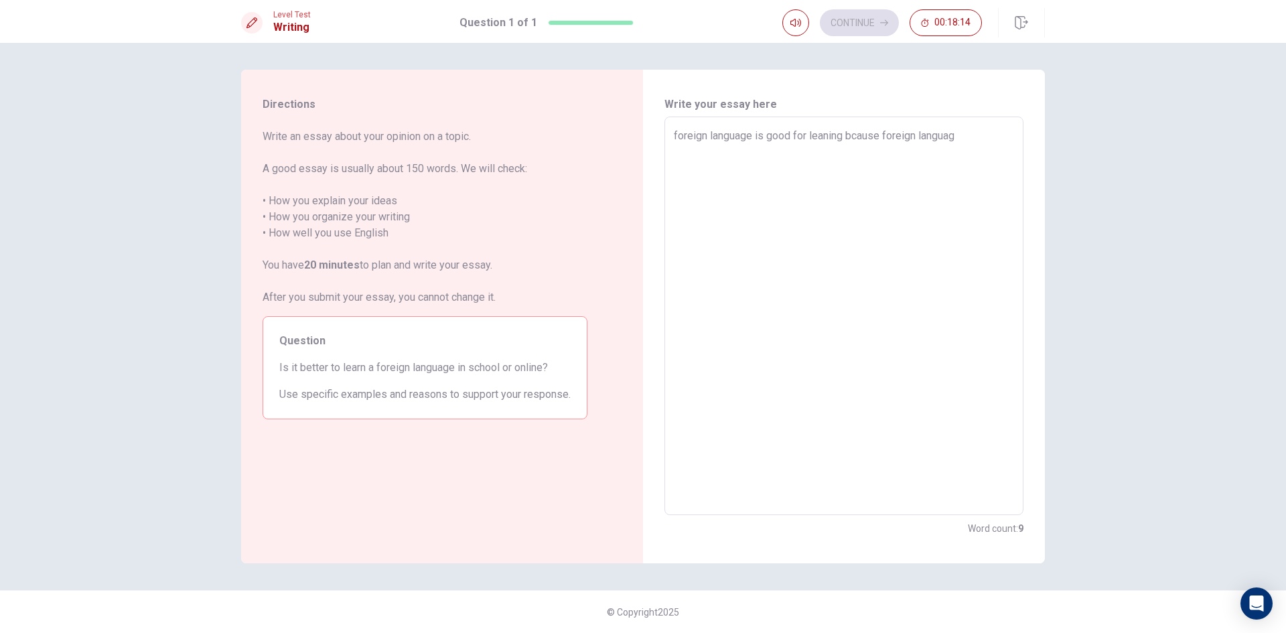
type textarea "foreign language is good for leaning bcause foreign language"
type textarea "x"
type textarea "foreign language is good for leaning bcause foreign language"
type textarea "x"
type textarea "foreign language is good for leaning bcause foreign language k"
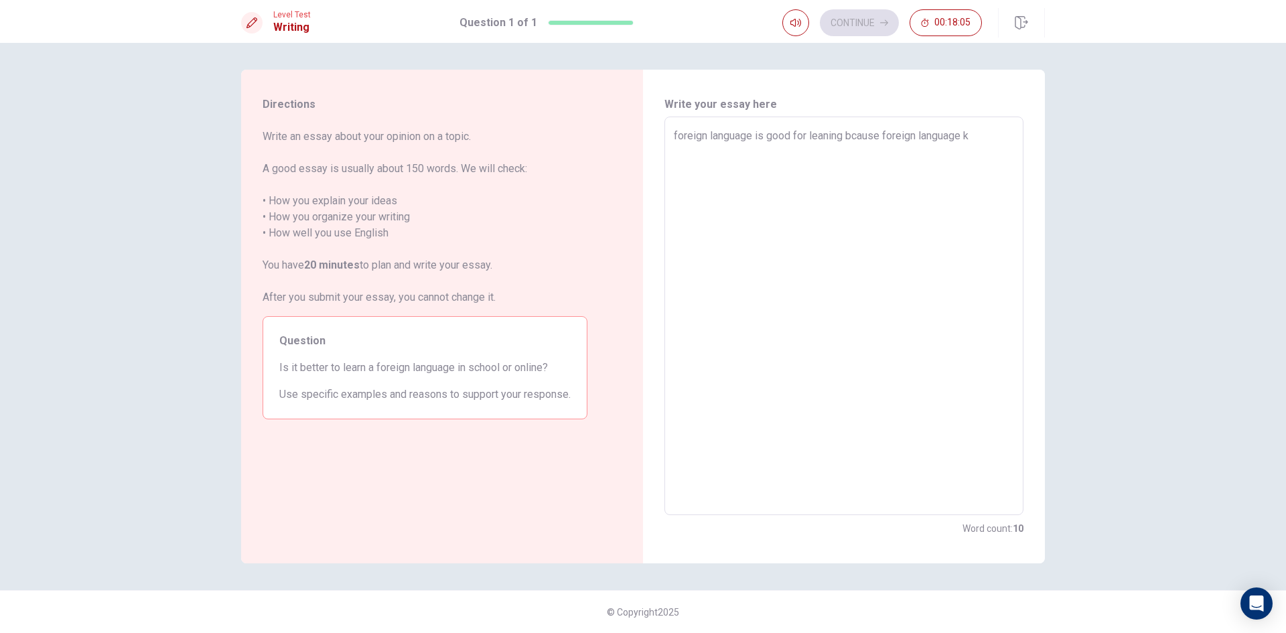
type textarea "x"
type textarea "foreign language is good for leaning bcause foreign language"
type textarea "x"
type textarea "foreign language is good for leaning bcause foreign language l"
type textarea "x"
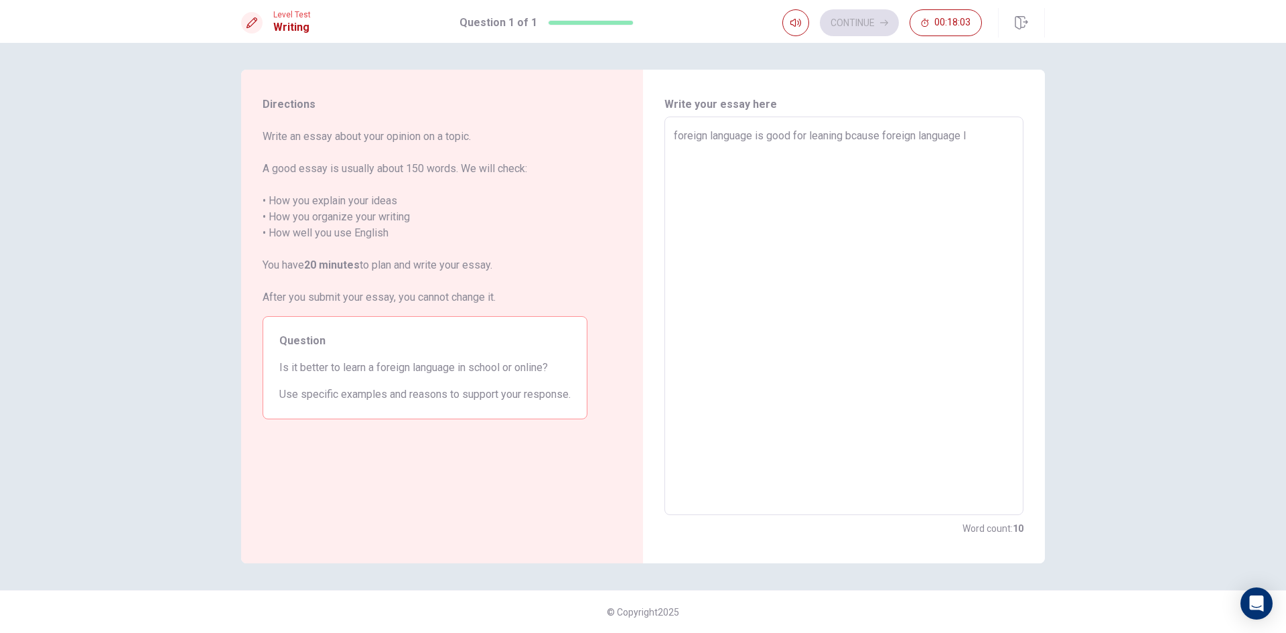
type textarea "foreign language is good for leaning bcause foreign language li"
type textarea "x"
type textarea "foreign language is good for leaning bcause foreign language lik"
type textarea "x"
type textarea "foreign language is good for leaning bcause foreign language like"
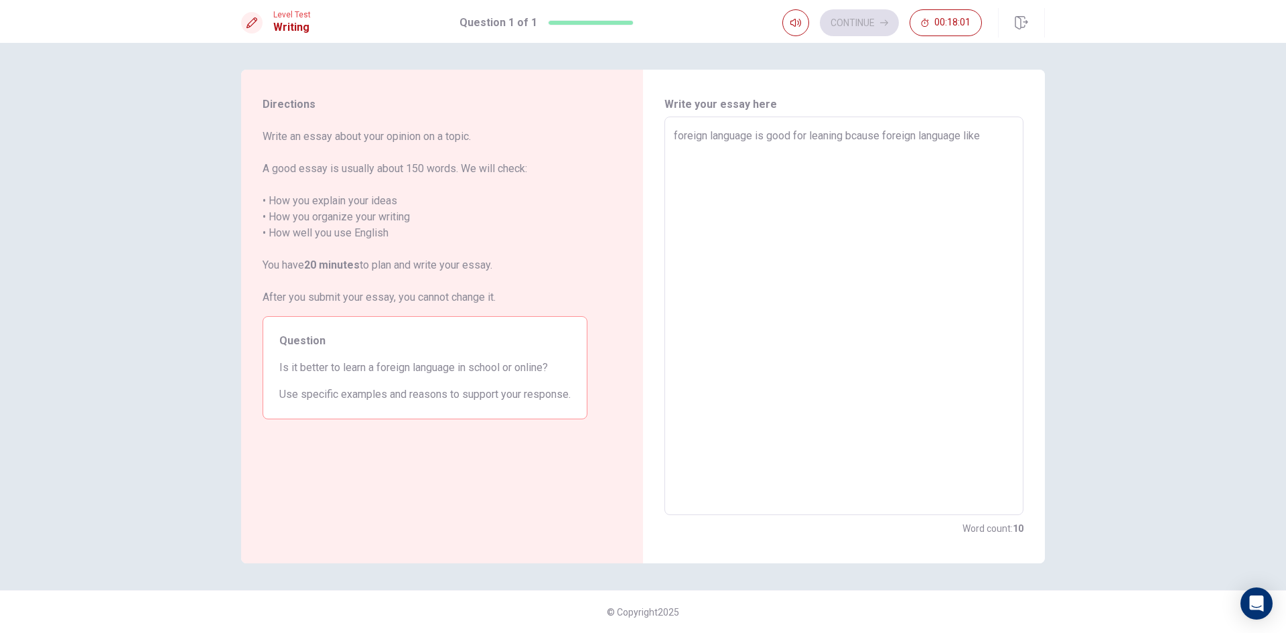
type textarea "x"
type textarea "foreign language is good for leaning bcause foreign language like"
type textarea "x"
type textarea "foreign language is good for leaning bcause foreign language like e"
type textarea "x"
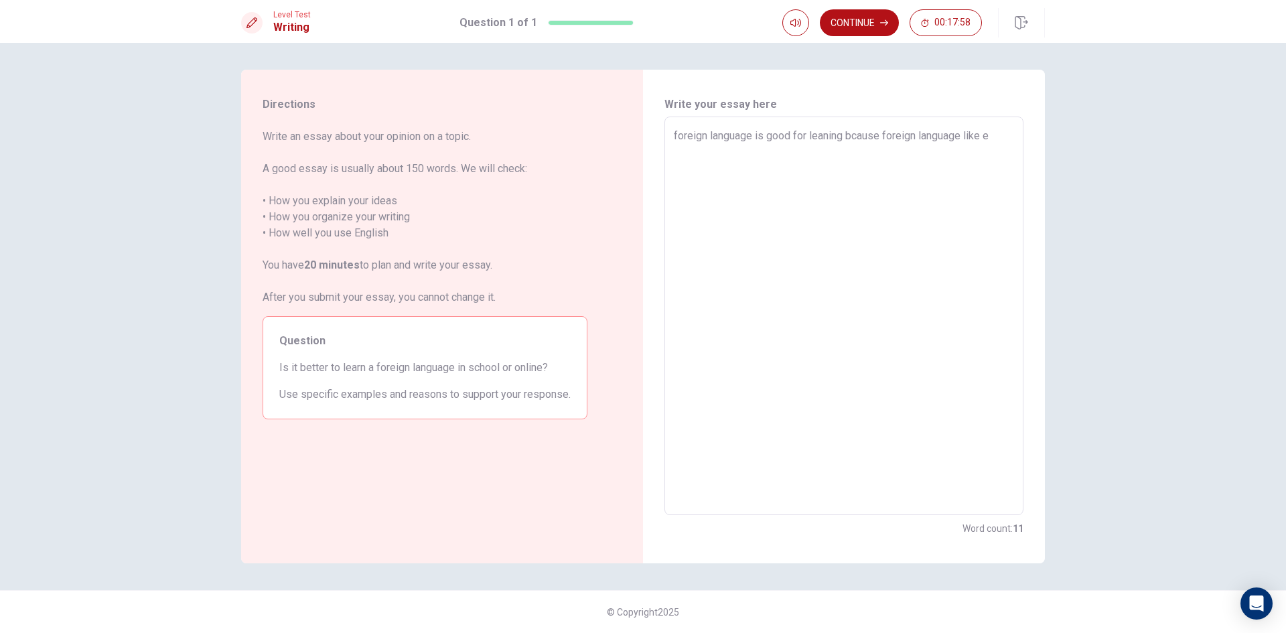
type textarea "foreign language is good for leaning bcause foreign language like en"
type textarea "x"
type textarea "foreign language is good for leaning bcause foreign language like eng"
type textarea "x"
type textarea "foreign language is good for leaning bcause foreign language like engl"
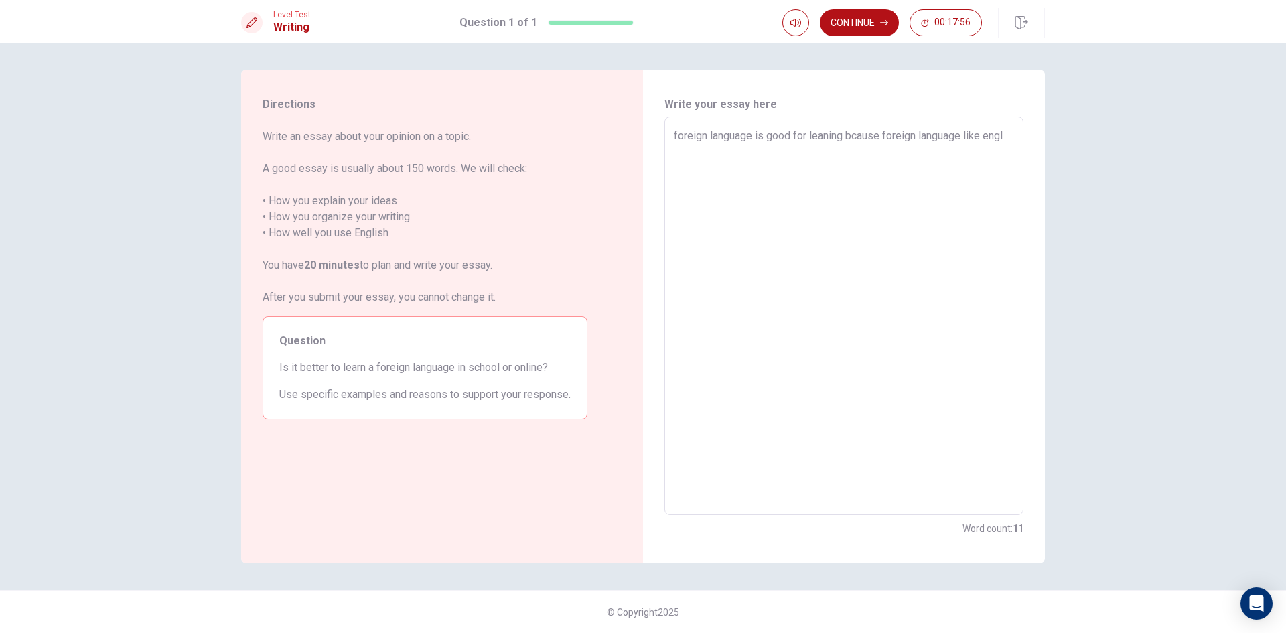
type textarea "x"
type textarea "foreign language is good for leaning bcause foreign language like engli"
type textarea "x"
type textarea "foreign language is good for leaning bcause foreign language like englis"
type textarea "x"
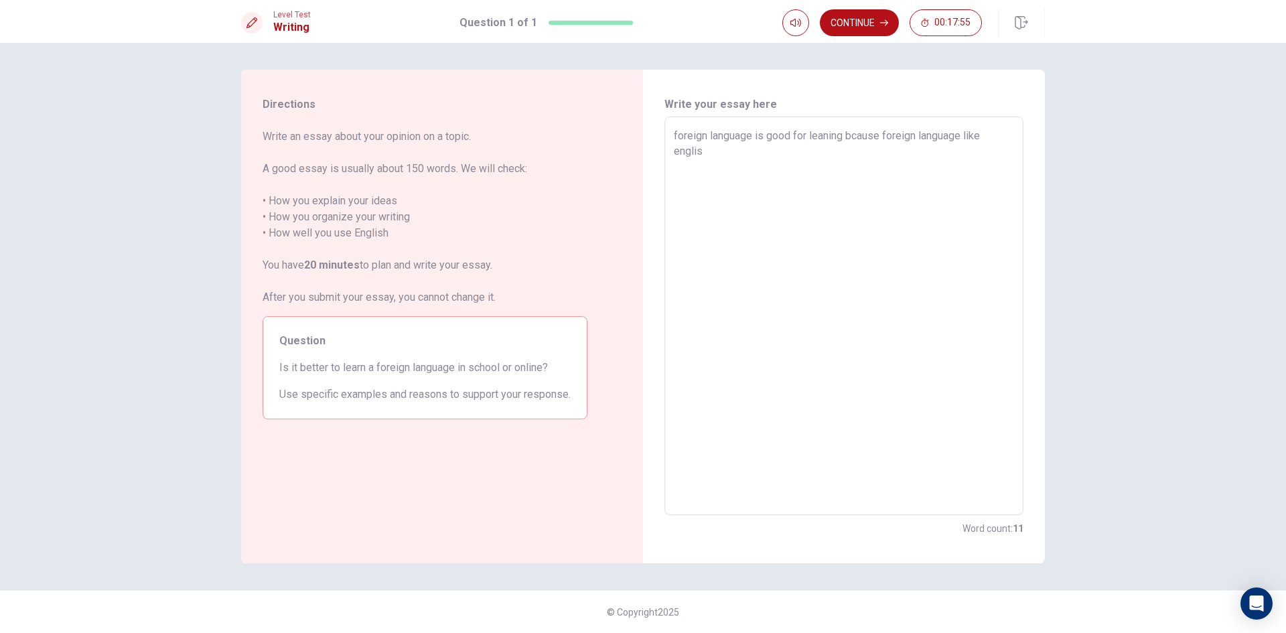
type textarea "foreign language is good for leaning bcause foreign language like english"
type textarea "x"
type textarea "foreign language is good for leaning bcause foreign language like english"
type textarea "x"
drag, startPoint x: 876, startPoint y: 152, endPoint x: 885, endPoint y: 152, distance: 9.4
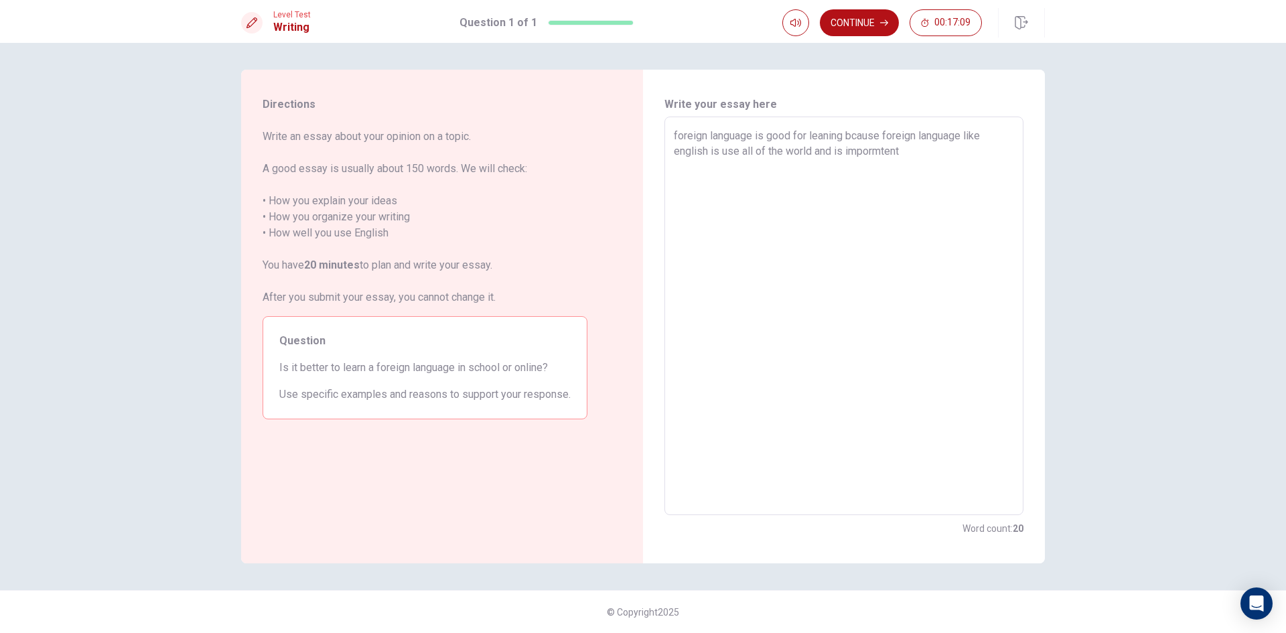
click at [877, 152] on textarea "foreign language is good for leaning bcause foreign language like english is us…" at bounding box center [844, 316] width 340 height 376
click at [885, 152] on textarea "foreign language is good for leaning bcause foreign language like english is us…" at bounding box center [844, 316] width 340 height 376
click at [880, 151] on textarea "foreign language is good for leaning bcause foreign language like english is us…" at bounding box center [844, 316] width 340 height 376
drag, startPoint x: 883, startPoint y: 151, endPoint x: 905, endPoint y: 196, distance: 49.4
click at [883, 152] on textarea "foreign language is good for leaning bcause foreign language like english is us…" at bounding box center [844, 316] width 340 height 376
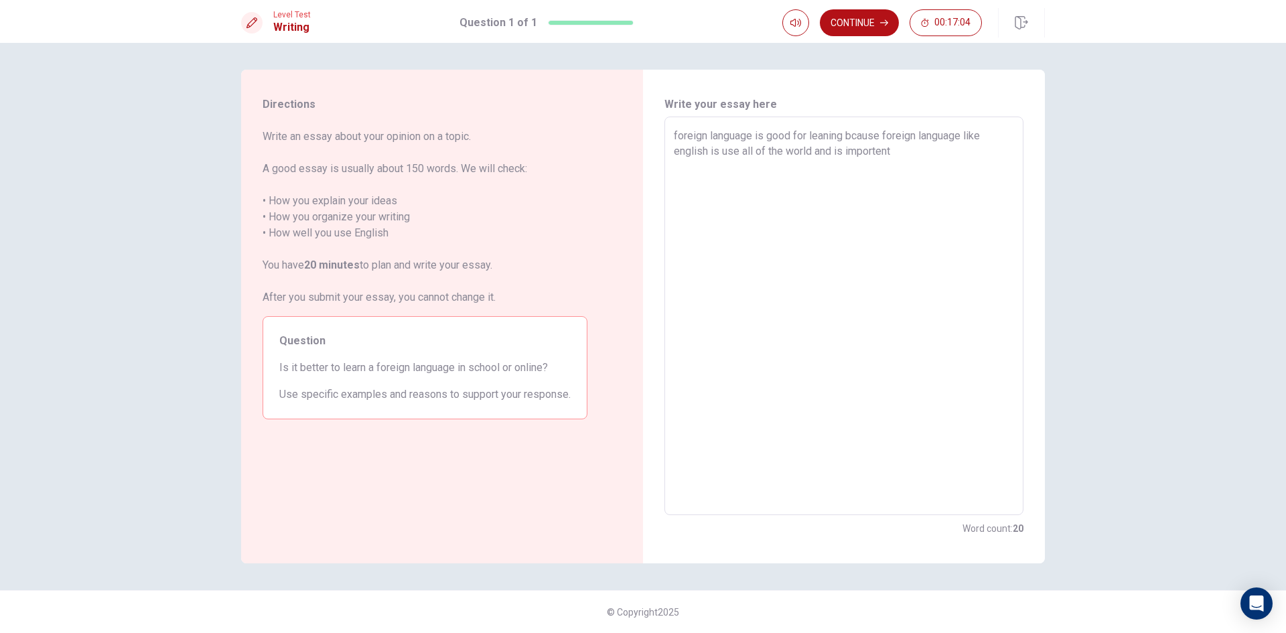
click at [911, 157] on textarea "foreign language is good for leaning bcause foreign language like english is us…" at bounding box center [844, 316] width 340 height 376
drag, startPoint x: 678, startPoint y: 165, endPoint x: 943, endPoint y: 171, distance: 264.6
click at [697, 168] on textarea "foreign language is good for leaning bcause foreign language like english is us…" at bounding box center [844, 316] width 340 height 376
drag, startPoint x: 1007, startPoint y: 151, endPoint x: 953, endPoint y: 148, distance: 54.4
click at [953, 148] on textarea "foreign language is good for leaning bcause foreign language like english is us…" at bounding box center [844, 316] width 340 height 376
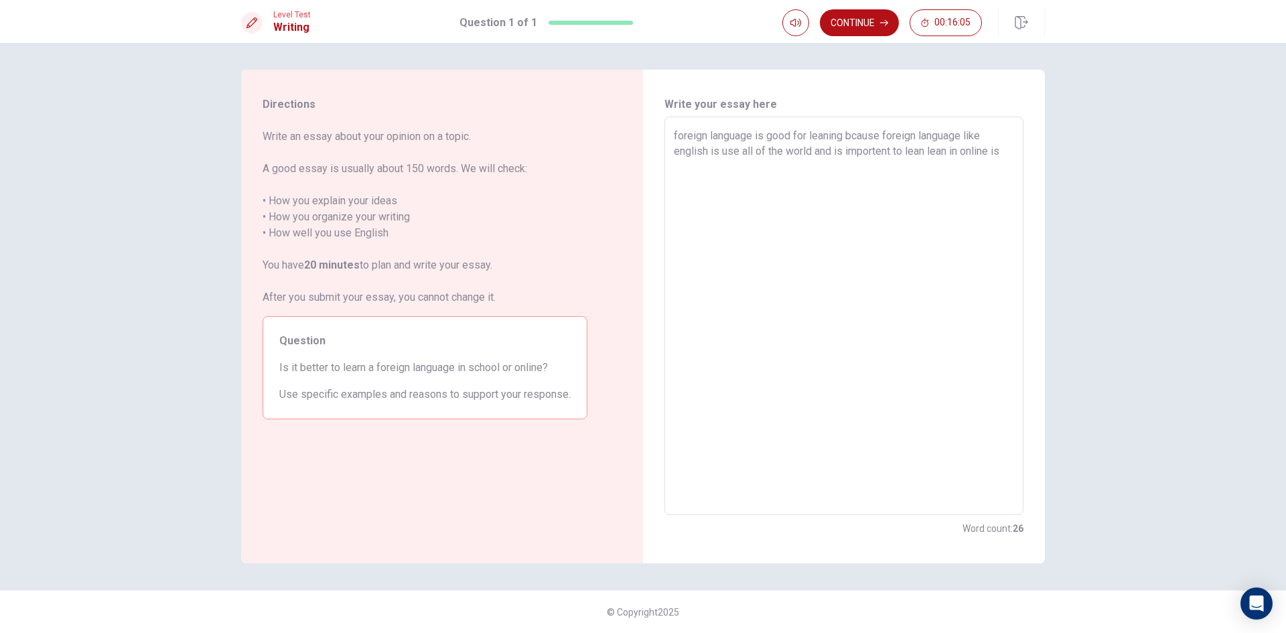
click at [1004, 156] on textarea "foreign language is good for leaning bcause foreign language like english is us…" at bounding box center [844, 316] width 340 height 376
click at [820, 196] on textarea "foreign language is good for leaning bcause foreign language like english is us…" at bounding box center [844, 316] width 340 height 376
click at [919, 209] on textarea "foreign language is good for leaning bcause foreign language like english is us…" at bounding box center [844, 316] width 340 height 376
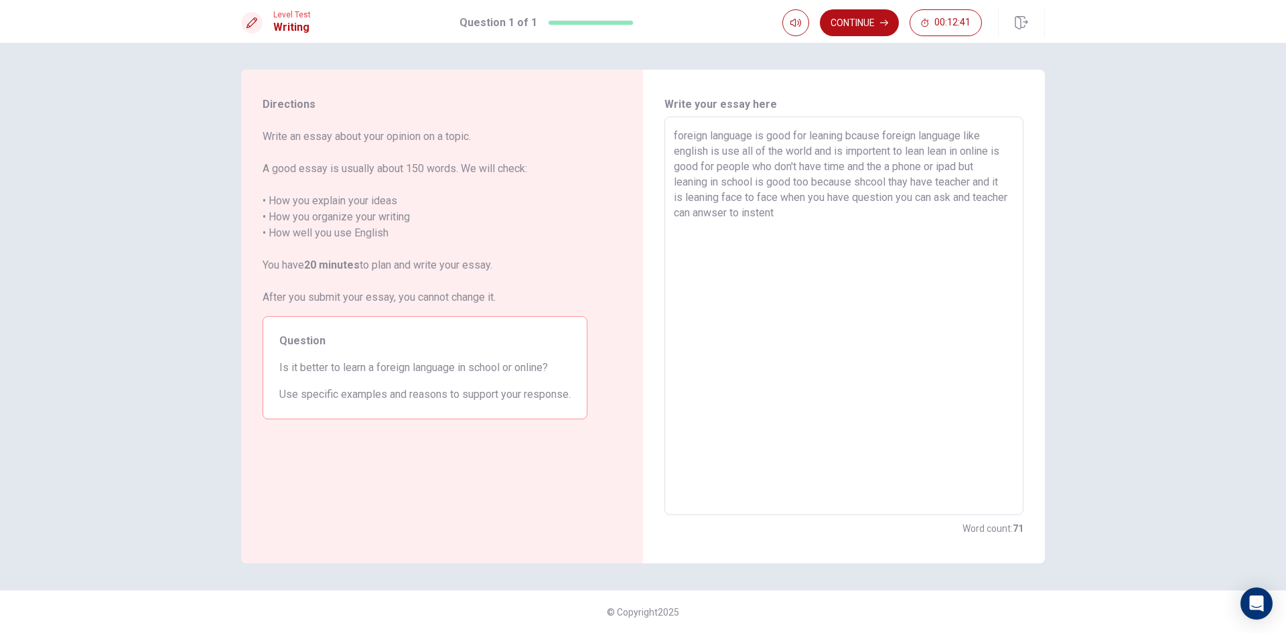
click at [680, 134] on textarea "foreign language is good for leaning bcause foreign language like english is us…" at bounding box center [844, 316] width 340 height 376
click at [676, 132] on textarea "foreign language is good for leaning bcause foreign language like english is us…" at bounding box center [844, 316] width 340 height 376
click at [673, 133] on div "foreign language is good for leaning bcause foreign language like english is us…" at bounding box center [843, 316] width 359 height 399
drag, startPoint x: 671, startPoint y: 134, endPoint x: 682, endPoint y: 134, distance: 10.7
click at [671, 135] on div "foreign language is good for leaning bcause foreign language like english is us…" at bounding box center [843, 316] width 359 height 399
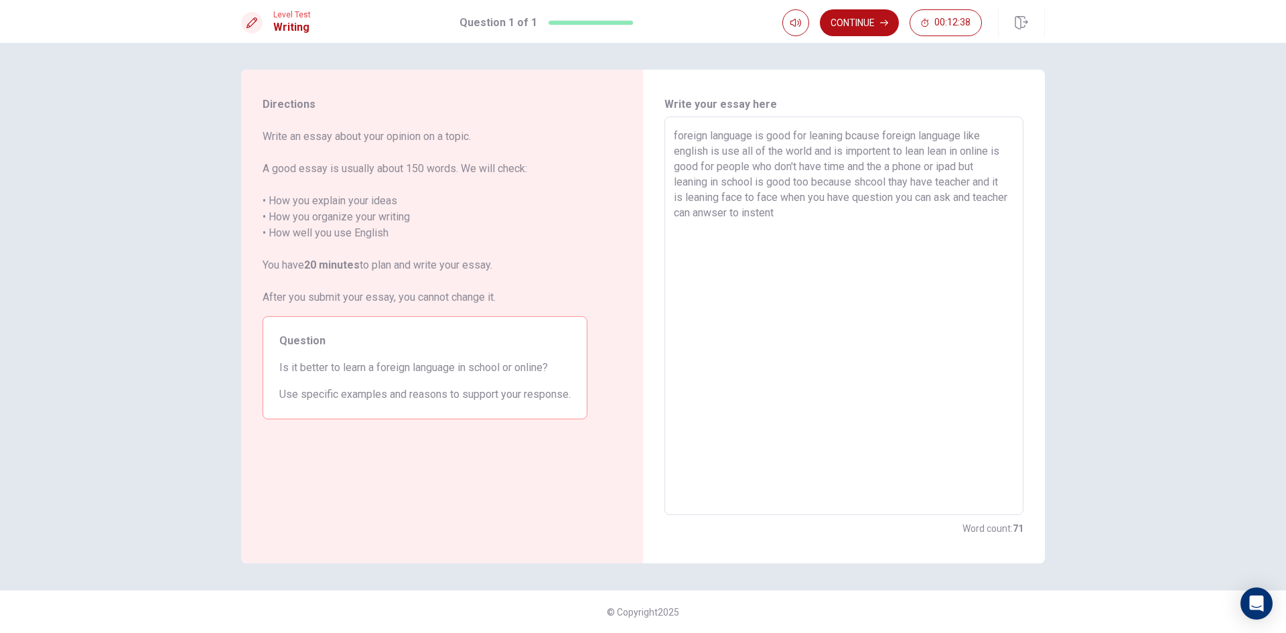
click at [672, 137] on div "foreign language is good for leaning bcause foreign language like english is us…" at bounding box center [843, 316] width 359 height 399
drag, startPoint x: 674, startPoint y: 133, endPoint x: 667, endPoint y: 133, distance: 6.7
click at [667, 133] on div "foreign language is good for leaning bcause foreign language like english is us…" at bounding box center [843, 316] width 359 height 399
click at [877, 212] on textarea "fisrt of all foreign language is good for leaning bcause foreign language like …" at bounding box center [844, 316] width 340 height 376
click at [892, 220] on textarea "fisrt of all foreign language is good for leaning bcause foreign language like …" at bounding box center [844, 316] width 340 height 376
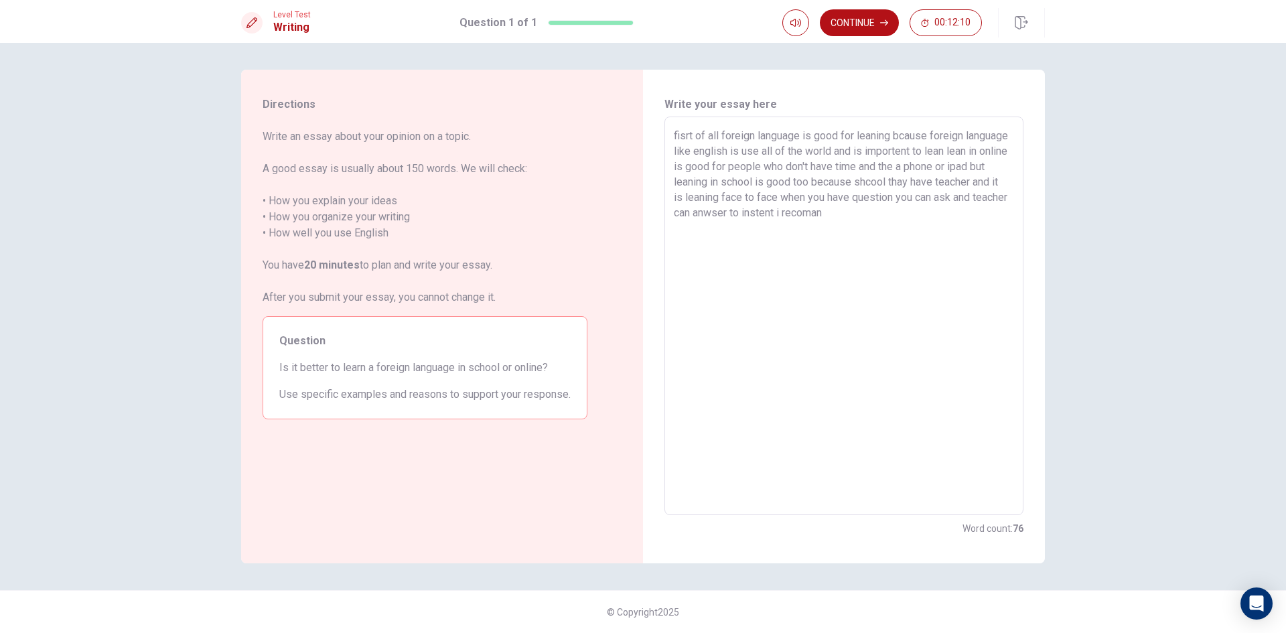
drag, startPoint x: 908, startPoint y: 217, endPoint x: 862, endPoint y: 206, distance: 47.4
click at [862, 206] on textarea "fisrt of all foreign language is good for leaning bcause foreign language like …" at bounding box center [844, 316] width 340 height 376
drag, startPoint x: 857, startPoint y: 210, endPoint x: 869, endPoint y: 222, distance: 17.5
click at [857, 211] on textarea "fisrt of all foreign language is good for leaning bcause foreign language like …" at bounding box center [844, 316] width 340 height 376
click at [980, 212] on textarea "fisrt of all foreign language is good for leaning bcause foreign language like …" at bounding box center [844, 316] width 340 height 376
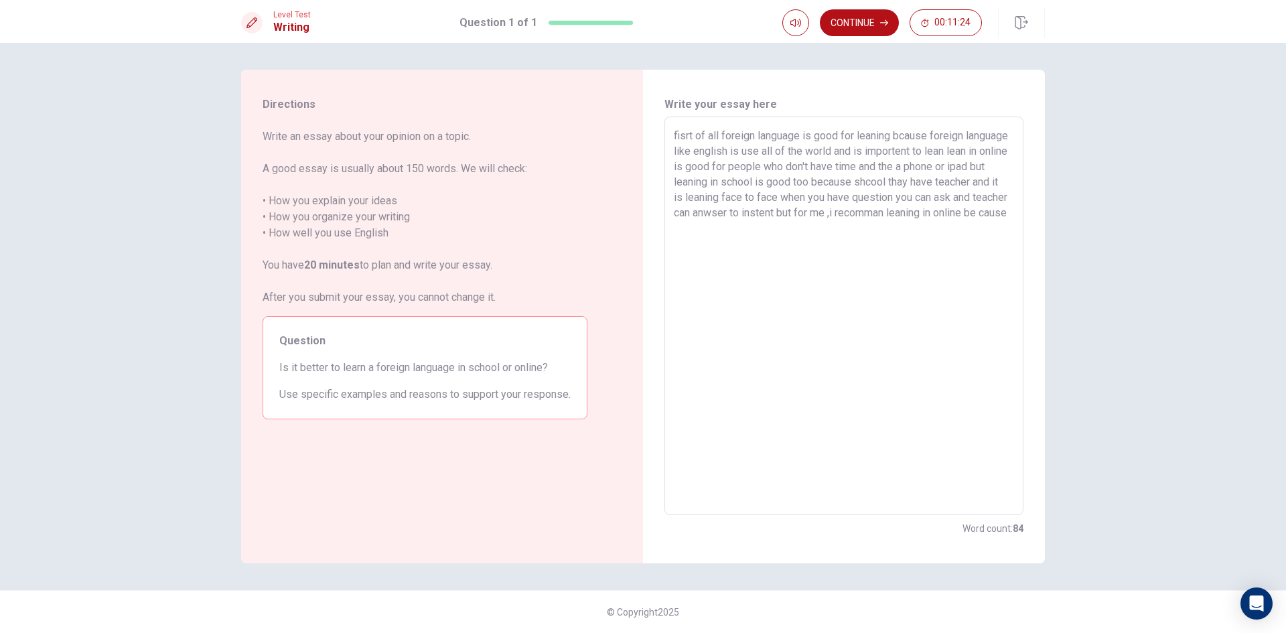
click at [734, 224] on textarea "fisrt of all foreign language is good for leaning bcause foreign language like …" at bounding box center [844, 316] width 340 height 376
click at [730, 229] on textarea "fisrt of all foreign language is good for leaning bcause foreign language like …" at bounding box center [844, 316] width 340 height 376
click at [774, 223] on textarea "fisrt of all foreign language is good for leaning bcause foreign language like …" at bounding box center [844, 316] width 340 height 376
drag, startPoint x: 892, startPoint y: 236, endPoint x: 929, endPoint y: 270, distance: 49.8
click at [894, 243] on textarea "fisrt of all foreign language is good for leaning bcause foreign language like …" at bounding box center [844, 316] width 340 height 376
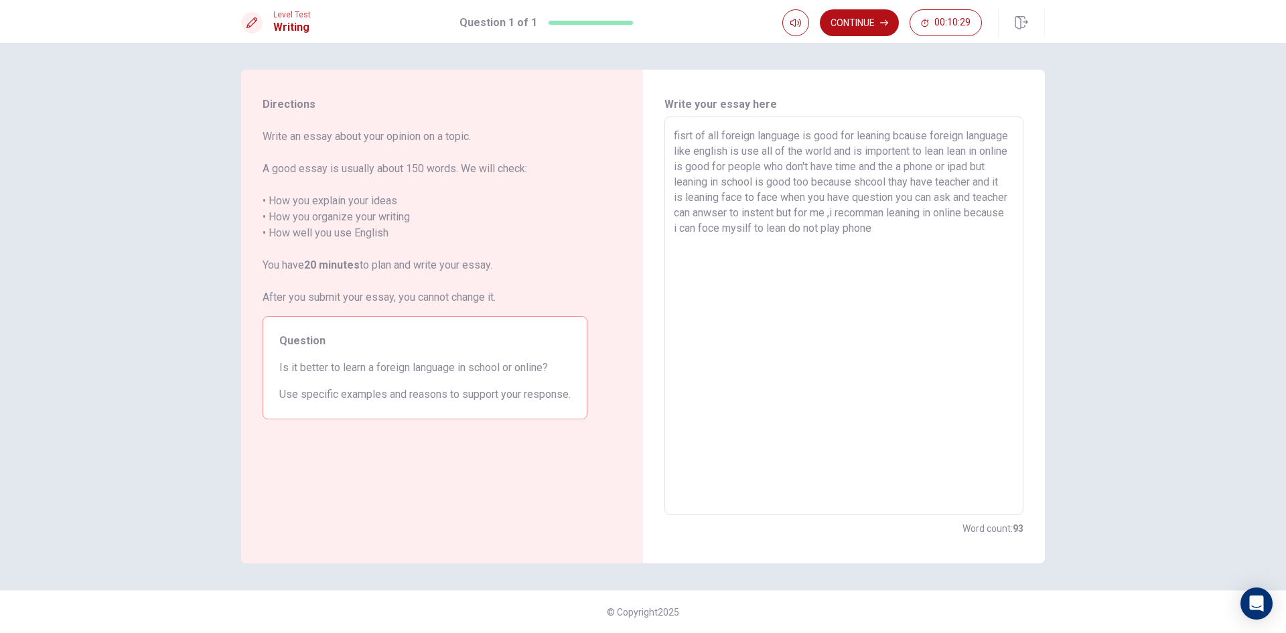
click at [969, 228] on textarea "fisrt of all foreign language is good for leaning bcause foreign language like …" at bounding box center [844, 316] width 340 height 376
click at [849, 227] on textarea "fisrt of all foreign language is good for leaning bcause foreign language like …" at bounding box center [844, 316] width 340 height 376
click at [874, 230] on textarea "fisrt of all foreign language is good for leaning bcause foreign language like …" at bounding box center [844, 316] width 340 height 376
click at [981, 231] on textarea "fisrt of all foreign language is good for leaning bcause foreign language like …" at bounding box center [844, 316] width 340 height 376
drag, startPoint x: 725, startPoint y: 248, endPoint x: 683, endPoint y: 251, distance: 42.3
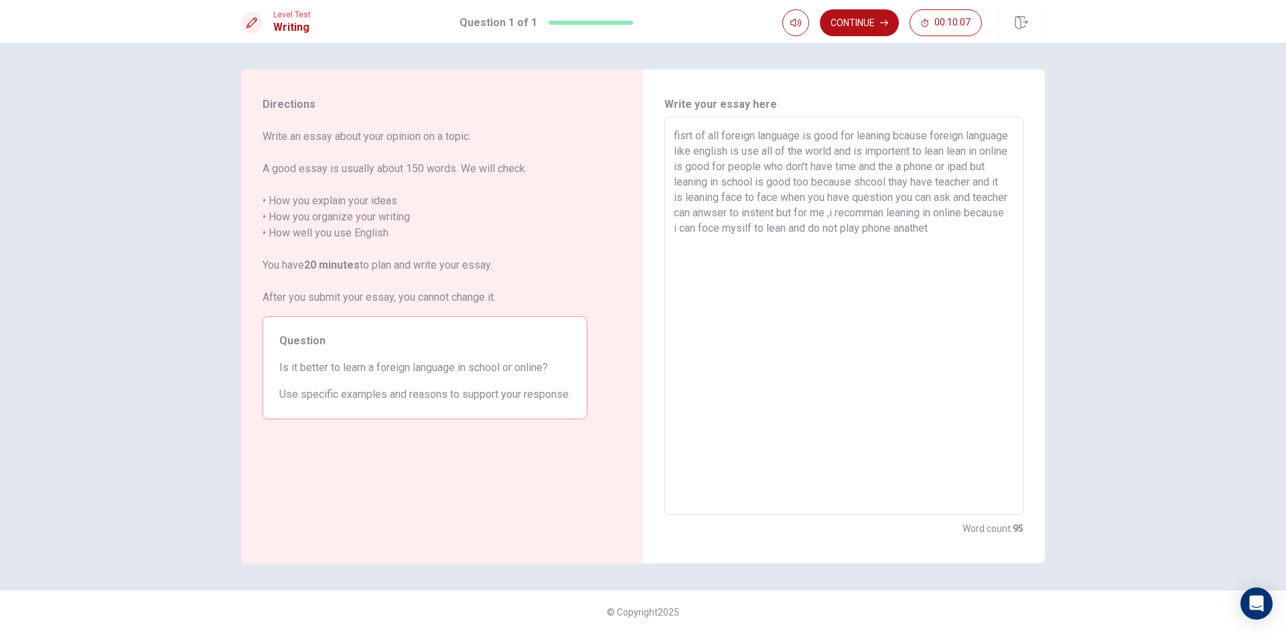
click at [683, 251] on textarea "fisrt of all foreign language is good for leaning bcause foreign language like …" at bounding box center [844, 316] width 340 height 376
click at [760, 230] on textarea "fisrt of all foreign language is good for leaning bcause foreign language like …" at bounding box center [844, 316] width 340 height 376
click at [758, 227] on textarea "fisrt of all foreign language is good for leaning bcause foreign language like …" at bounding box center [844, 316] width 340 height 376
drag, startPoint x: 718, startPoint y: 131, endPoint x: 668, endPoint y: 133, distance: 50.3
click at [668, 133] on div "fisrt of all foreign language is good for leaning bcause foreign language like …" at bounding box center [843, 316] width 359 height 399
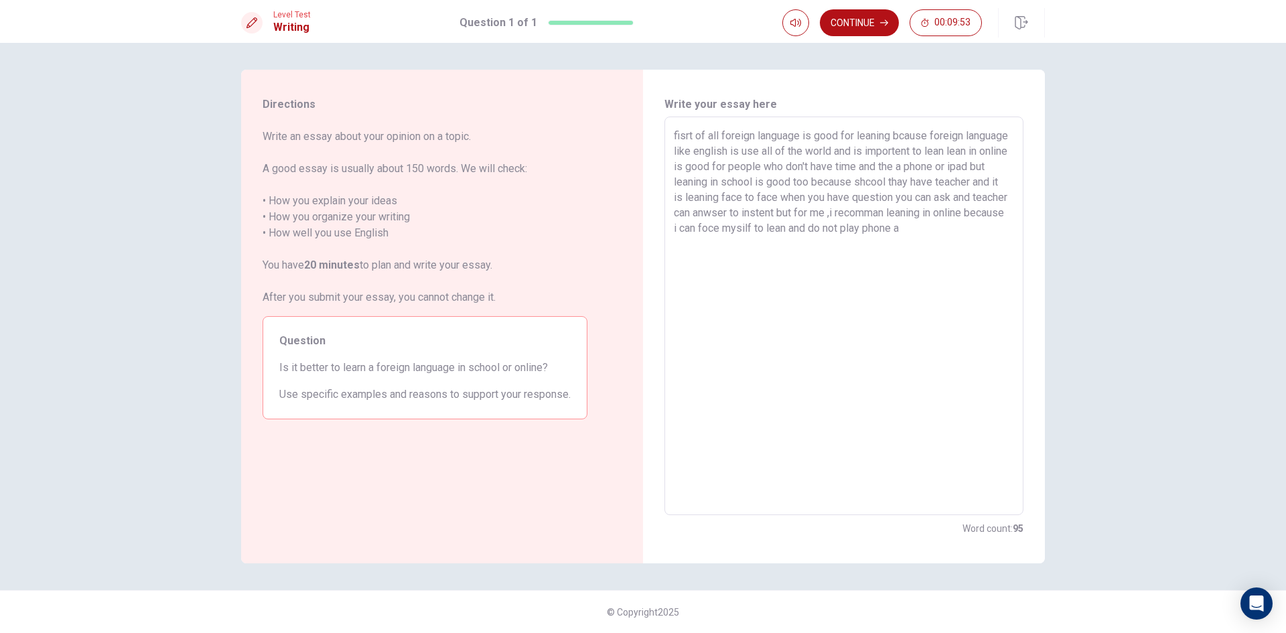
click at [698, 134] on textarea "fisrt of all foreign language is good for leaning bcause foreign language like …" at bounding box center [844, 316] width 340 height 376
drag, startPoint x: 693, startPoint y: 135, endPoint x: 667, endPoint y: 131, distance: 25.8
click at [667, 131] on div "fisrt of all foreign language is good for leaning bcause foreign language like …" at bounding box center [843, 316] width 359 height 399
click at [757, 230] on textarea "fisrt of all foreign language is good for leaning bcause foreign language like …" at bounding box center [844, 316] width 340 height 376
click at [997, 239] on textarea "fisrt of all foreign language is good for leaning bcause foreign language like …" at bounding box center [844, 316] width 340 height 376
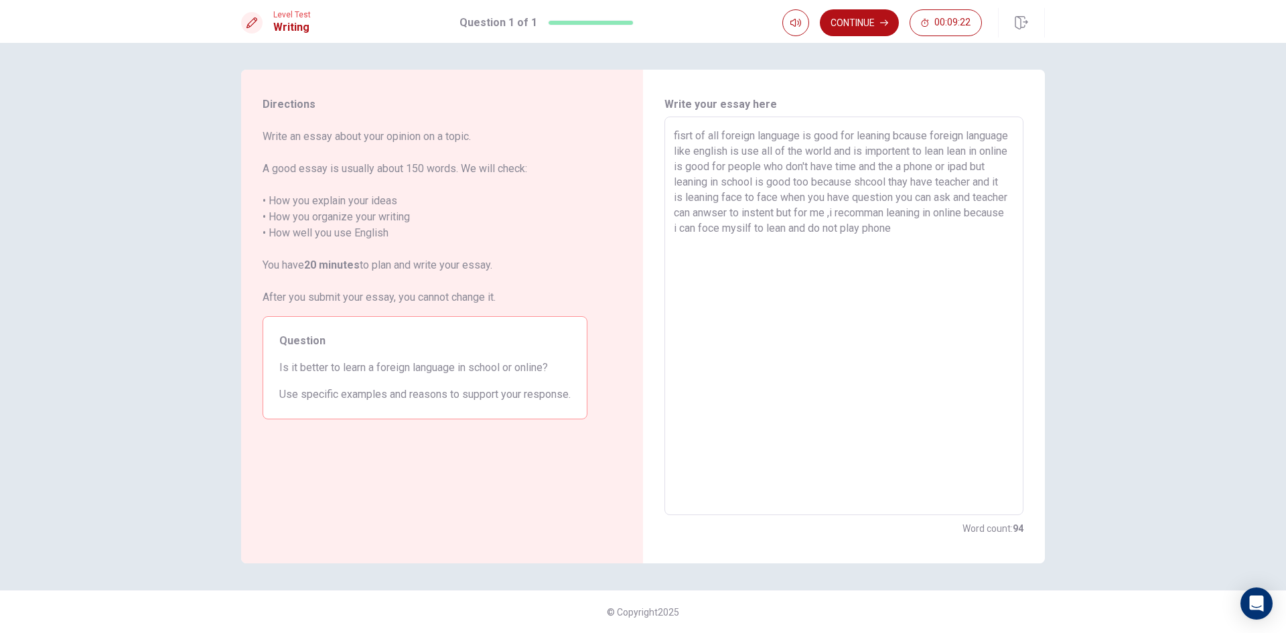
click at [898, 230] on textarea "fisrt of all foreign language is good for leaning bcause foreign language like …" at bounding box center [844, 316] width 340 height 376
click at [971, 224] on textarea "fisrt of all foreign language is good for leaning bcause foreign language like …" at bounding box center [844, 316] width 340 height 376
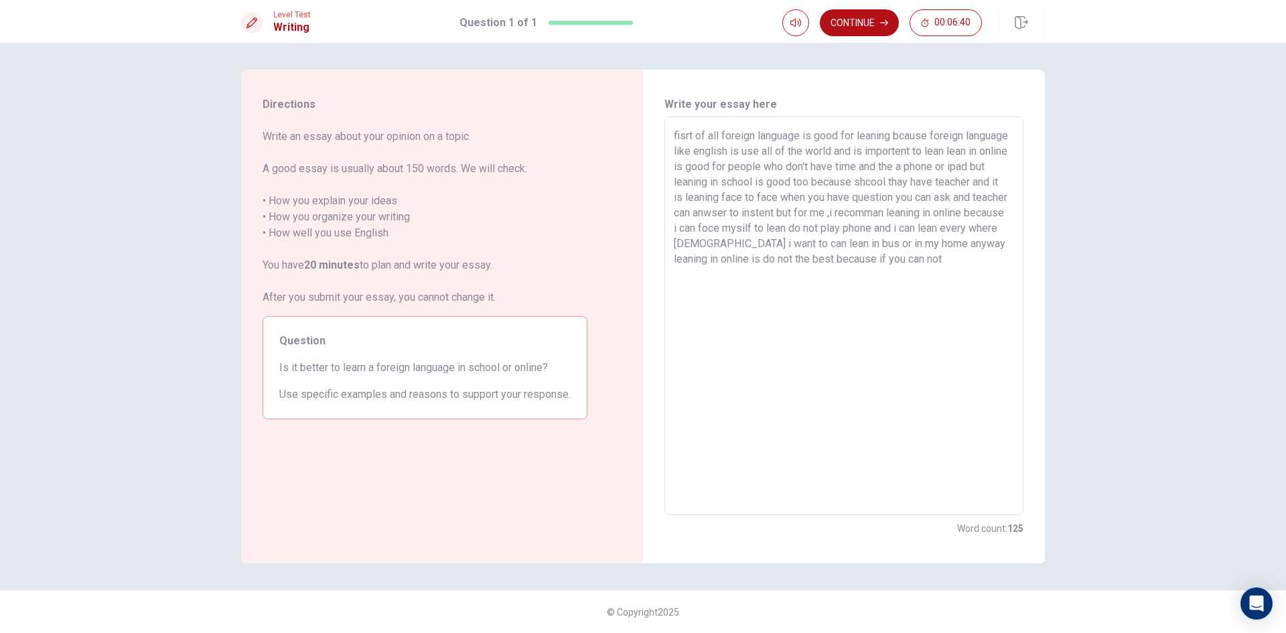
click at [775, 259] on textarea "fisrt of all foreign language is good for leaning bcause foreign language like …" at bounding box center [844, 316] width 340 height 376
click at [944, 264] on textarea "fisrt of all foreign language is good for leaning bcause foreign language like …" at bounding box center [844, 316] width 340 height 376
click at [995, 255] on textarea "fisrt of all foreign language is good for leaning bcause foreign language like …" at bounding box center [844, 316] width 340 height 376
click at [987, 259] on textarea "fisrt of all foreign language is good for leaning bcause foreign language like …" at bounding box center [844, 316] width 340 height 376
click at [999, 267] on textarea "fisrt of all foreign language is good for leaning bcause foreign language like …" at bounding box center [844, 316] width 340 height 376
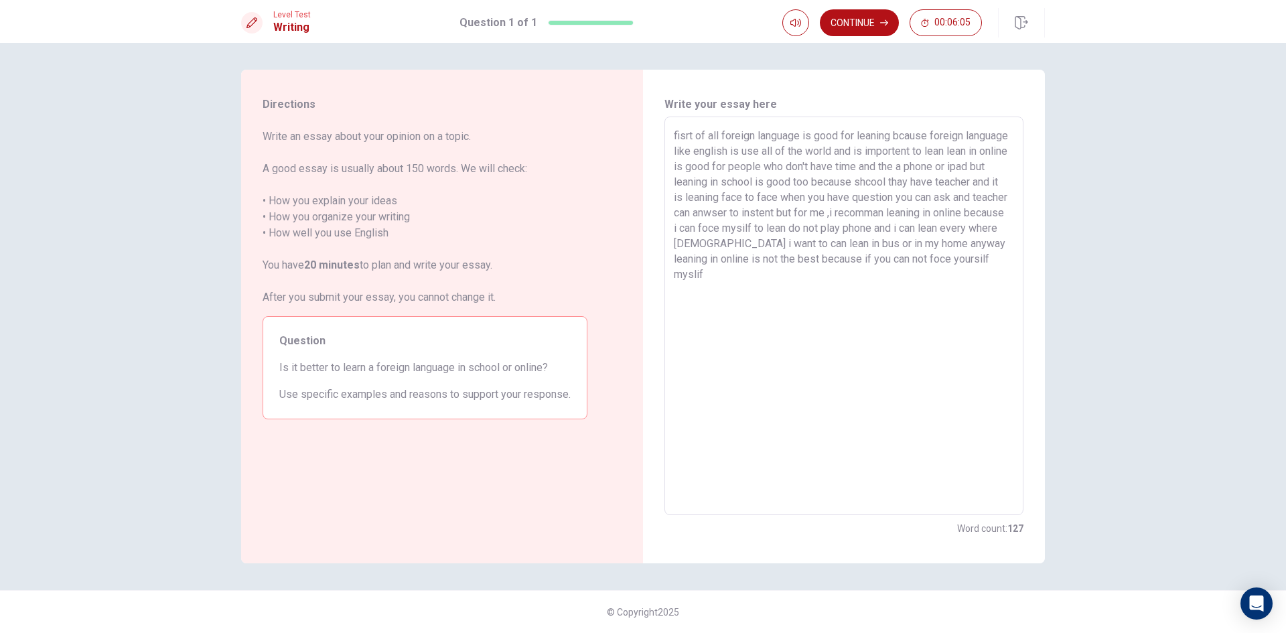
drag, startPoint x: 707, startPoint y: 276, endPoint x: 669, endPoint y: 272, distance: 37.7
click at [669, 272] on div "fisrt of all foreign language is good for leaning bcause foreign language like …" at bounding box center [843, 316] width 359 height 399
click at [697, 271] on textarea "fisrt of all foreign language is good for leaning bcause foreign language like …" at bounding box center [844, 316] width 340 height 376
click at [697, 273] on textarea "fisrt of all foreign language is good for leaning bcause foreign language like …" at bounding box center [844, 316] width 340 height 376
click at [700, 274] on textarea "fisrt of all foreign language is good for leaning bcause foreign language like …" at bounding box center [844, 316] width 340 height 376
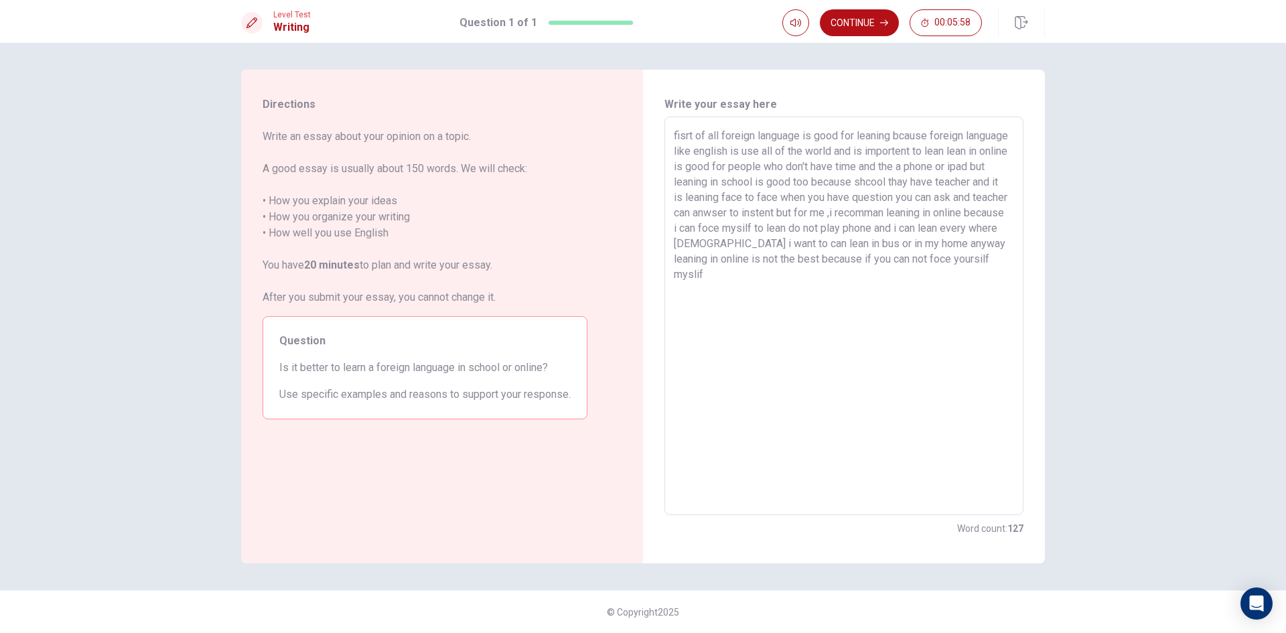
drag, startPoint x: 728, startPoint y: 273, endPoint x: 665, endPoint y: 273, distance: 63.0
click at [665, 273] on div "fisrt of all foreign language is good for leaning bcause foreign language like …" at bounding box center [843, 316] width 359 height 399
click at [683, 288] on textarea "fisrt of all foreign language is good for leaning bcause foreign language like …" at bounding box center [844, 316] width 340 height 376
click at [714, 290] on textarea "fisrt of all foreign language is good for leaning bcause foreign language like …" at bounding box center [844, 316] width 340 height 376
drag, startPoint x: 732, startPoint y: 294, endPoint x: 678, endPoint y: 292, distance: 54.3
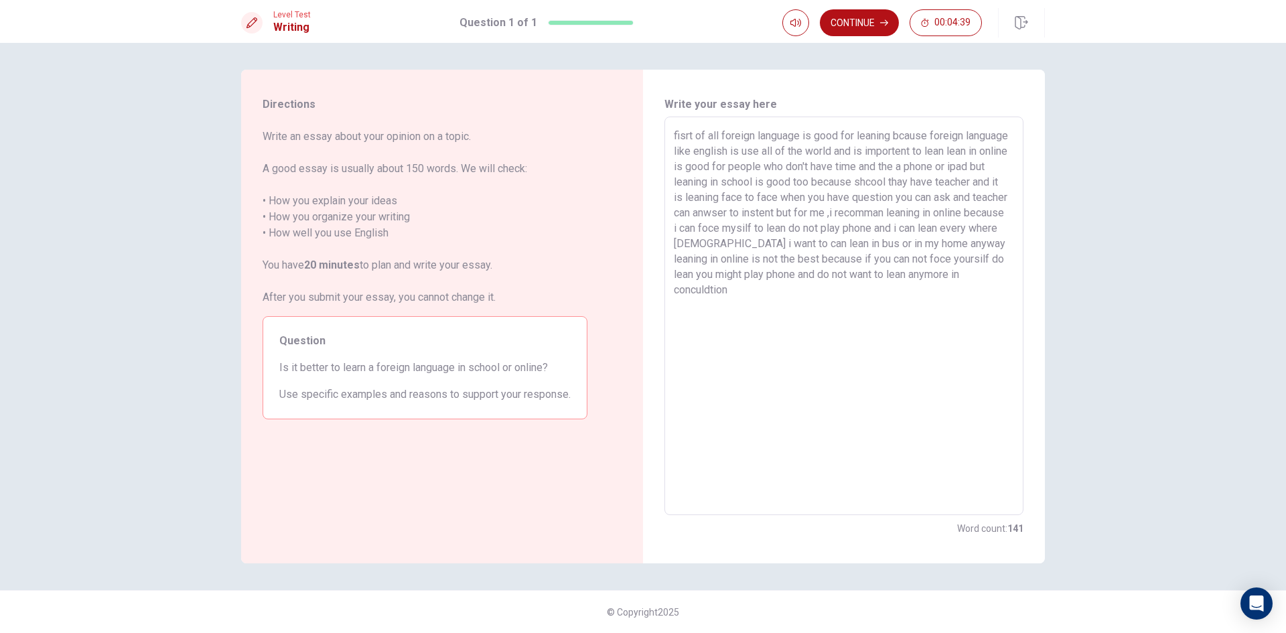
click at [678, 292] on textarea "fisrt of all foreign language is good for leaning bcause foreign language like …" at bounding box center [844, 316] width 340 height 376
drag, startPoint x: 690, startPoint y: 306, endPoint x: 749, endPoint y: 321, distance: 60.8
click at [691, 306] on textarea "fisrt of all foreign language is good for leaning bcause foreign language like …" at bounding box center [844, 316] width 340 height 376
click at [721, 295] on textarea "fisrt of all foreign language is good for leaning bcause foreign language like …" at bounding box center [844, 316] width 340 height 376
click at [729, 308] on textarea "fisrt of all foreign language is good for leaning bcause foreign language like …" at bounding box center [844, 316] width 340 height 376
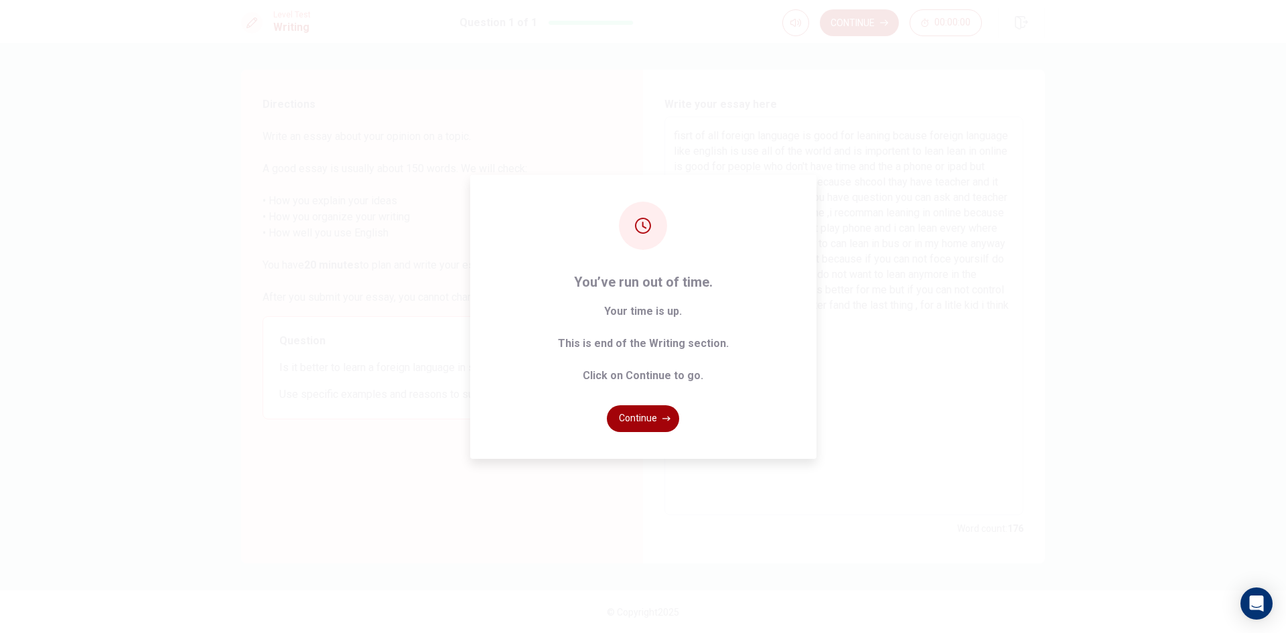
click at [655, 412] on button "Continue" at bounding box center [643, 418] width 72 height 27
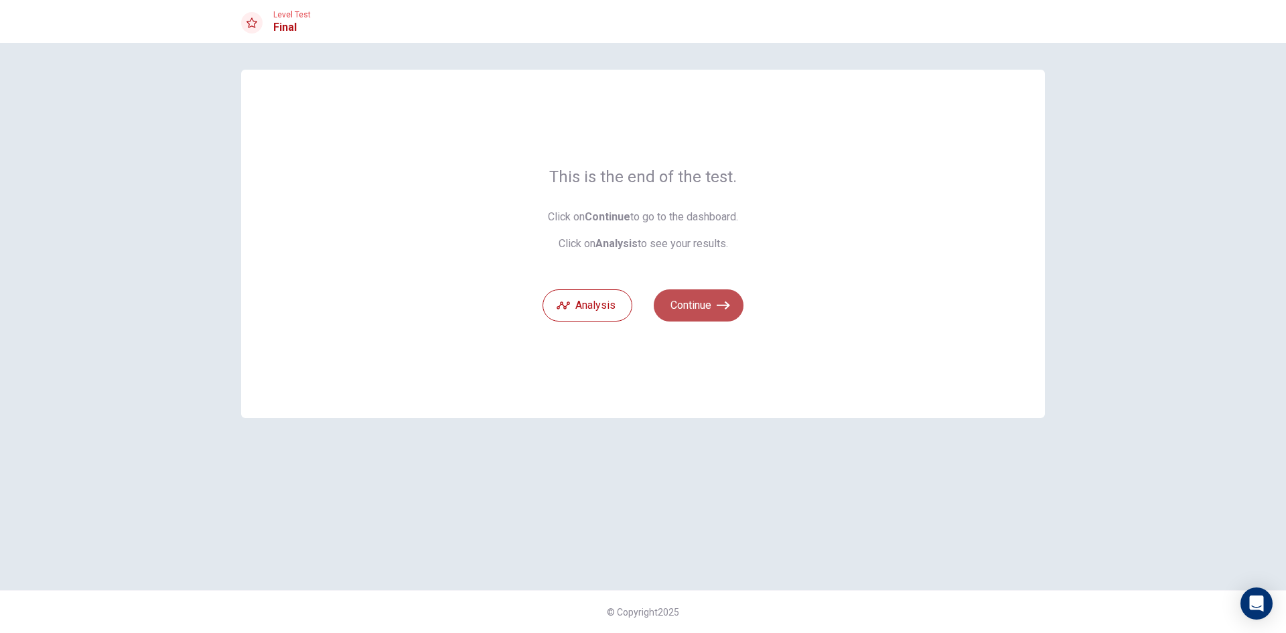
click at [705, 300] on button "Continue" at bounding box center [699, 305] width 90 height 32
